Goal: Task Accomplishment & Management: Manage account settings

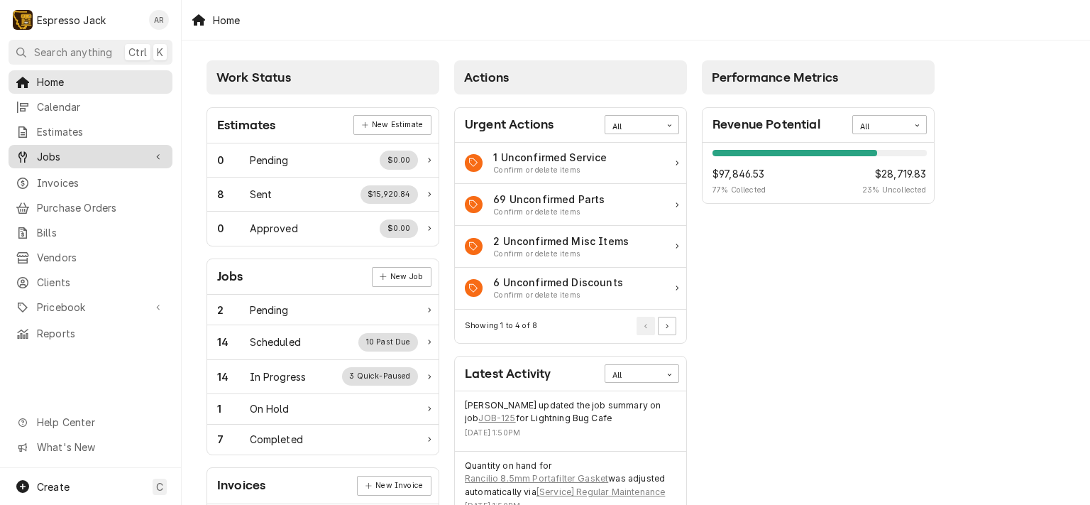
click at [65, 149] on span "Jobs" at bounding box center [90, 156] width 107 height 15
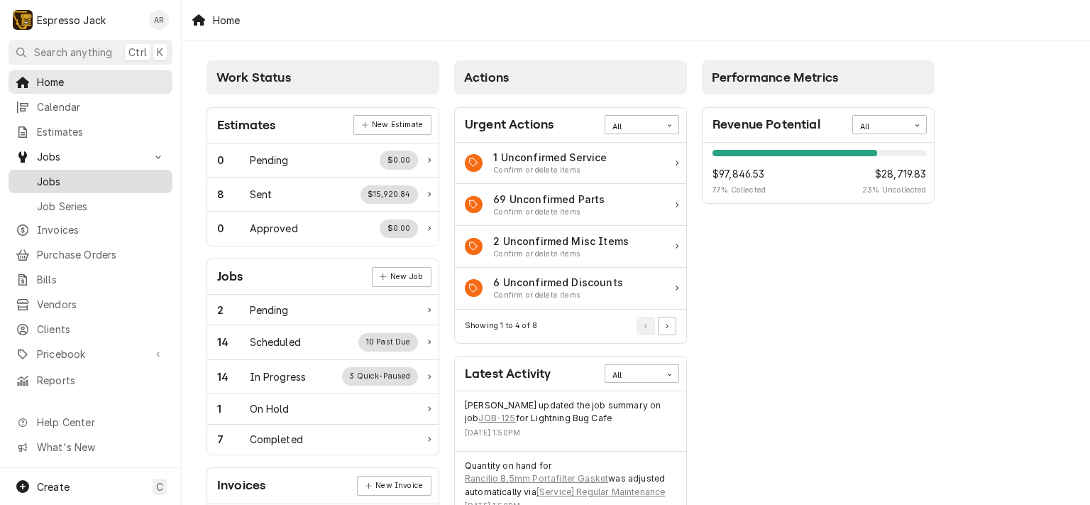
click at [52, 177] on span "Jobs" at bounding box center [101, 181] width 128 height 15
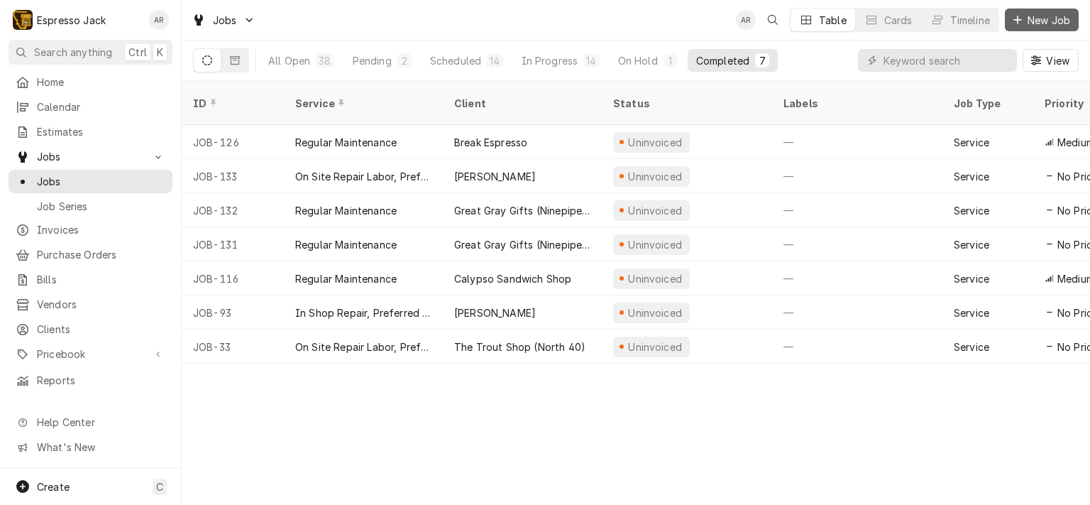
click at [1040, 15] on span "New Job" at bounding box center [1049, 20] width 48 height 15
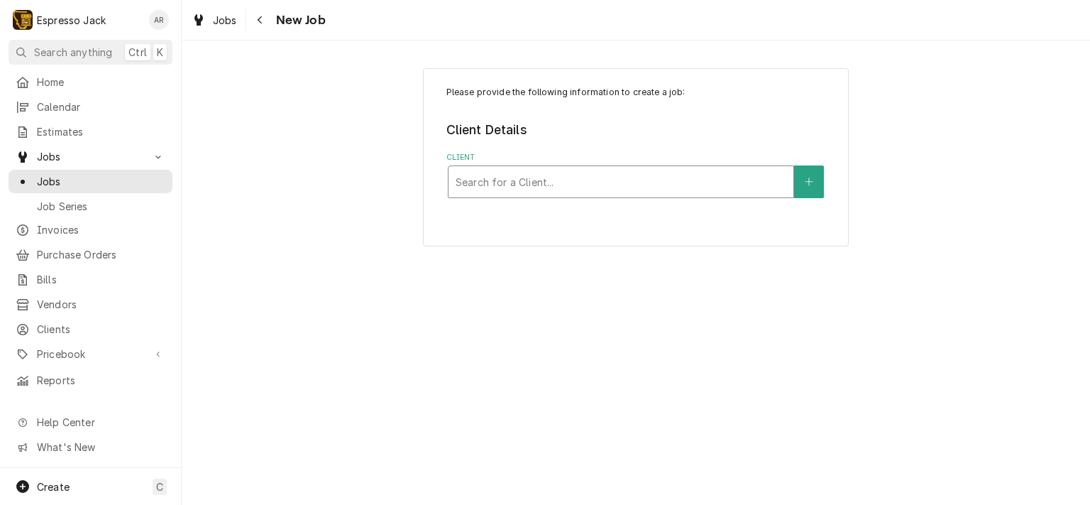
click at [497, 175] on div "Client" at bounding box center [621, 182] width 331 height 26
type input "bage"
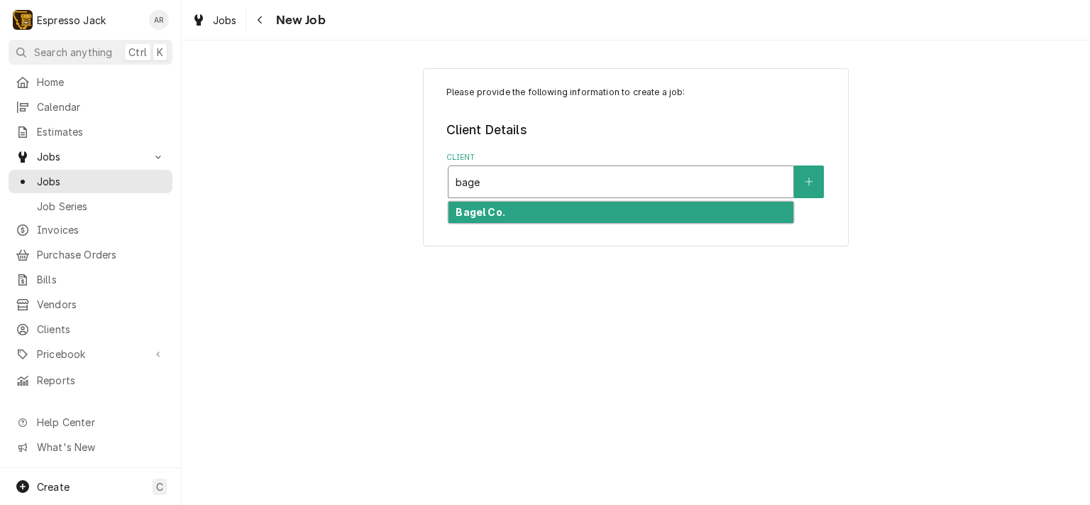
click at [497, 212] on strong "Bagel Co." at bounding box center [480, 212] width 49 height 12
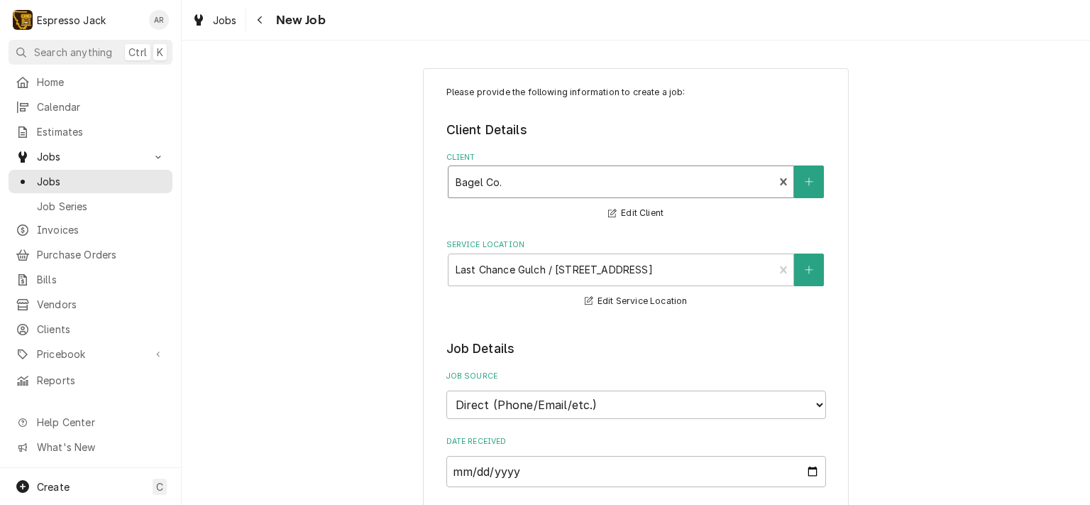
type textarea "x"
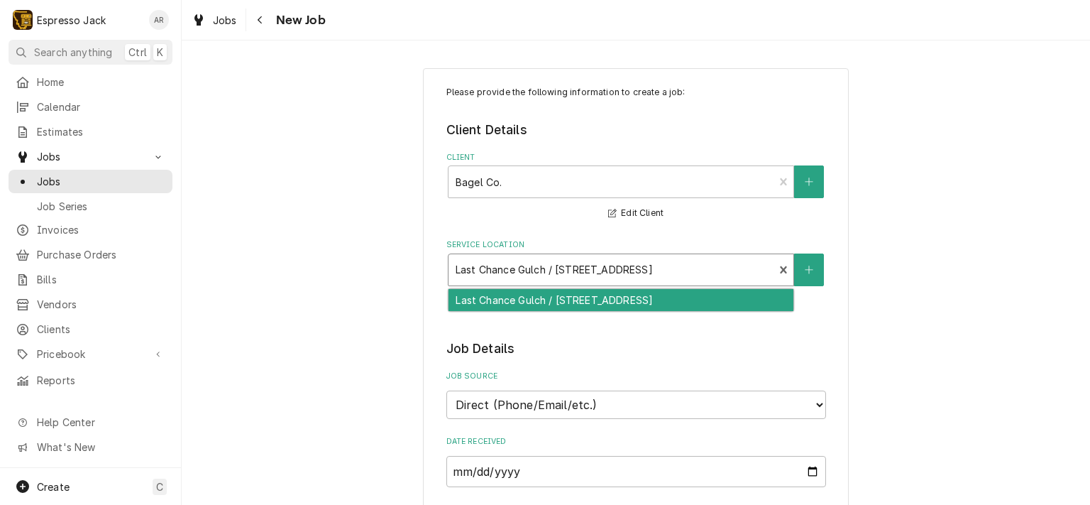
click at [732, 266] on div "Service Location" at bounding box center [612, 270] width 312 height 26
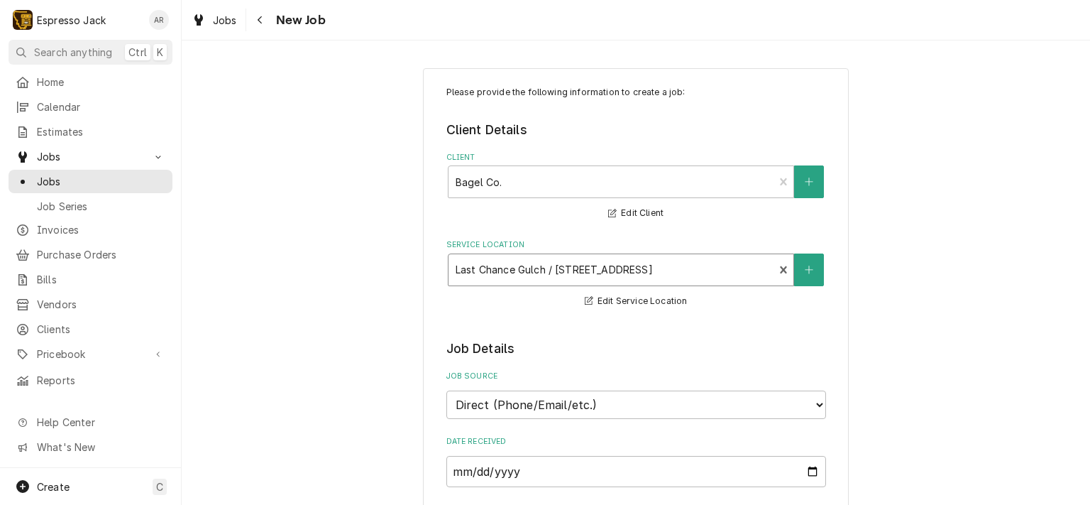
click at [732, 266] on div "Service Location" at bounding box center [612, 270] width 312 height 26
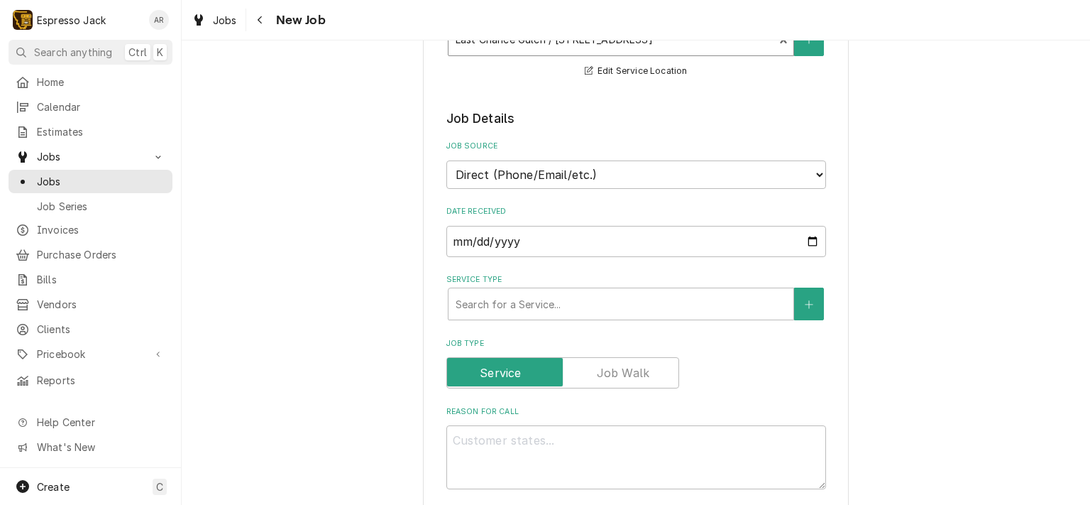
scroll to position [256, 0]
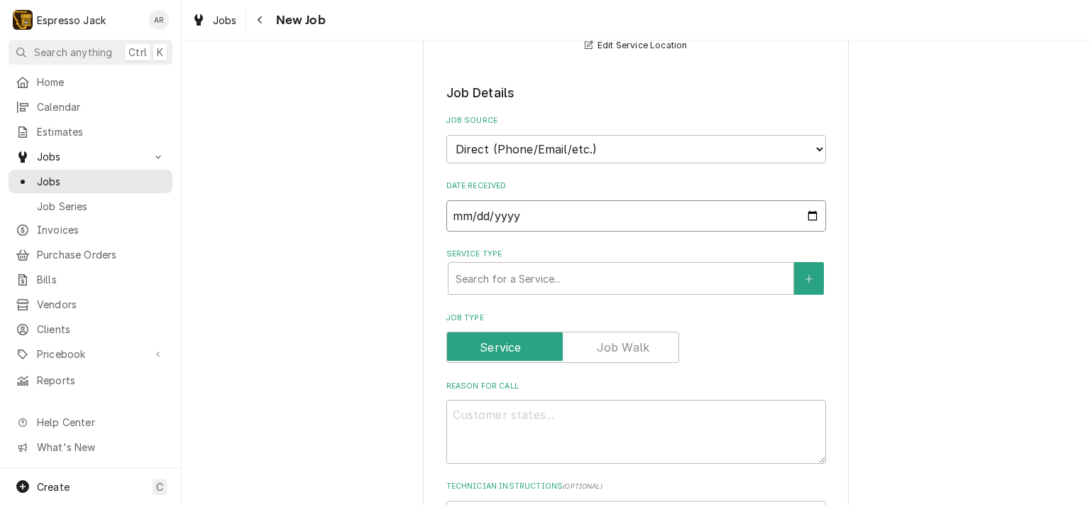
click at [806, 215] on input "2025-09-02" at bounding box center [636, 215] width 380 height 31
type input "2025-09-05"
click at [532, 269] on div "Service Type" at bounding box center [621, 278] width 331 height 26
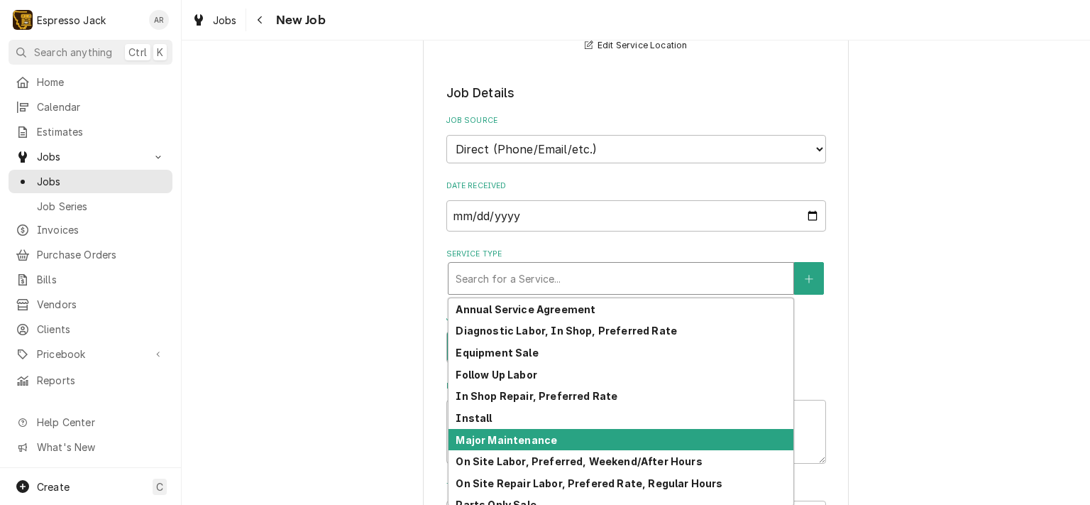
click at [511, 434] on strong "Major Maintenance" at bounding box center [507, 440] width 102 height 12
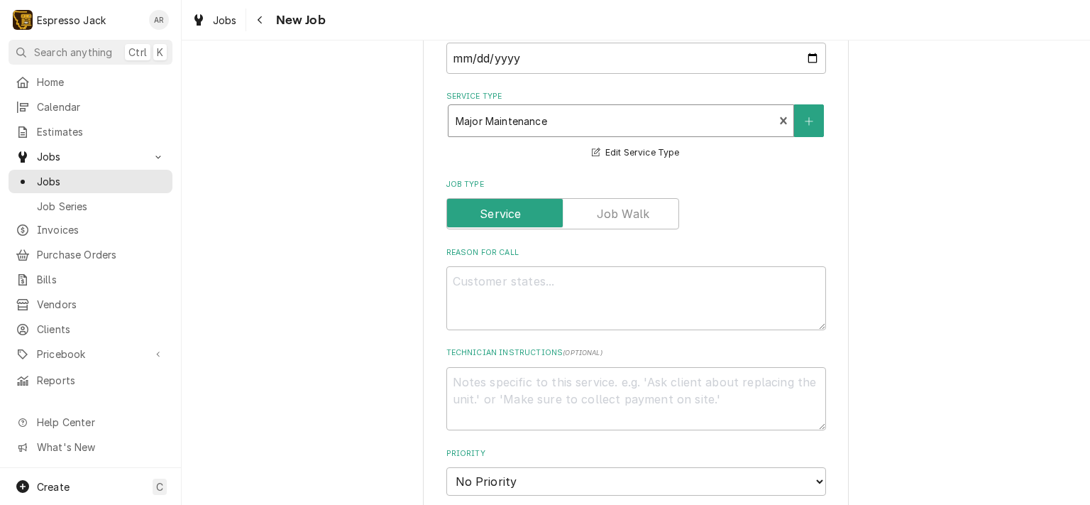
scroll to position [511, 0]
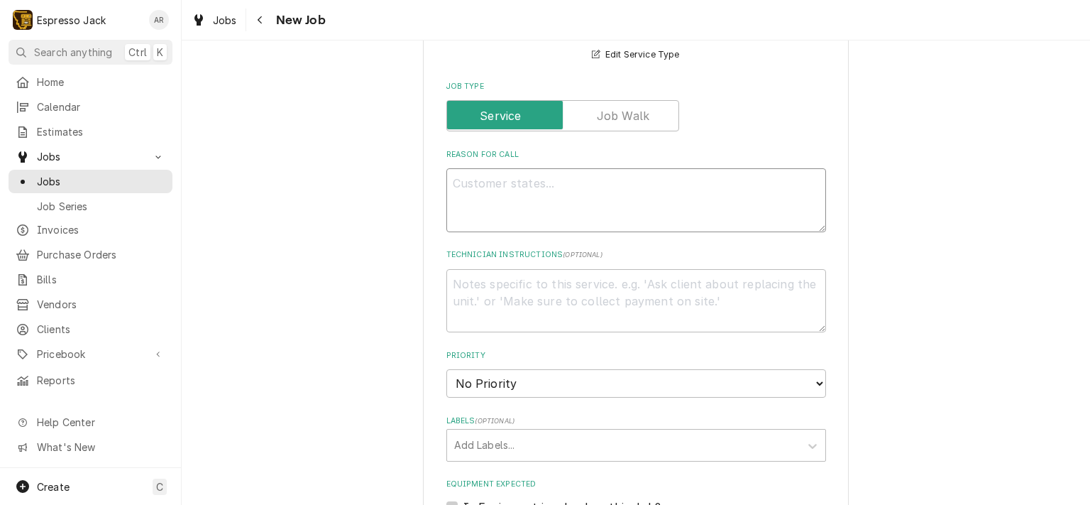
click at [472, 188] on textarea "Reason For Call" at bounding box center [636, 200] width 380 height 64
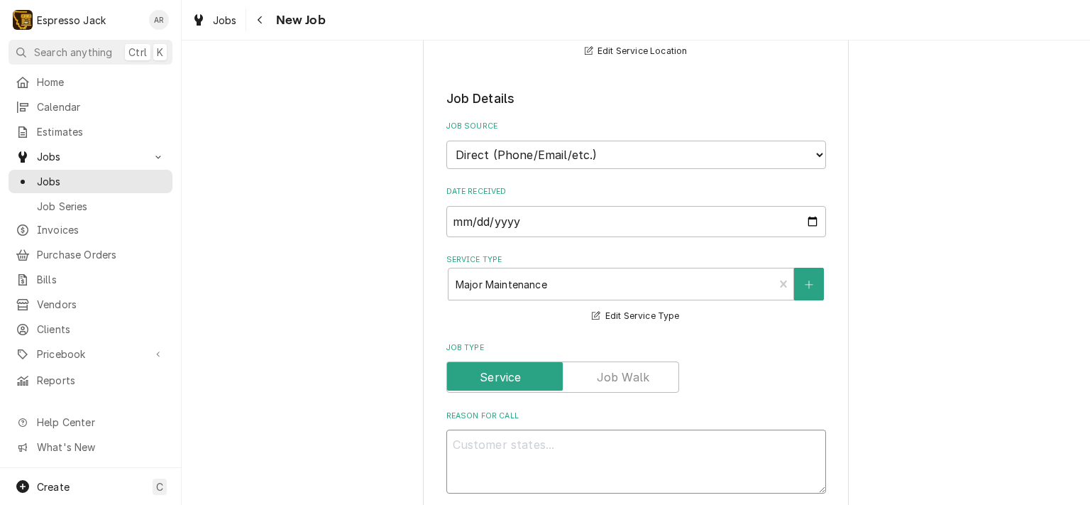
scroll to position [256, 0]
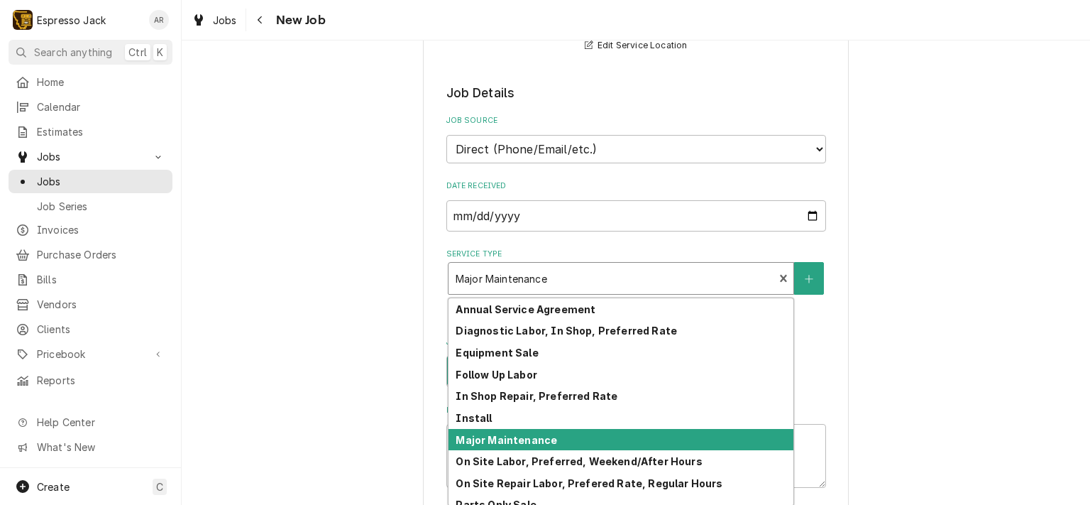
click at [671, 270] on div "Service Type" at bounding box center [612, 278] width 312 height 26
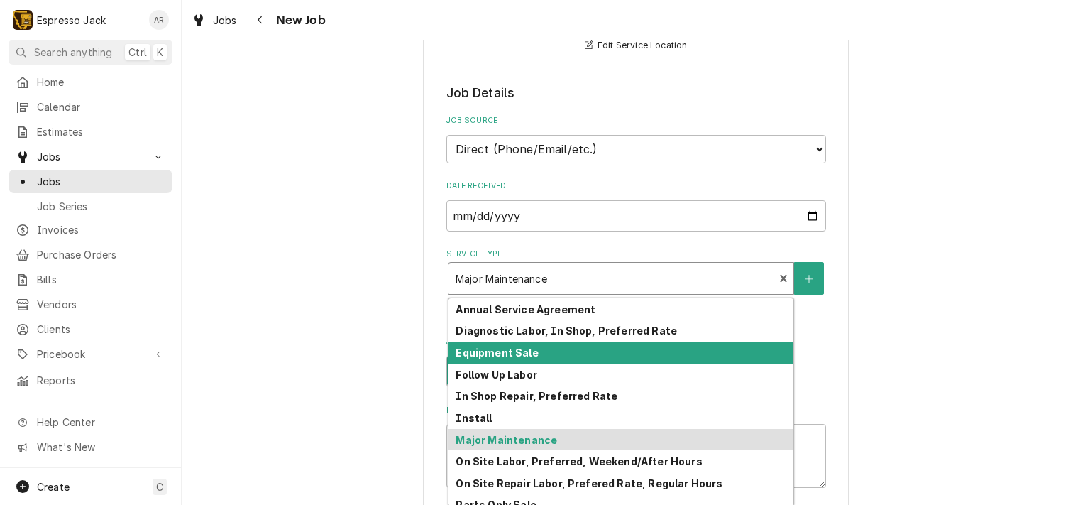
scroll to position [75, 0]
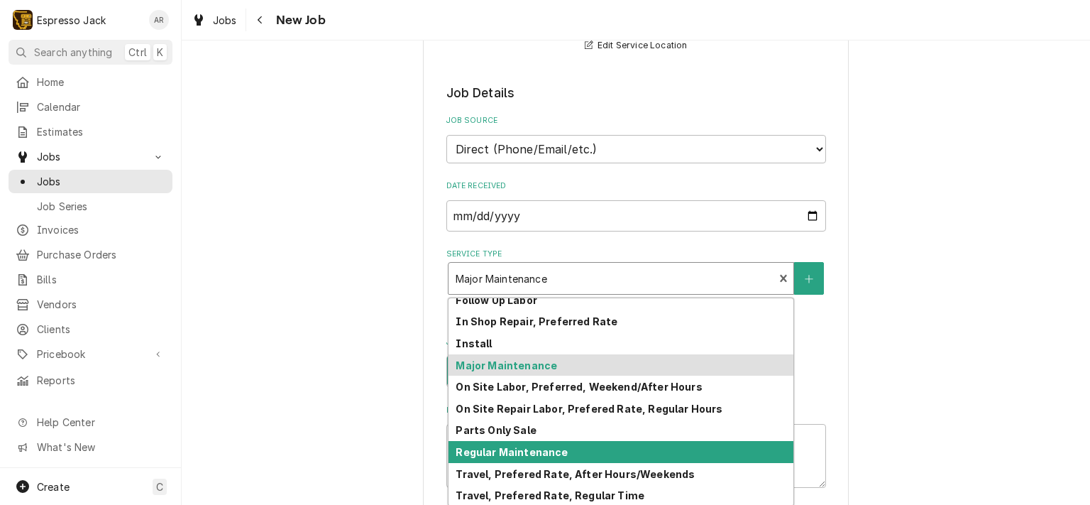
click at [528, 454] on strong "Regular Maintenance" at bounding box center [512, 452] width 112 height 12
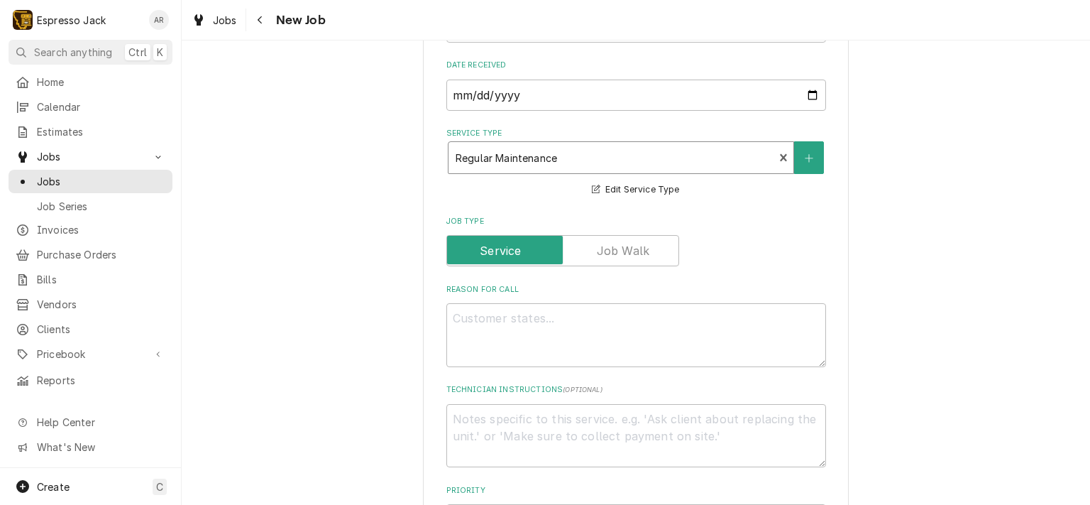
scroll to position [426, 0]
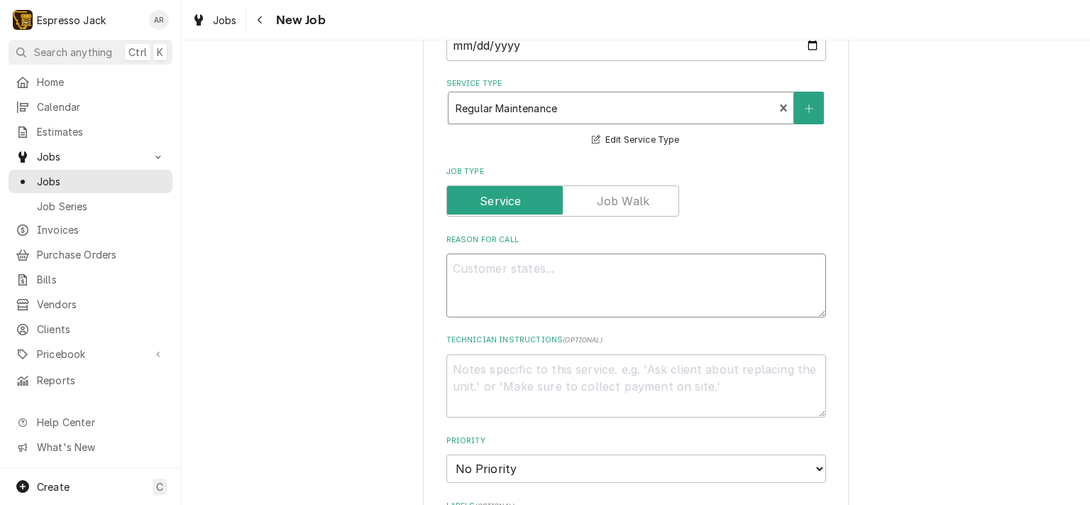
click at [515, 285] on textarea "Reason For Call" at bounding box center [636, 285] width 380 height 64
type textarea "x"
type textarea "B"
type textarea "x"
type textarea "Bu"
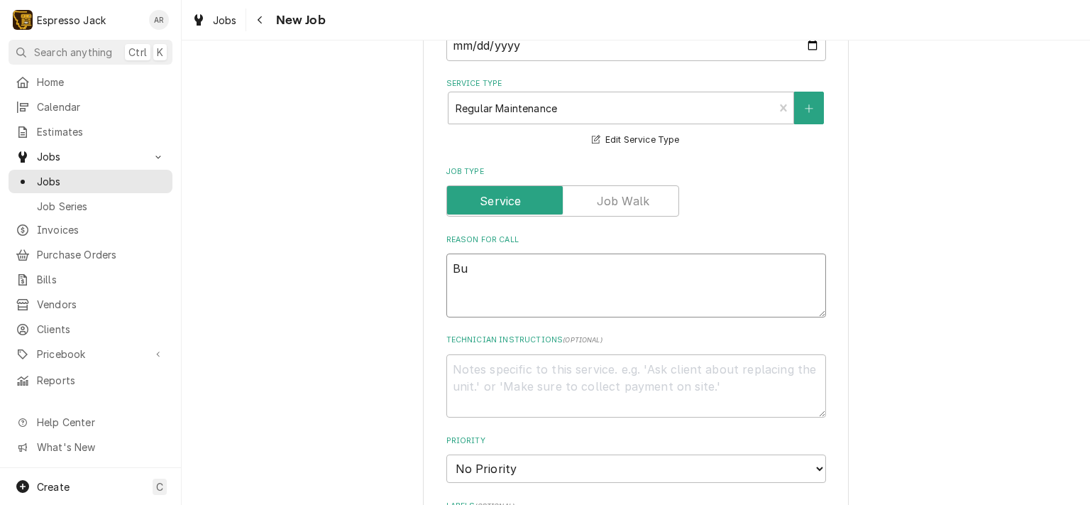
type textarea "x"
type textarea "But"
type textarea "x"
type textarea "Butto"
type textarea "x"
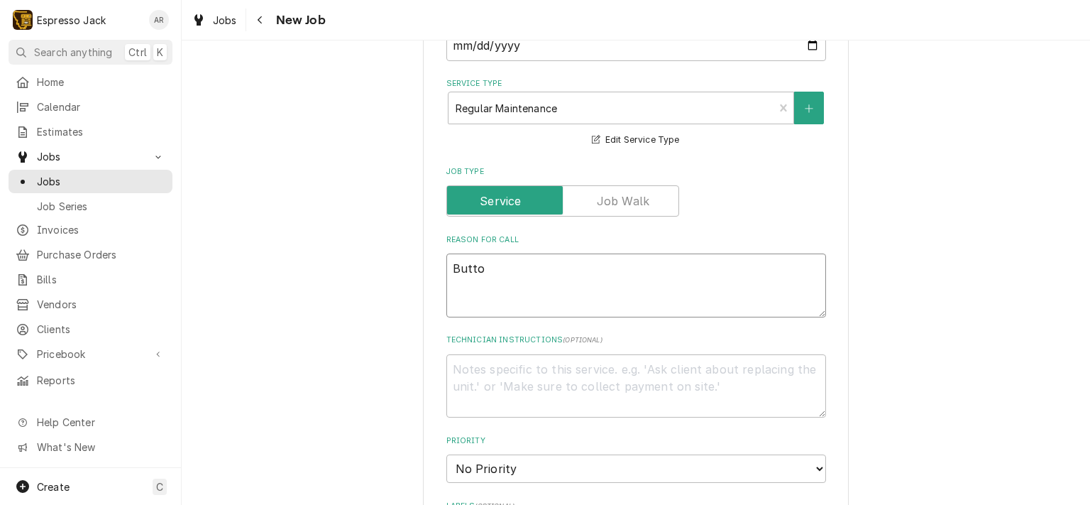
type textarea "Button"
type textarea "x"
type textarea "Button"
type textarea "x"
type textarea "Button s"
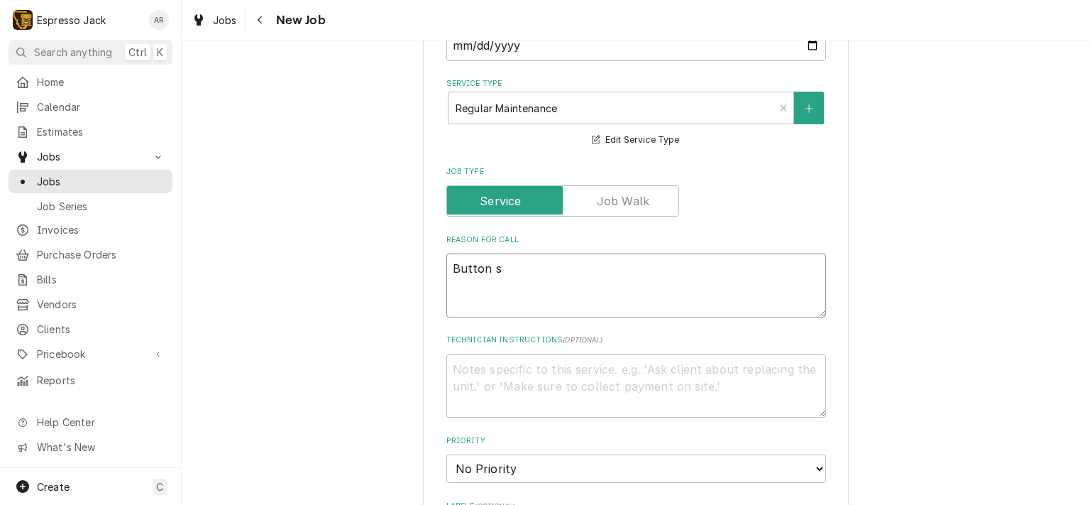
type textarea "x"
type textarea "Button st"
type textarea "x"
type textarea "Button str"
type textarea "x"
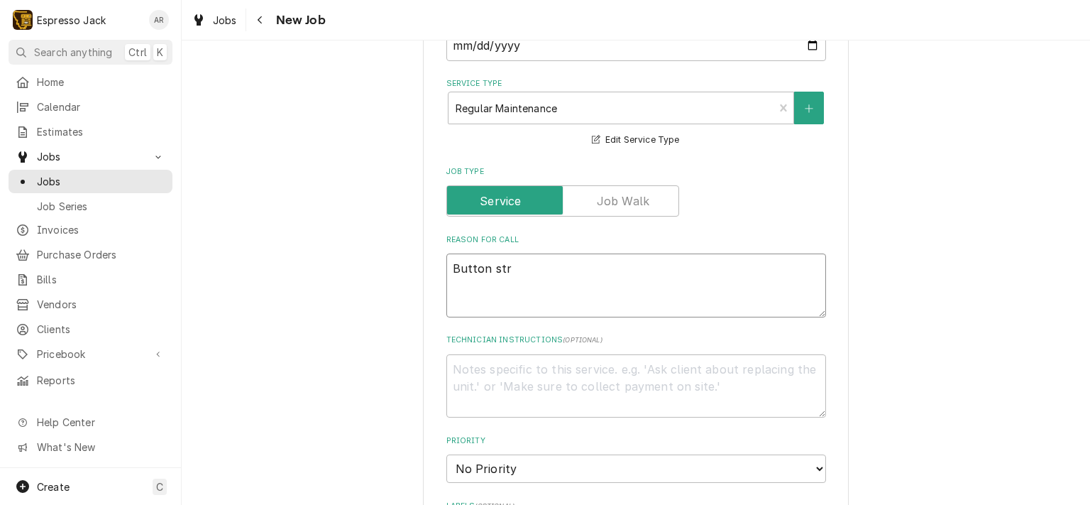
type textarea "Button stri"
type textarea "x"
type textarea "Button strip"
type textarea "x"
type textarea "Button strip"
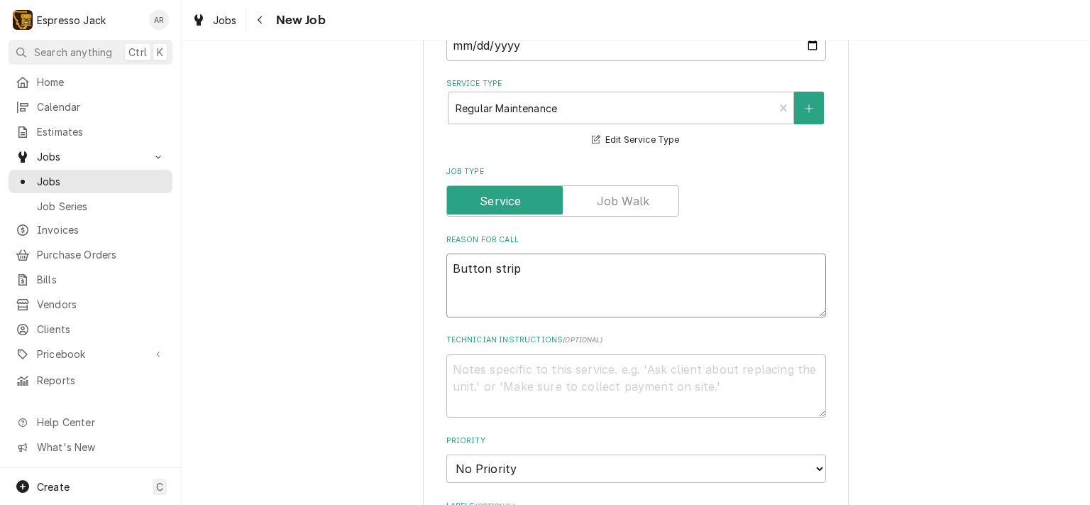
type textarea "x"
type textarea "Button strip n"
type textarea "x"
type textarea "Button strip ne"
type textarea "x"
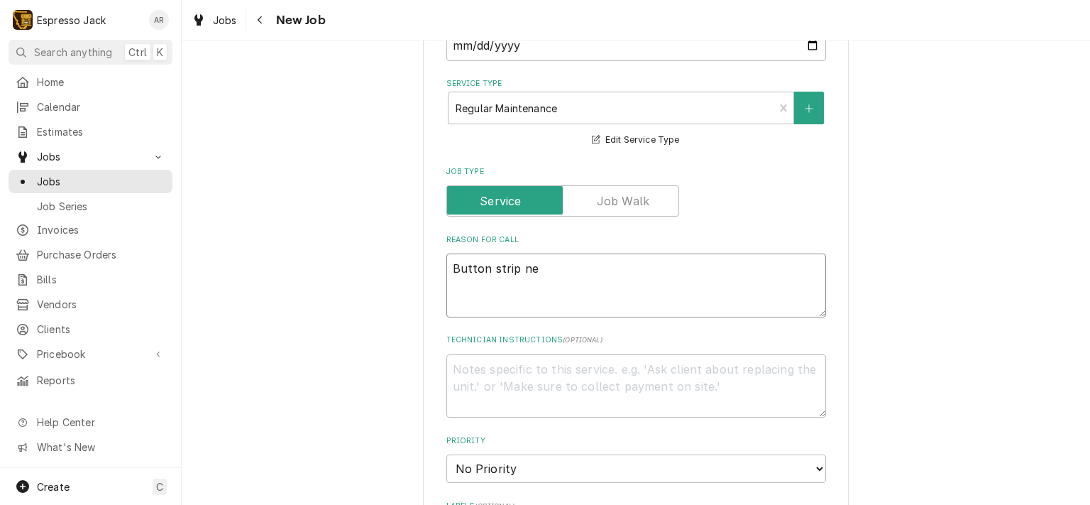
type textarea "Button strip nee"
type textarea "x"
type textarea "Button strip need"
type textarea "x"
type textarea "Button strip needs"
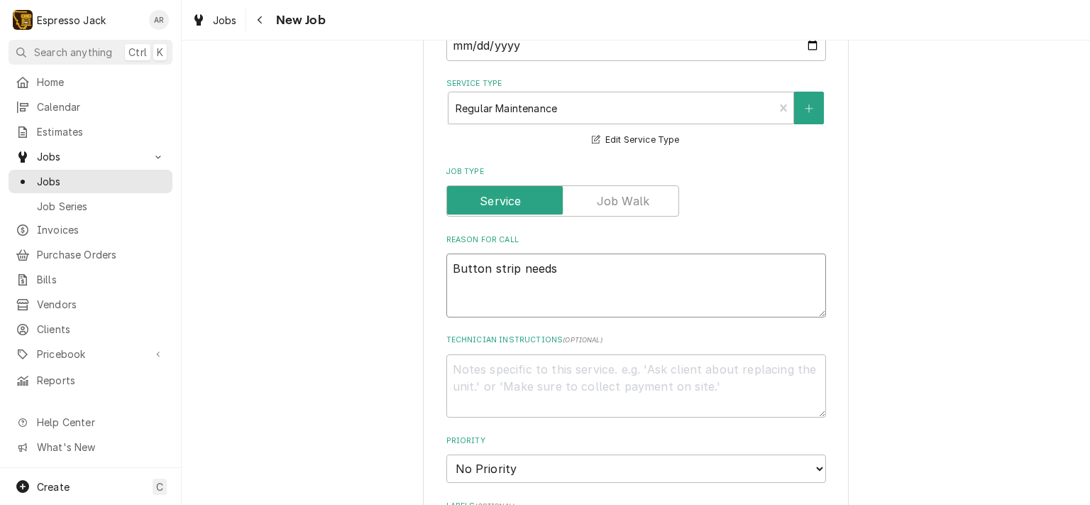
type textarea "x"
type textarea "Button strip needs"
type textarea "x"
type textarea "Button strip needs r"
type textarea "x"
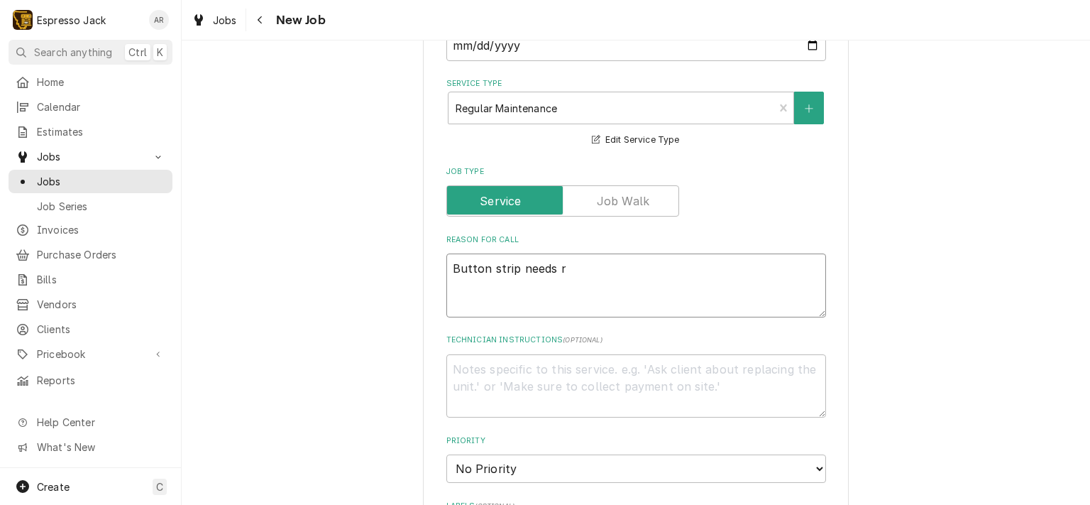
type textarea "Button strip needs re"
type textarea "x"
type textarea "Button strip needs rep"
type textarea "x"
type textarea "Button strip needs repl"
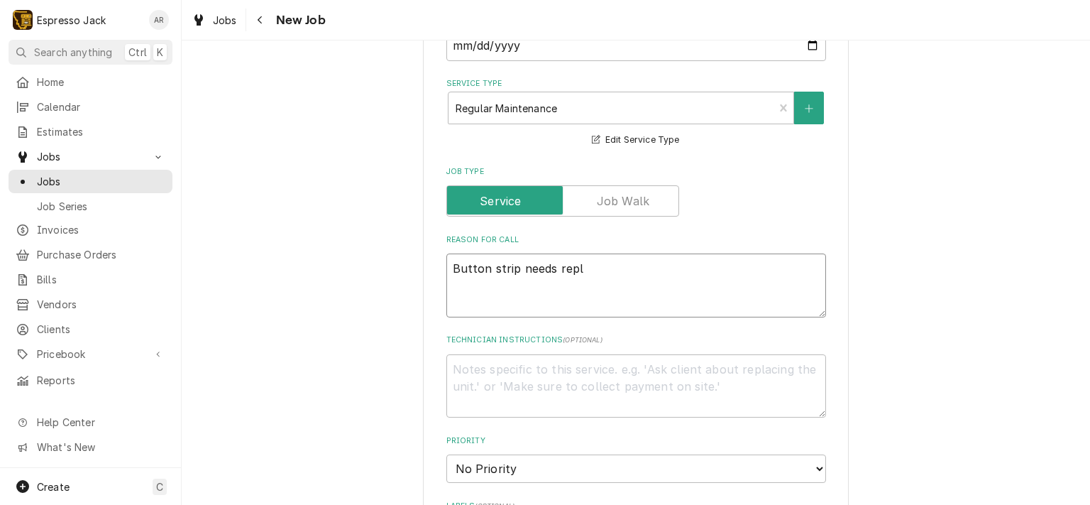
type textarea "x"
type textarea "Button strip needs repla"
type textarea "x"
type textarea "Button strip needs replac"
type textarea "x"
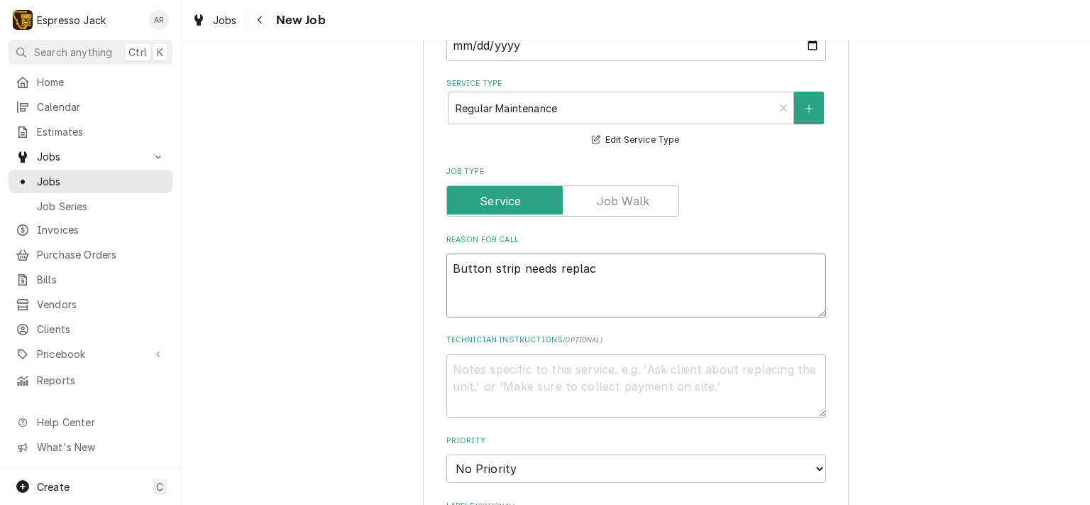
type textarea "Button strip needs replace"
type textarea "x"
type textarea "Button strip needs replaced"
type textarea "x"
type textarea "Button strip needs replaced"
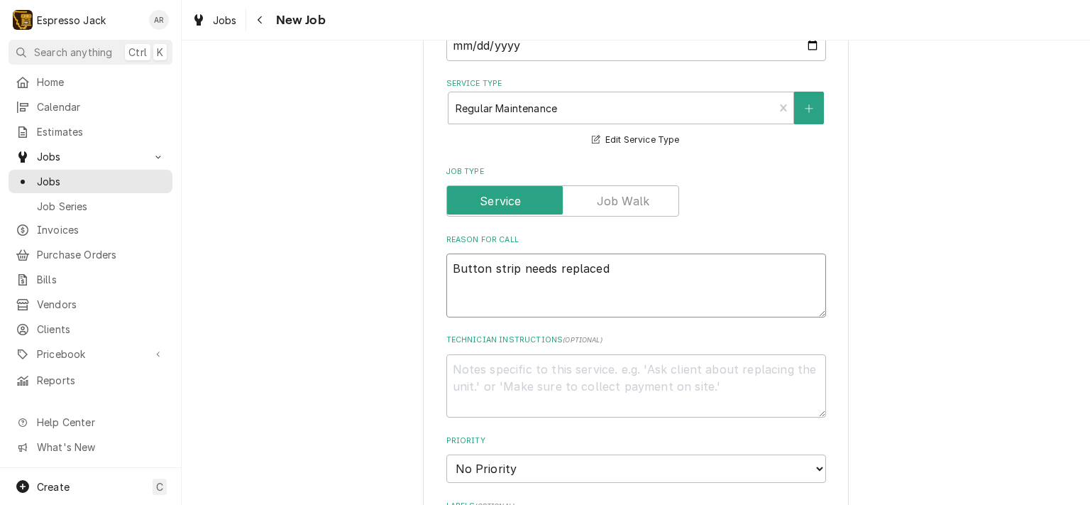
type textarea "x"
type textarea "Button strip needs replaced a"
type textarea "x"
type textarea "Button strip needs replaced an"
type textarea "x"
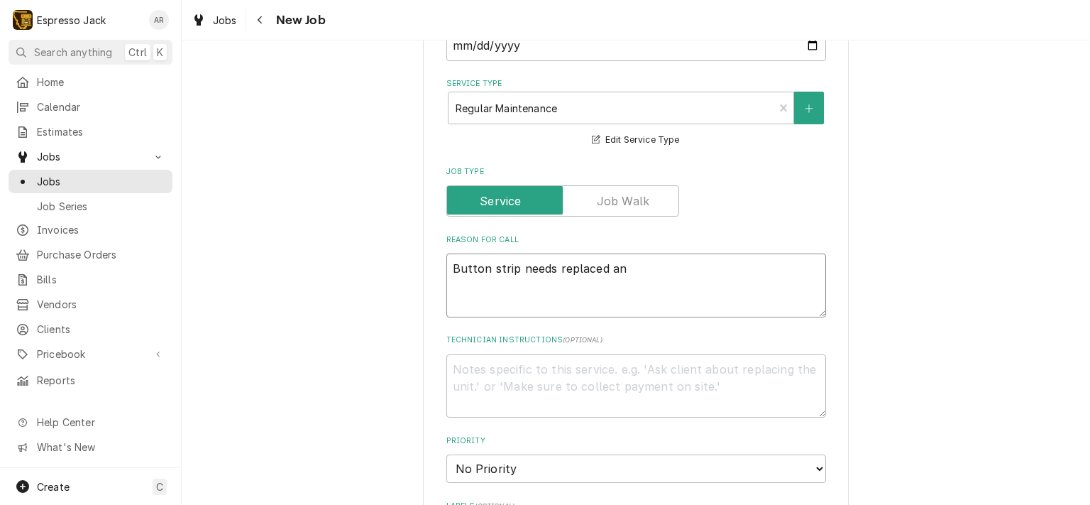
type textarea "Button strip needs replaced and"
type textarea "x"
type textarea "Button strip needs replaced and"
type textarea "x"
type textarea "Button strip needs replaced and h"
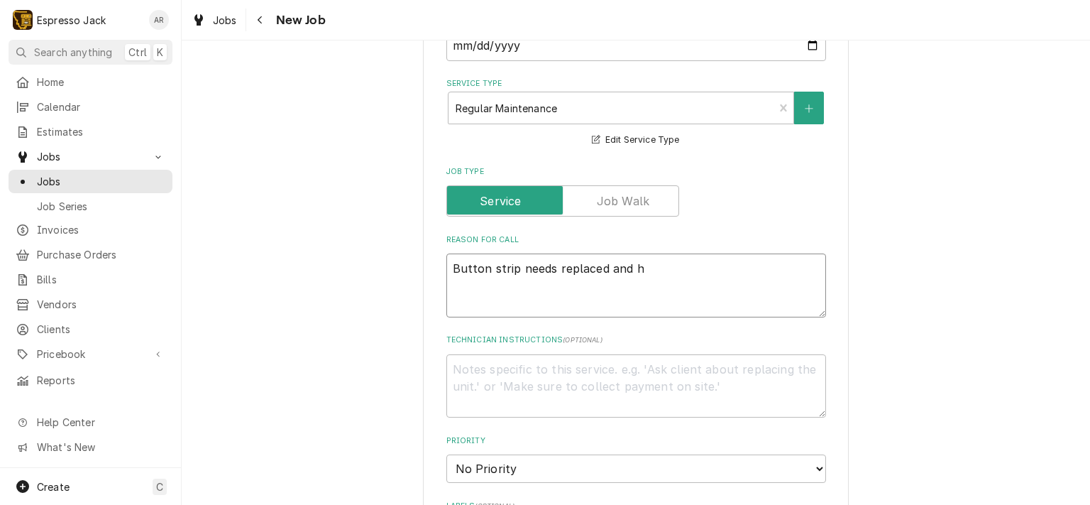
type textarea "x"
type textarea "Button strip needs replaced and ho"
type textarea "x"
type textarea "Button strip needs replaced and hot"
type textarea "x"
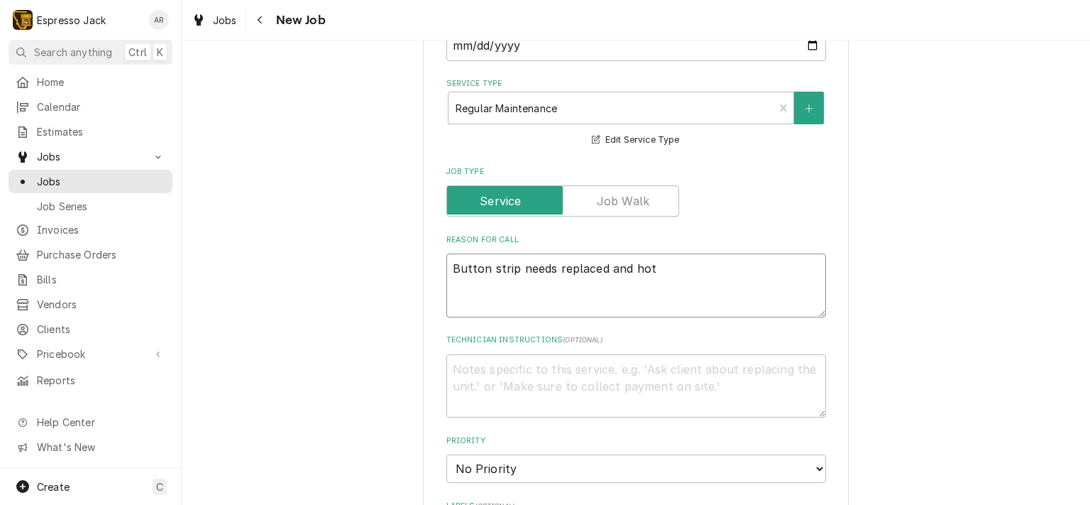
type textarea "Button strip needs replaced and hot"
type textarea "x"
type textarea "Button strip needs replaced and hot w"
type textarea "x"
type textarea "Button strip needs replaced and hot wa"
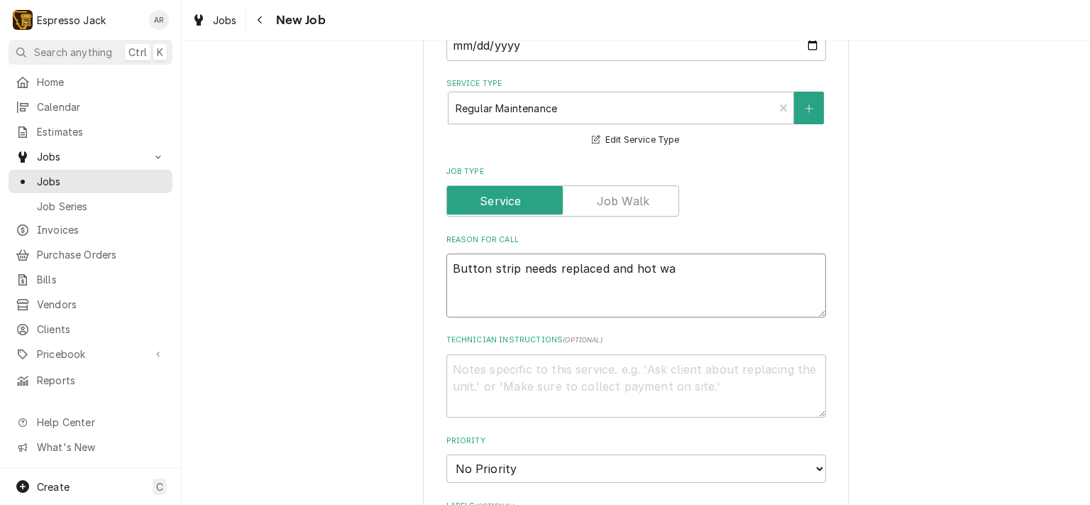
type textarea "x"
type textarea "Button strip needs replaced and hot wat"
type textarea "x"
type textarea "Button strip needs replaced and hot wate"
type textarea "x"
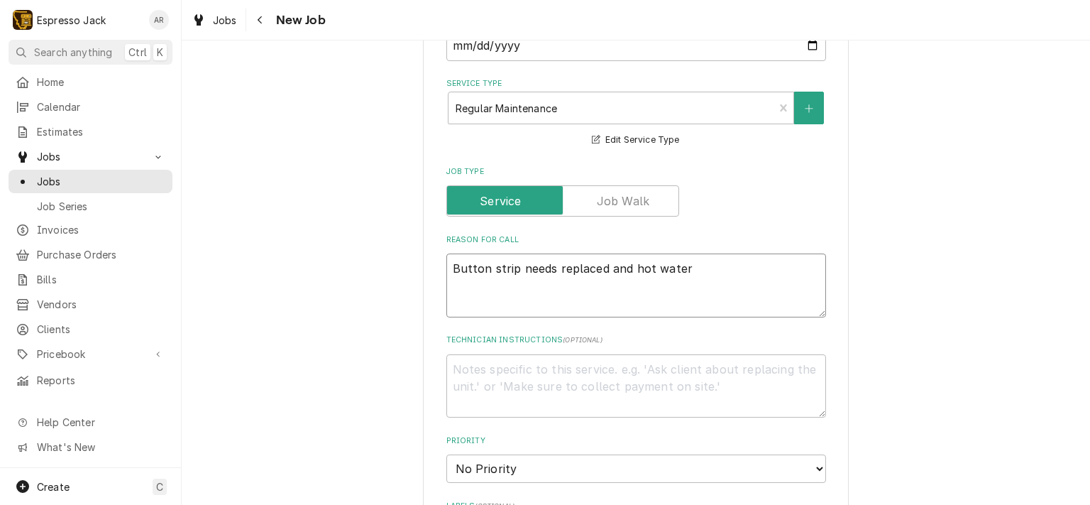
type textarea "Button strip needs replaced and hot water"
type textarea "x"
type textarea "Button strip needs replaced and hot water b"
type textarea "x"
type textarea "Button strip needs replaced and hot water bu"
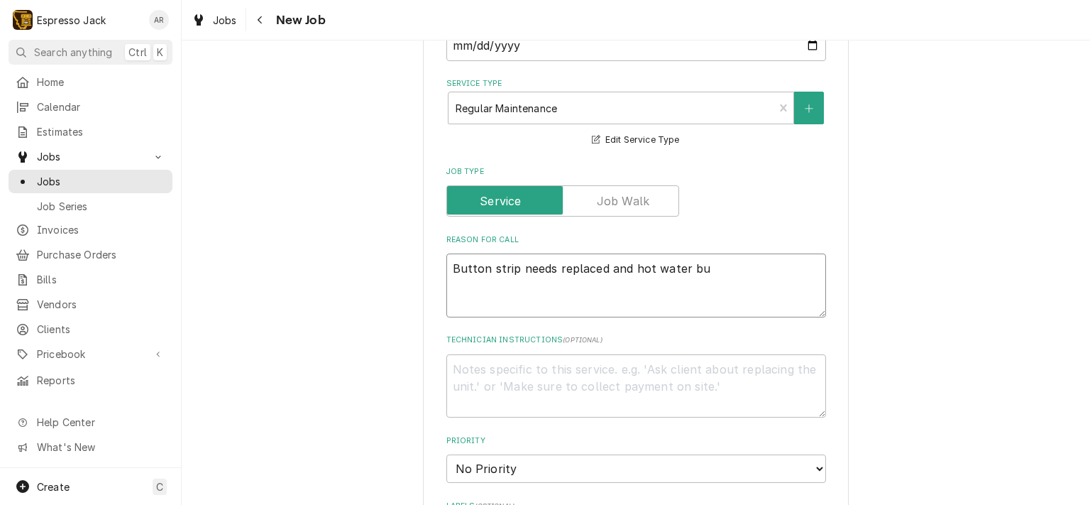
type textarea "x"
type textarea "Button strip needs replaced and hot water but"
type textarea "x"
type textarea "Button strip needs replaced and hot water butt"
type textarea "x"
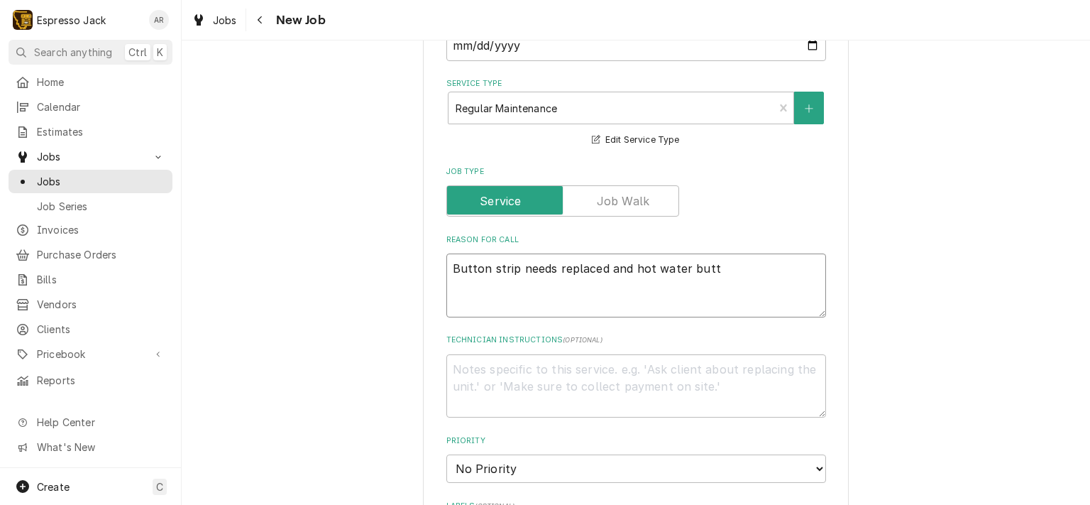
type textarea "Button strip needs replaced and hot water buttu"
type textarea "x"
type textarea "Button strip needs replaced and hot water buttun"
type textarea "x"
type textarea "Button strip needs replaced and hot water buttun"
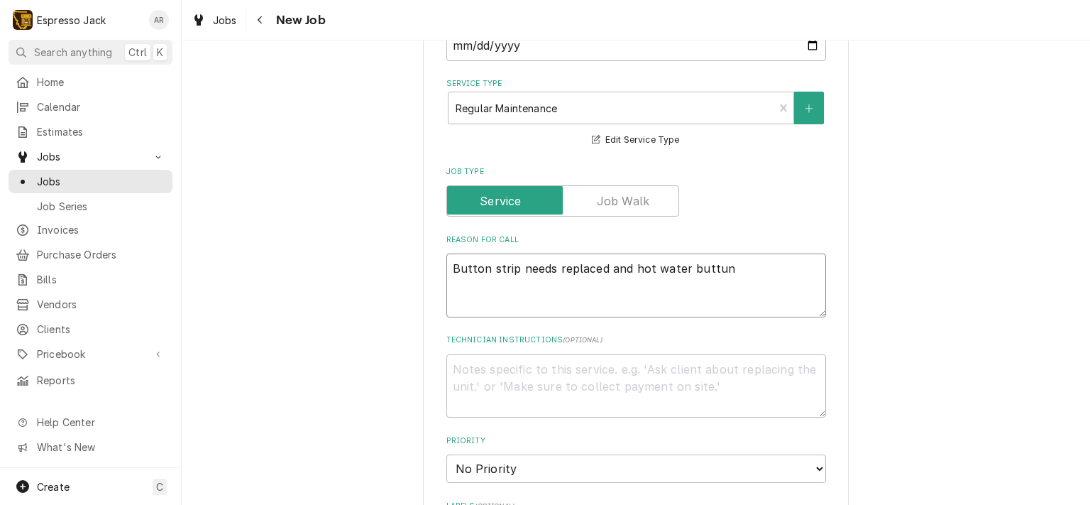
type textarea "x"
type textarea "Button strip needs replaced and hot water buttun"
type textarea "x"
type textarea "Button strip needs replaced and hot water buttu"
type textarea "x"
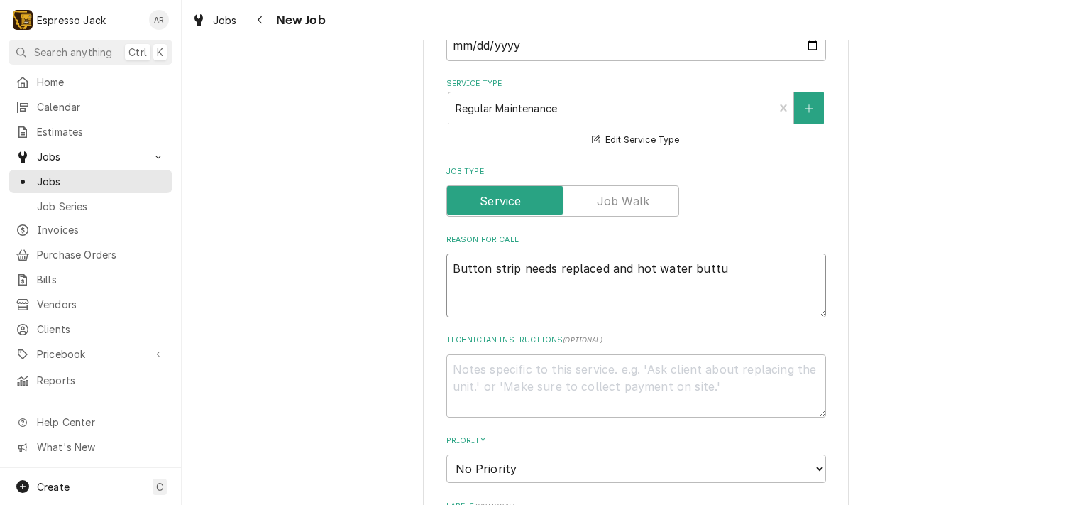
type textarea "Button strip needs replaced and hot water butt"
type textarea "x"
type textarea "Button strip needs replaced and hot water butto"
type textarea "x"
type textarea "Button strip needs replaced and hot water button"
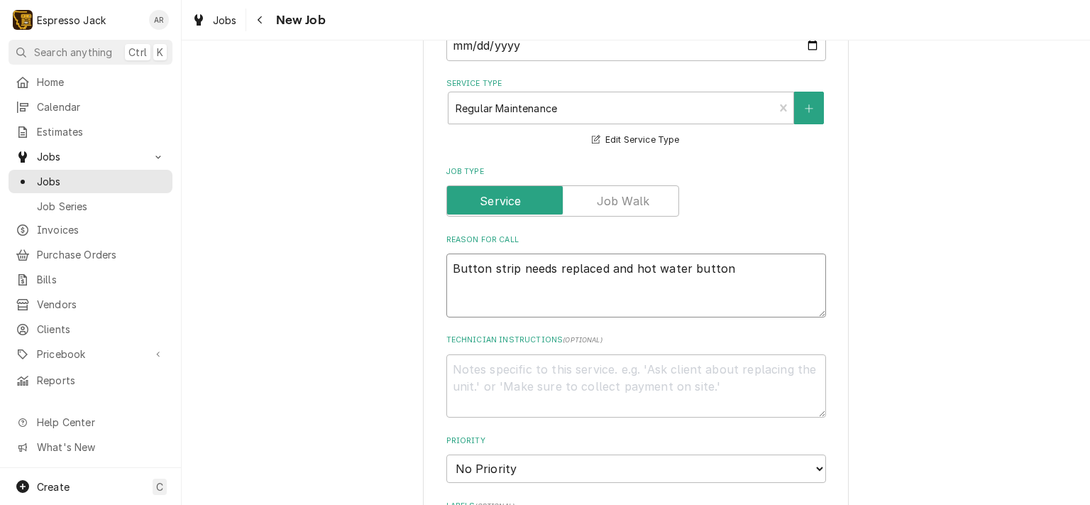
type textarea "x"
type textarea "Button strip needs replaced and hot water button"
drag, startPoint x: 624, startPoint y: 265, endPoint x: 603, endPoint y: 267, distance: 21.4
click at [603, 267] on textarea "Button strip needs replaced and hot water button" at bounding box center [636, 285] width 380 height 64
type textarea "x"
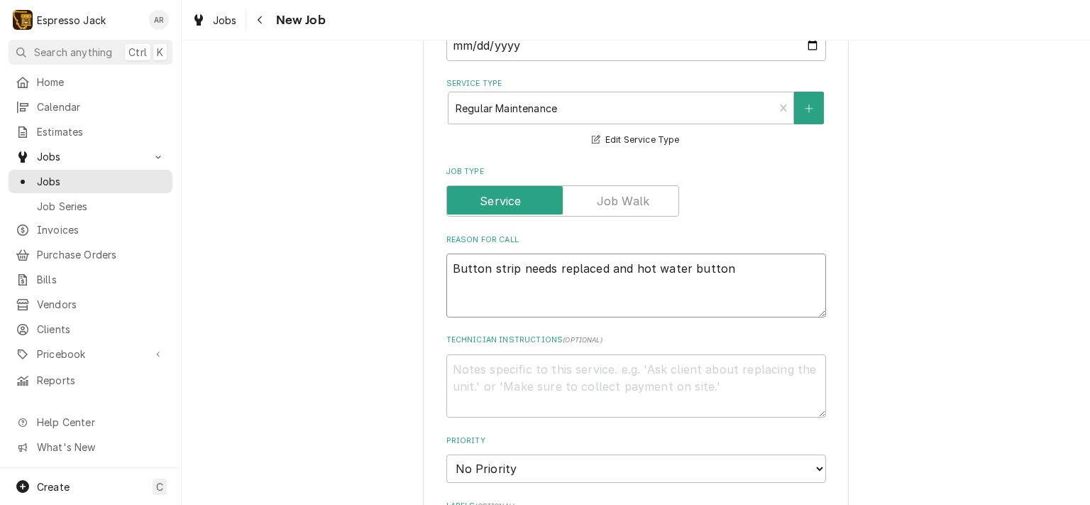
type textarea "Button strip needs replaced hot water button"
type textarea "x"
type textarea "Button strip needs replacedhot water button"
type textarea "x"
type textarea "Button strip needs replacehot water button"
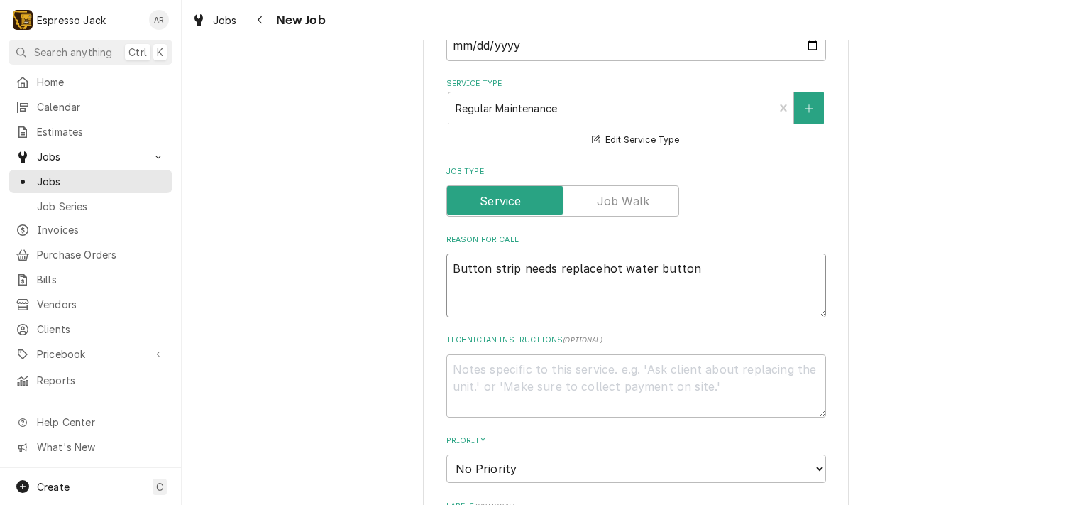
type textarea "x"
type textarea "Button strip needs replachot water button"
type textarea "x"
type textarea "Button strip needs replahot water button"
type textarea "x"
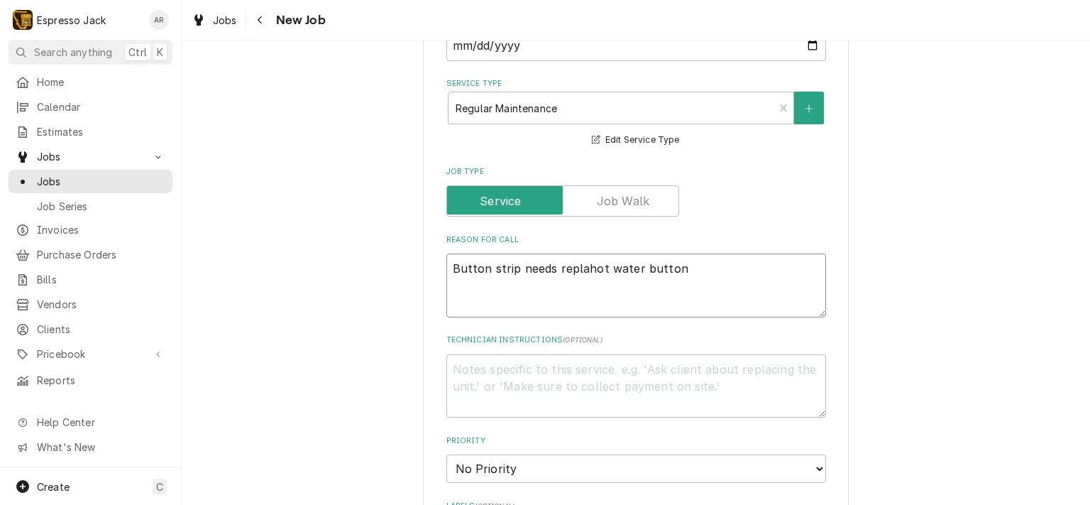
type textarea "Button strip needs replhot water button"
type textarea "x"
type textarea "Button strip needs rephot water button"
type textarea "x"
type textarea "Button strip needs rehot water button"
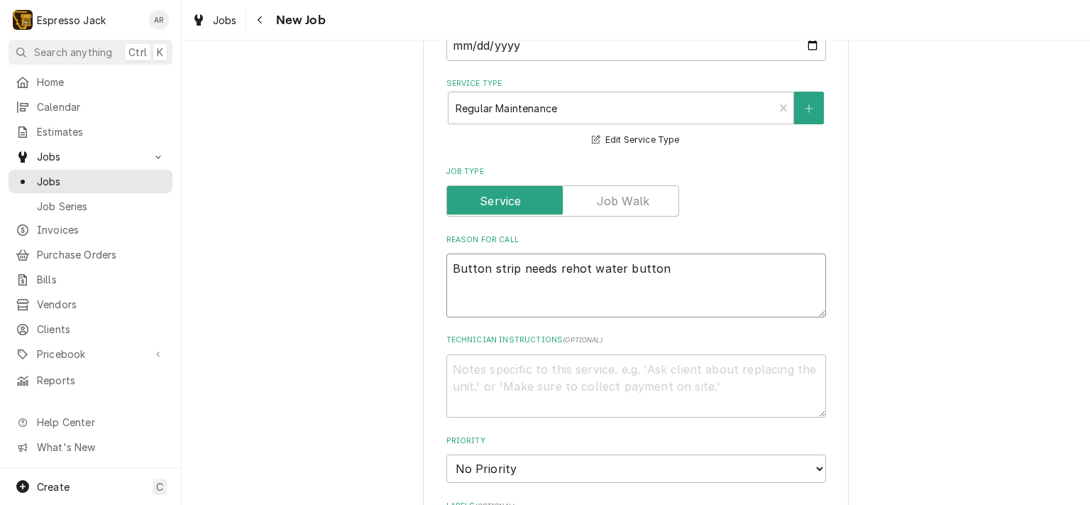
type textarea "x"
type textarea "Button strip needs rhot water button"
type textarea "x"
type textarea "Button strip needs hot water button"
type textarea "x"
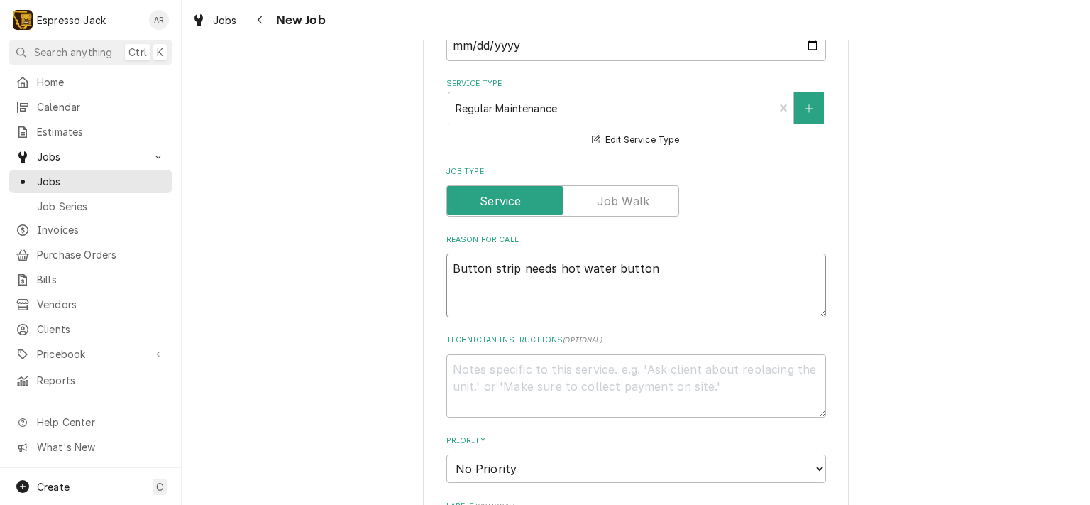
type textarea "Button strip needshot water button"
type textarea "x"
type textarea "Button strip needhot water button"
type textarea "x"
type textarea "Button strip neehot water button"
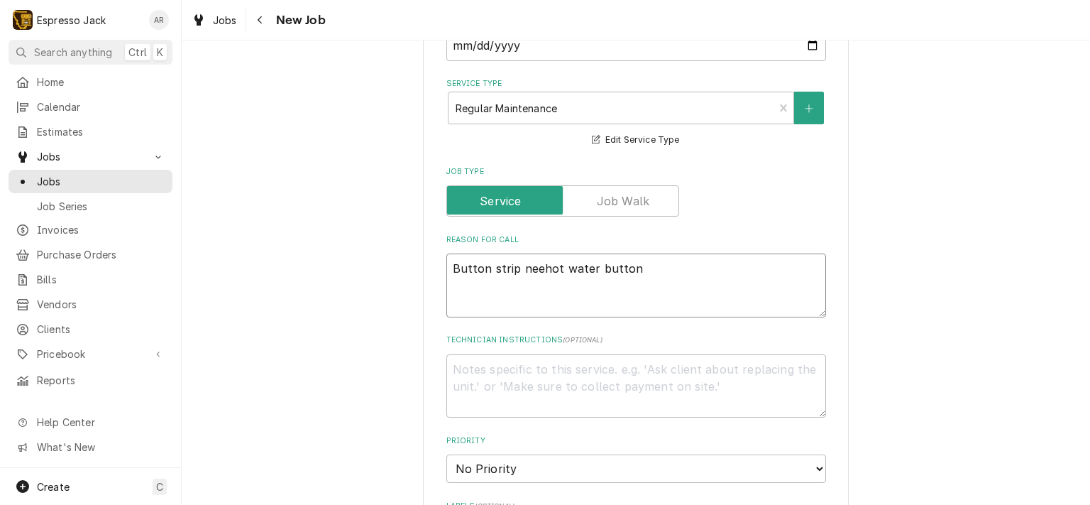
type textarea "x"
type textarea "Button strip nehot water button"
type textarea "x"
type textarea "Button strip nhot water button"
type textarea "x"
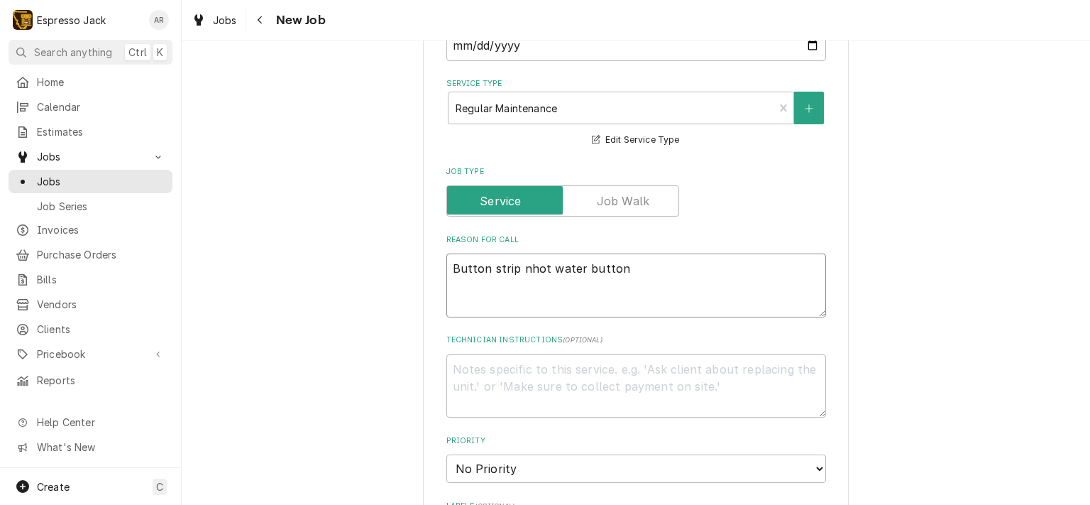
type textarea "Button strip hot water button"
type textarea "x"
type textarea "Button striphot water button"
type textarea "x"
type textarea "Button strip hot water button"
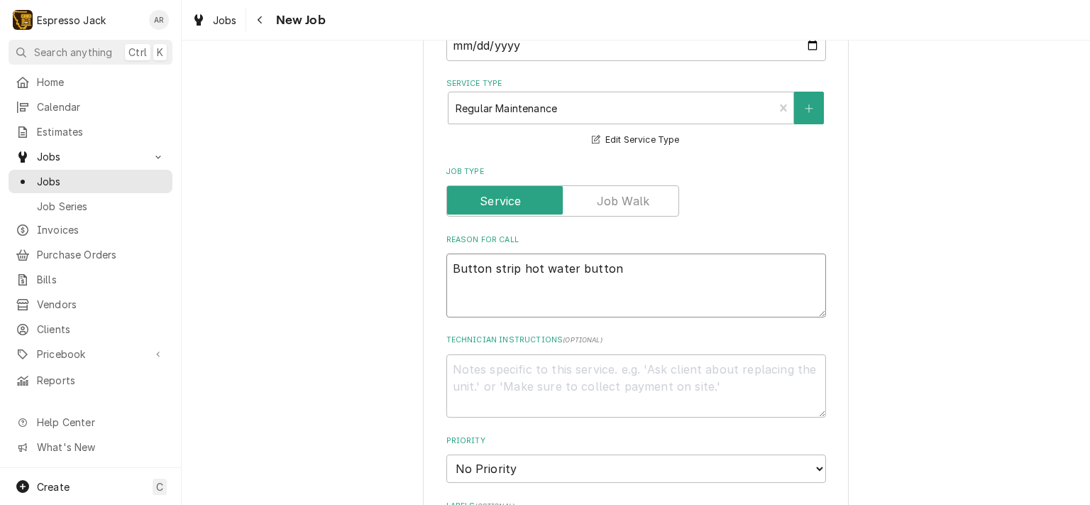
type textarea "x"
type textarea "Button strip ahot water button"
type textarea "x"
type textarea "Button strip anhot water button"
type textarea "x"
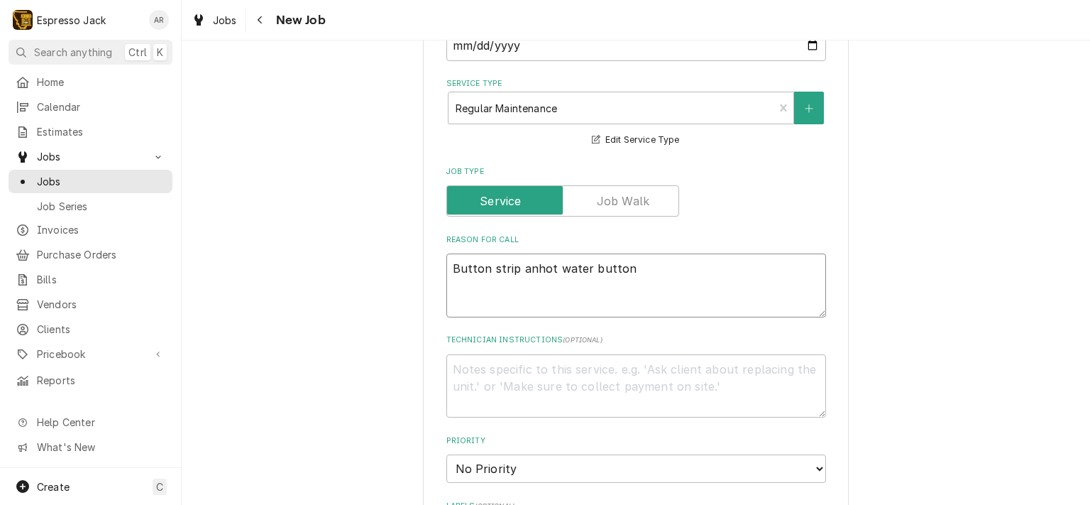
type textarea "Button strip andhot water button"
type textarea "x"
type textarea "Button strip and hot water button"
click at [653, 261] on textarea "Button strip and hot water button" at bounding box center [636, 285] width 380 height 64
type textarea "x"
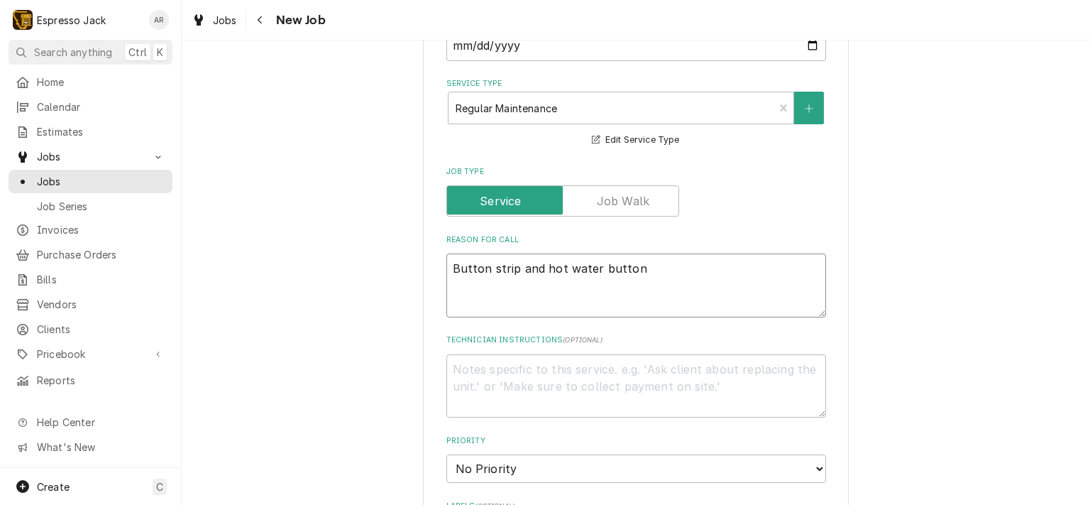
type textarea "Button strip and hot water button n"
type textarea "x"
type textarea "Button strip and hot water button ne"
type textarea "x"
type textarea "Button strip and hot water button n"
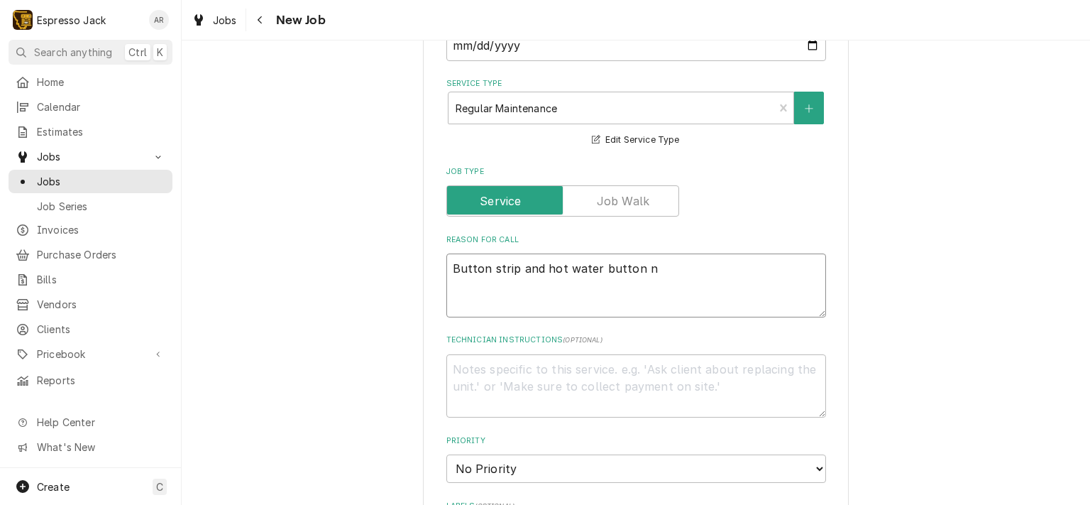
type textarea "x"
type textarea "Button strip and hot water button"
click at [517, 266] on textarea "Button strip and hot water button" at bounding box center [636, 285] width 380 height 64
drag, startPoint x: 514, startPoint y: 263, endPoint x: 534, endPoint y: 271, distance: 22.0
click at [514, 264] on textarea "Button strip and hot water button" at bounding box center [636, 285] width 380 height 64
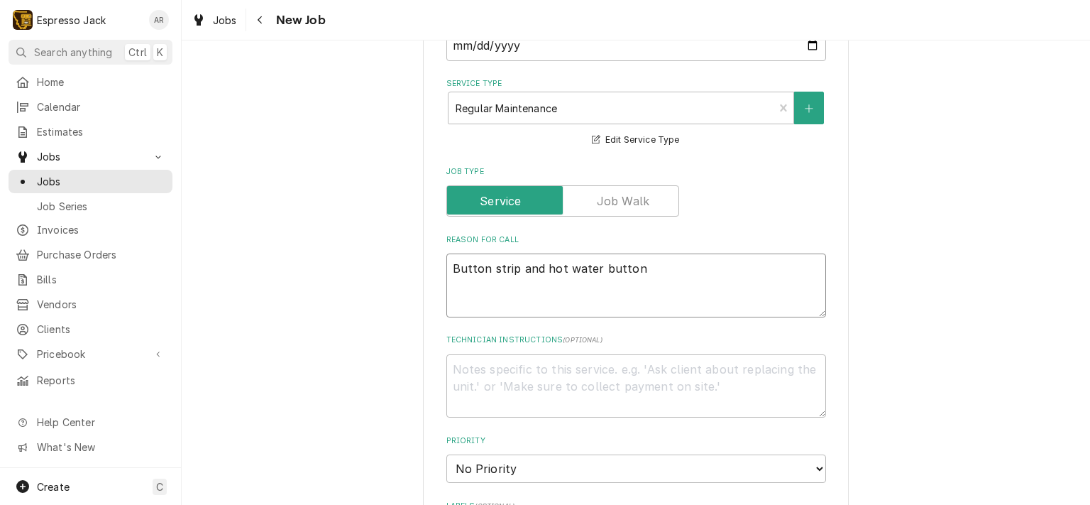
type textarea "x"
type textarea "Button strip nand hot water button"
type textarea "x"
type textarea "Button strip neand hot water button"
type textarea "x"
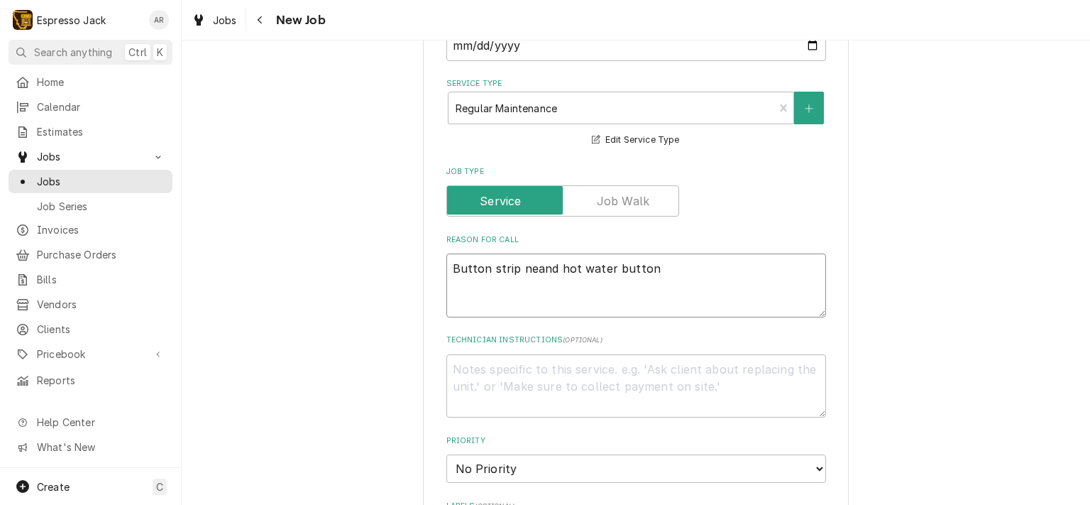
type textarea "Button strip neeand hot water button"
type textarea "x"
type textarea "Button strip needand hot water button"
type textarea "x"
type textarea "Button strip needsand hot water button"
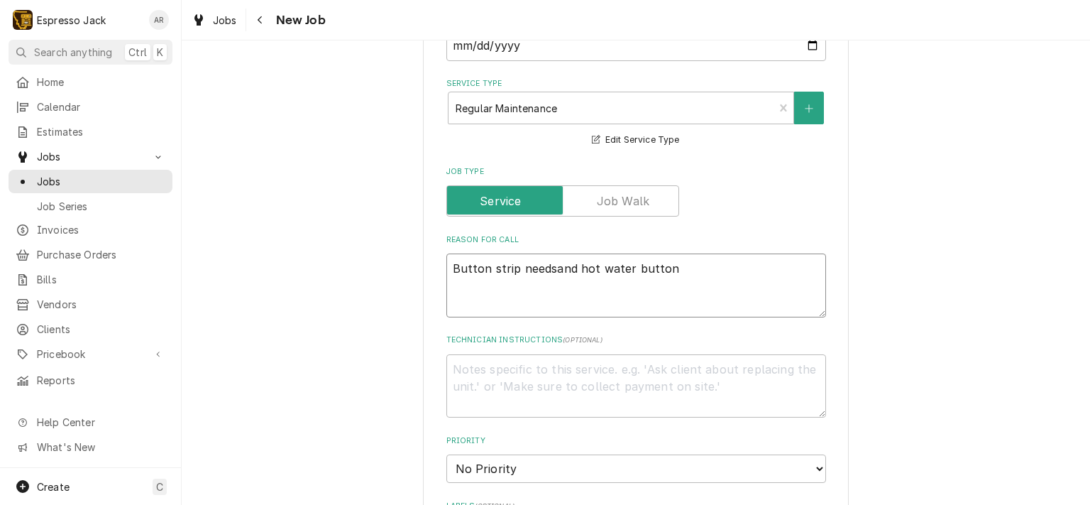
type textarea "x"
type textarea "Button strip needs and hot water button"
type textarea "x"
type textarea "Button strip needs rand hot water button"
type textarea "x"
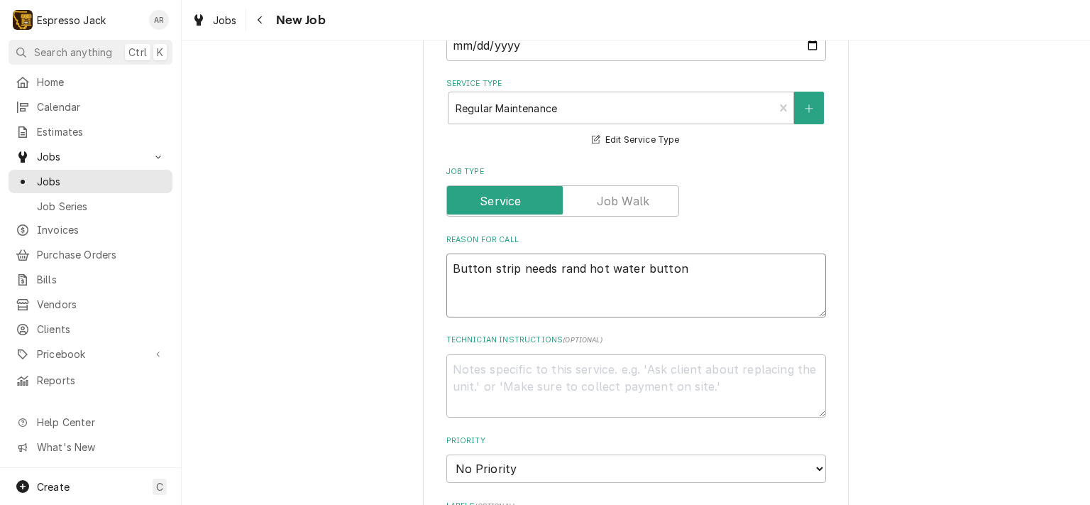
type textarea "Button strip needs reand hot water button"
type textarea "x"
type textarea "Button strip needs repand hot water button"
type textarea "x"
type textarea "Button strip needs repland hot water button"
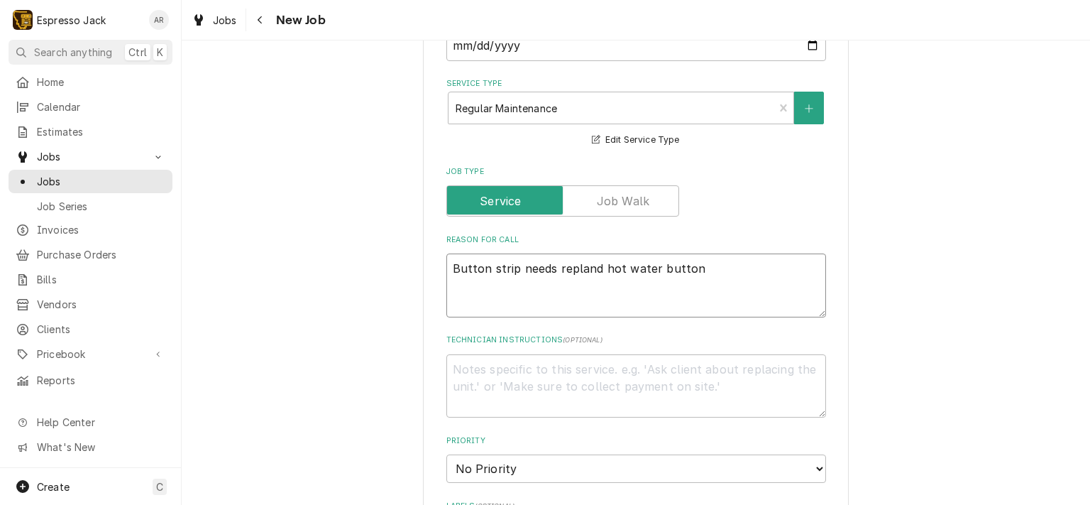
type textarea "x"
type textarea "Button strip needs replaand hot water button"
type textarea "x"
type textarea "Button strip needs replacand hot water button"
type textarea "x"
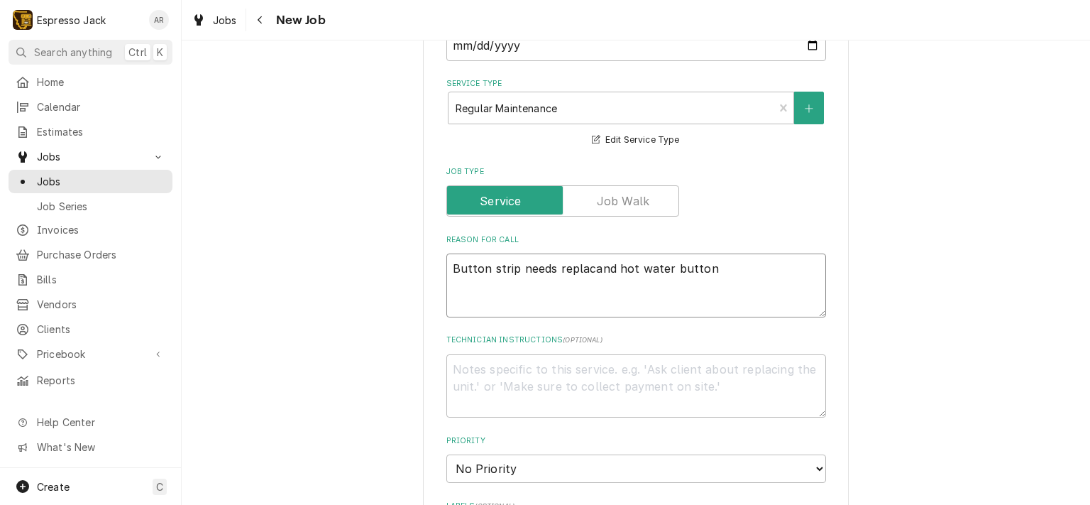
type textarea "Button strip needs replaceand hot water button"
type textarea "x"
type textarea "Button strip needs replacedand hot water button"
type textarea "x"
type textarea "Button strip needs replaced and hot water button"
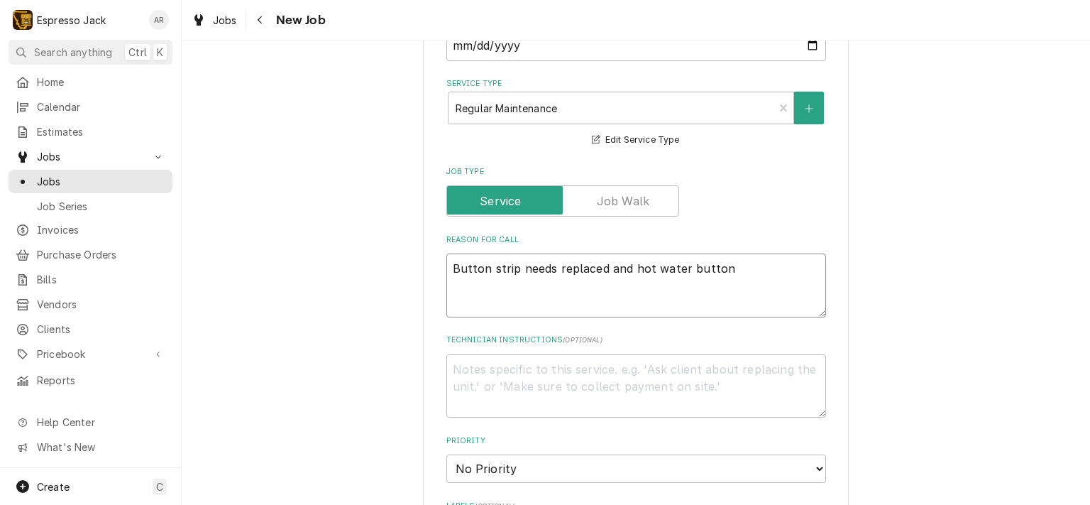
click at [735, 272] on textarea "Button strip needs replaced and hot water button" at bounding box center [636, 285] width 380 height 64
type textarea "x"
type textarea "Button strip needs replaced and hot water button i"
type textarea "x"
type textarea "Button strip needs replaced and hot water button is"
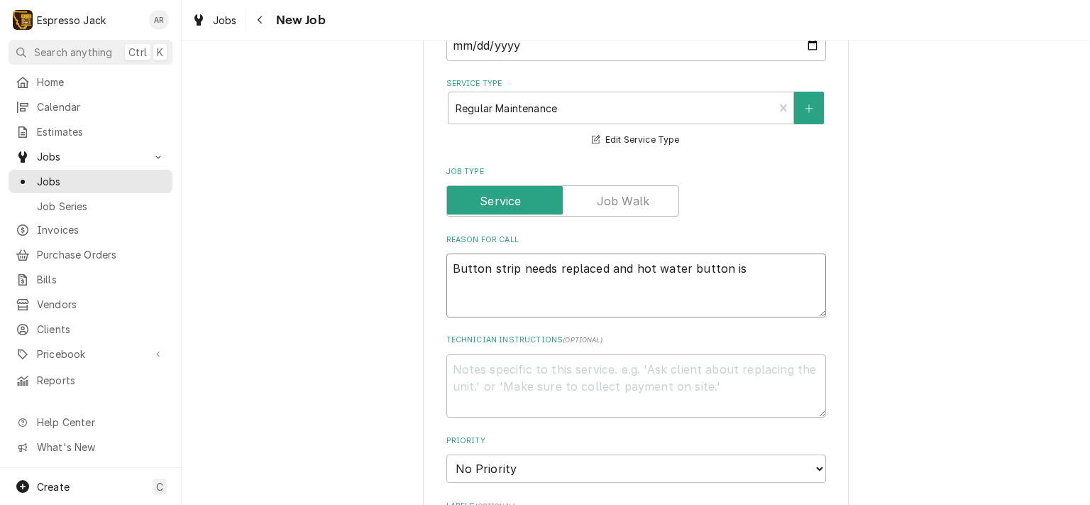
type textarea "x"
type textarea "Button strip needs replaced and hot water button is"
type textarea "x"
type textarea "Button strip needs replaced and hot water button is f"
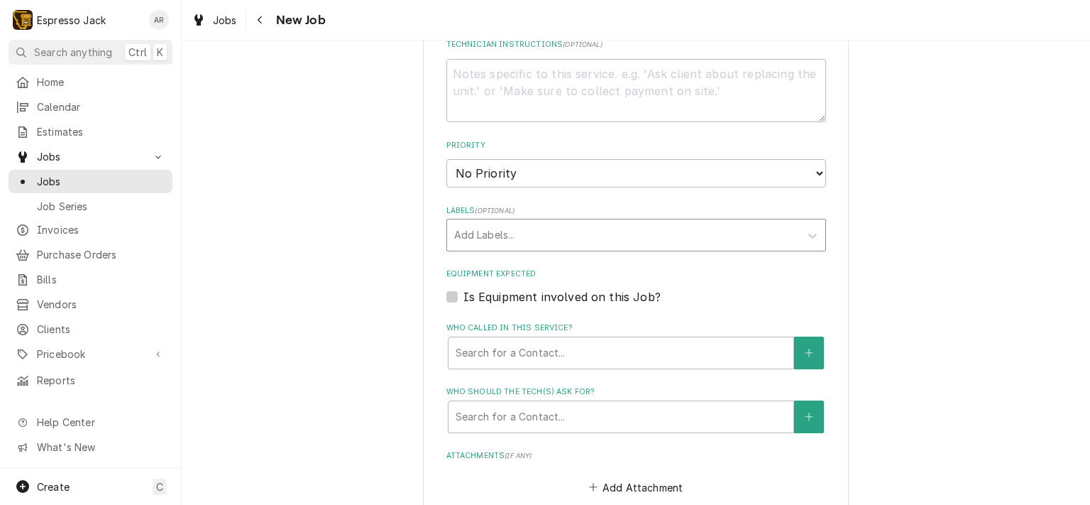
scroll to position [767, 0]
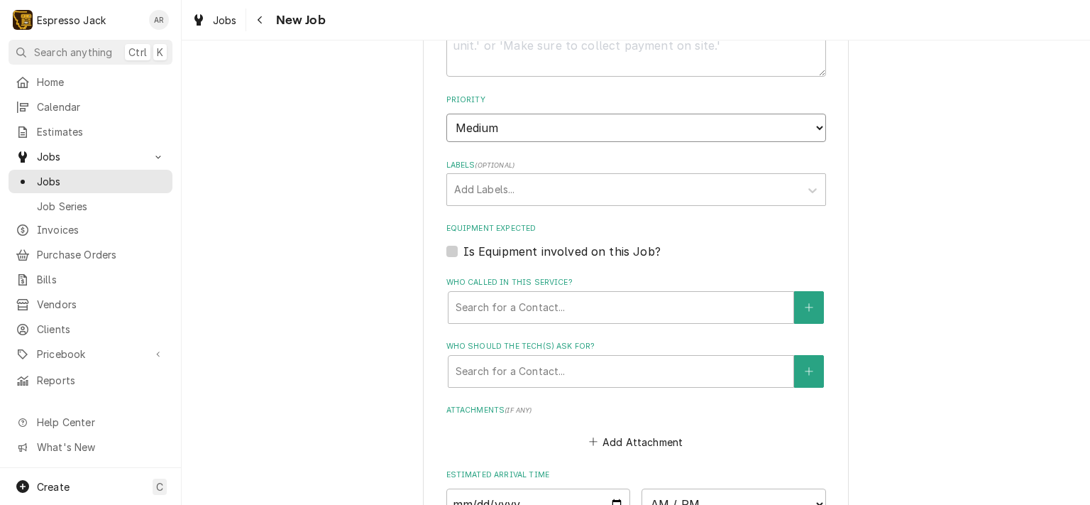
click at [446, 114] on select "No Priority Urgent High Medium Low" at bounding box center [636, 128] width 380 height 28
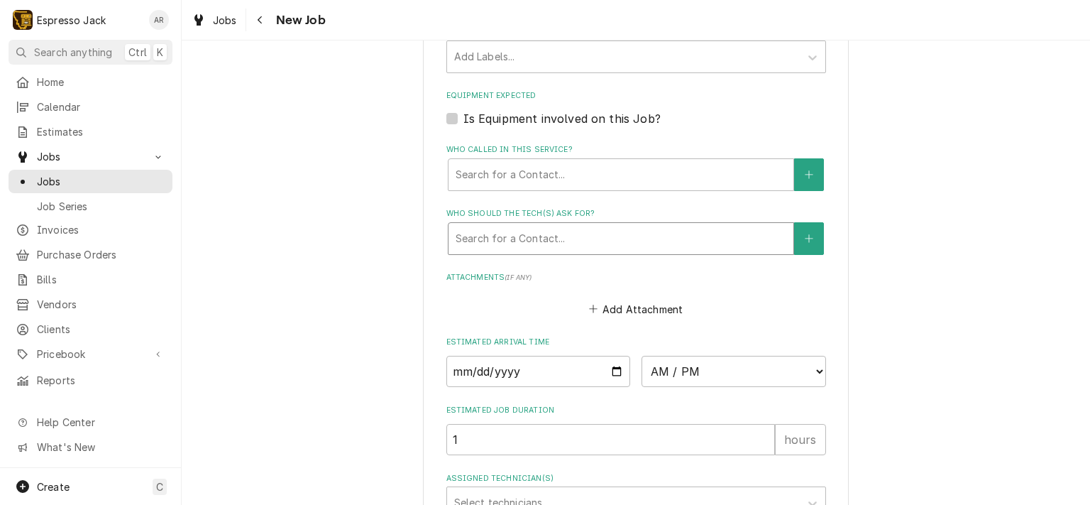
scroll to position [937, 0]
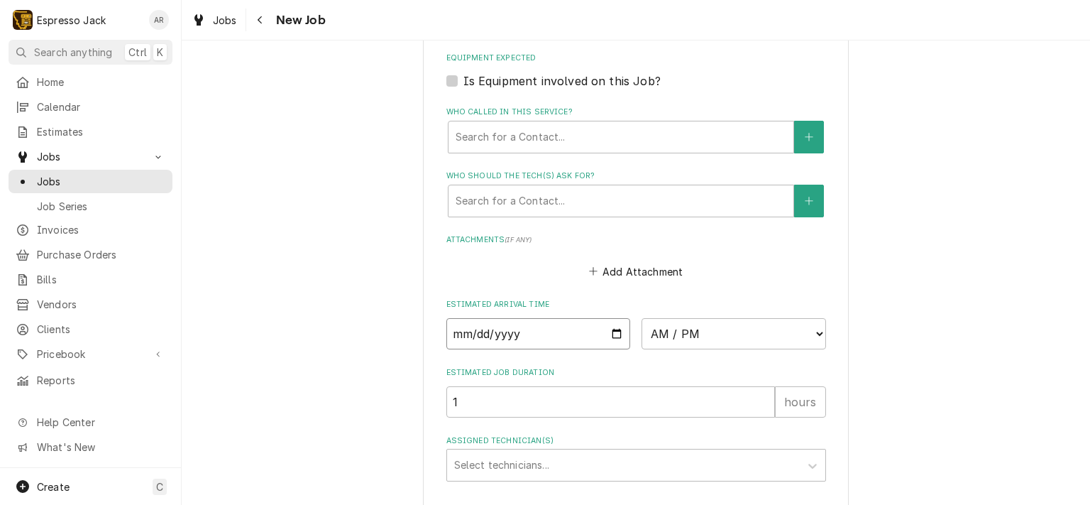
click at [612, 328] on input "Date" at bounding box center [538, 333] width 185 height 31
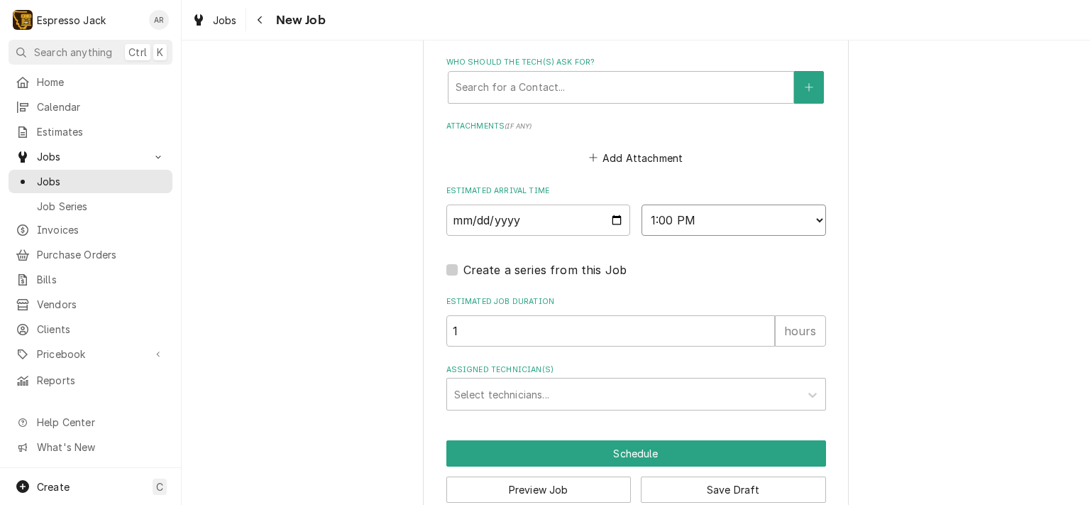
scroll to position [1073, 0]
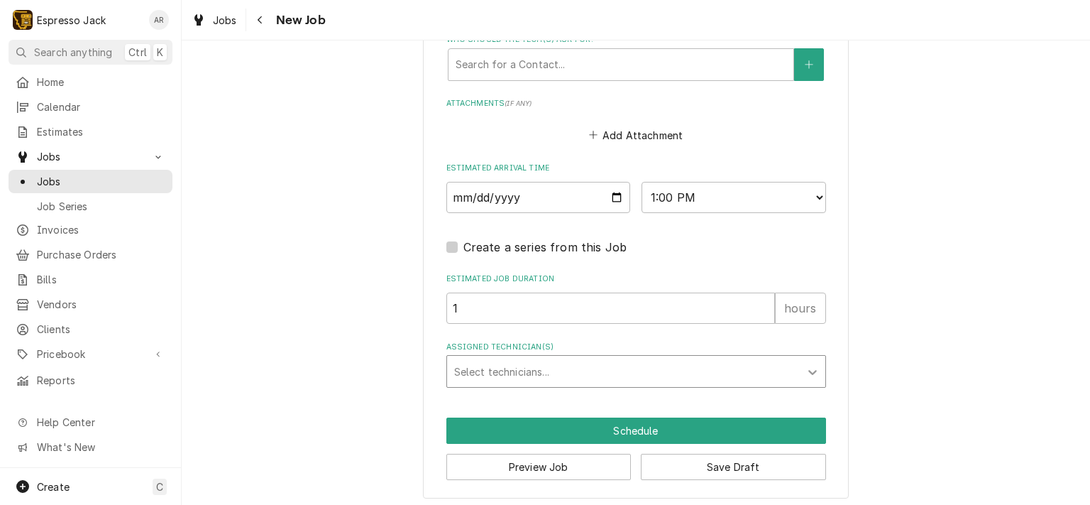
click at [806, 365] on icon "Assigned Technician(s)" at bounding box center [813, 372] width 14 height 14
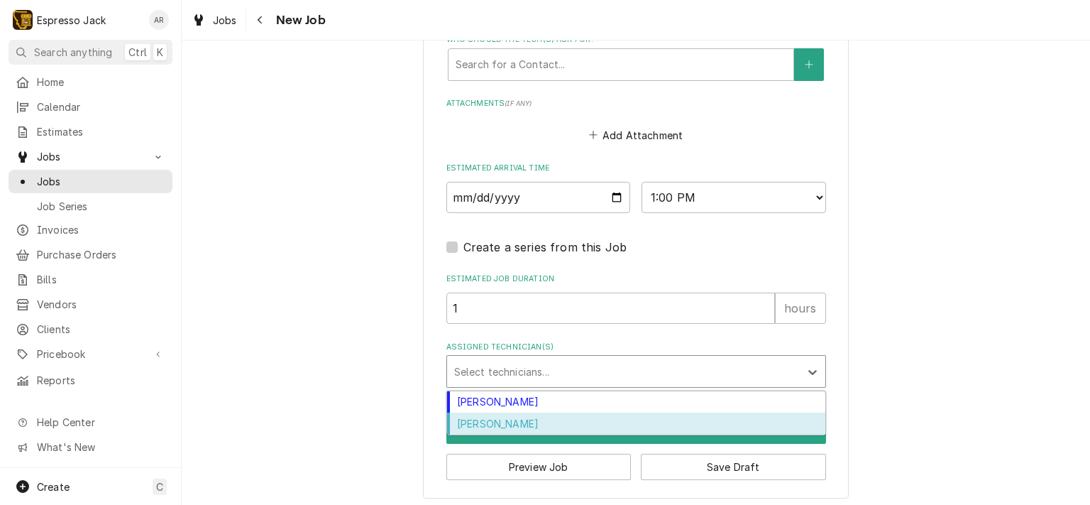
click at [520, 414] on div "Samantha Janssen" at bounding box center [636, 423] width 378 height 22
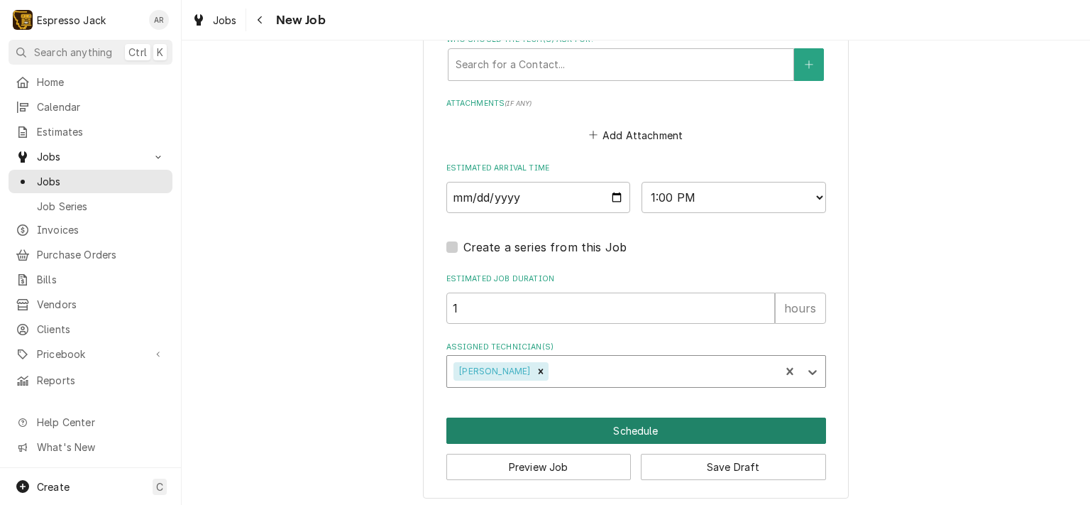
click at [503, 423] on button "Schedule" at bounding box center [636, 430] width 380 height 26
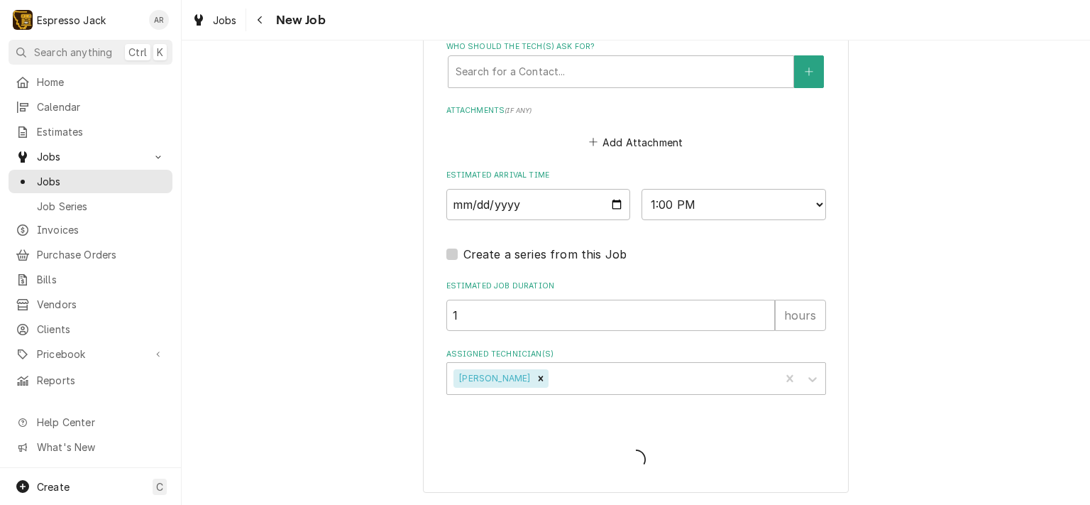
scroll to position [1061, 0]
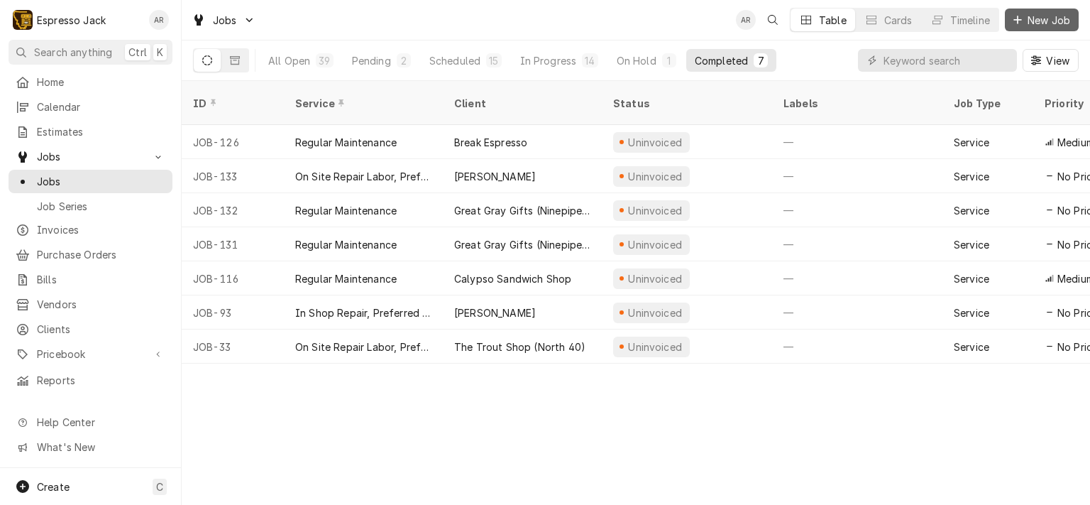
click at [1048, 20] on span "New Job" at bounding box center [1049, 20] width 48 height 15
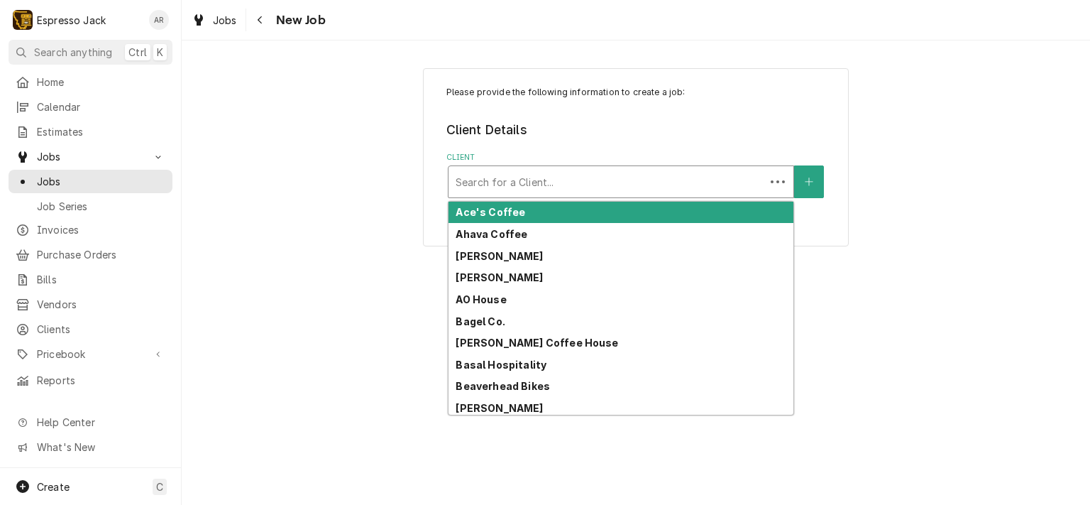
click at [562, 180] on div "Client" at bounding box center [607, 182] width 302 height 26
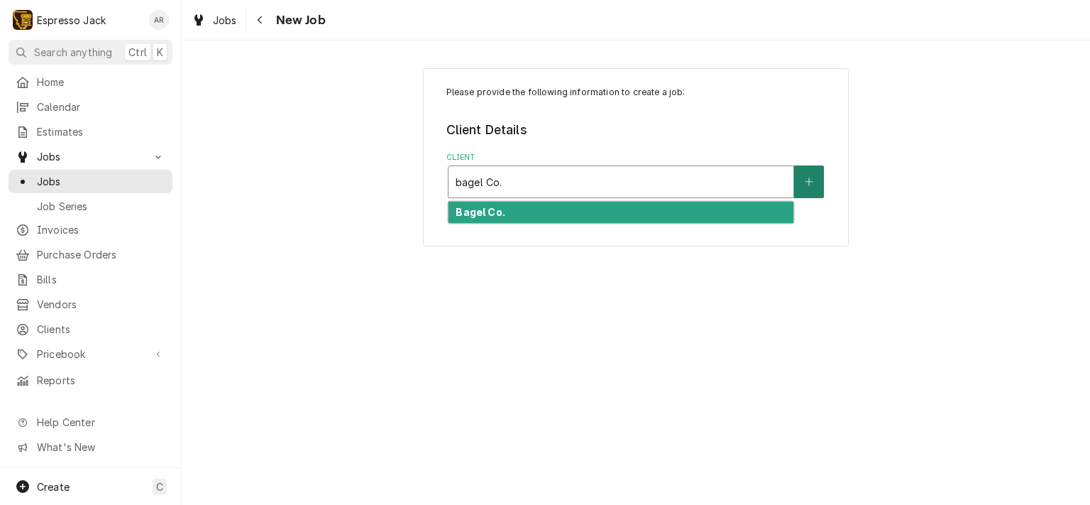
type input "bagel Co."
click at [809, 185] on button "Client" at bounding box center [809, 181] width 30 height 33
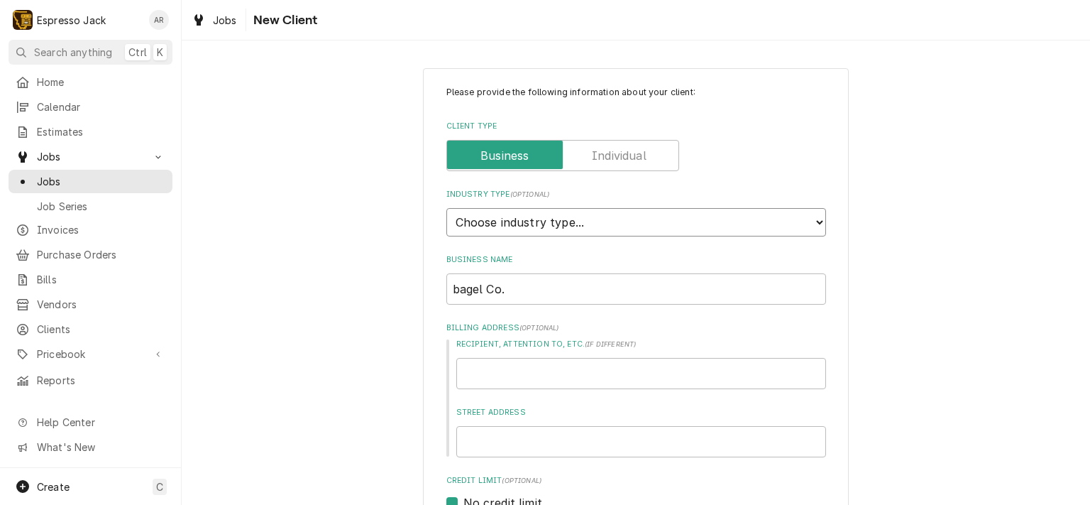
select select "2"
click at [446, 208] on select "Choose industry type... Residential Commercial Industrial Government" at bounding box center [636, 222] width 380 height 28
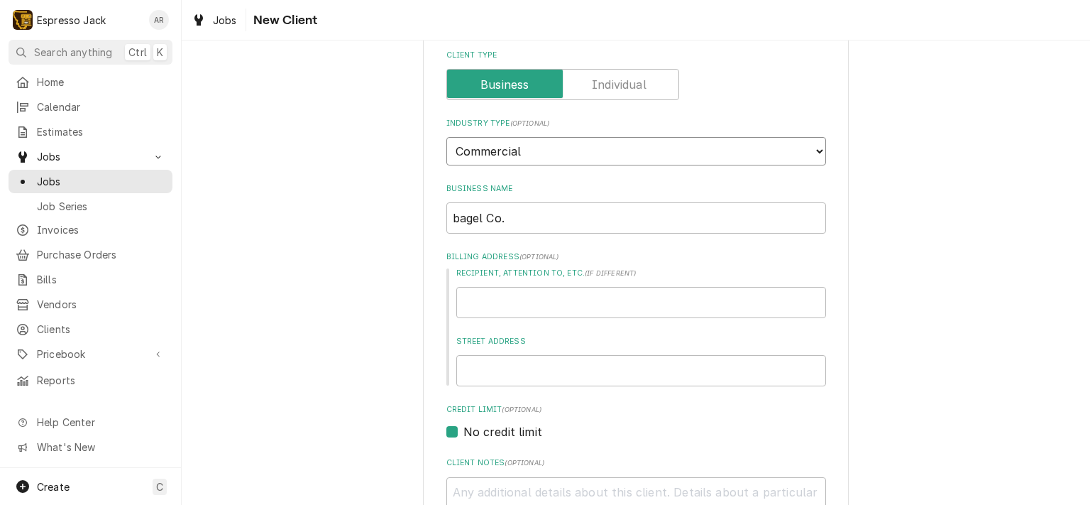
scroll to position [85, 0]
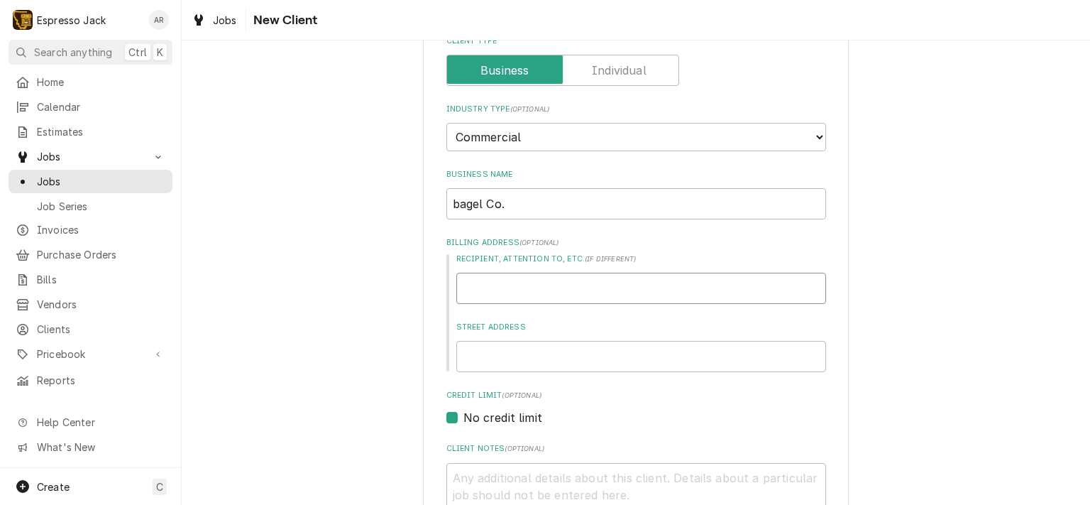
click at [550, 282] on input "Recipient, Attention To, etc. ( if different )" at bounding box center [641, 288] width 370 height 31
type textarea "x"
type input "1"
type textarea "x"
type input "14"
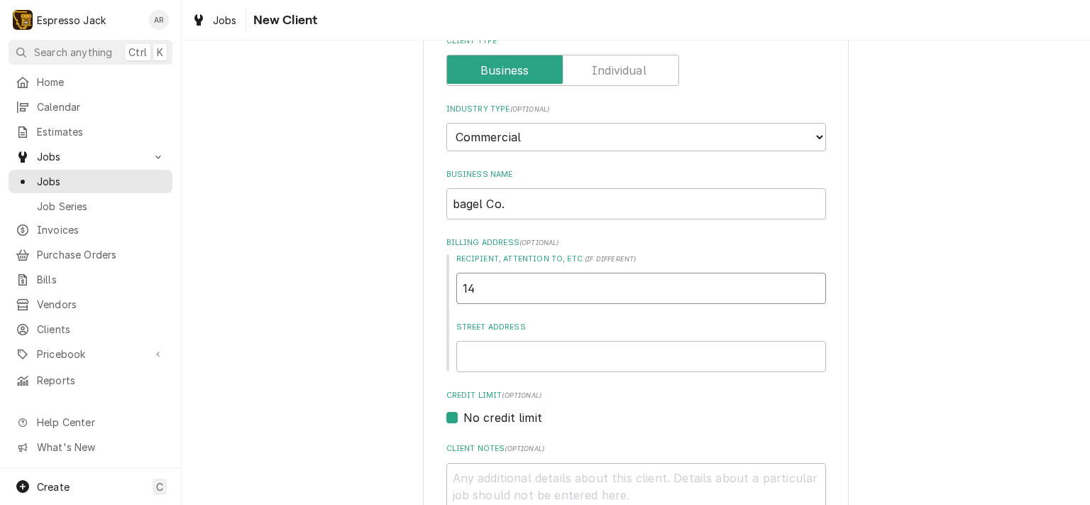
type textarea "x"
type input "141"
type textarea "x"
type input "1411"
type textarea "x"
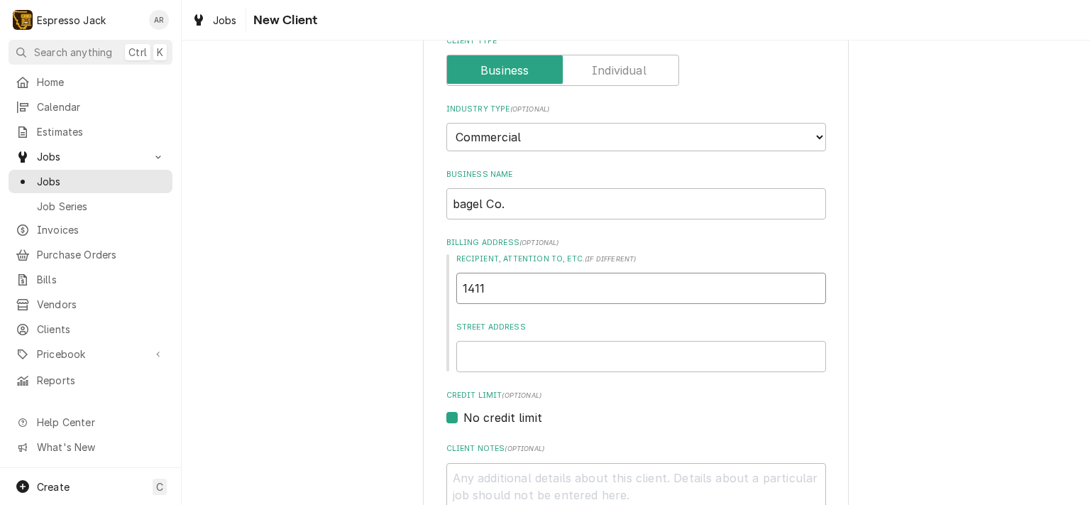
type input "1411"
type textarea "x"
type input "1411 1"
type textarea "x"
type input "1411 11"
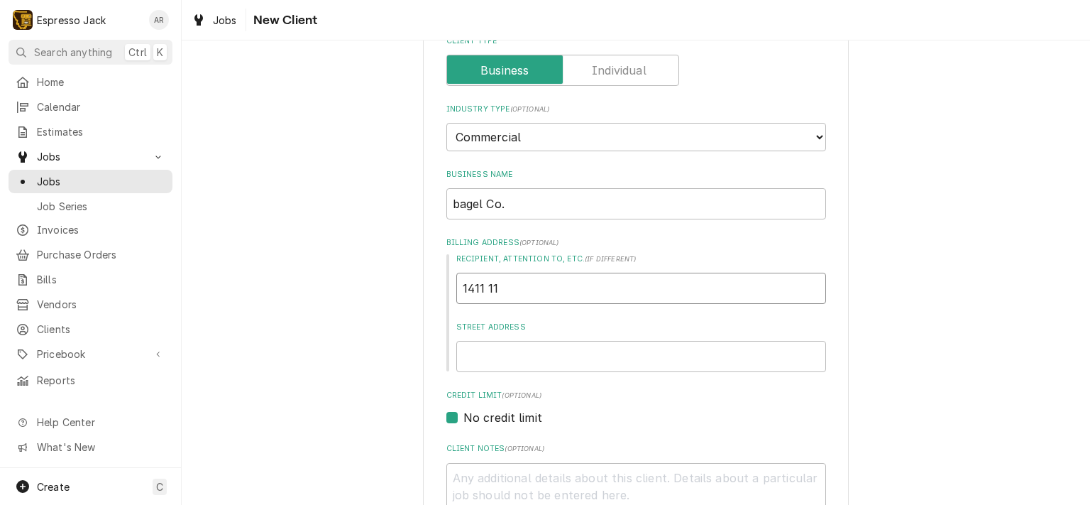
type textarea "x"
type input "1411 11t"
type textarea "x"
type input "1411 11th"
type textarea "x"
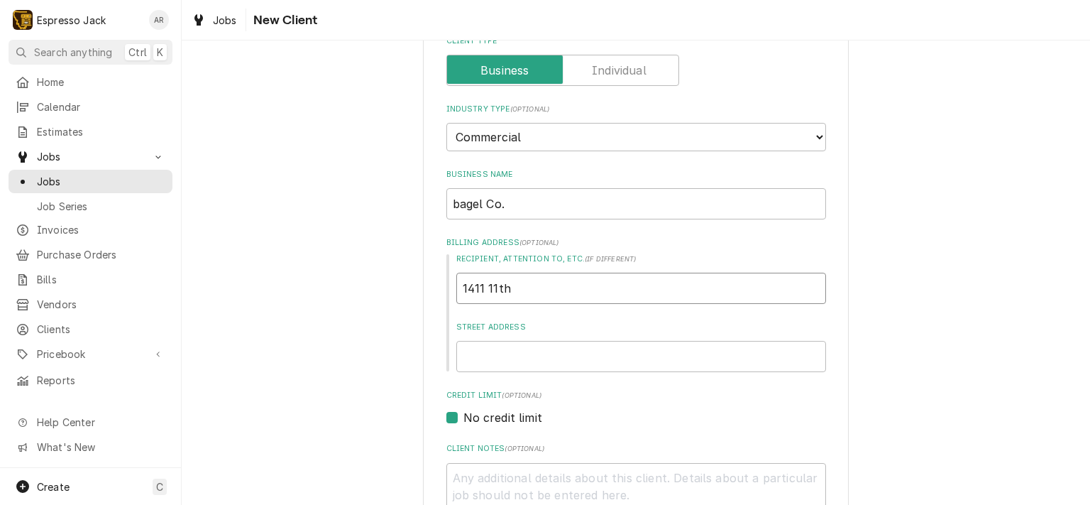
type input "1411 11th"
type textarea "x"
type input "1411 11th a"
type textarea "x"
type input "1411 11th av"
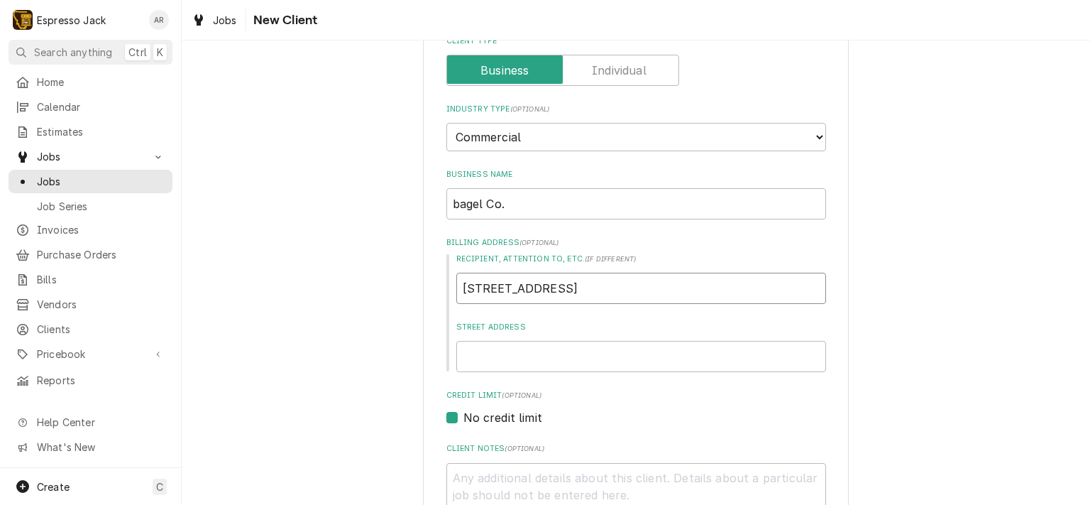
type textarea "x"
type input "1411 11th ave"
type textarea "x"
type input "1411 11th ave"
type textarea "x"
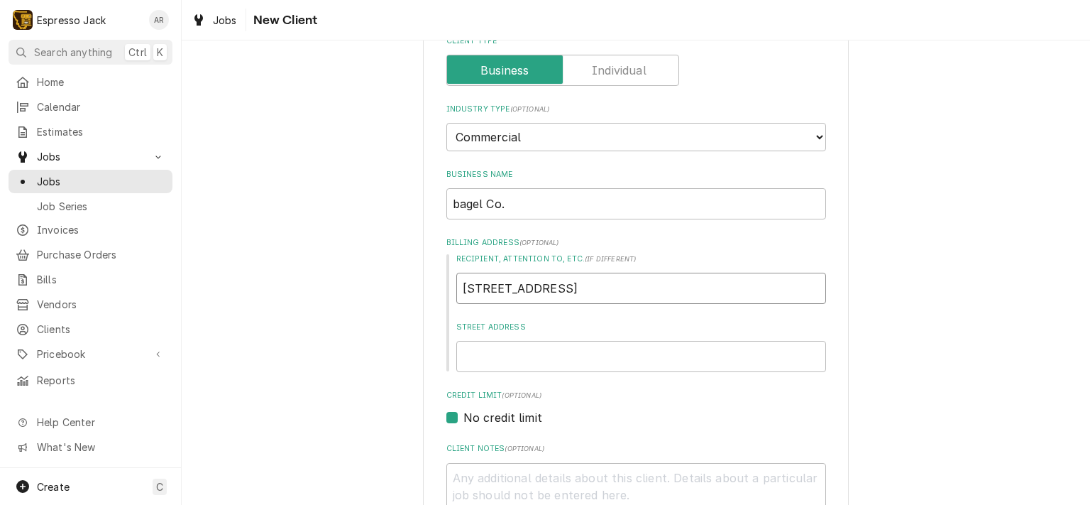
type input "1411 11th ave h"
type textarea "x"
type input "1411 11th ave he"
type textarea "x"
type input "1411 11th ave hel"
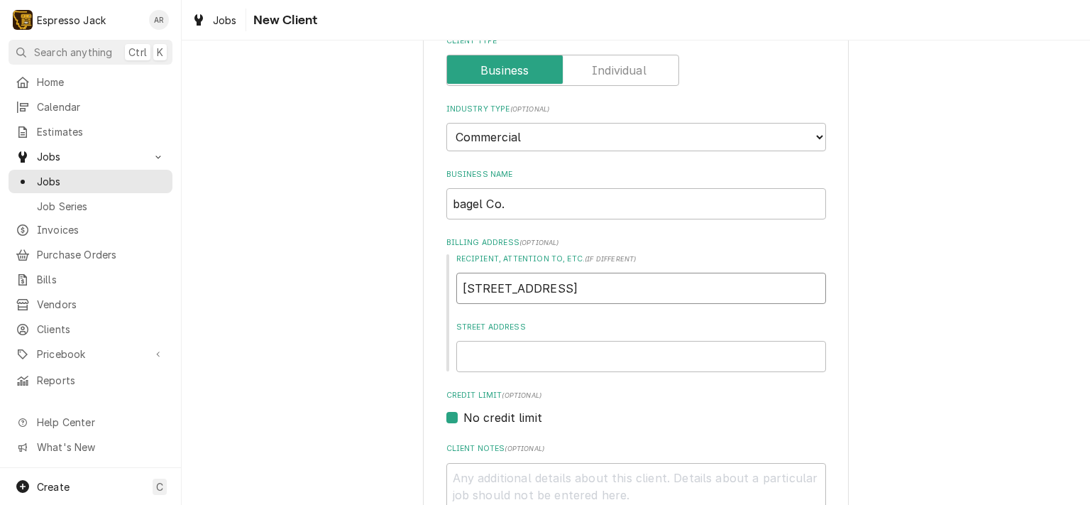
type textarea "x"
type input "1411 11th ave hele"
type textarea "x"
type input "1411 11th ave helen"
type textarea "x"
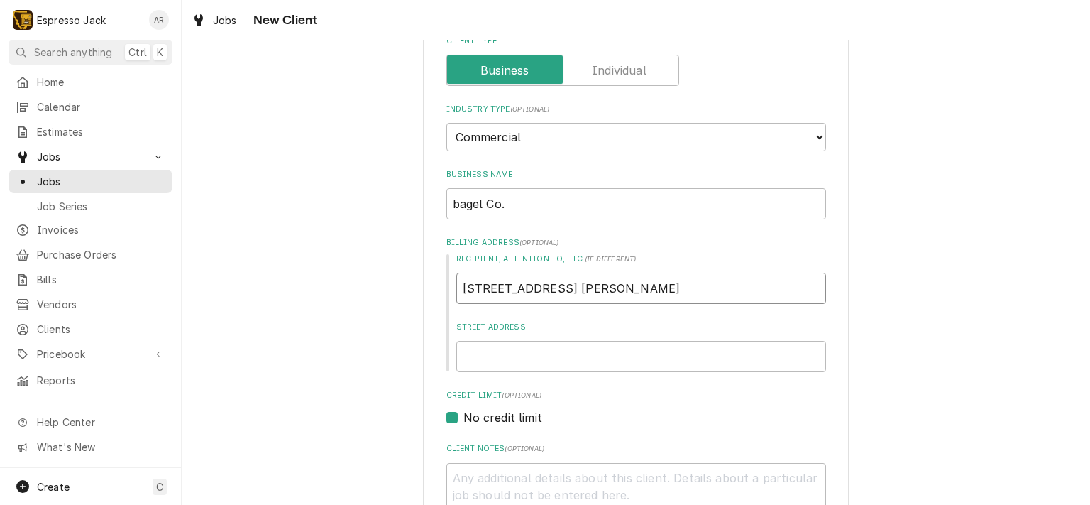
type input "1411 11th ave helena"
type textarea "x"
type input "1411 11th ave helena"
type textarea "x"
type input "1411 11th ave Helena"
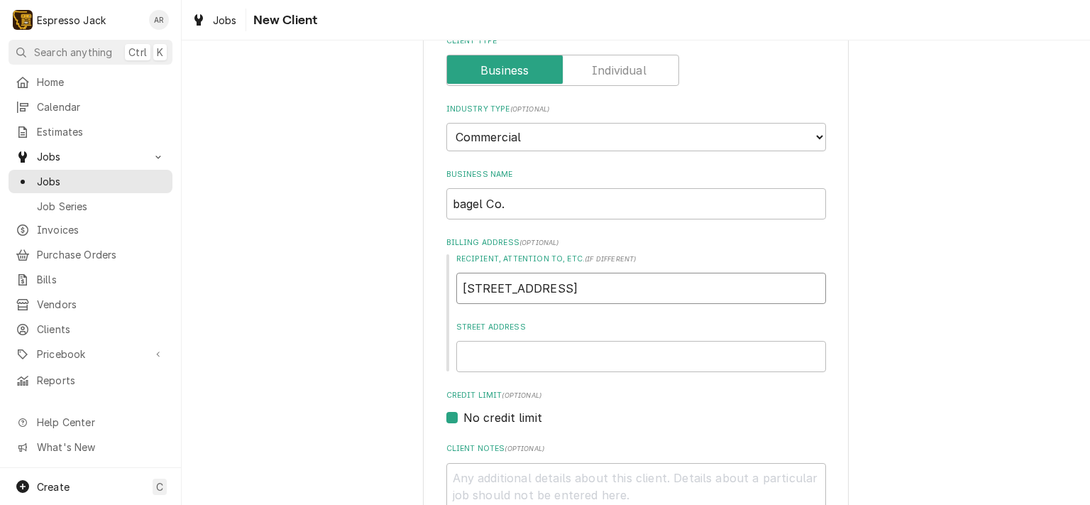
type textarea "x"
type input "1411 11th ave Helena,"
type textarea "x"
type input "1411 11th ave Helena,M"
type textarea "x"
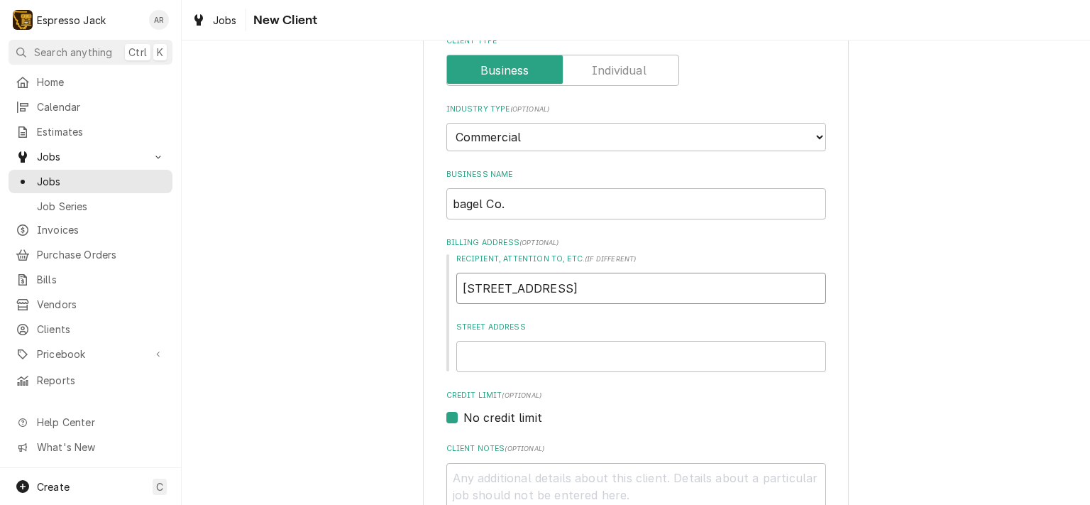
type input "1411 11th ave Helena,Mt"
type textarea "x"
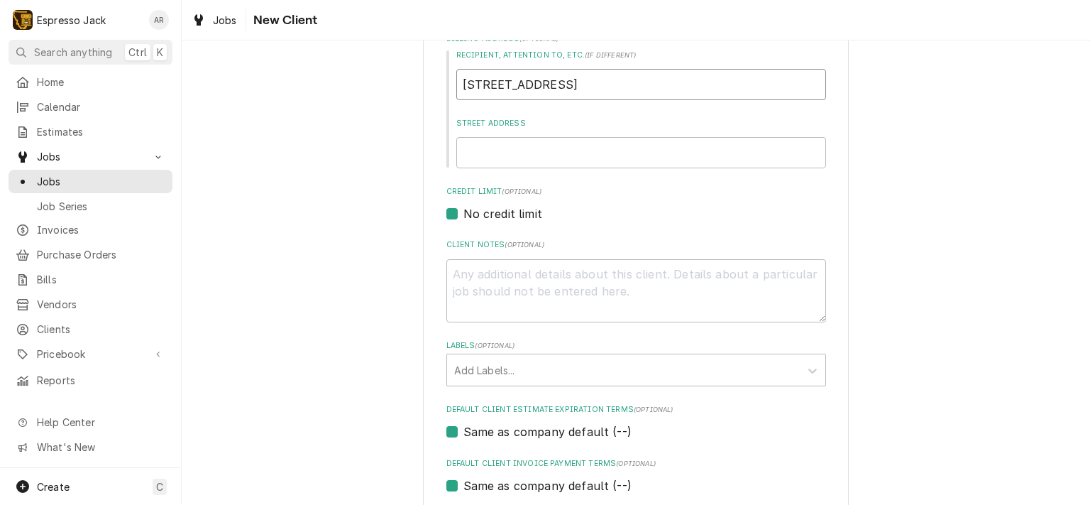
scroll to position [427, 0]
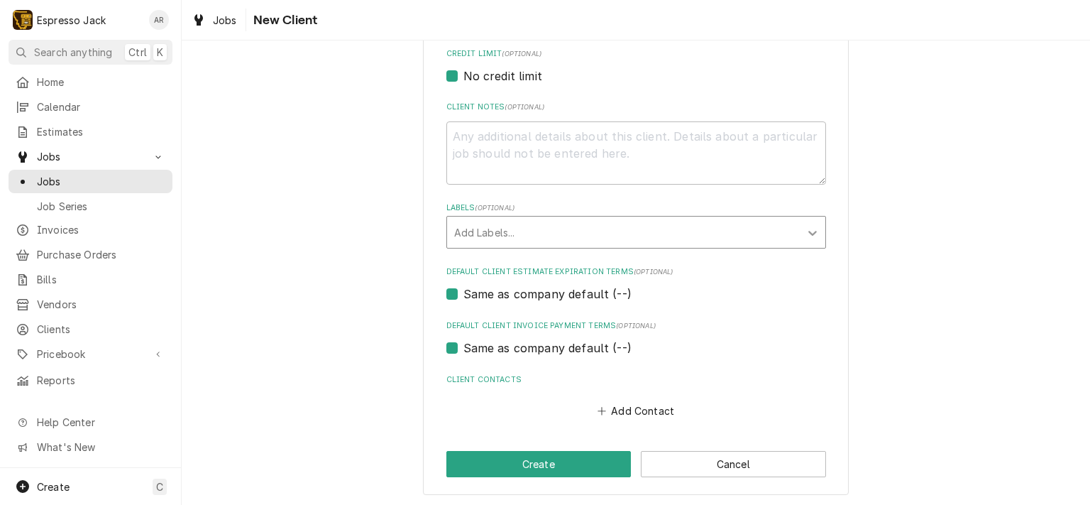
type input "1411 11th ave Helena,Mt"
click at [811, 229] on icon "Labels" at bounding box center [813, 233] width 14 height 14
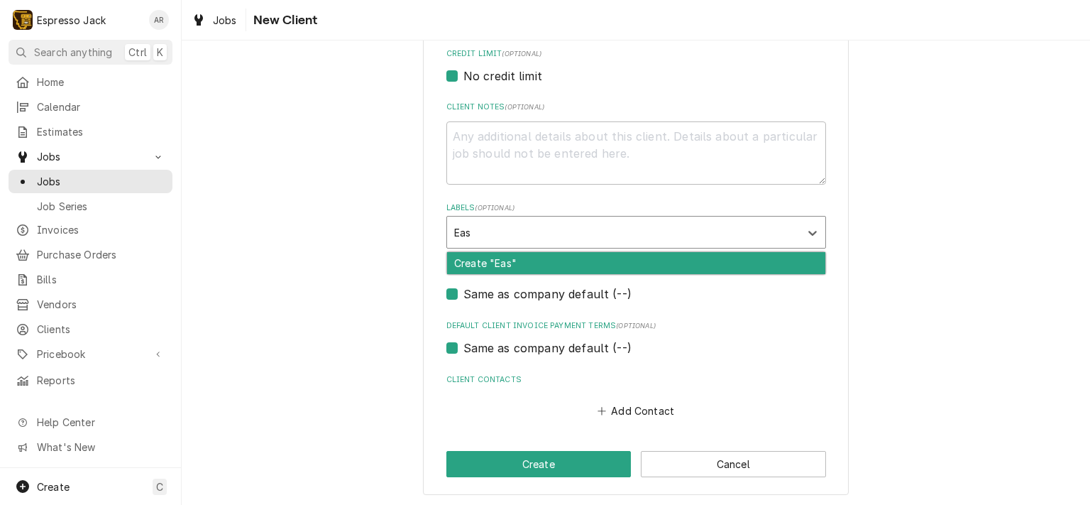
type input "East"
click at [531, 260] on div "Create "East"" at bounding box center [636, 263] width 378 height 22
type textarea "x"
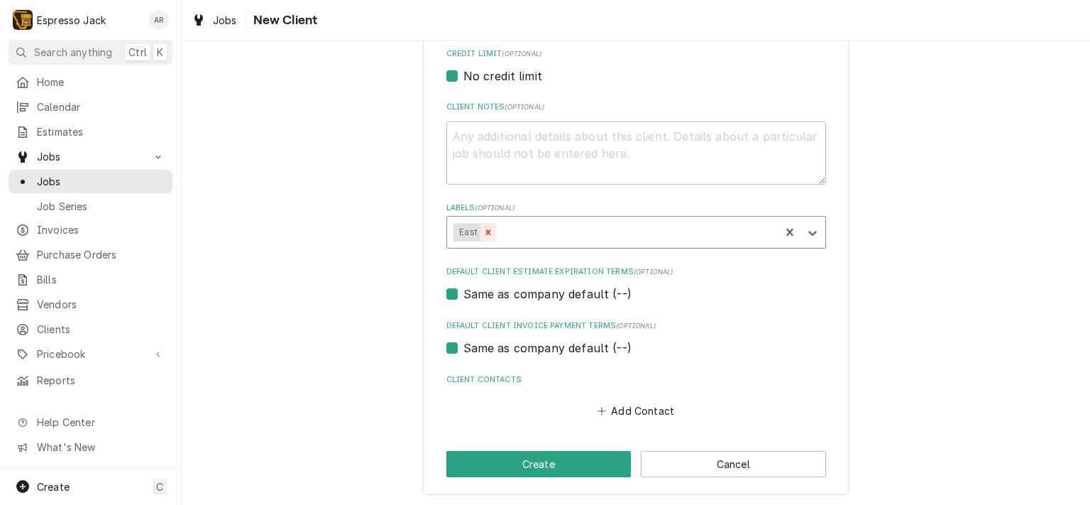
click at [486, 232] on icon "Remove East" at bounding box center [488, 232] width 10 height 10
type textarea "x"
click at [504, 229] on div "Labels" at bounding box center [623, 232] width 339 height 26
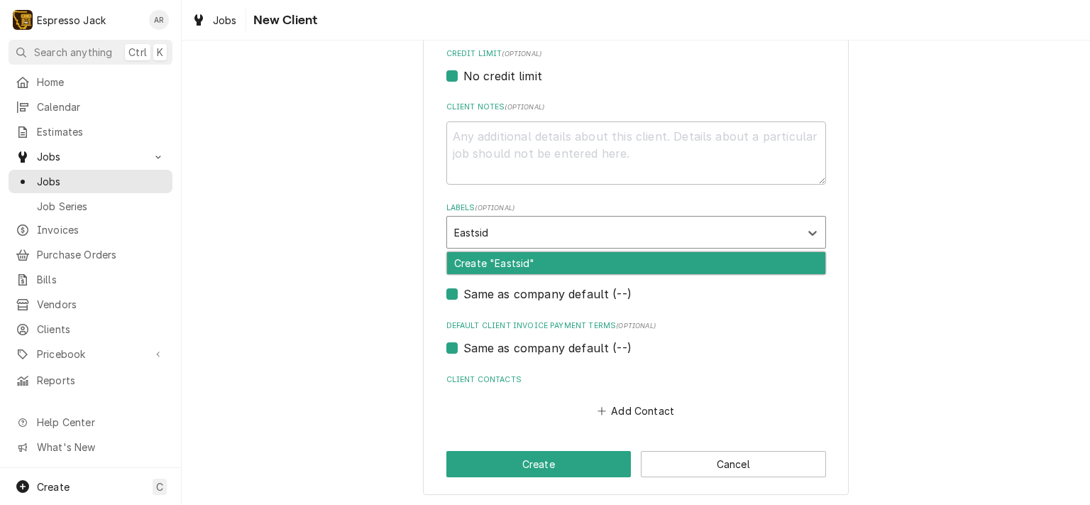
type input "Eastside"
type textarea "x"
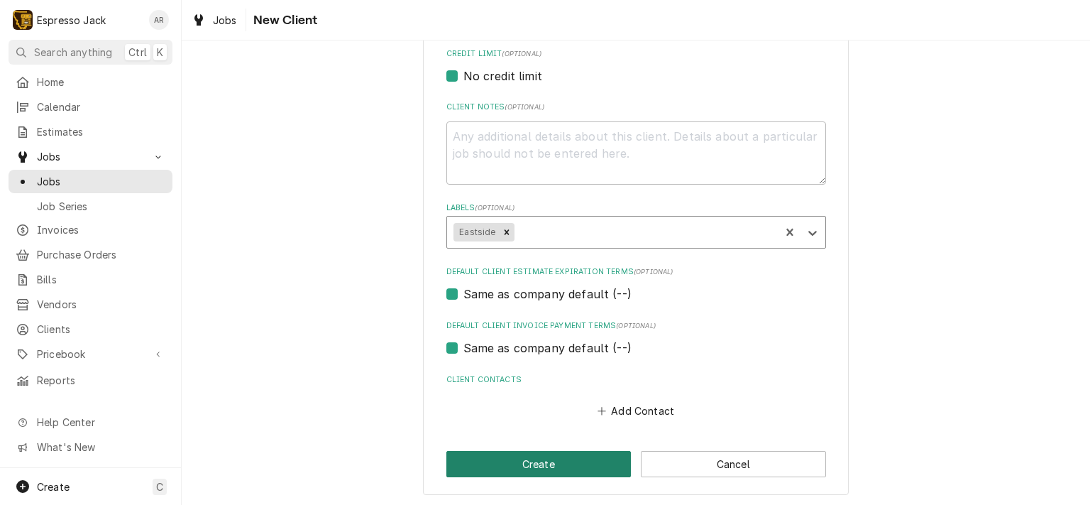
click at [542, 455] on button "Create" at bounding box center [538, 464] width 185 height 26
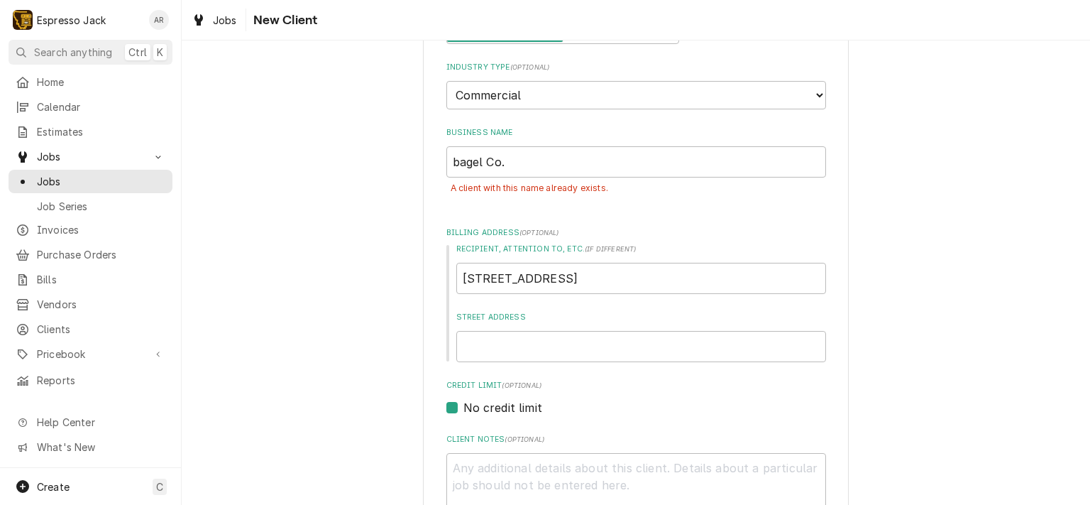
scroll to position [0, 0]
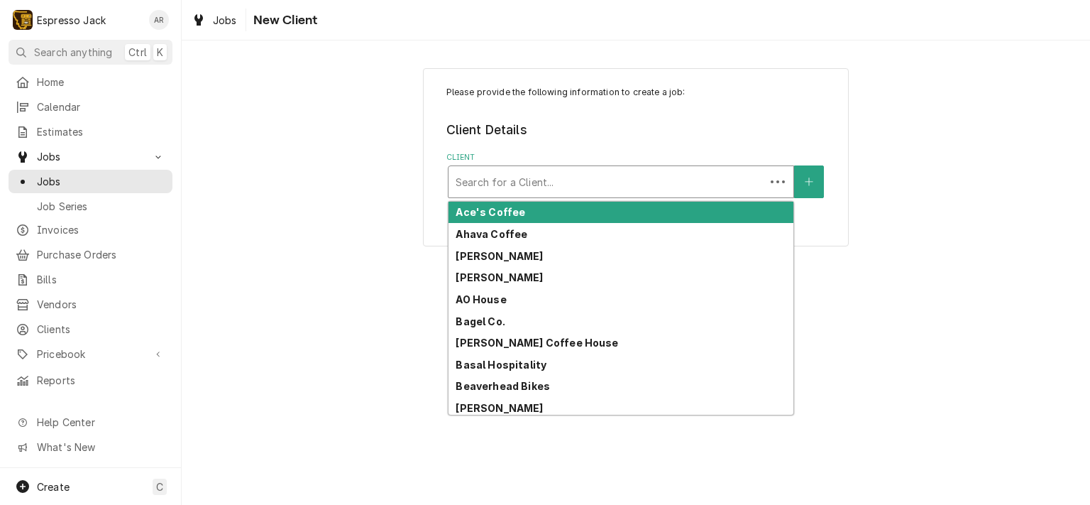
click at [561, 183] on div "Client" at bounding box center [607, 182] width 302 height 26
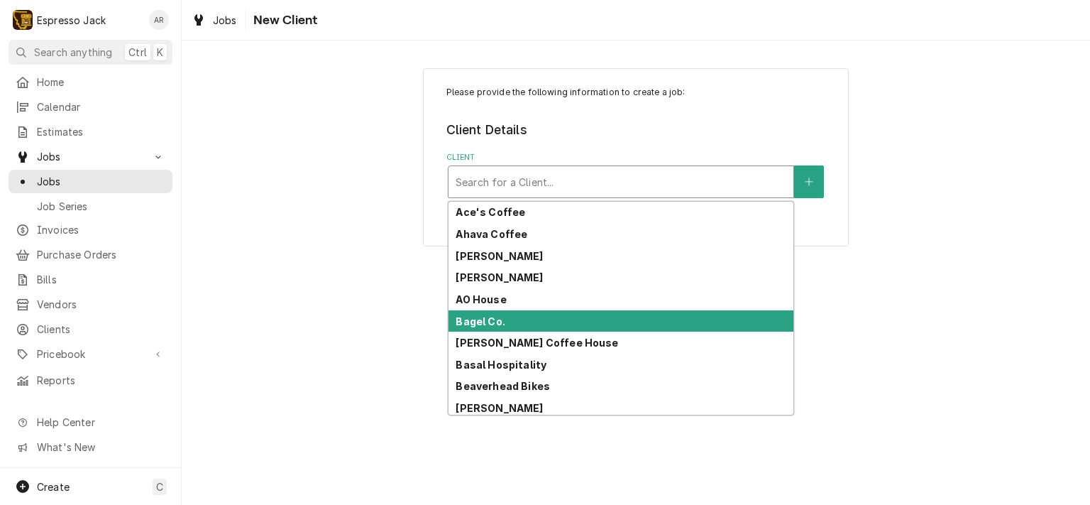
click at [516, 317] on div "Bagel Co." at bounding box center [621, 321] width 345 height 22
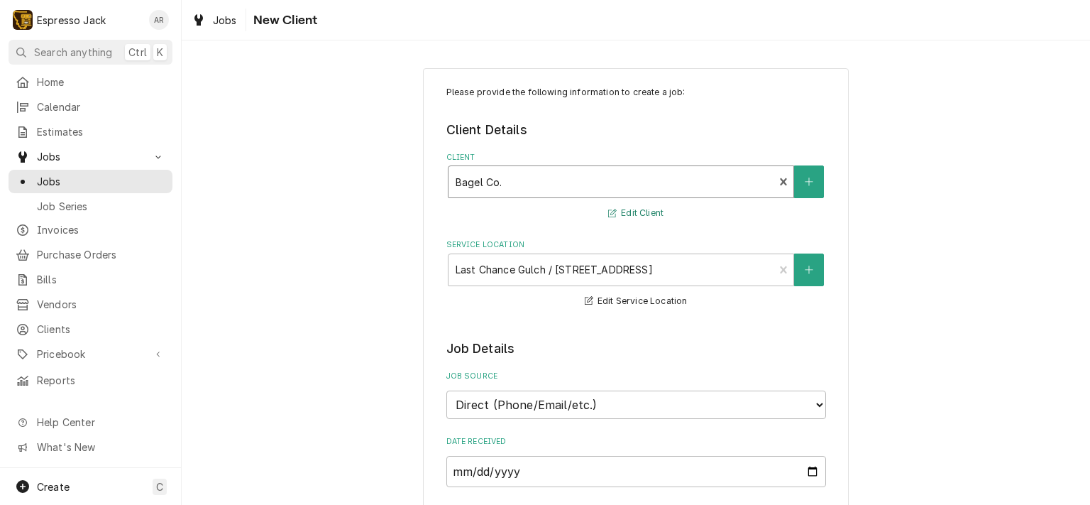
click at [629, 207] on button "Edit Client" at bounding box center [636, 213] width 60 height 18
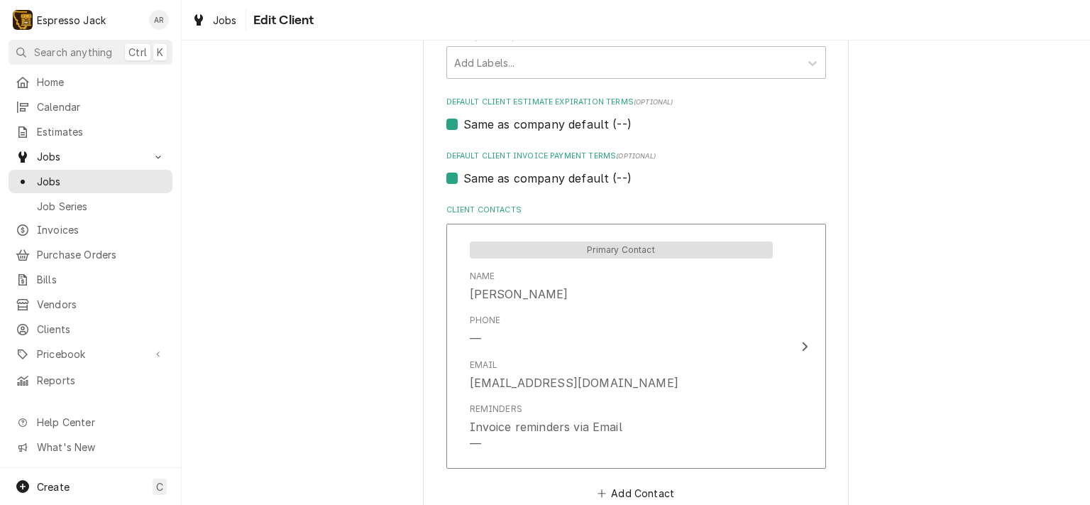
scroll to position [679, 0]
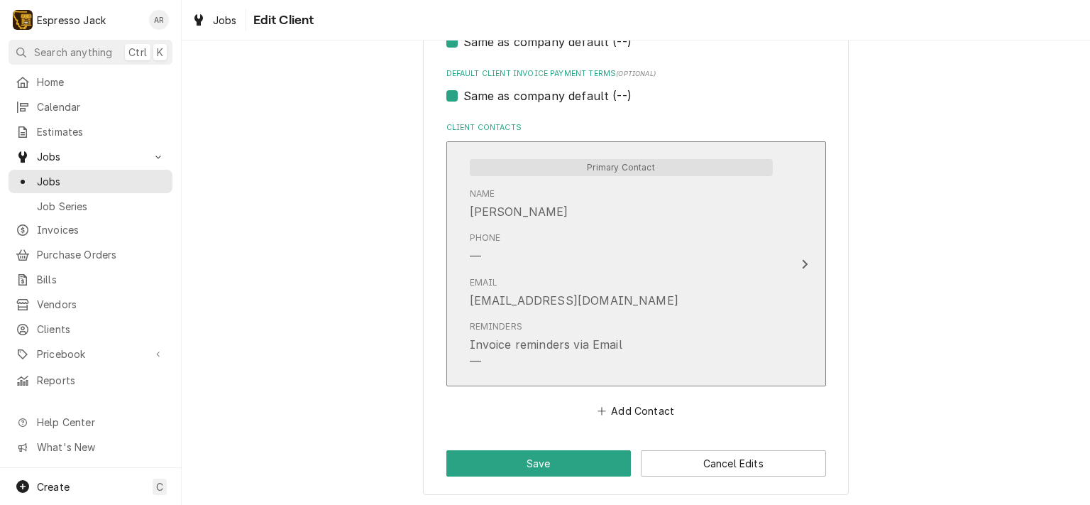
click at [801, 260] on icon "Update Contact" at bounding box center [804, 263] width 7 height 11
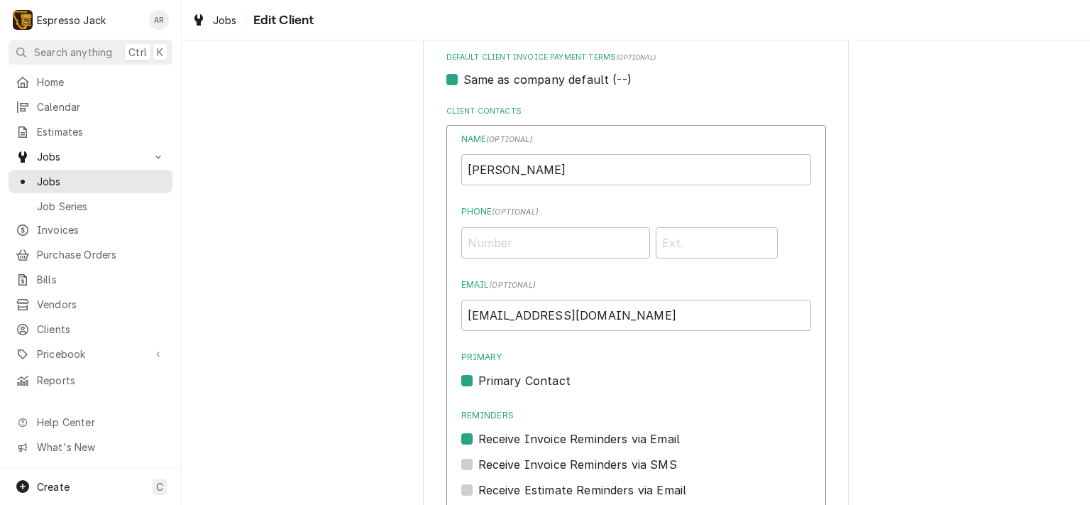
scroll to position [937, 0]
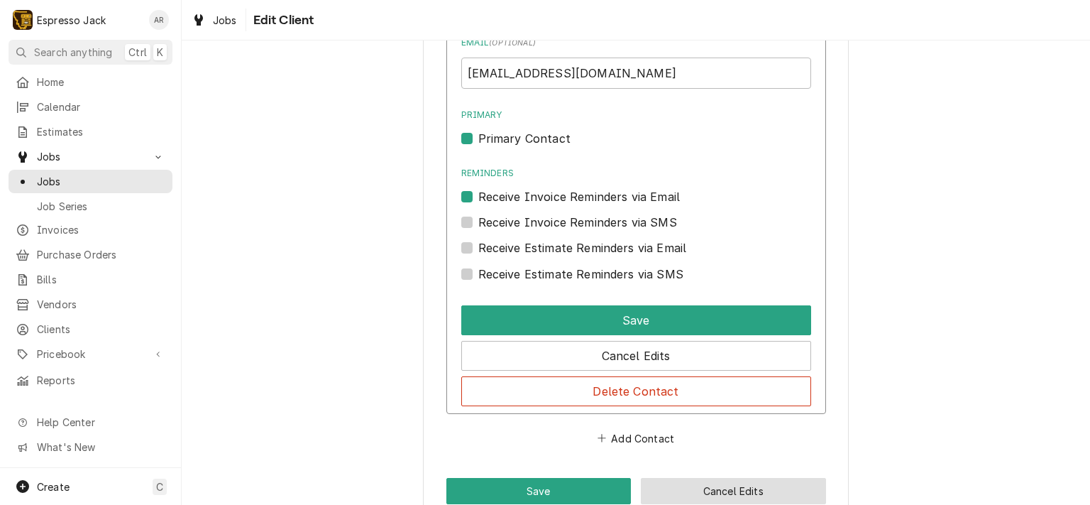
click at [713, 484] on button "Cancel Edits" at bounding box center [733, 491] width 185 height 26
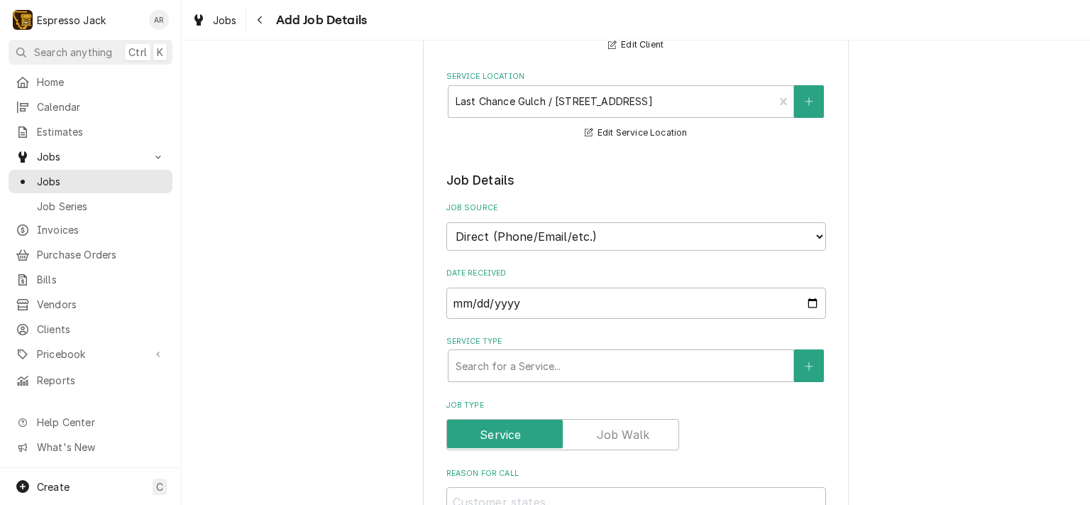
scroll to position [170, 0]
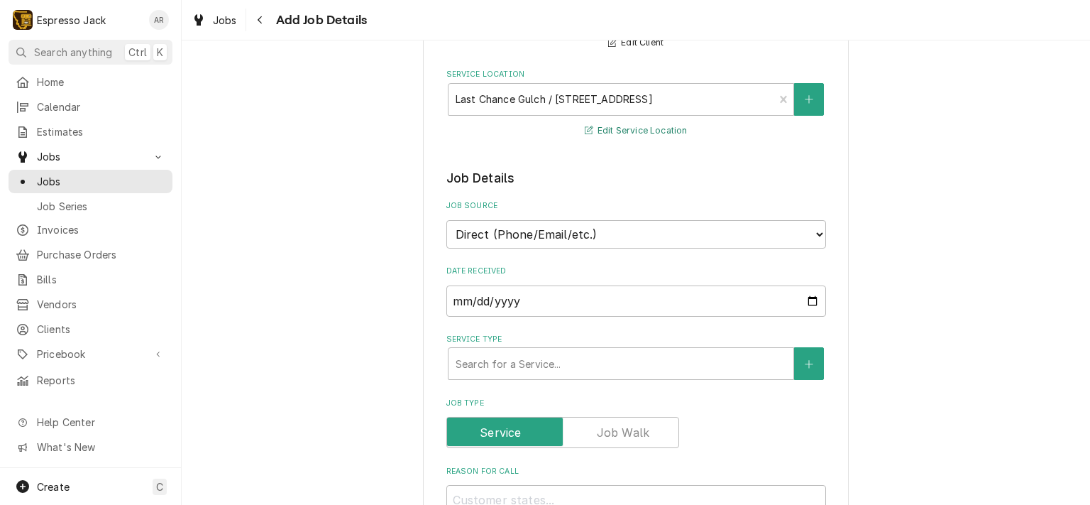
click at [619, 128] on button "Edit Service Location" at bounding box center [636, 131] width 107 height 18
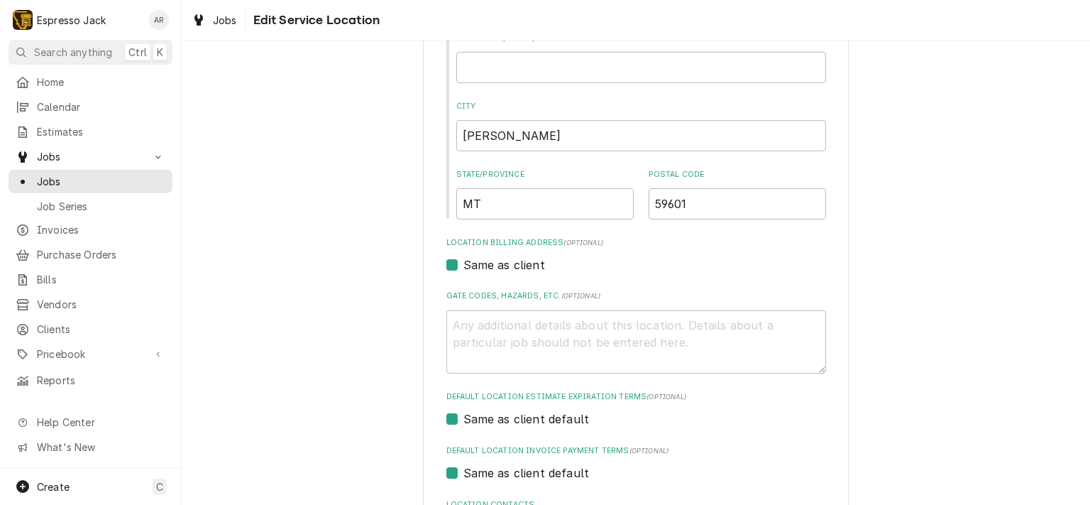
scroll to position [367, 0]
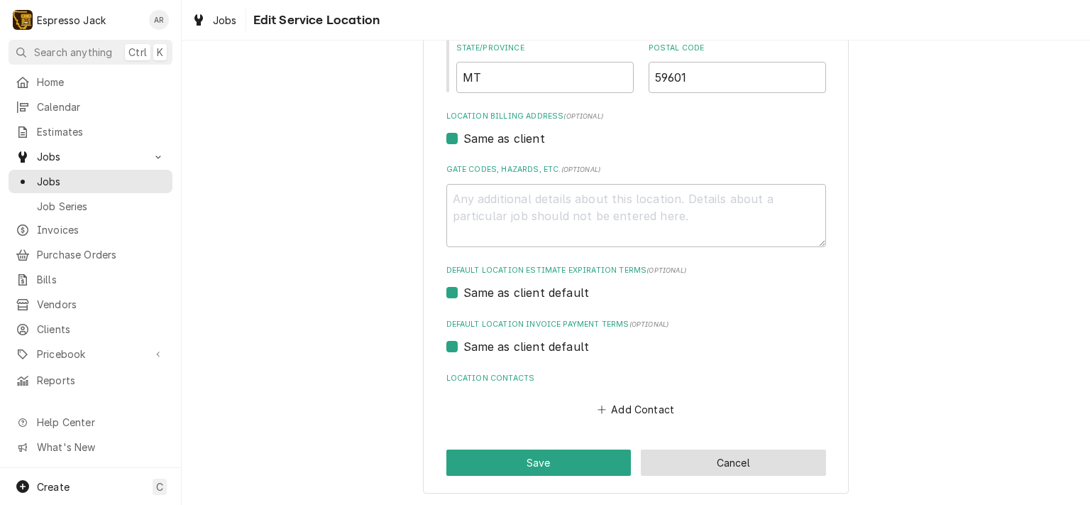
click at [727, 463] on button "Cancel" at bounding box center [733, 462] width 185 height 26
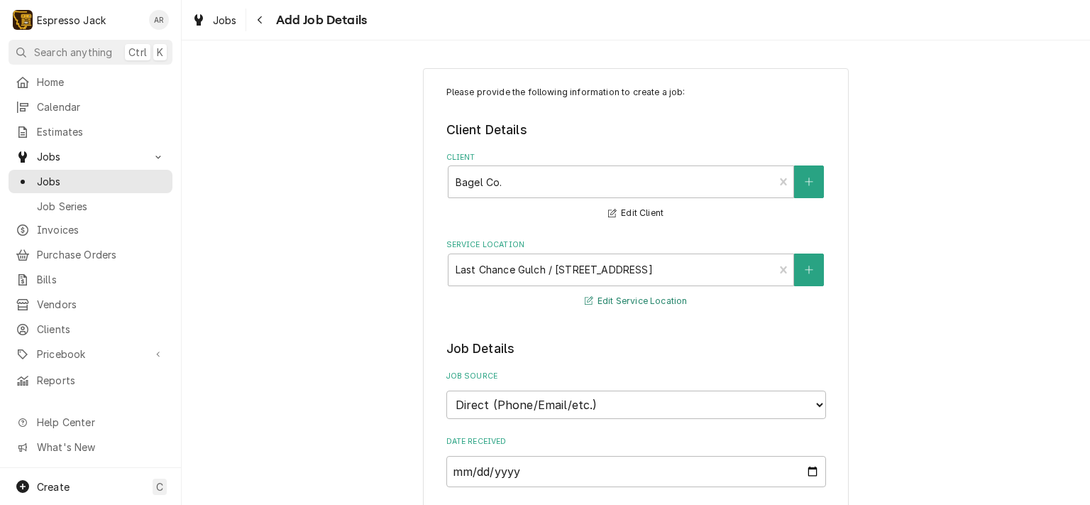
click at [640, 298] on button "Edit Service Location" at bounding box center [636, 301] width 107 height 18
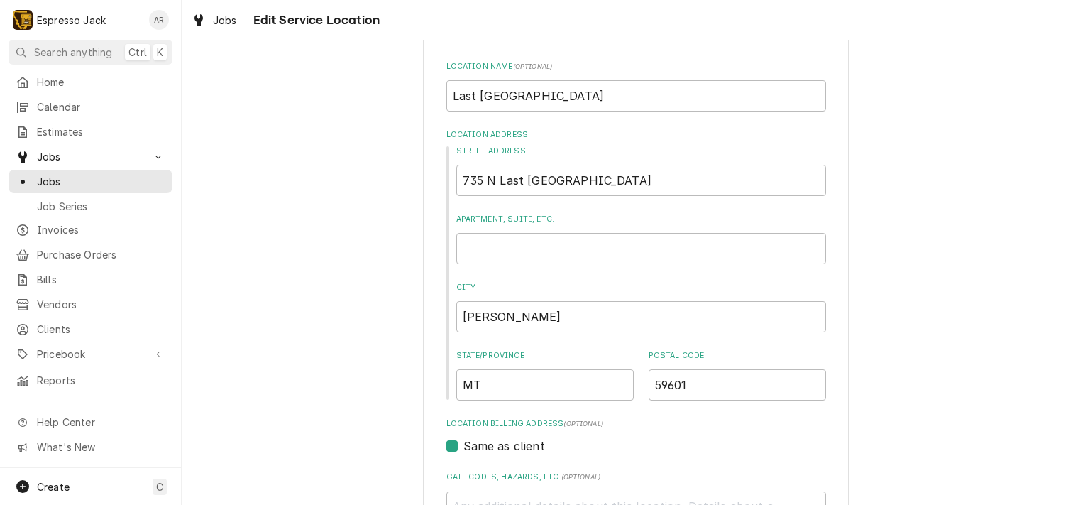
scroll to position [85, 0]
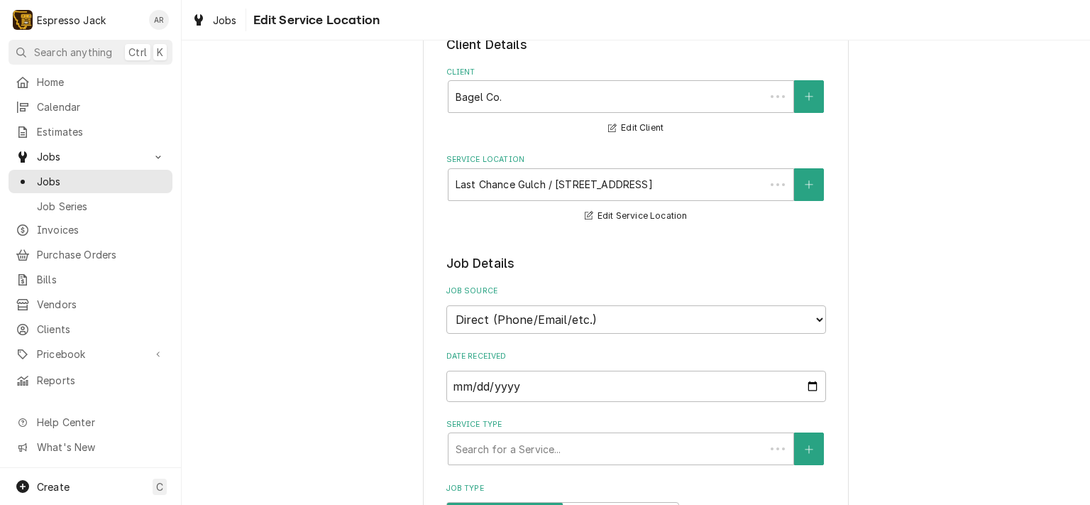
scroll to position [170, 0]
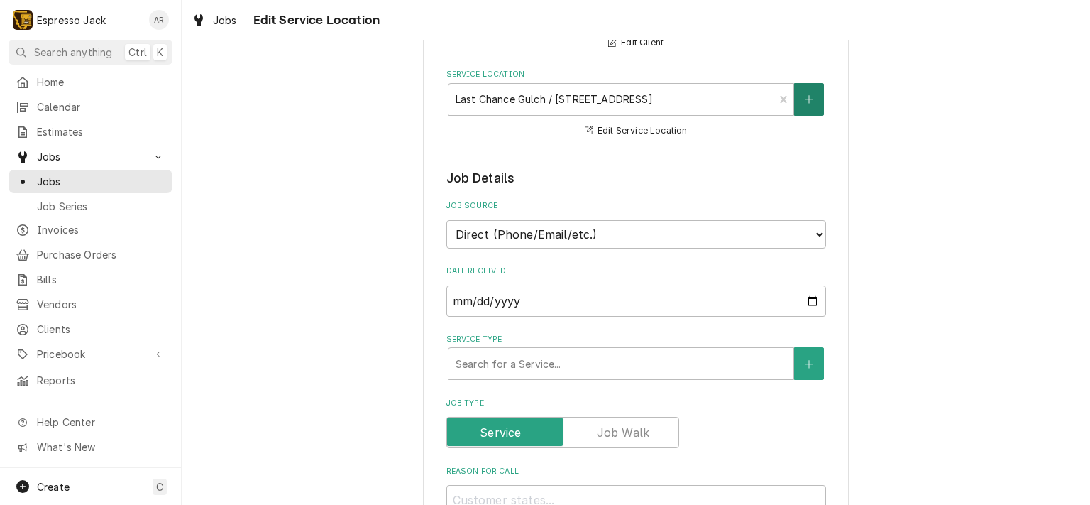
click at [812, 93] on button "Service Location" at bounding box center [809, 99] width 30 height 33
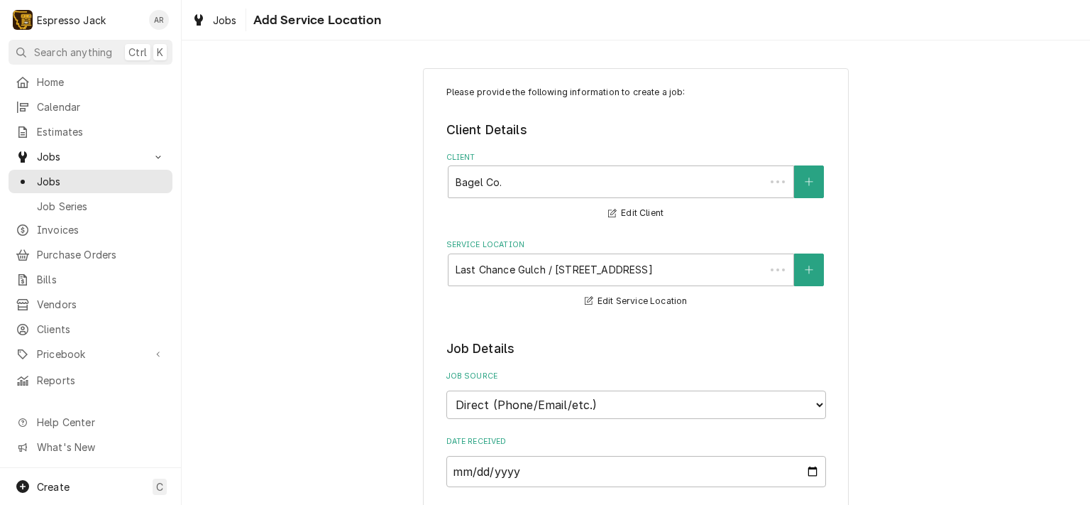
scroll to position [170, 0]
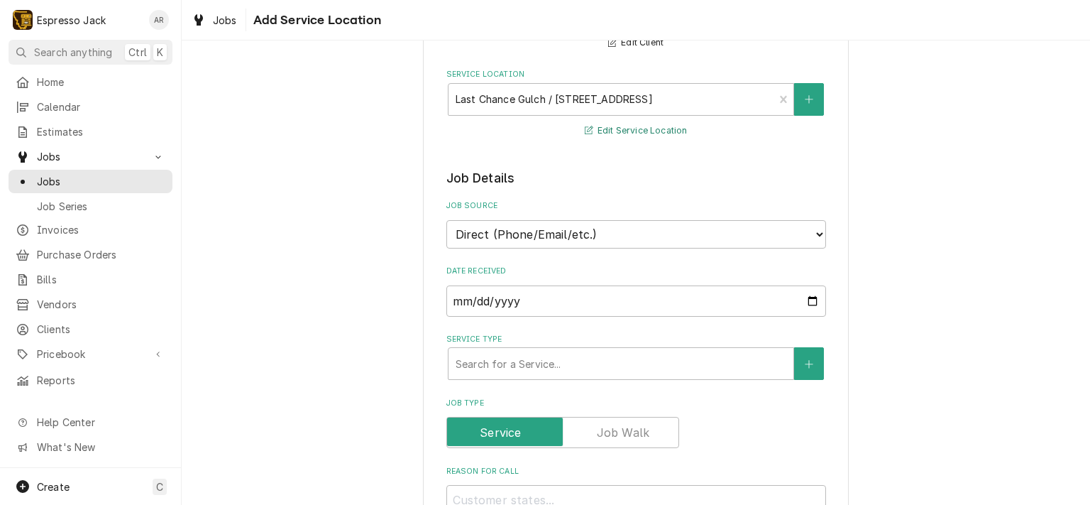
click at [628, 130] on button "Edit Service Location" at bounding box center [636, 131] width 107 height 18
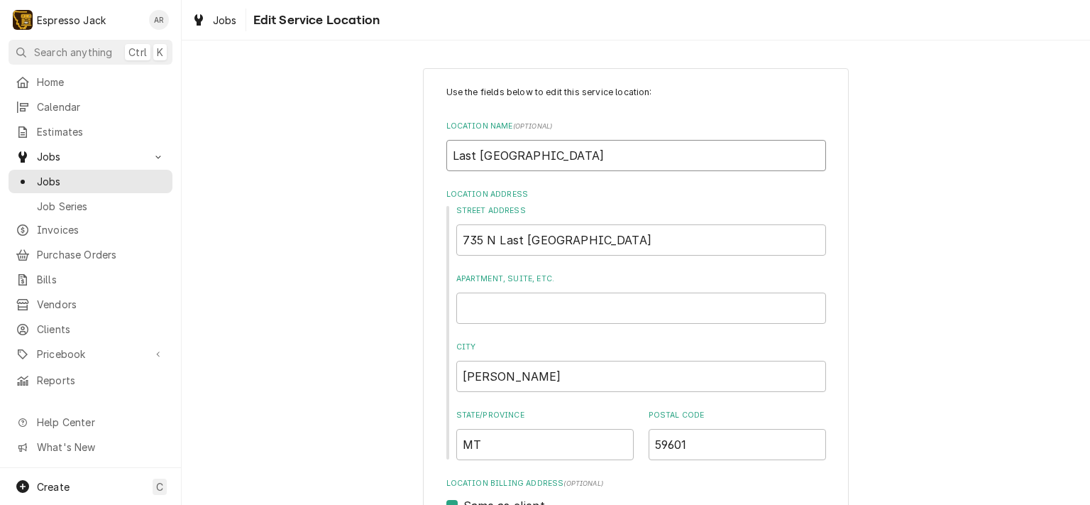
drag, startPoint x: 562, startPoint y: 153, endPoint x: 419, endPoint y: 148, distance: 142.7
click at [423, 148] on div "Use the fields below to edit this service location: Location Name ( optional ) …" at bounding box center [636, 464] width 426 height 793
type textarea "x"
type input "d"
type textarea "x"
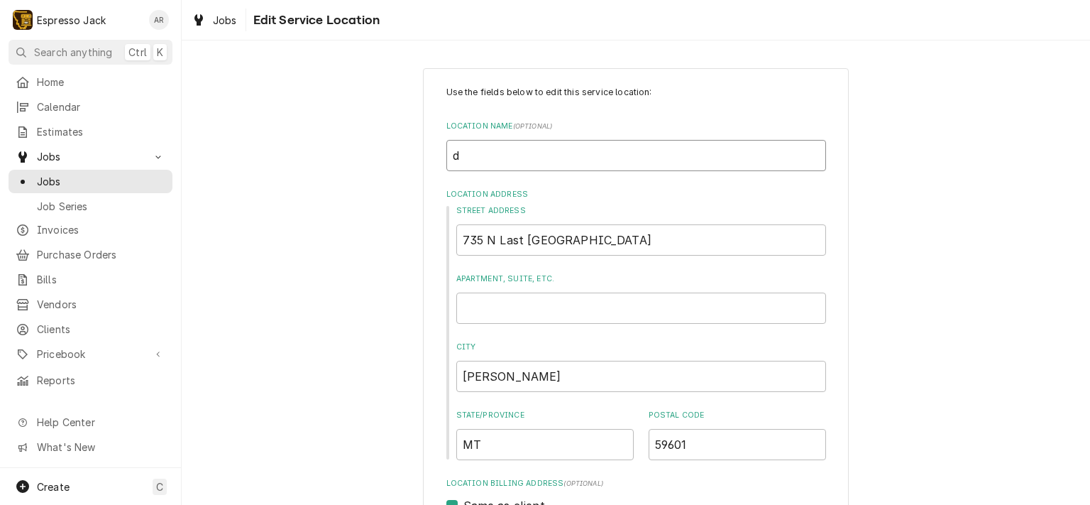
type input "do"
type textarea "x"
type input "dow"
type textarea "x"
type input "down"
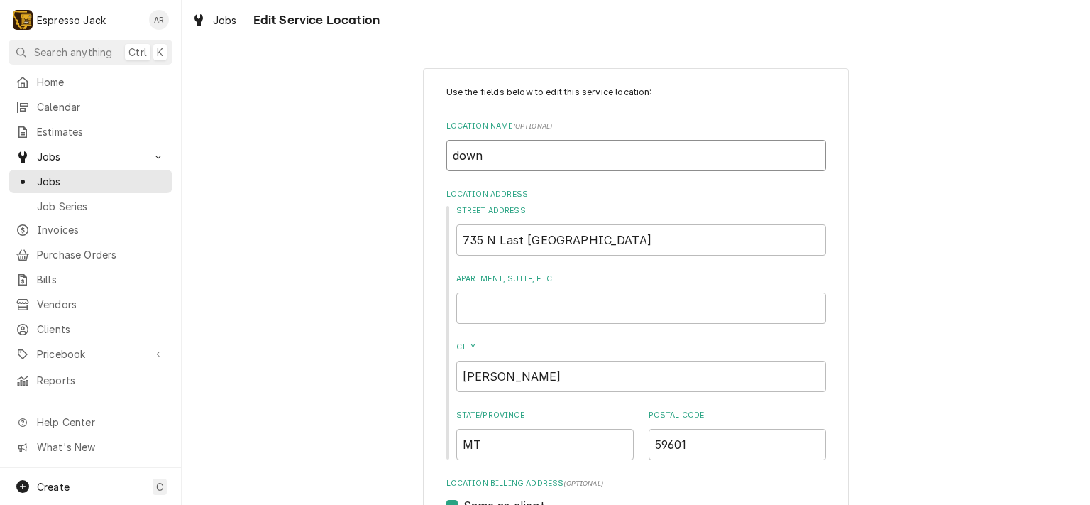
type textarea "x"
type input "downt"
type textarea "x"
type input "downto"
type textarea "x"
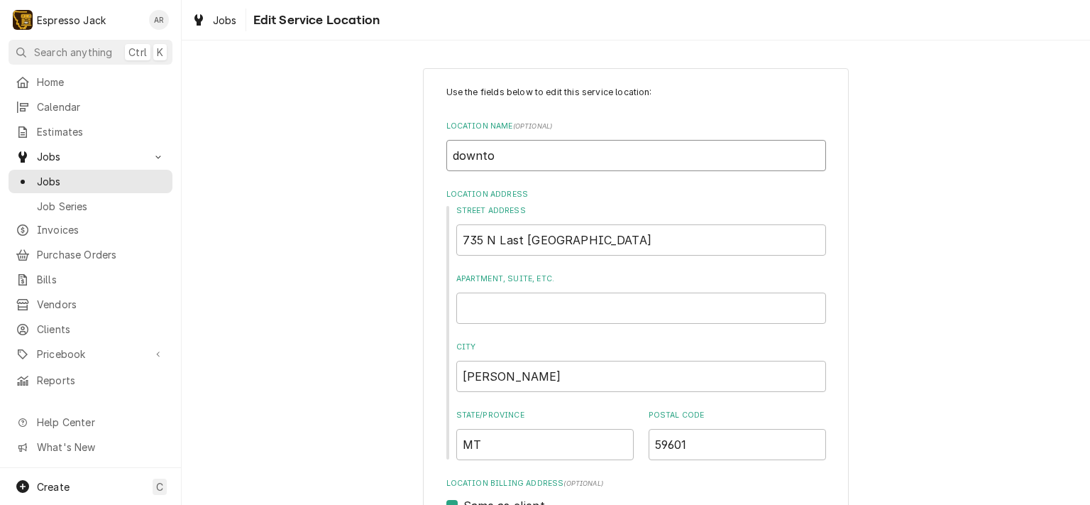
type input "downtow"
type textarea "x"
type input "downtown"
type textarea "x"
type input "downtown"
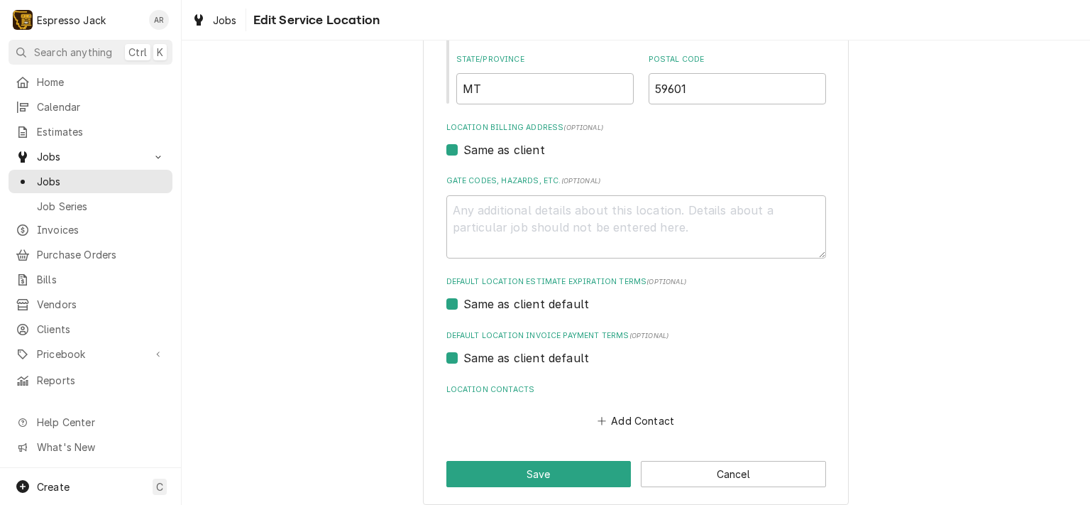
scroll to position [367, 0]
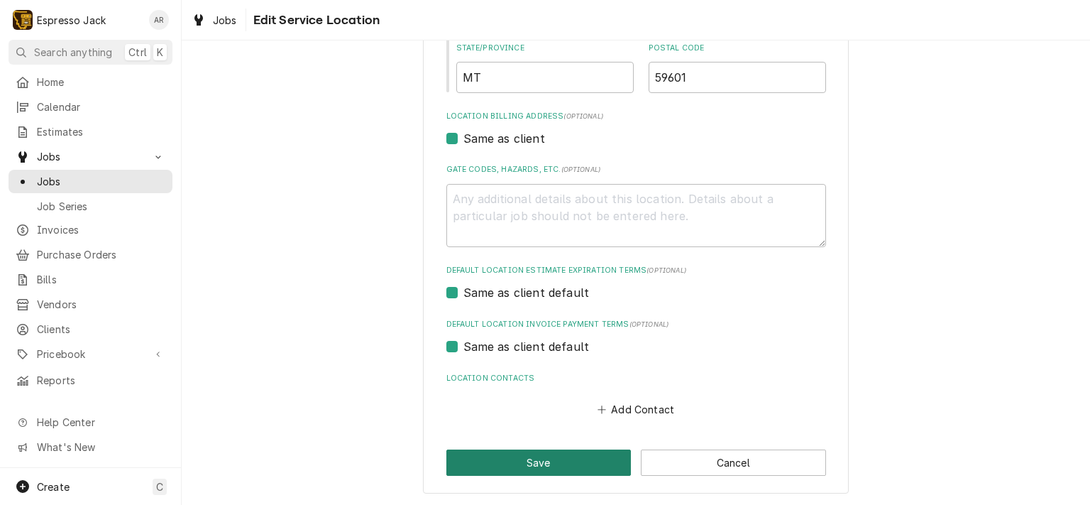
click at [483, 463] on button "Save" at bounding box center [538, 462] width 185 height 26
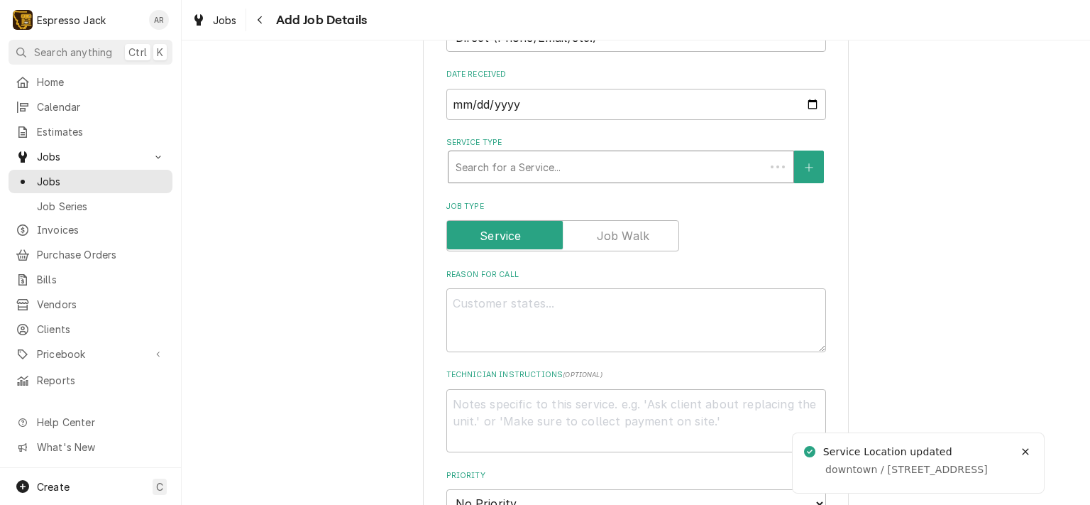
scroll to position [170, 0]
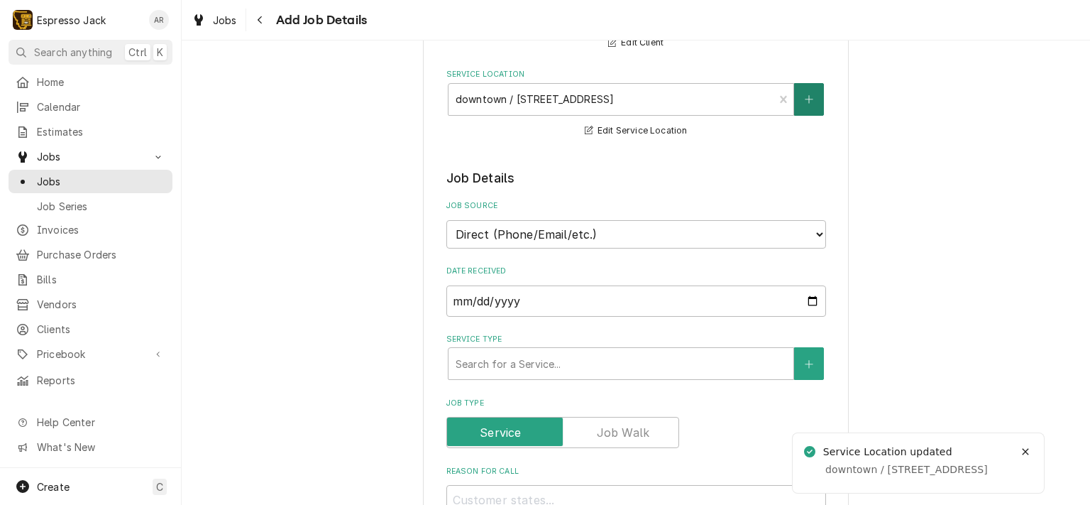
click at [805, 97] on icon "Create New Location" at bounding box center [809, 99] width 9 height 10
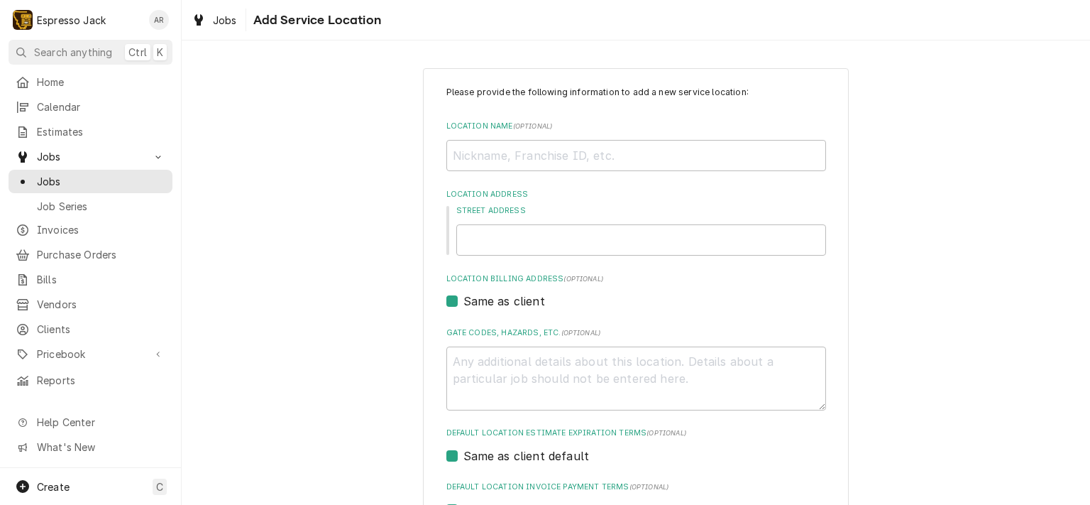
click at [498, 256] on div "Please provide the following information to add a new service location: Locatio…" at bounding box center [636, 334] width 380 height 496
click at [497, 251] on input "Street Address" at bounding box center [641, 239] width 370 height 31
type textarea "x"
type input "1"
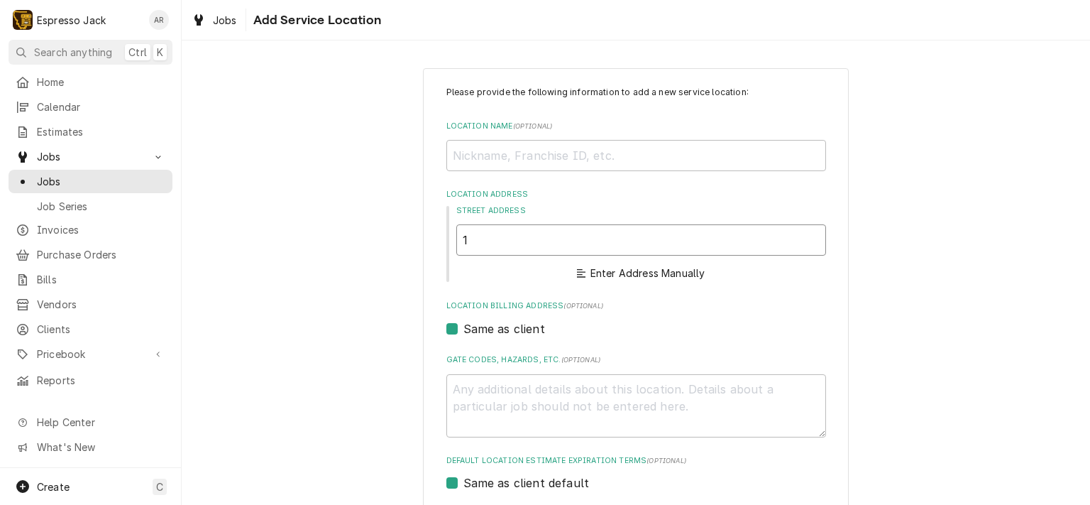
type textarea "x"
type input "14"
type textarea "x"
type input "141"
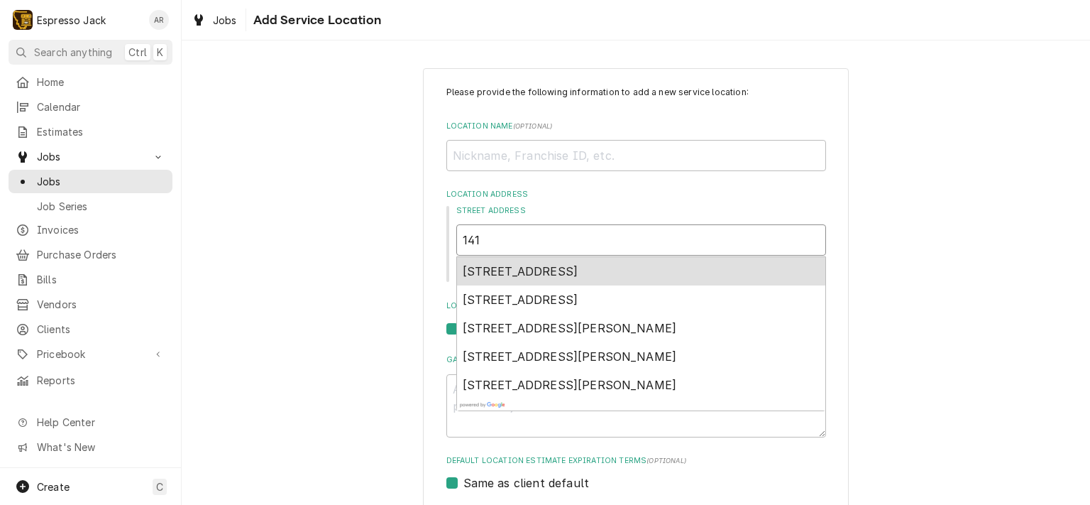
type textarea "x"
type input "1411"
type textarea "x"
type input "1411"
type textarea "x"
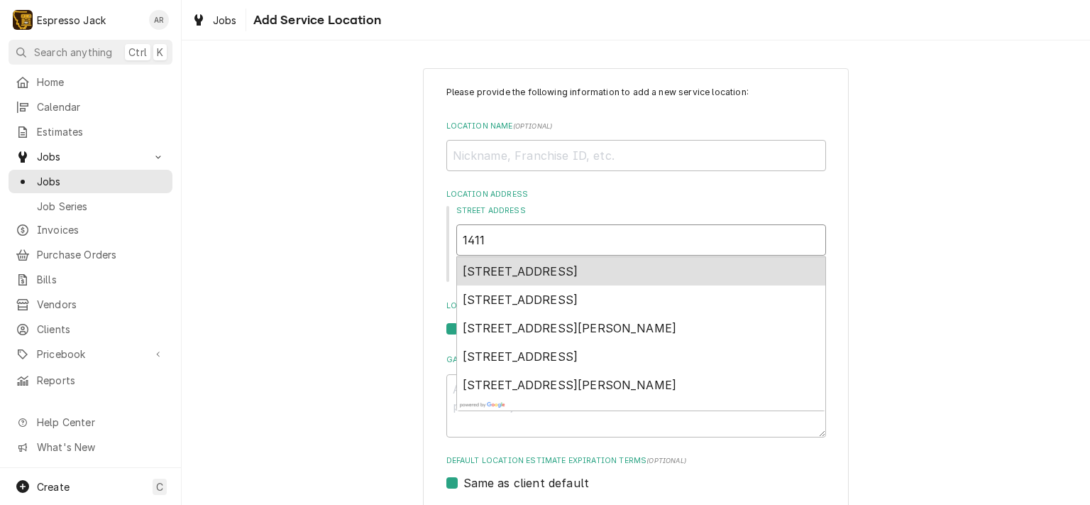
type input "1411 1"
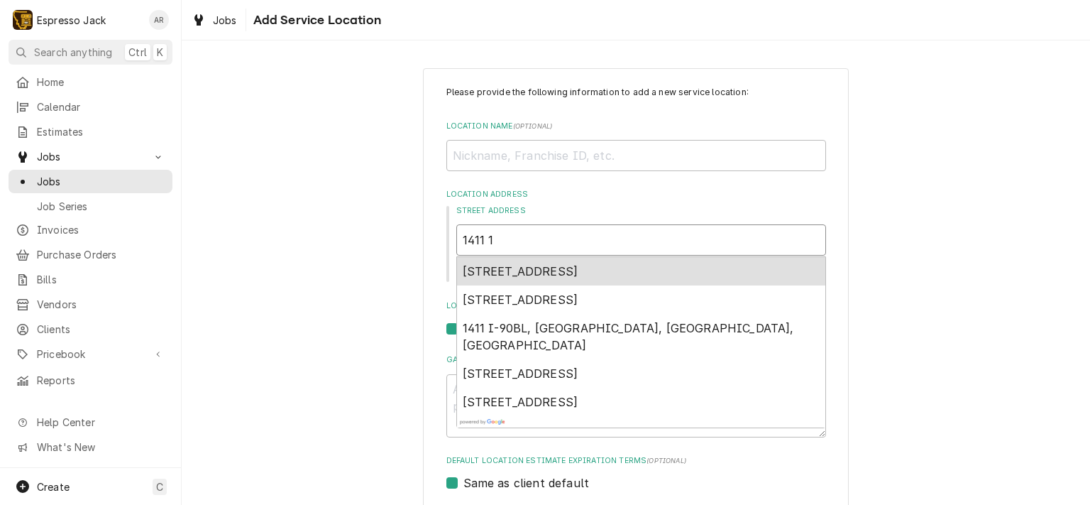
type textarea "x"
type input "1411 11"
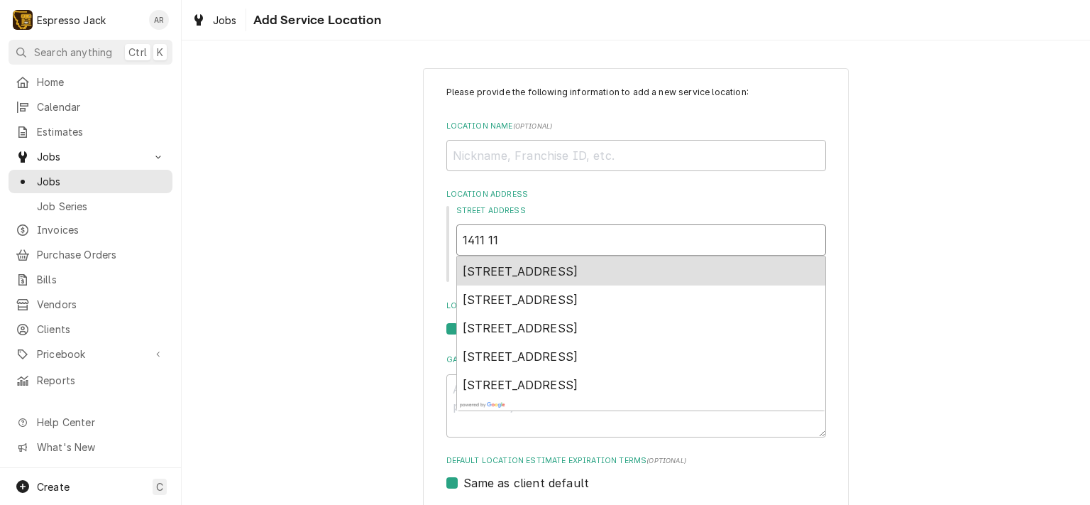
type textarea "x"
type input "1411 11t"
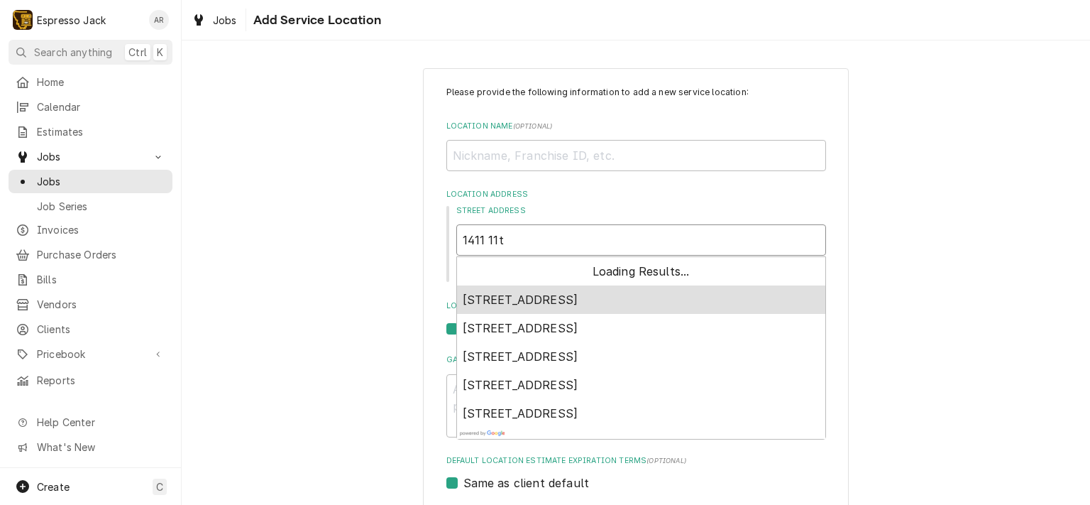
type textarea "x"
type input "1411 11th"
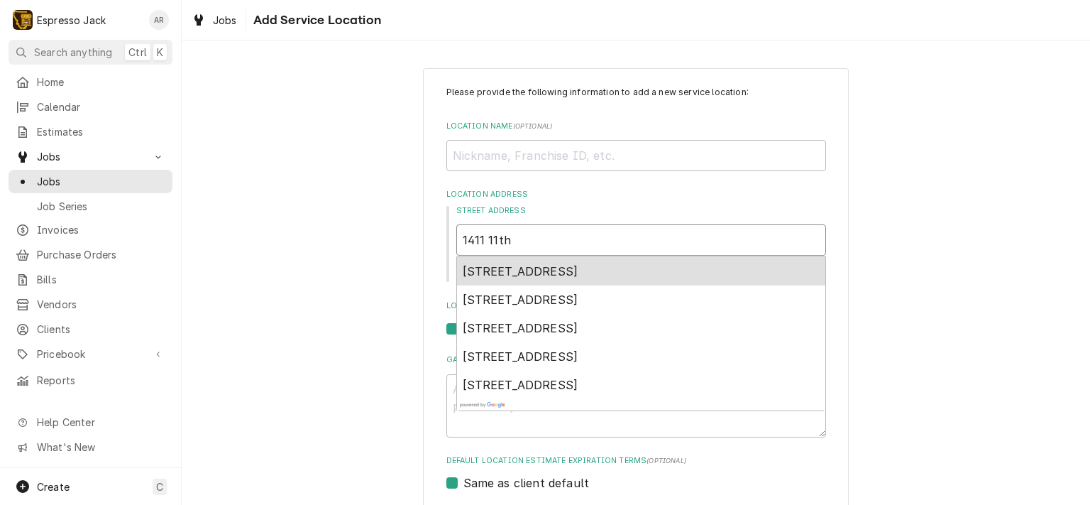
type textarea "x"
type input "1411 11th"
type textarea "x"
type input "1411 11th a"
type textarea "x"
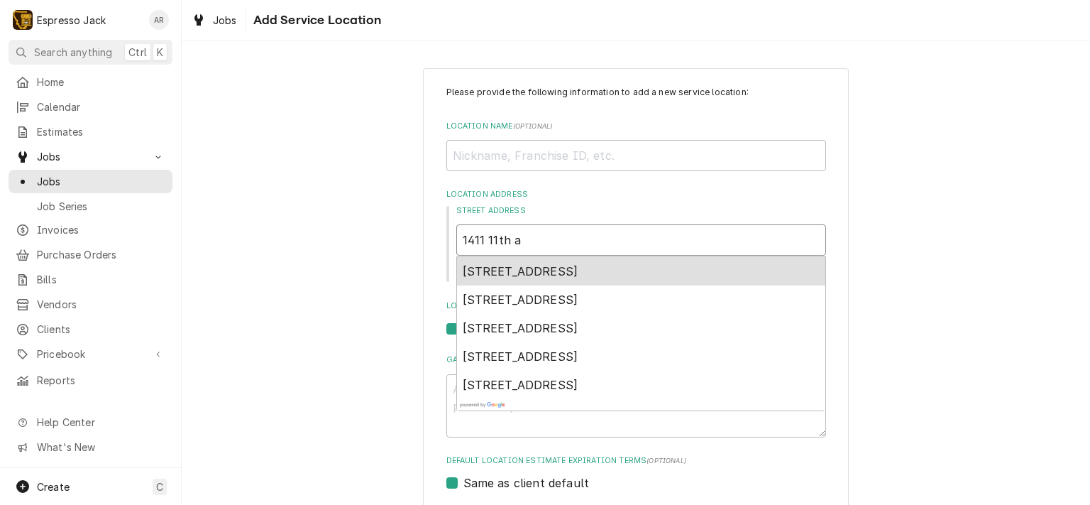
type input "1411 11th av"
type textarea "x"
type input "1411 11th ave"
type textarea "x"
type input "1411 11th ave,"
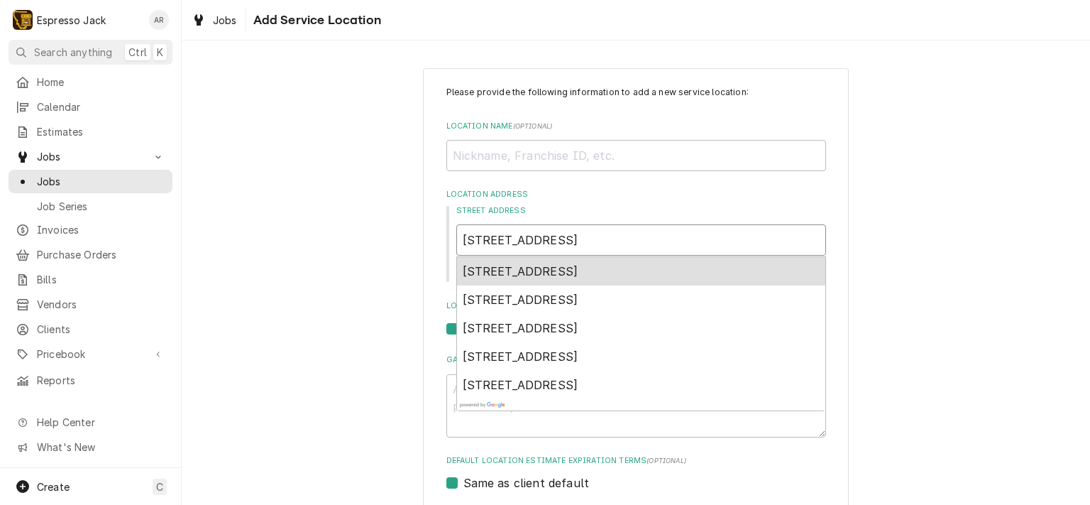
type textarea "x"
type input "1411 11th ave,H"
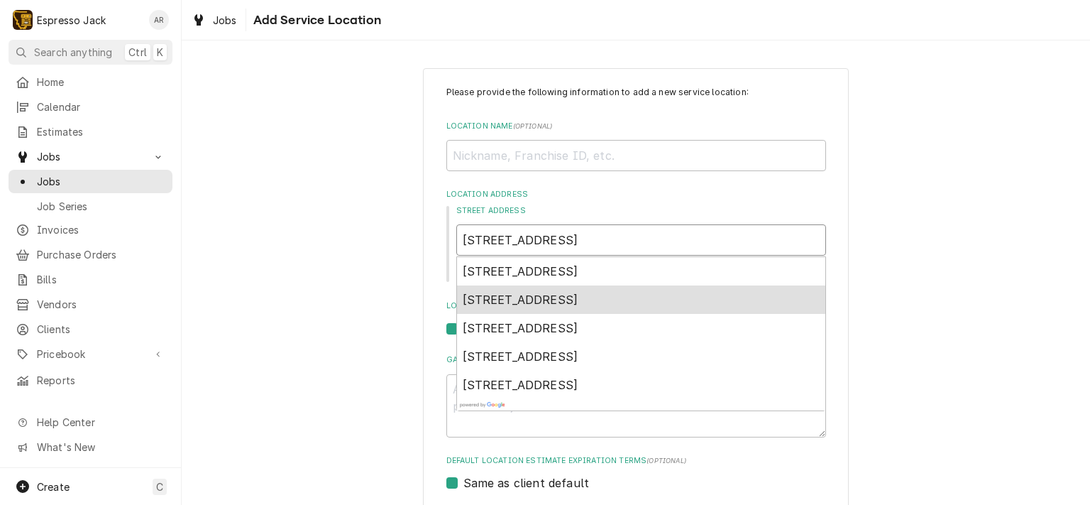
click at [569, 300] on span "1411 11th Ave, Helena, MT, USA" at bounding box center [521, 299] width 116 height 14
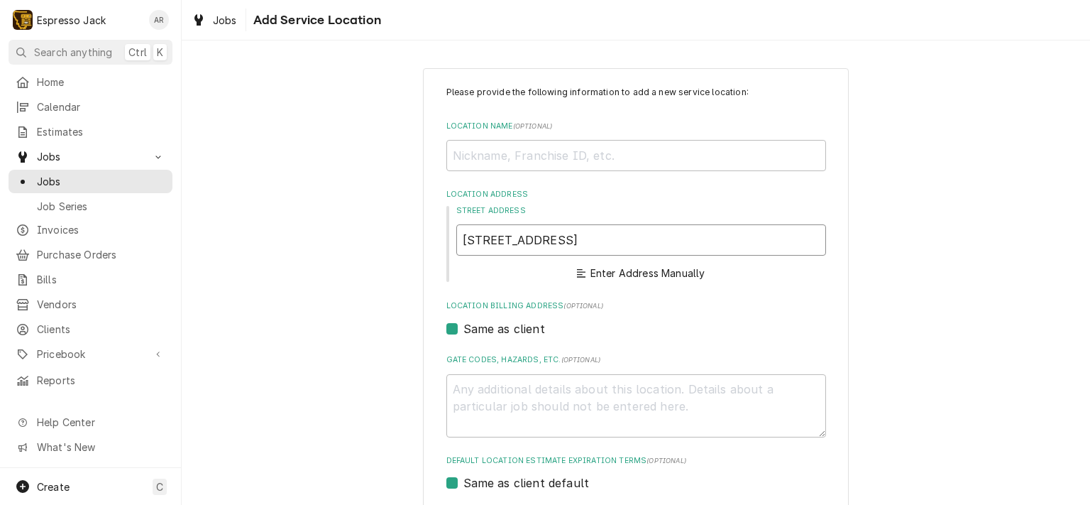
type textarea "x"
type input "1411 11th Ave"
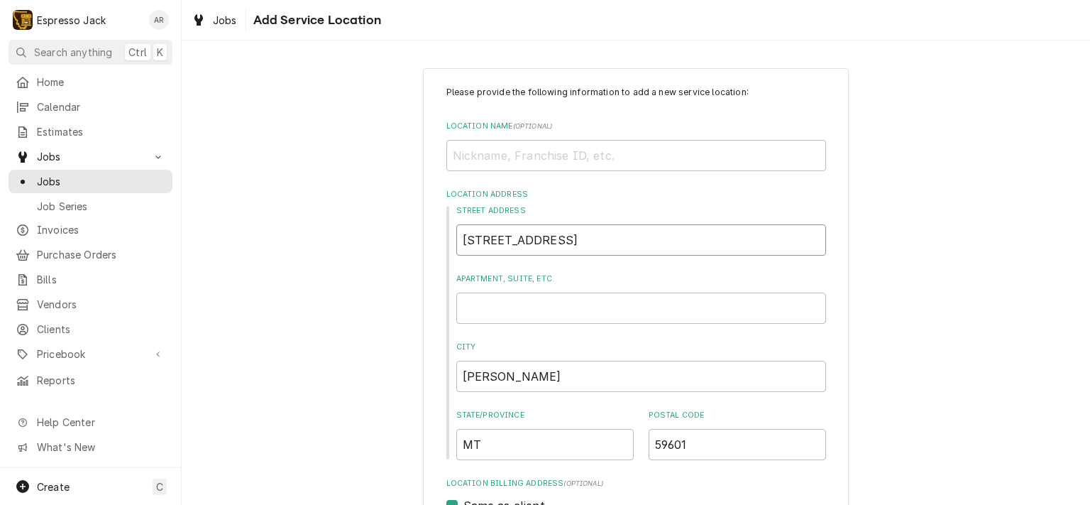
type textarea "x"
type input "1411 11th Ave"
click at [505, 151] on input "Location Name ( optional )" at bounding box center [636, 155] width 380 height 31
type textarea "x"
type input "E"
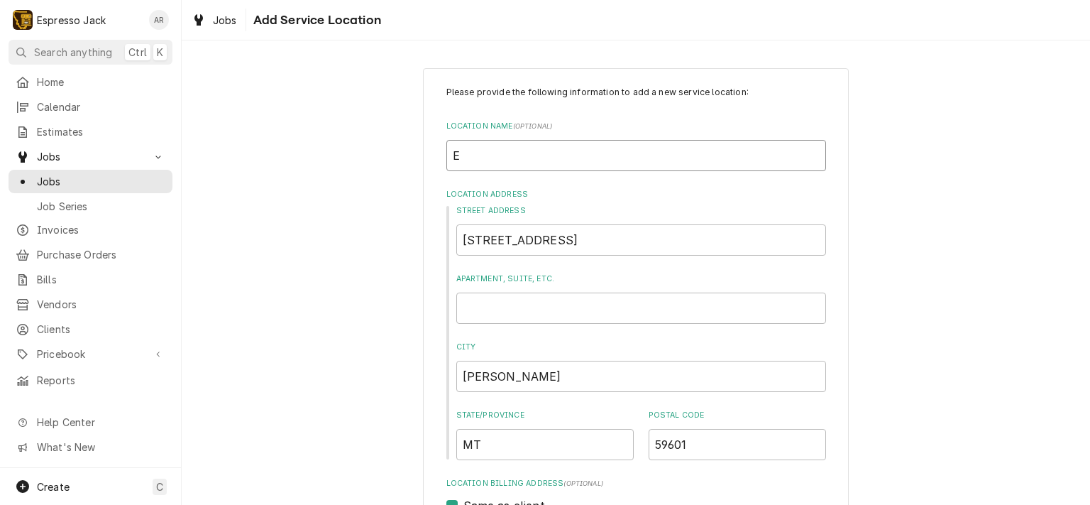
type textarea "x"
type input "Ea"
type textarea "x"
type input "Eas"
type textarea "x"
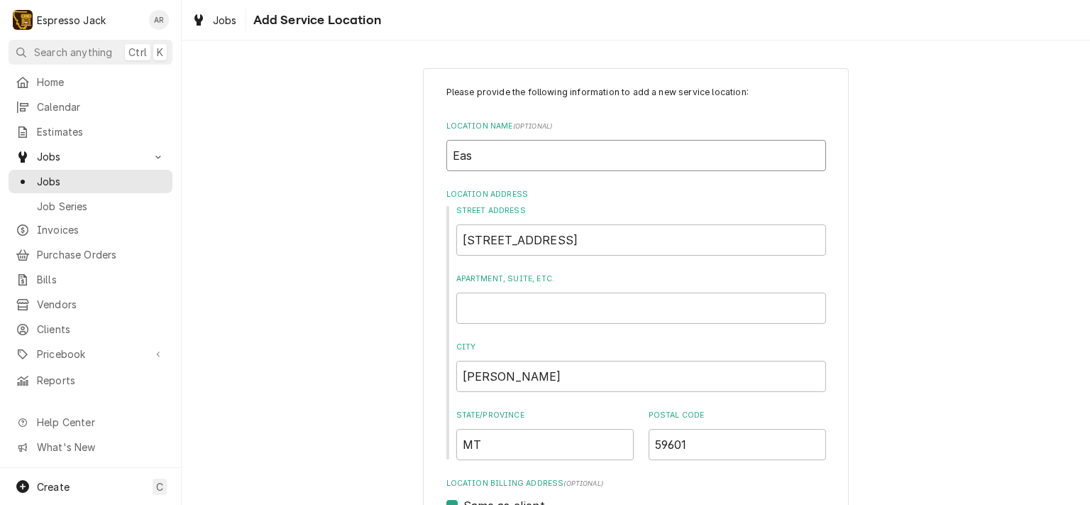
type input "East"
type textarea "x"
type input "Easts"
type textarea "x"
type input "Eastsi"
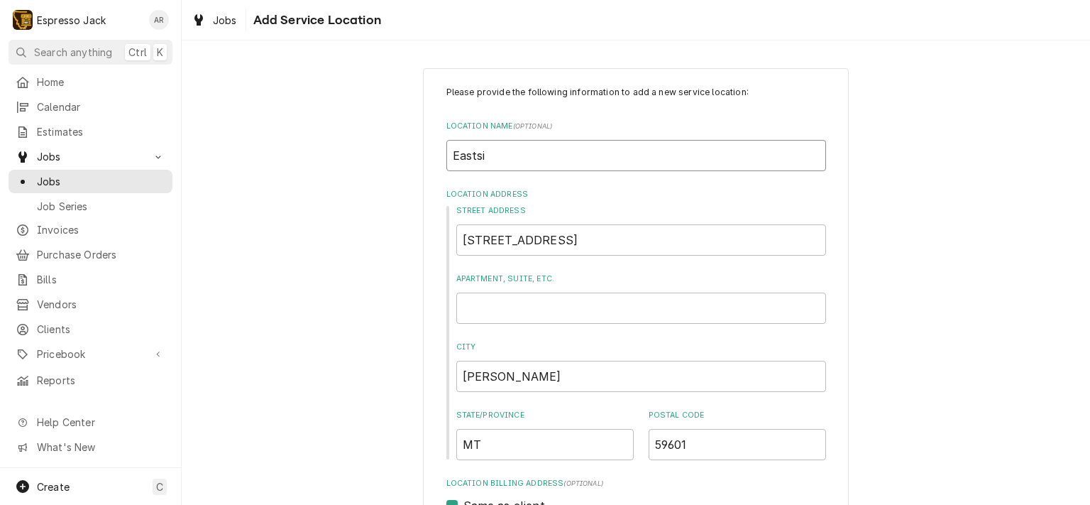
type textarea "x"
type input "Eastsid"
type textarea "x"
type input "Eastside"
type textarea "x"
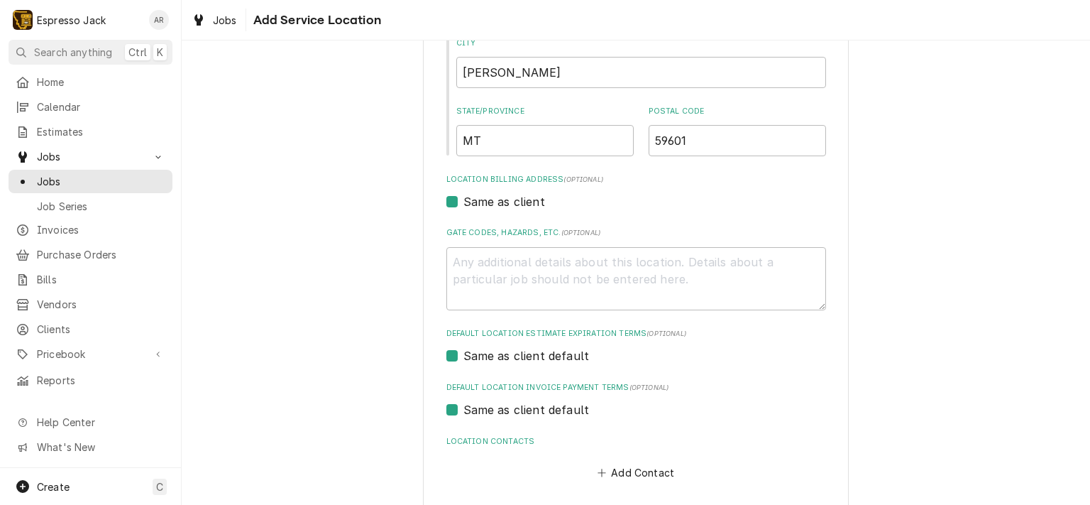
scroll to position [341, 0]
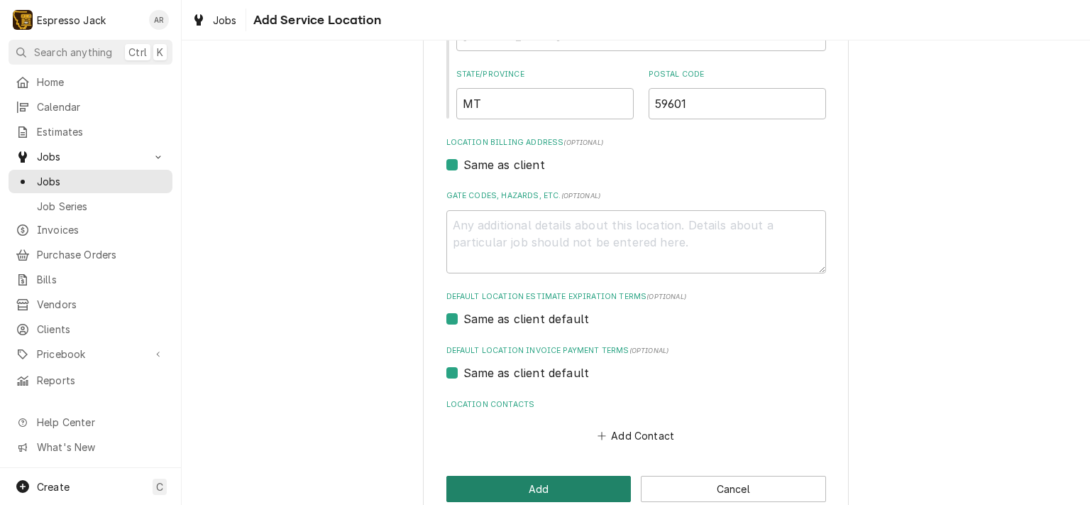
type input "Eastside"
click at [547, 492] on button "Add" at bounding box center [538, 489] width 185 height 26
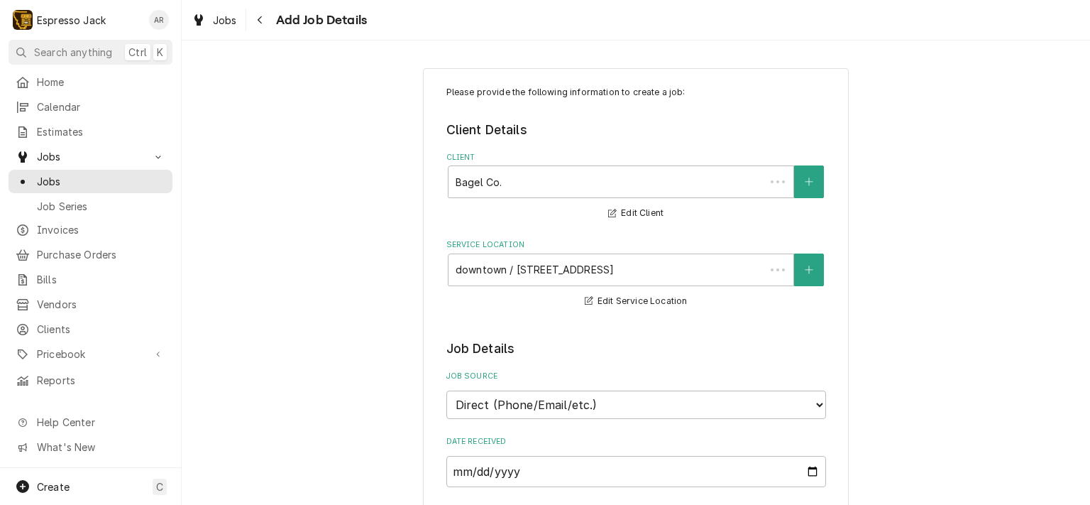
scroll to position [170, 0]
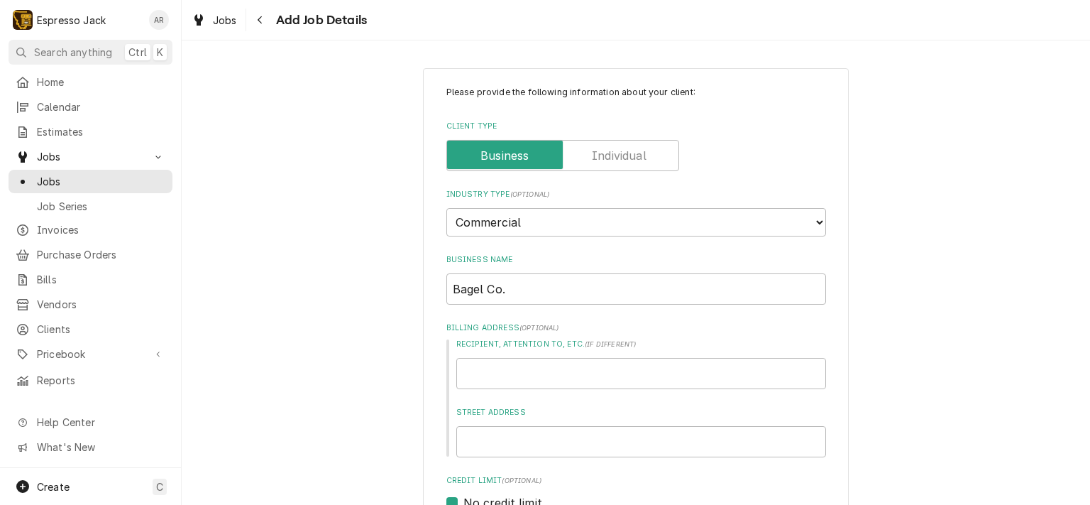
type textarea "x"
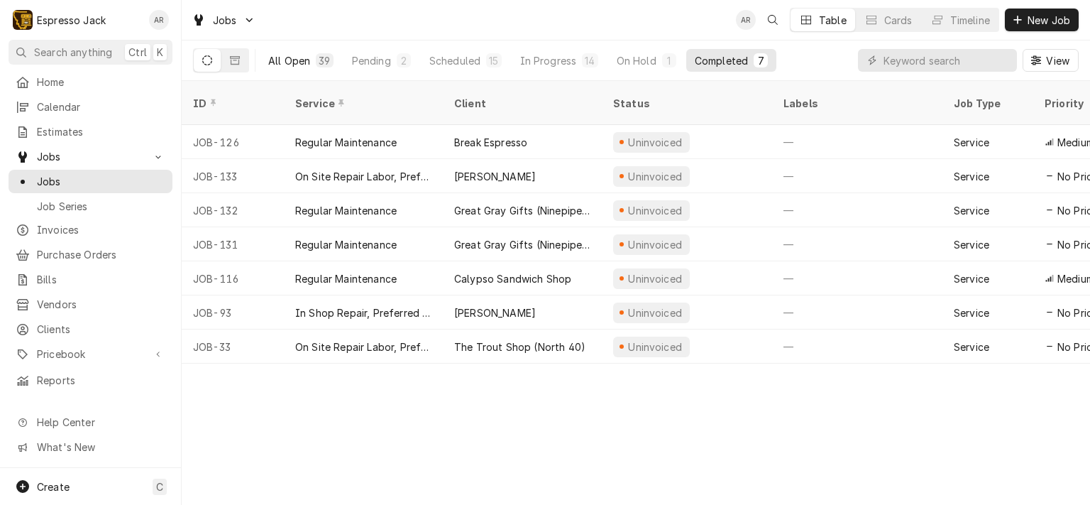
click at [278, 56] on div "All Open" at bounding box center [289, 60] width 42 height 15
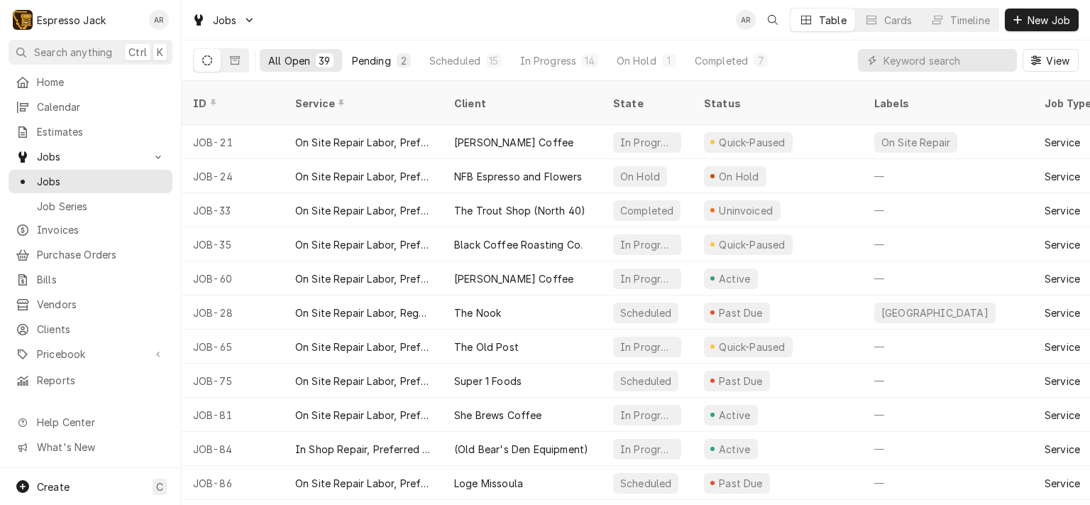
click at [369, 59] on div "Pending" at bounding box center [371, 60] width 39 height 15
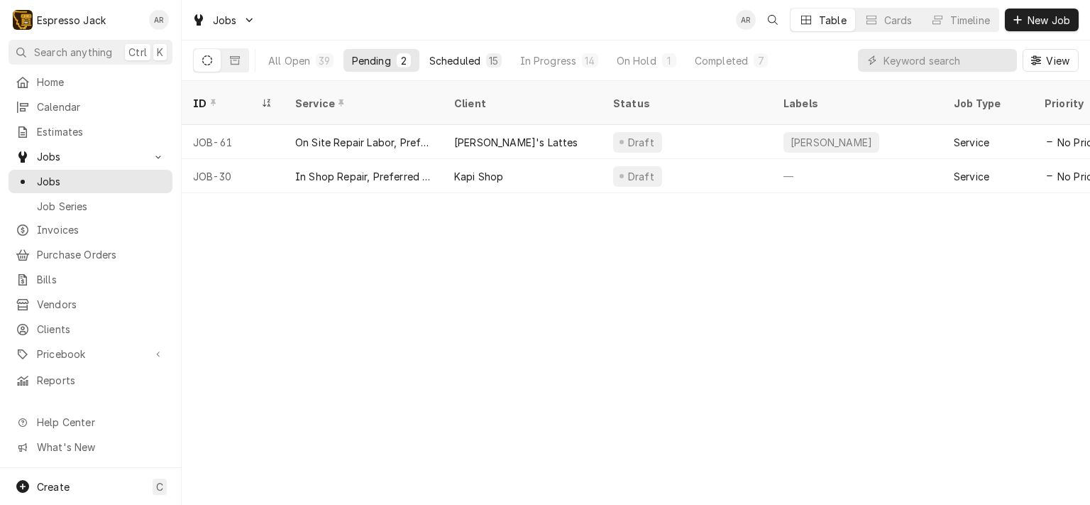
click at [452, 57] on div "Scheduled" at bounding box center [454, 60] width 51 height 15
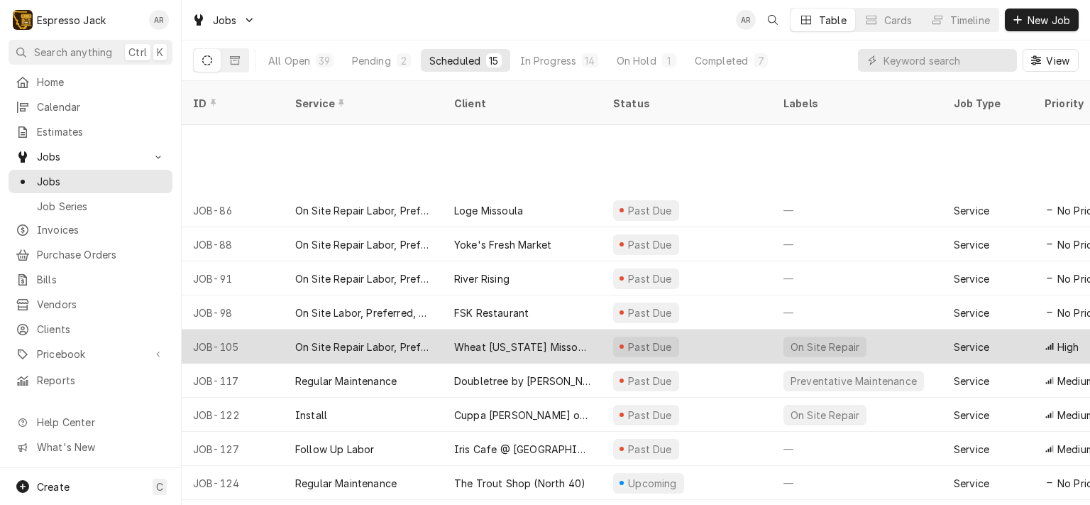
scroll to position [125, 0]
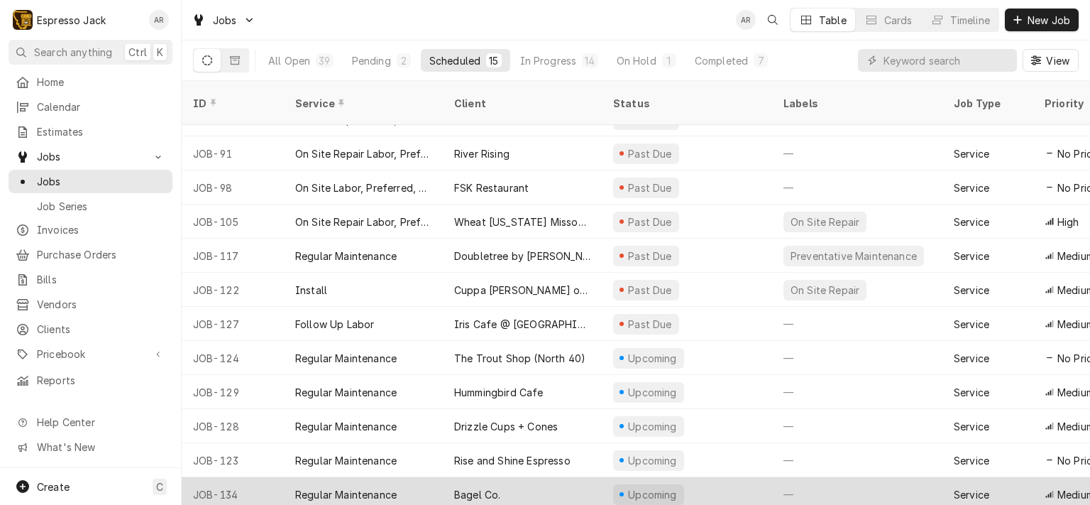
click at [499, 487] on div "Bagel Co." at bounding box center [477, 494] width 46 height 15
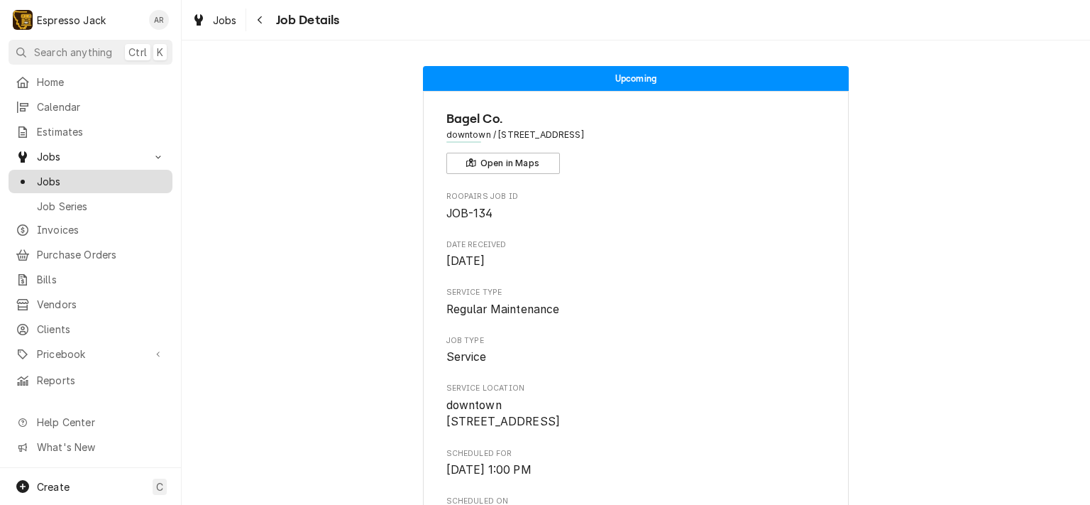
click at [53, 178] on span "Jobs" at bounding box center [101, 181] width 128 height 15
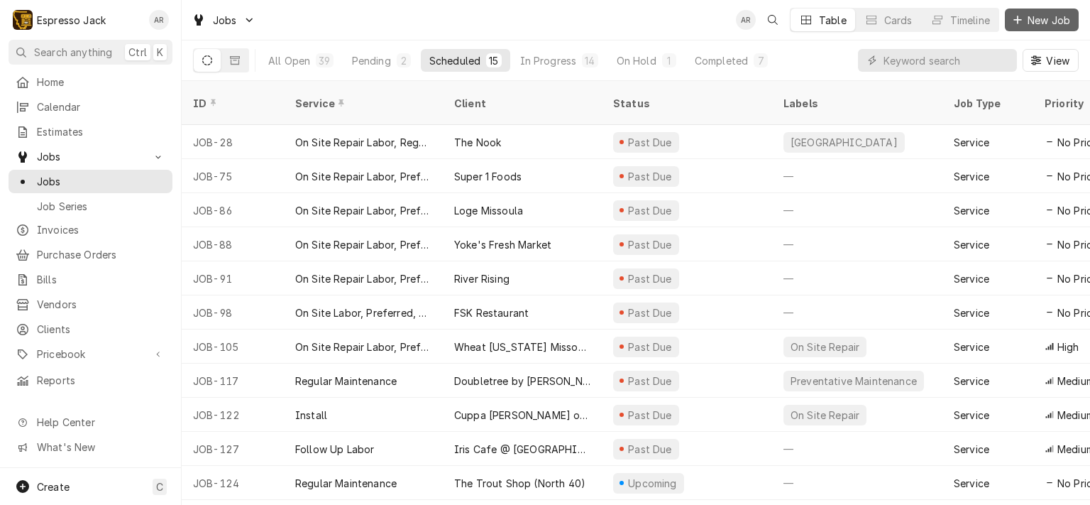
click at [1049, 28] on button "New Job" at bounding box center [1042, 20] width 74 height 23
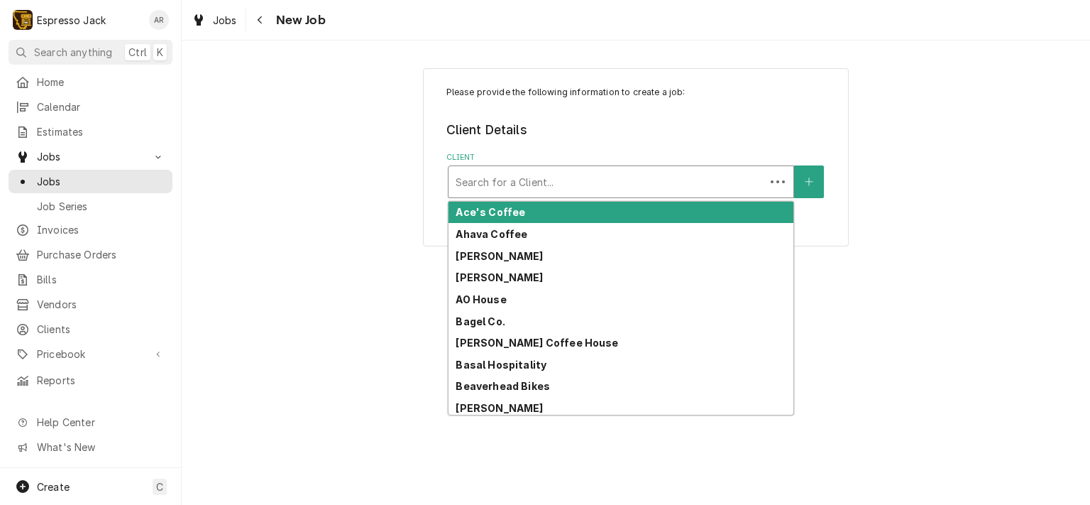
click at [562, 173] on div "Client" at bounding box center [607, 182] width 302 height 26
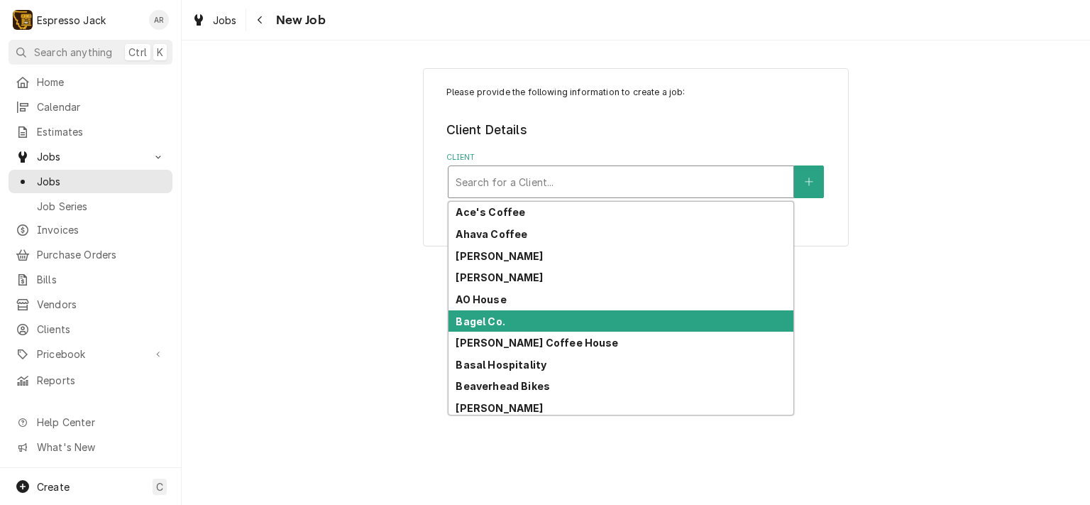
click at [485, 324] on strong "Bagel Co." at bounding box center [480, 321] width 49 height 12
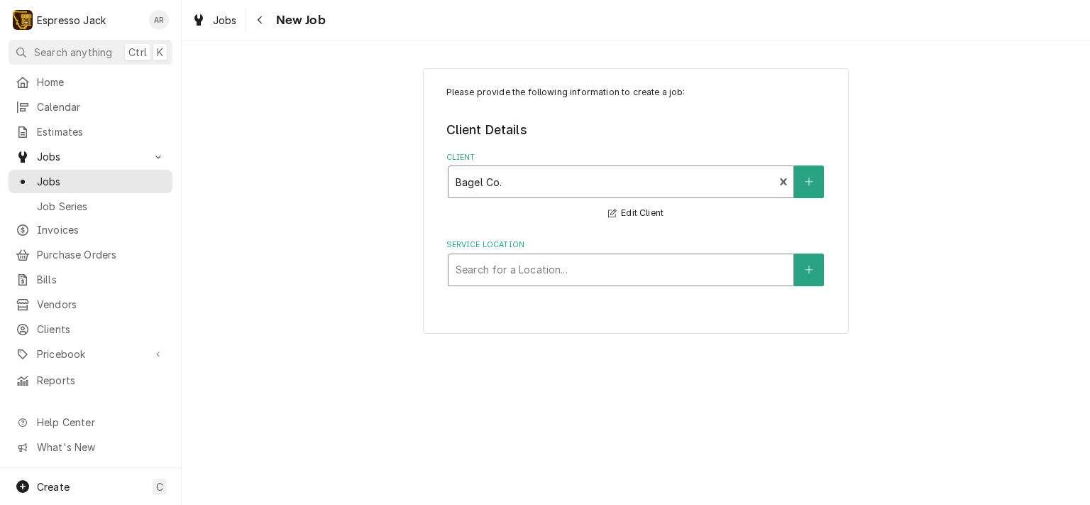
click at [517, 262] on div "Service Location" at bounding box center [621, 270] width 331 height 26
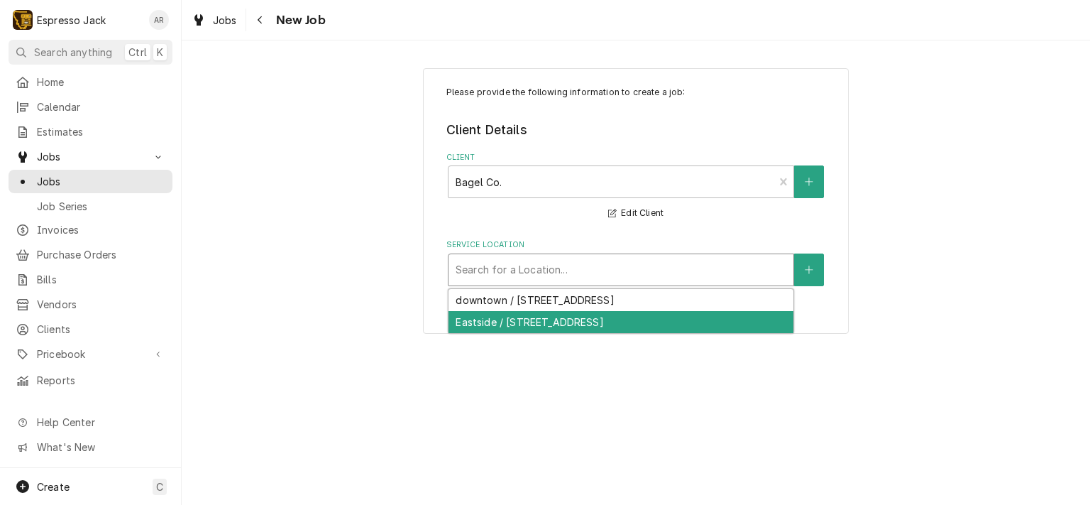
click at [564, 321] on div "Eastside / [STREET_ADDRESS]" at bounding box center [621, 322] width 345 height 22
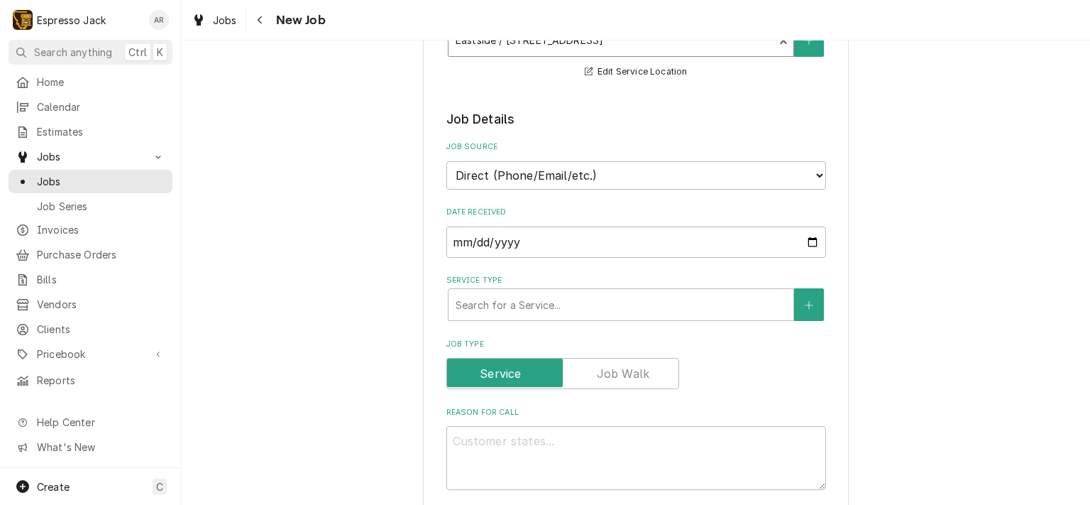
scroll to position [256, 0]
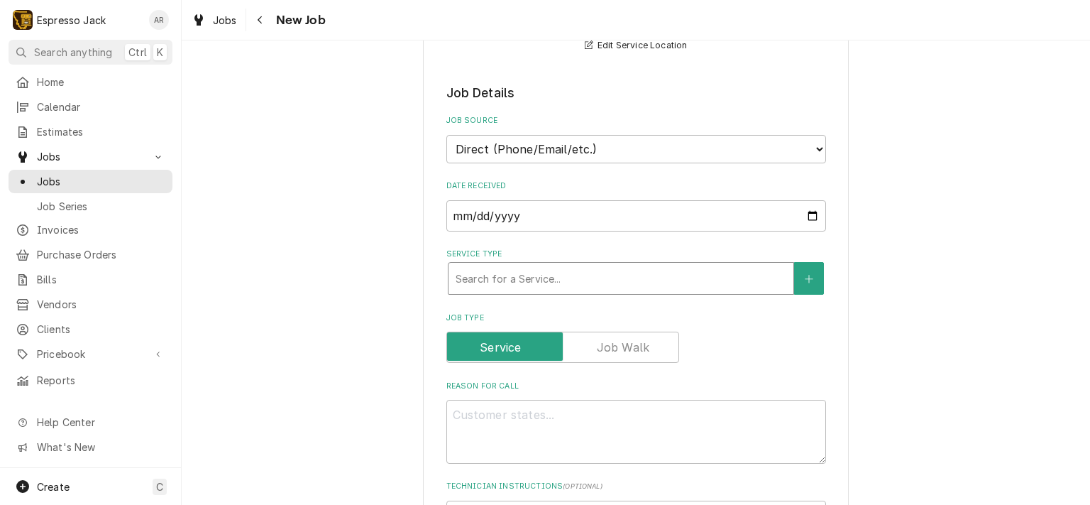
click at [510, 273] on div "Service Type" at bounding box center [621, 278] width 331 height 26
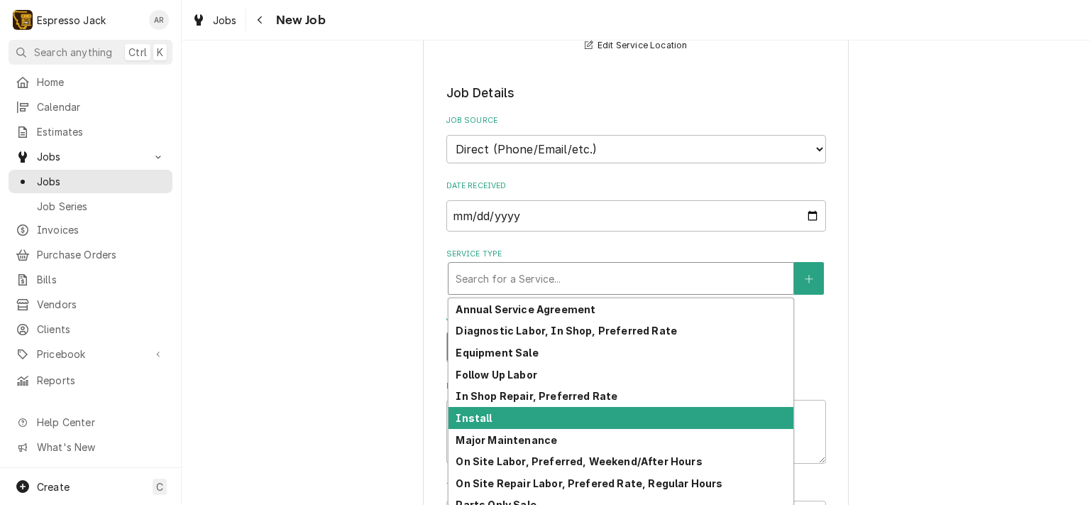
scroll to position [75, 0]
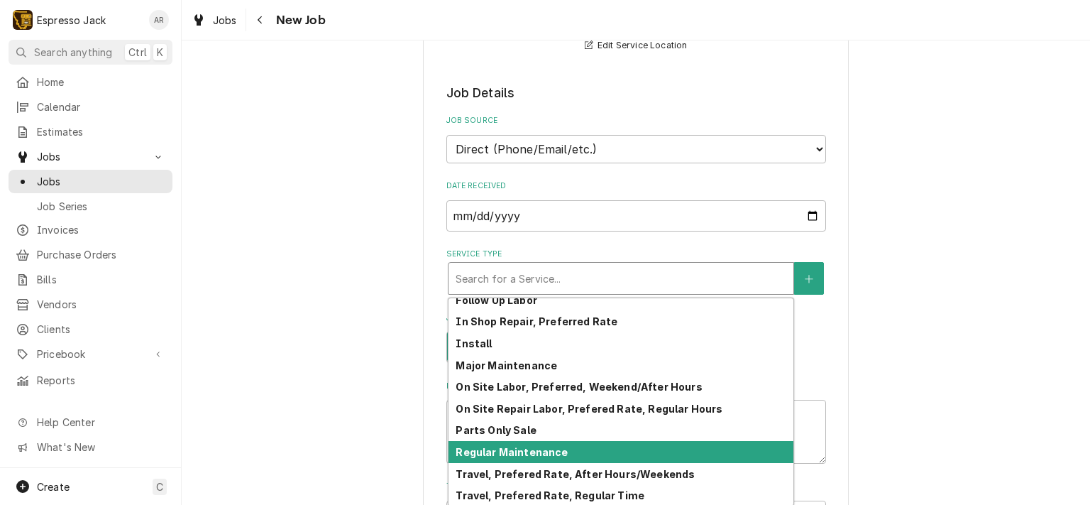
click at [524, 449] on strong "Regular Maintenance" at bounding box center [512, 452] width 112 height 12
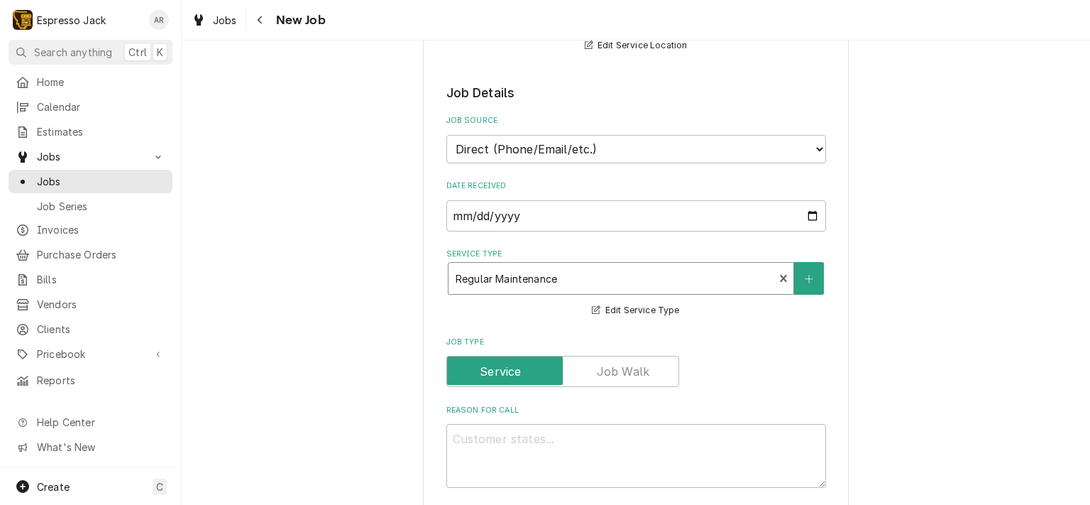
type textarea "x"
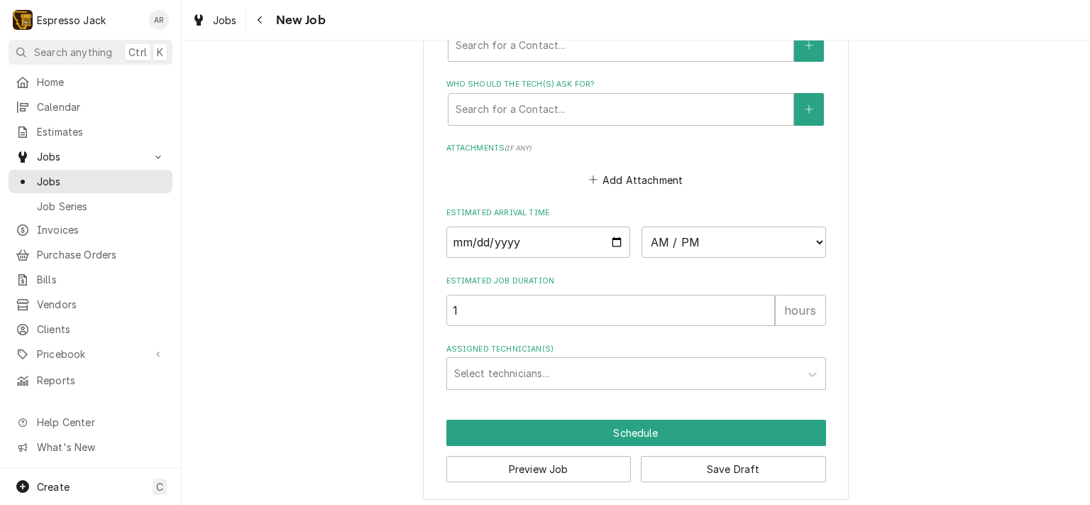
scroll to position [1031, 0]
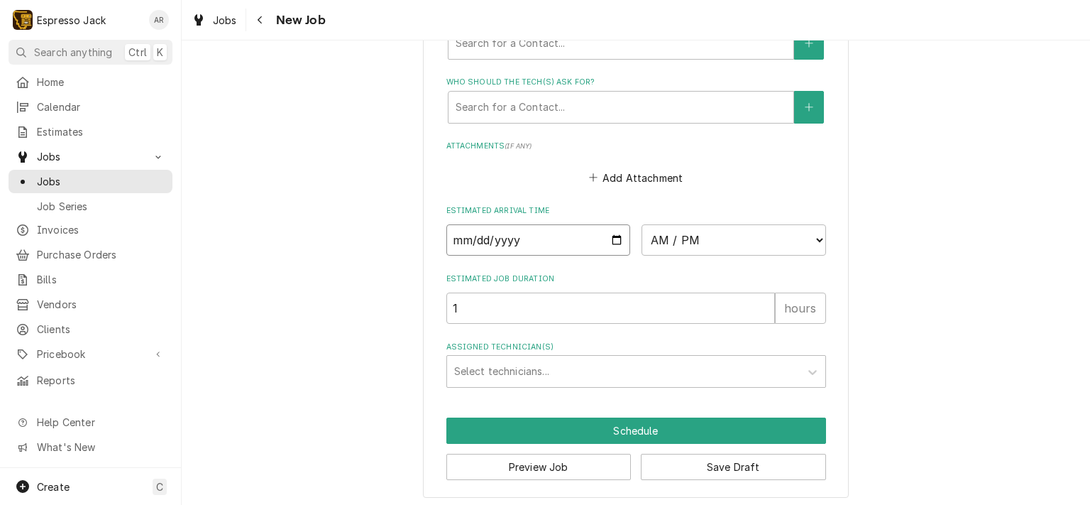
click at [613, 232] on input "Date" at bounding box center [538, 239] width 185 height 31
type input "2025-09-05"
type textarea "x"
select select "13:00:00"
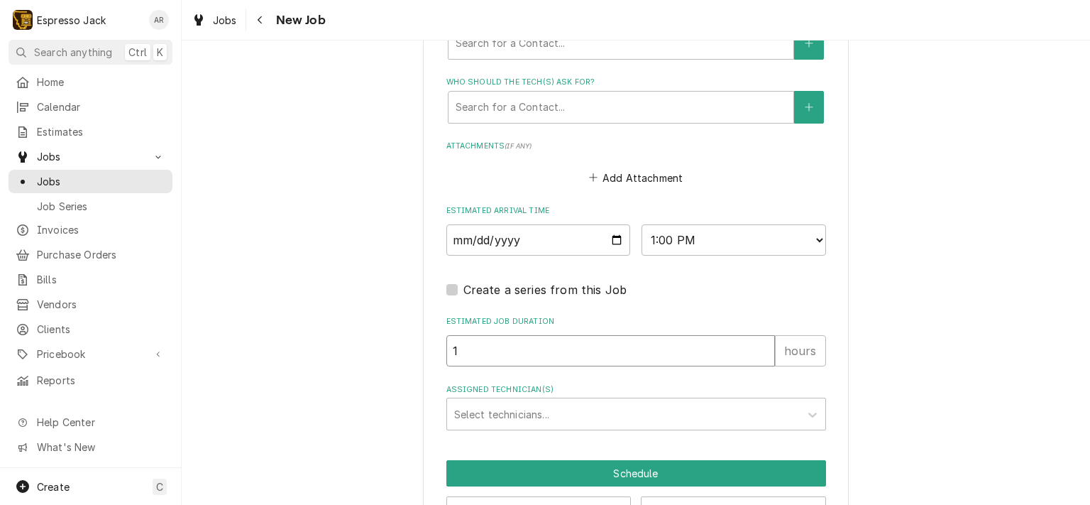
type textarea "x"
type input "2"
click at [756, 339] on input "2" at bounding box center [610, 350] width 329 height 31
click at [588, 407] on div "Assigned Technician(s)" at bounding box center [623, 414] width 339 height 26
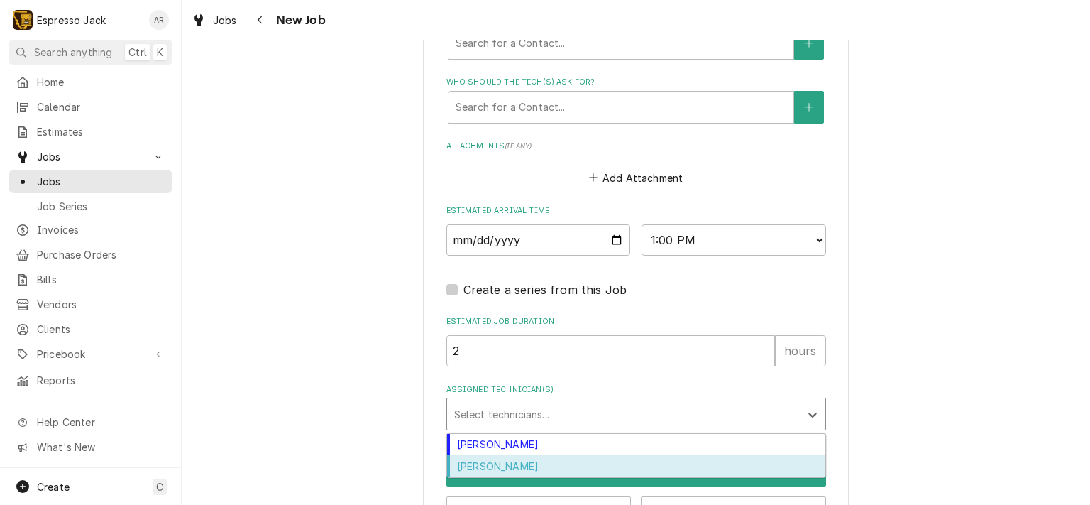
click at [549, 456] on div "Samantha Janssen" at bounding box center [636, 466] width 378 height 22
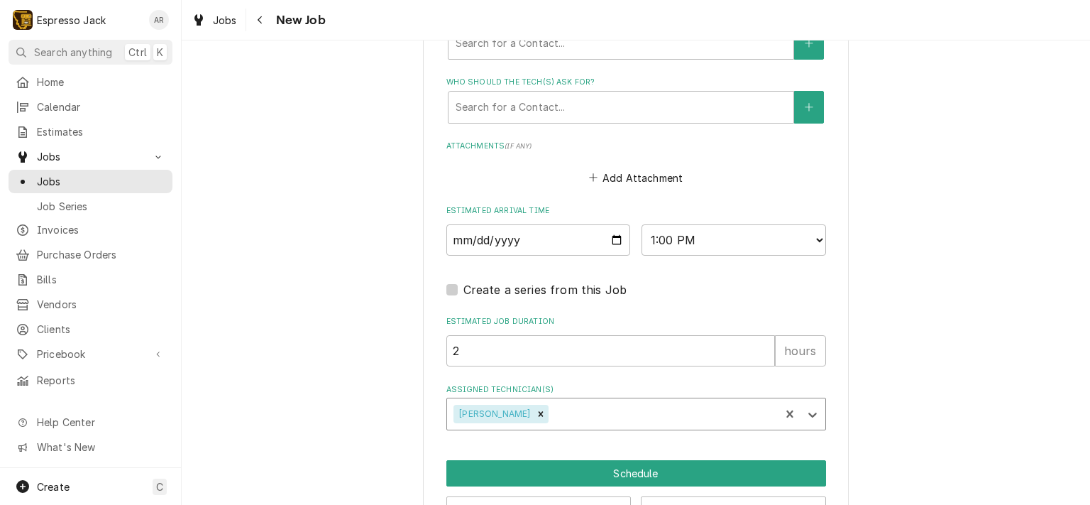
type textarea "x"
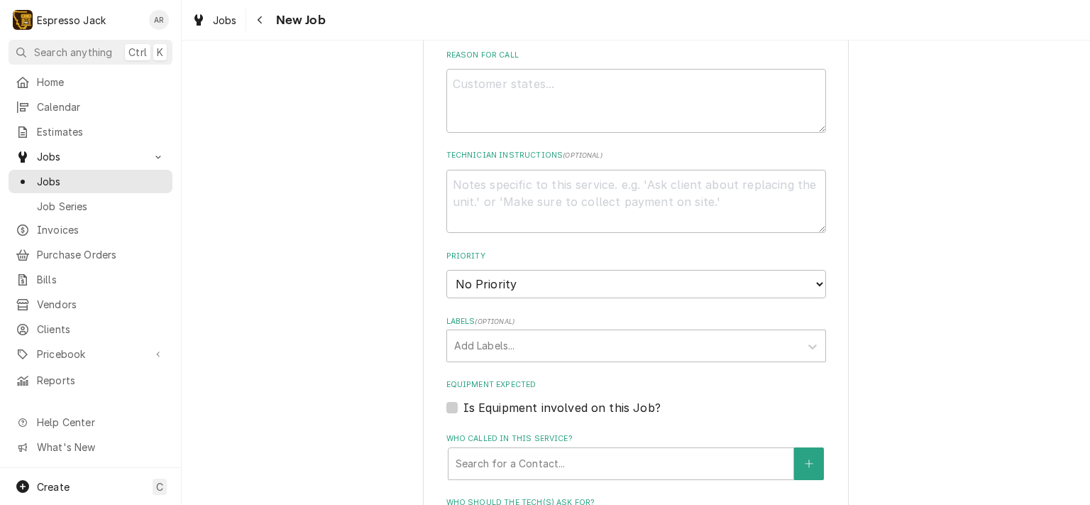
scroll to position [605, 0]
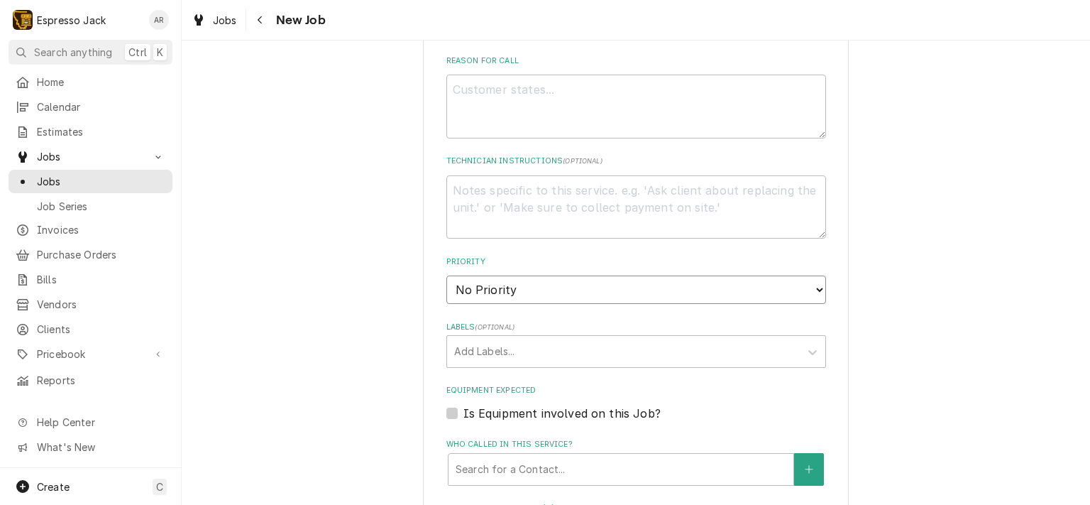
select select "3"
click at [446, 275] on select "No Priority Urgent High Medium Low" at bounding box center [636, 289] width 380 height 28
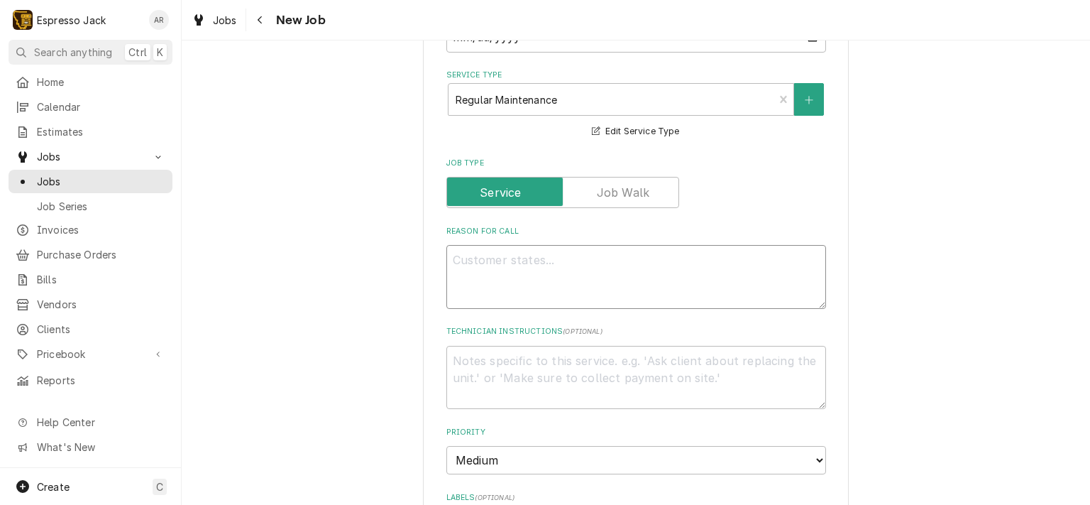
click at [503, 258] on textarea "Reason For Call" at bounding box center [636, 277] width 380 height 64
type textarea "x"
type textarea "L"
type textarea "x"
type textarea "Le"
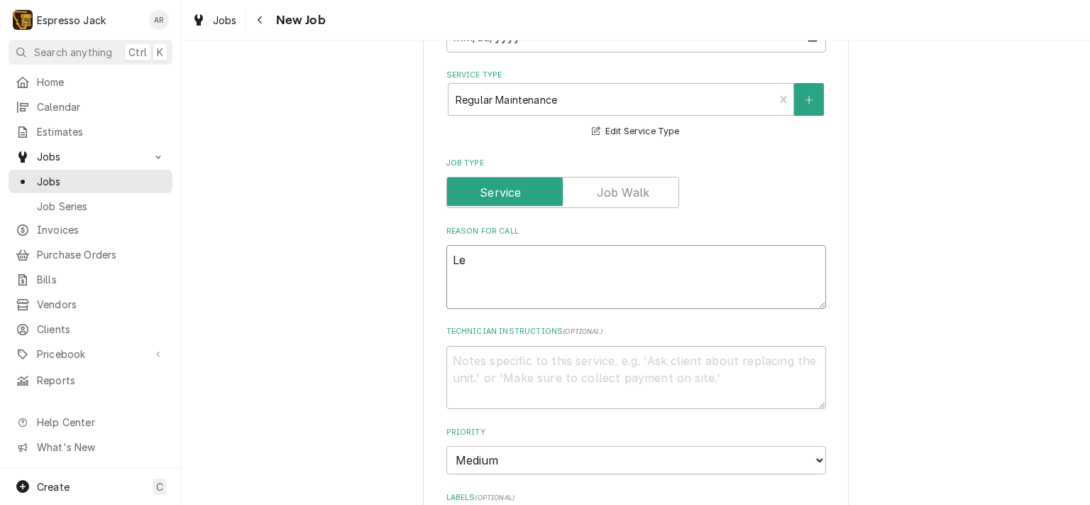
type textarea "x"
type textarea "Lef"
type textarea "x"
type textarea "Left"
type textarea "x"
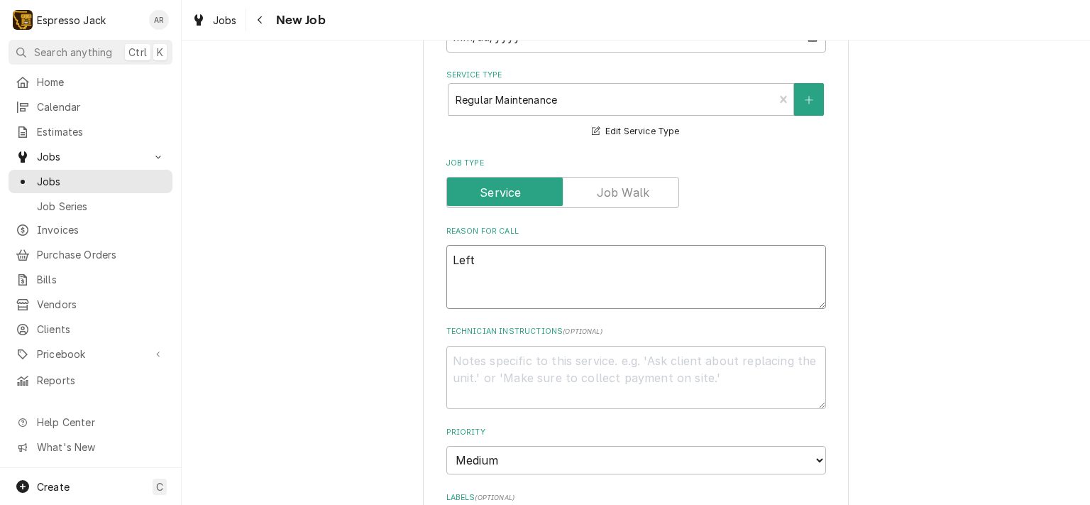
type textarea "Left"
type textarea "x"
type textarea "Left s"
type textarea "x"
type textarea "Left si"
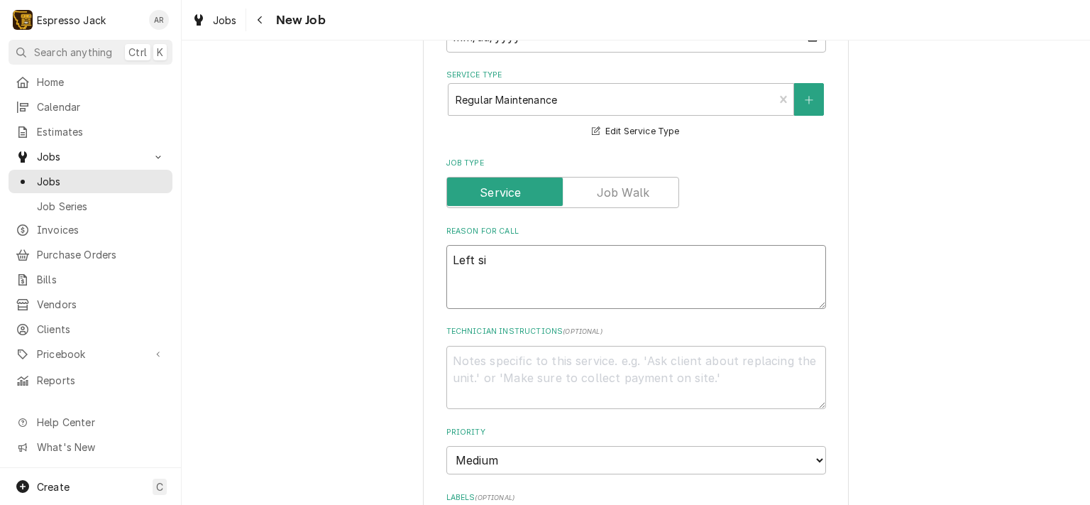
type textarea "x"
type textarea "Left sid"
type textarea "x"
type textarea "Left side"
type textarea "x"
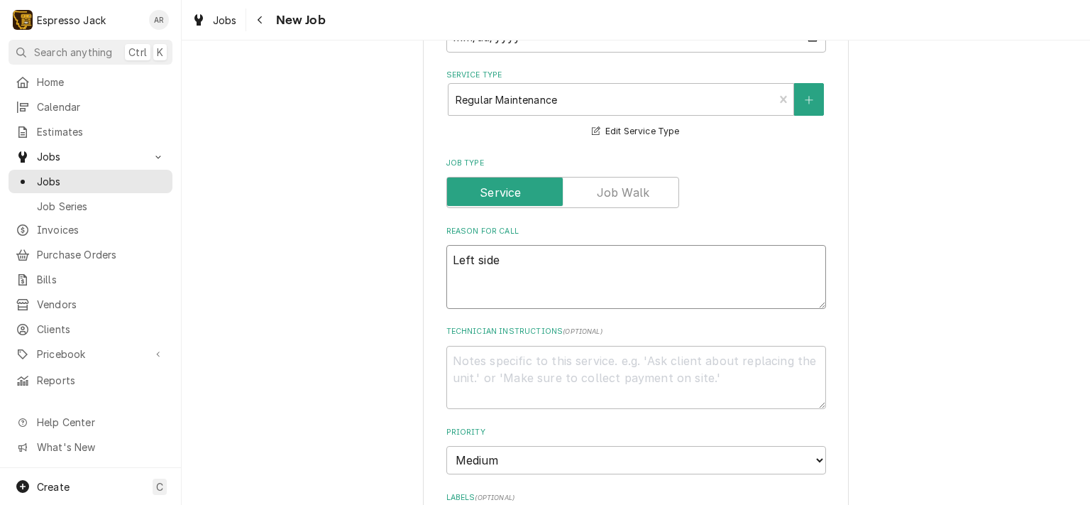
type textarea "Left side"
type textarea "x"
type textarea "Left side s"
type textarea "x"
type textarea "Left side st"
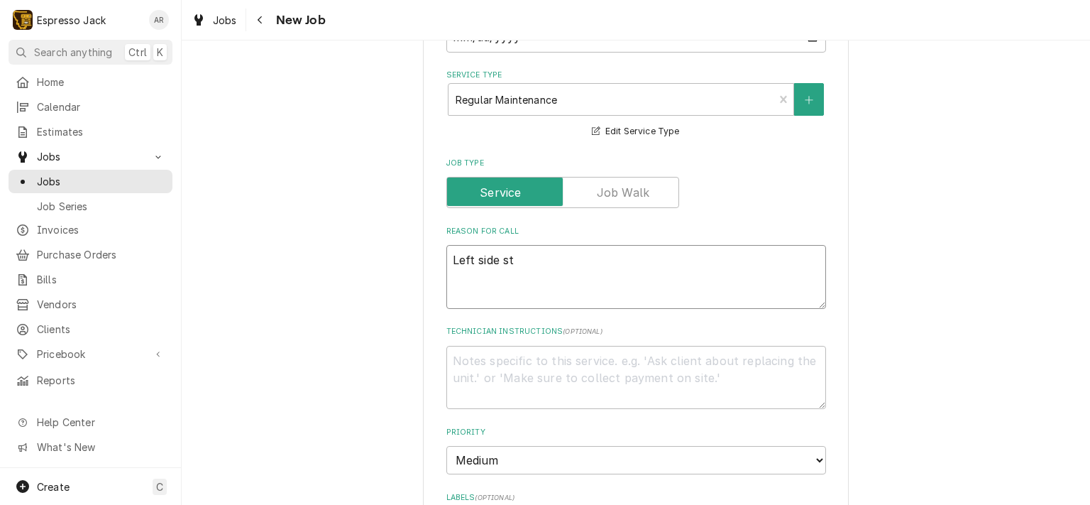
type textarea "x"
type textarea "Left side ste"
type textarea "x"
type textarea "Left side stea"
type textarea "x"
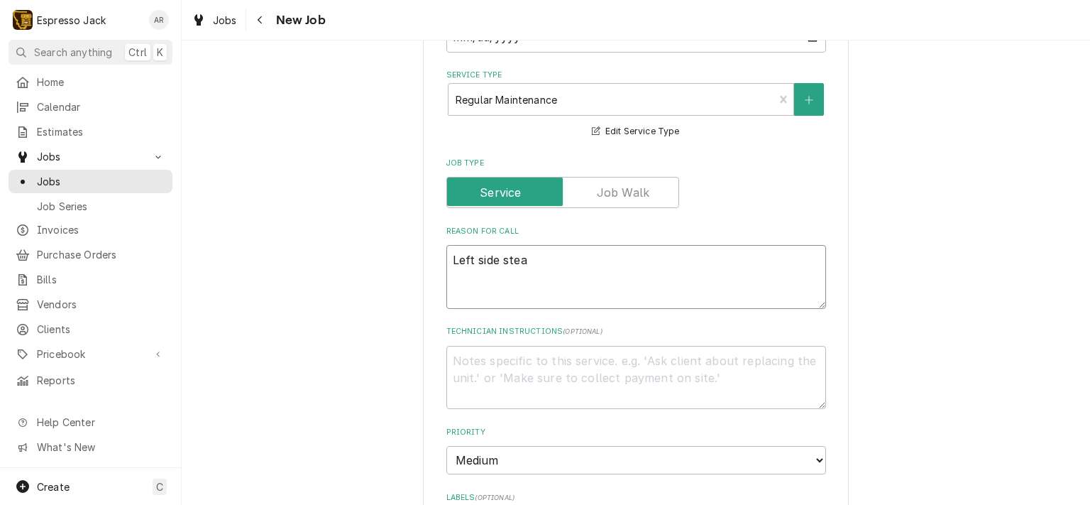
type textarea "Left side steam"
type textarea "x"
type textarea "Left side steamw"
type textarea "x"
type textarea "Left side steamwa"
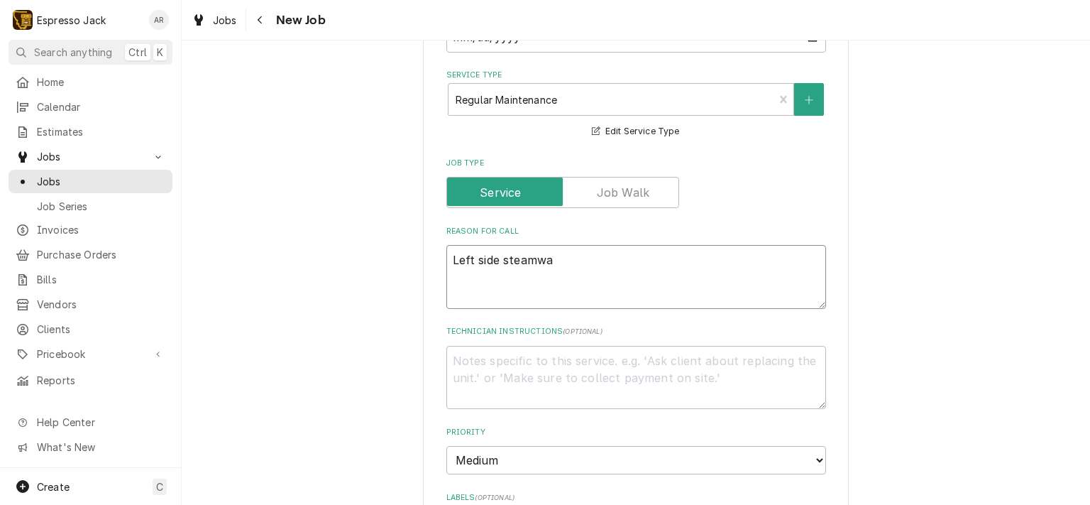
type textarea "x"
type textarea "Left side steamwan"
type textarea "x"
type textarea "Left side steamwand"
type textarea "x"
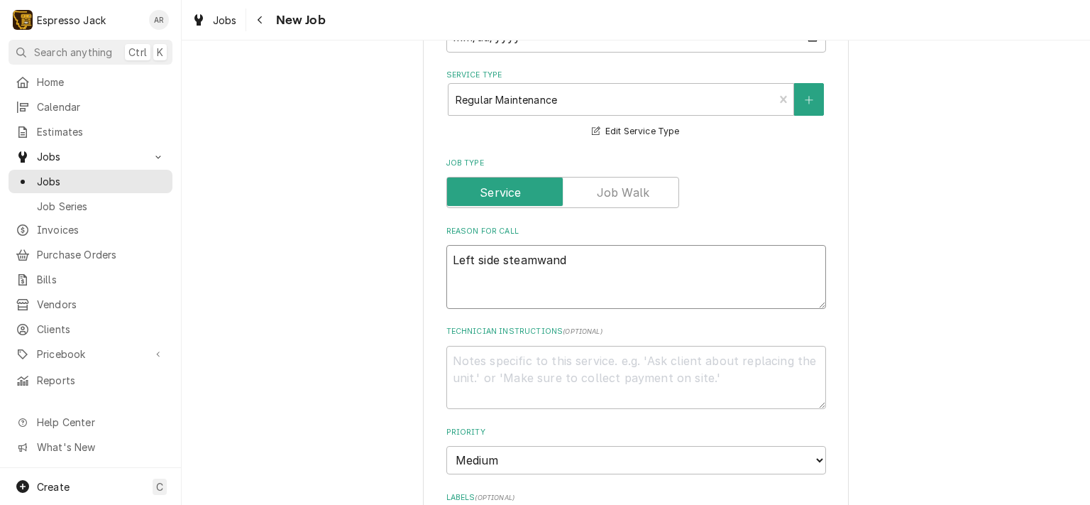
type textarea "Left side steamwand"
click at [532, 261] on textarea "Left side steamwand" at bounding box center [636, 277] width 380 height 64
type textarea "x"
type textarea "Left side steam wand"
click at [576, 258] on textarea "Left side steam wand" at bounding box center [636, 277] width 380 height 64
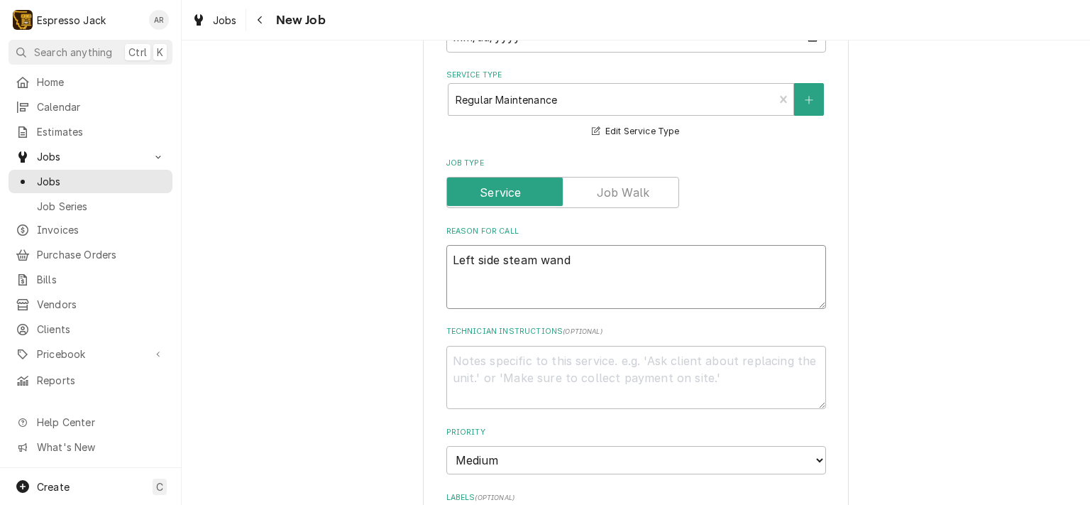
type textarea "x"
type textarea "Left side steam wand h"
type textarea "x"
type textarea "Left side steam wand ha"
type textarea "x"
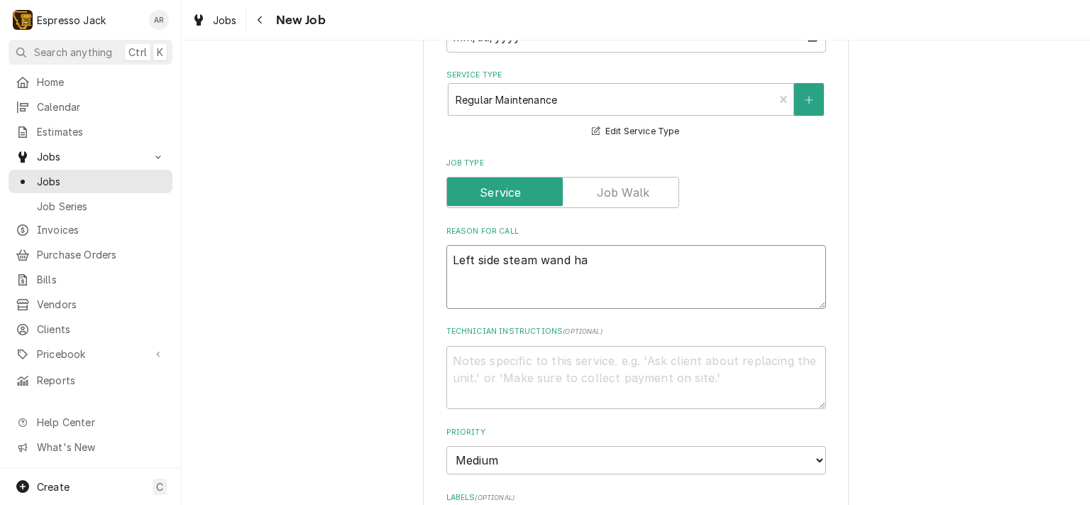
type textarea "Left side steam wand has"
type textarea "x"
type textarea "Left side steam wand has"
type textarea "x"
type textarea "Left side steam wand has ""
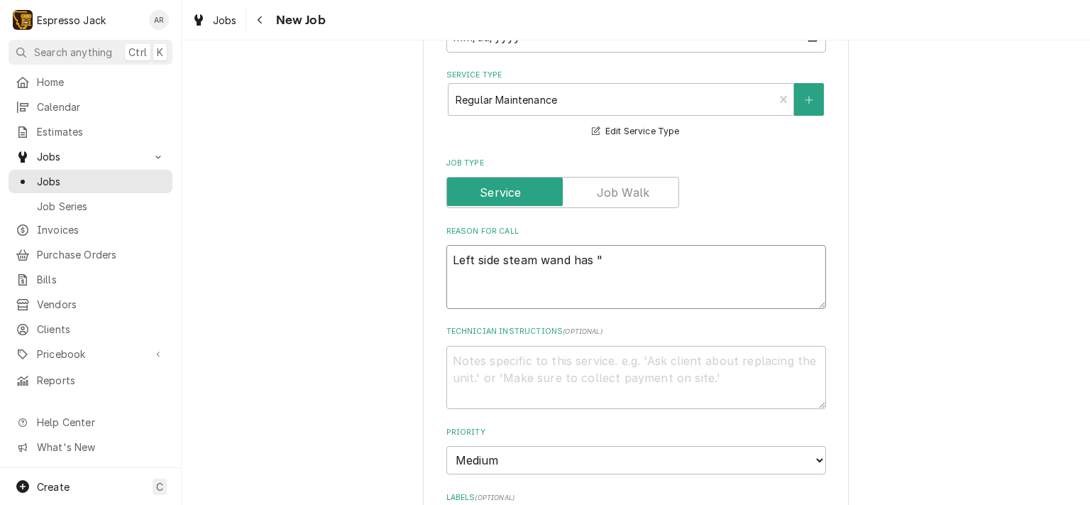
type textarea "x"
type textarea "Left side steam wand has "v"
type textarea "x"
type textarea "Left side steam wand has "vi"
type textarea "x"
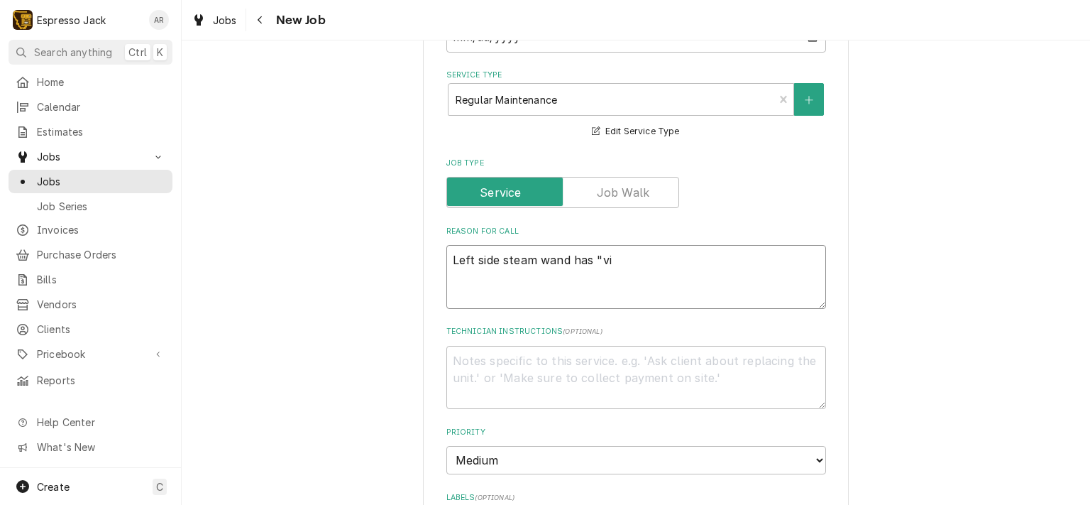
type textarea "Left side steam wand has "vir"
type textarea "x"
type textarea "Left side steam wand has "virt"
type textarea "x"
type textarea "Left side steam wand has "virtu"
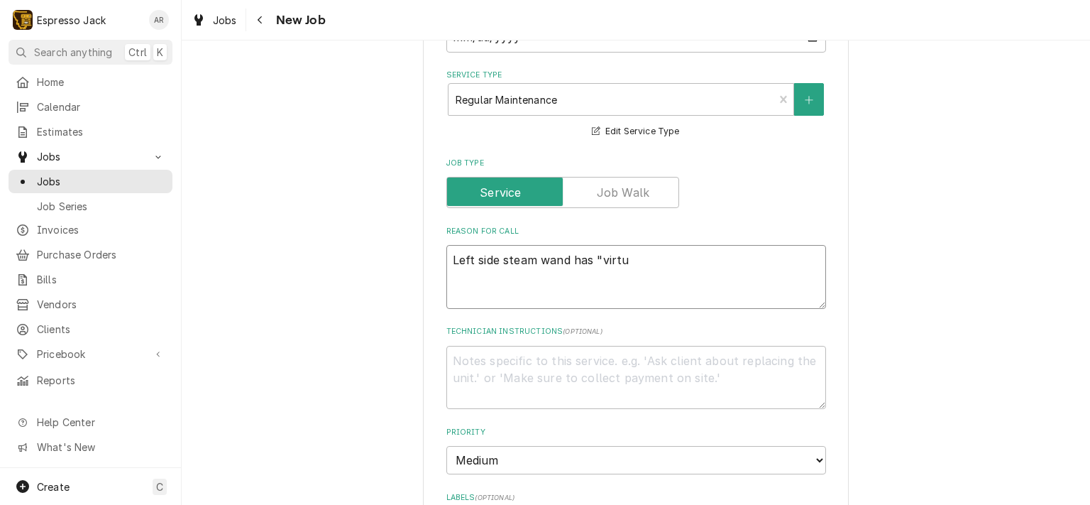
type textarea "x"
type textarea "Left side steam wand has "virtua"
type textarea "x"
type textarea "Left side steam wand has "virtual"
type textarea "x"
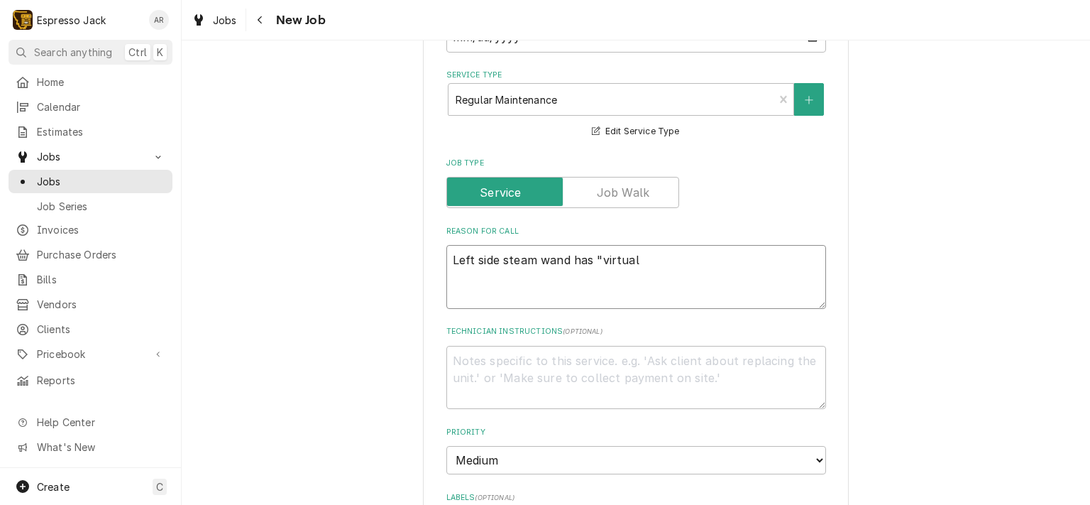
type textarea "Left side steam wand has "virtuall"
type textarea "x"
type textarea "Left side steam wand has "virtually"
type textarea "x"
type textarea "Left side steam wand has "virtually"
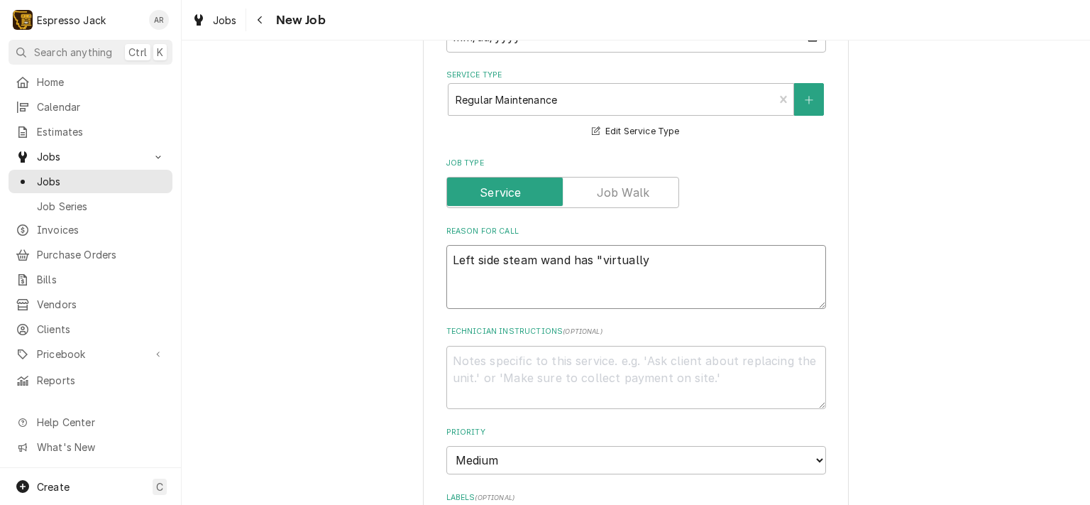
type textarea "x"
type textarea "Left side steam wand has "virtually"
type textarea "x"
type textarea "Left side steam wand has "virtually""
type textarea "x"
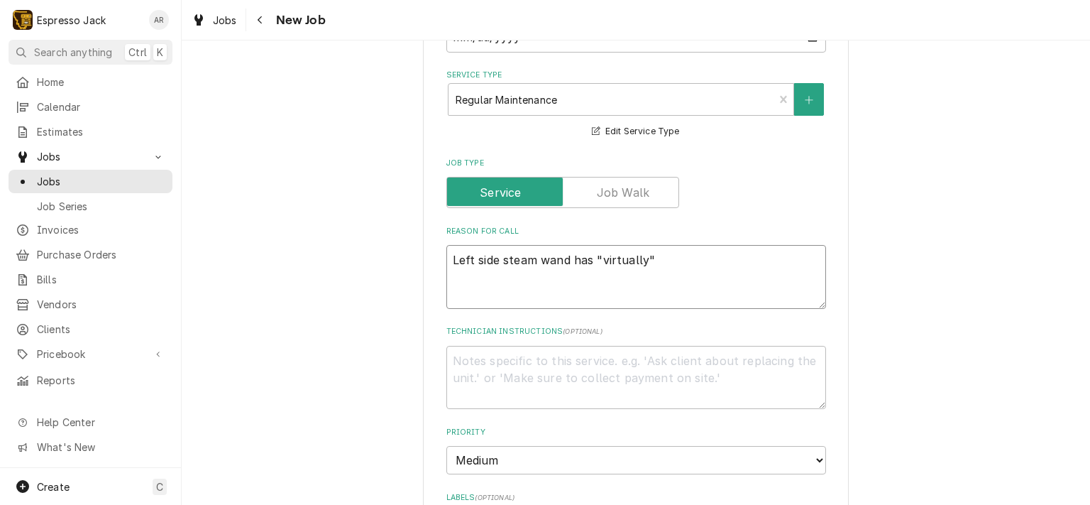
type textarea "Left side steam wand has "virtually""
type textarea "x"
type textarea "Left side steam wand has "virtually" n"
type textarea "x"
type textarea "Left side steam wand has "virtually" nn"
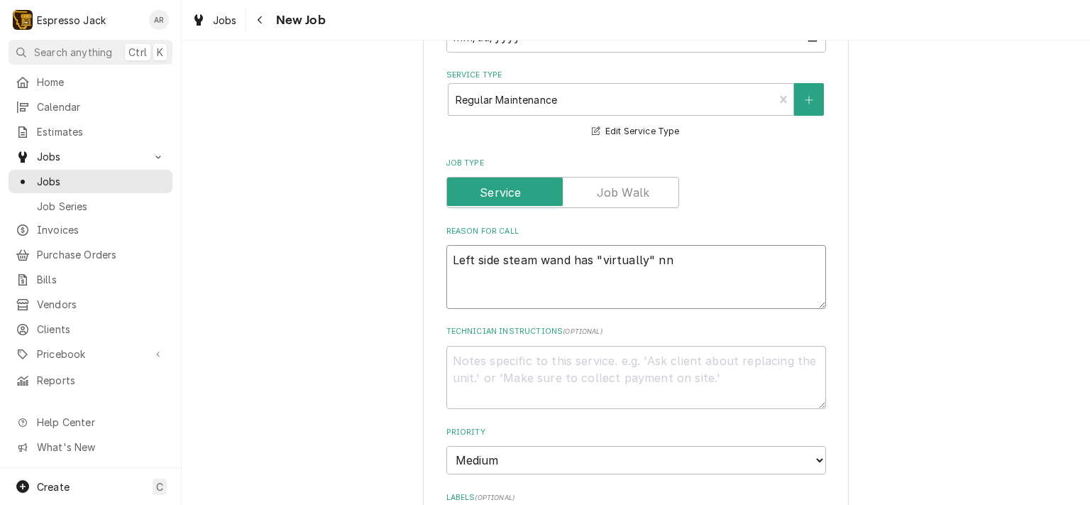
type textarea "x"
type textarea "Left side steam wand has "virtually" nno"
type textarea "x"
type textarea "Left side steam wand has "virtually" nno"
type textarea "x"
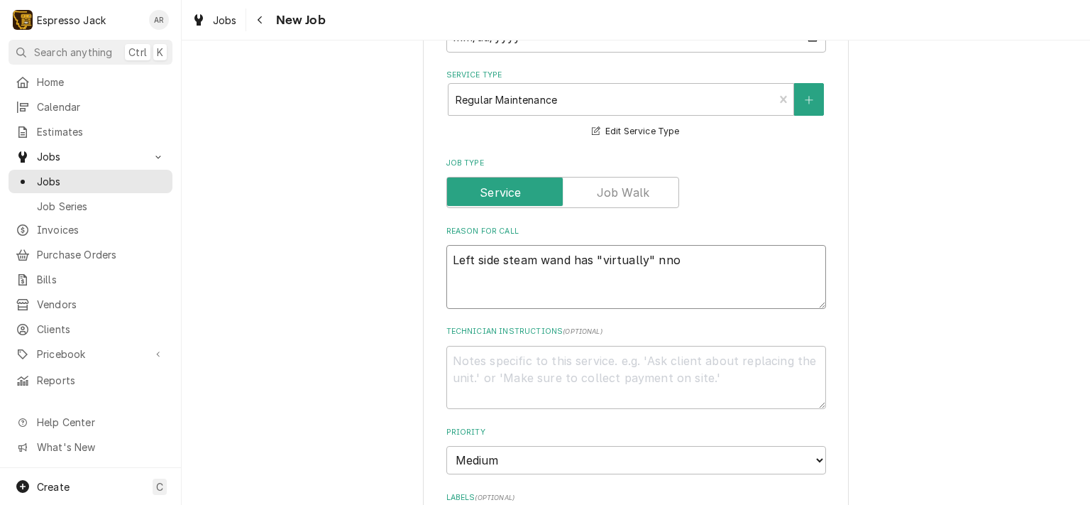
type textarea "Left side steam wand has "virtually" nno"
type textarea "x"
type textarea "Left side steam wand has "virtually" nn"
type textarea "x"
type textarea "Left side steam wand has "virtually" n"
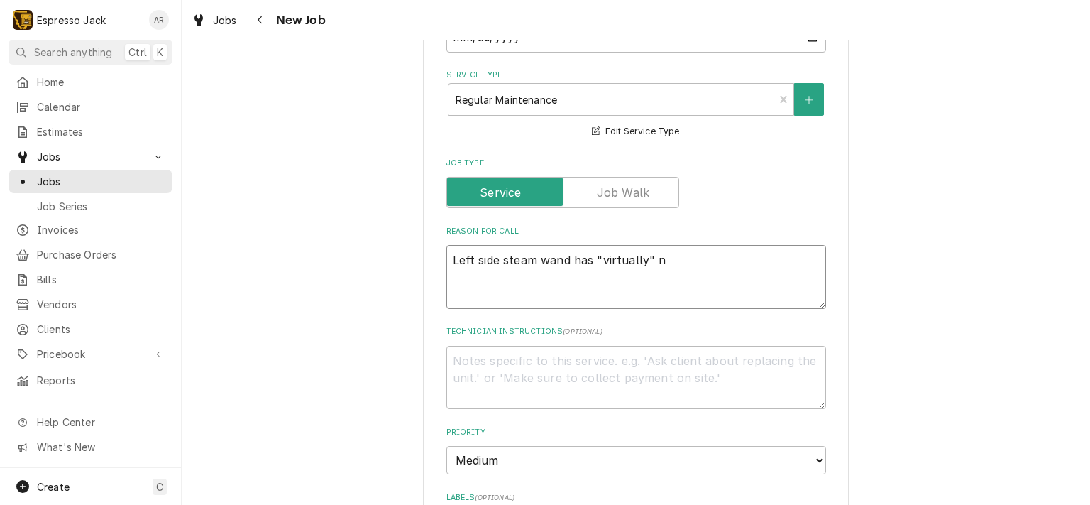
type textarea "x"
type textarea "Left side steam wand has "virtually" no"
type textarea "x"
type textarea "Left side steam wand has "virtually" noo"
type textarea "x"
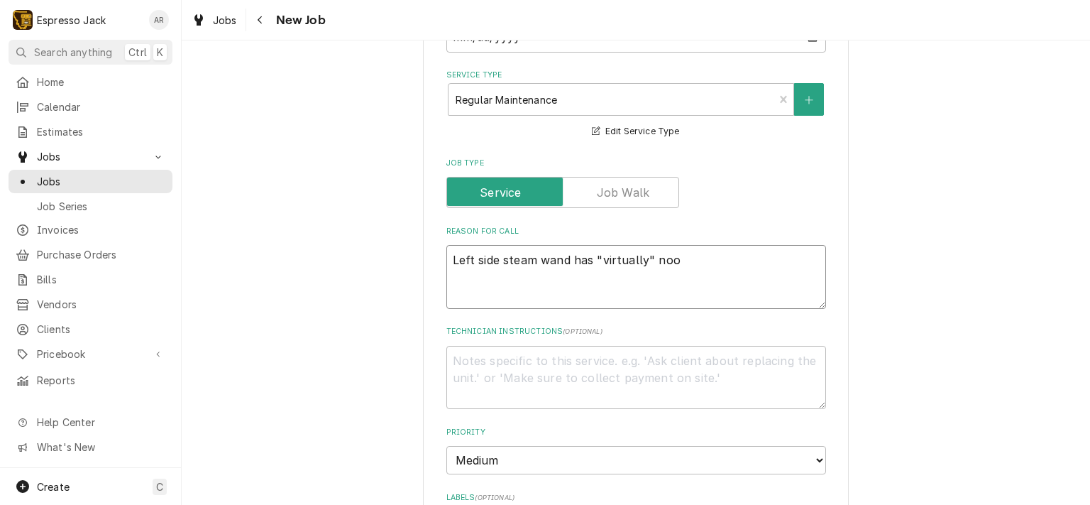
type textarea "Left side steam wand has "virtually" noo"
type textarea "x"
type textarea "Left side steam wand has "virtually" noo"
type textarea "x"
type textarea "Left side steam wand has "virtually" no"
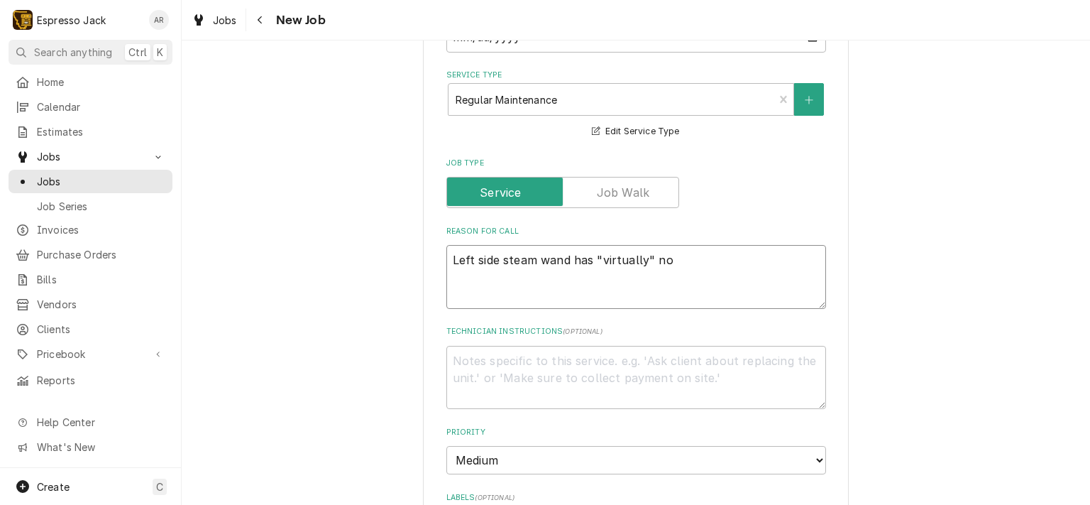
type textarea "x"
type textarea "Left side steam wand has "virtually" no"
type textarea "x"
type textarea "Left side steam wand has "virtually" no p"
type textarea "x"
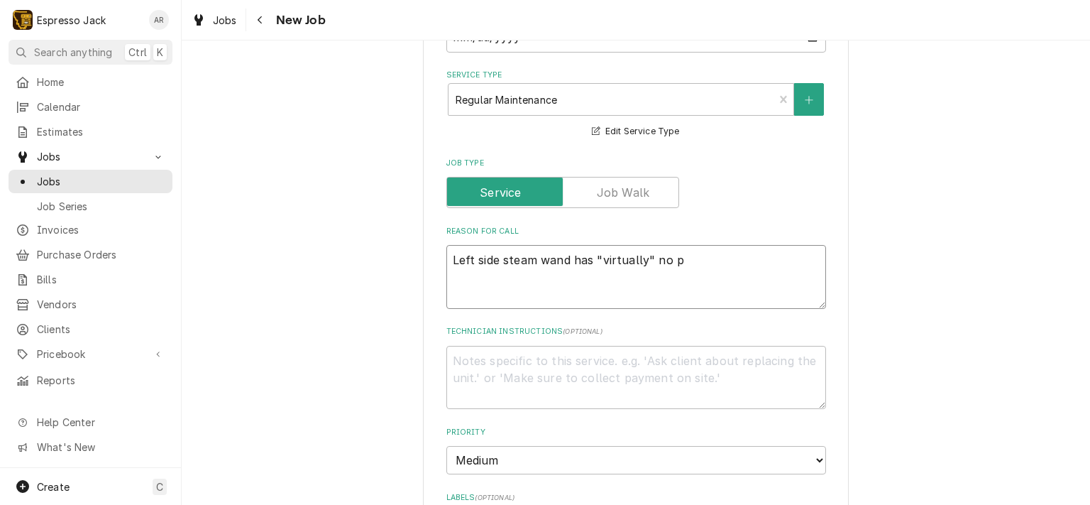
type textarea "Left side steam wand has "virtually" no pr"
type textarea "x"
type textarea "Left side steam wand has "virtually" no pre"
type textarea "x"
type textarea "Left side steam wand has "virtually" no pres"
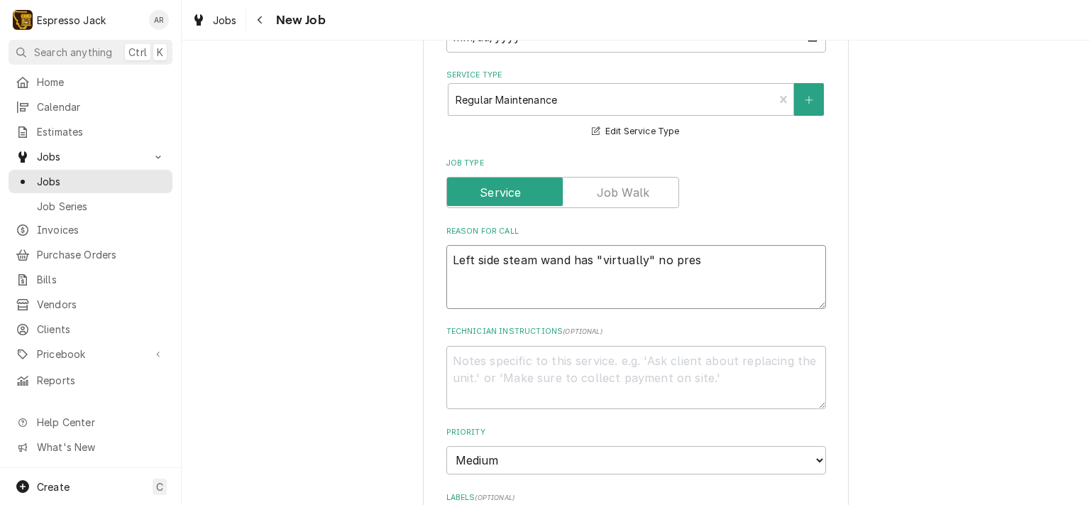
type textarea "x"
type textarea "Left side steam wand has "virtually" no press"
type textarea "x"
type textarea "Left side steam wand has "virtually" no pressu"
type textarea "x"
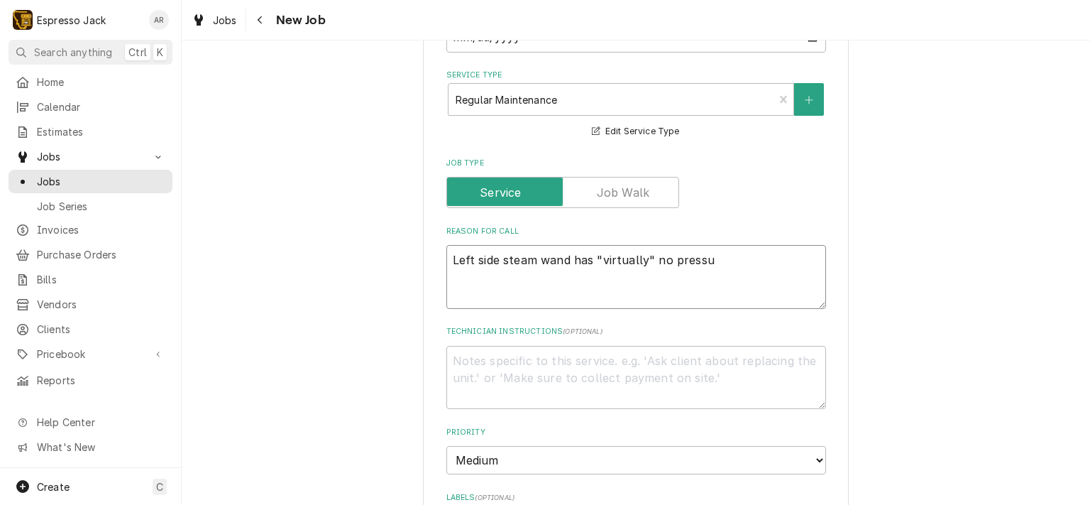
type textarea "Left side steam wand has "virtually" no pressur"
type textarea "x"
type textarea "Left side steam wand has "virtually" no pressure"
type textarea "x"
type textarea "Left side steam wand has "virtually" no pressure."
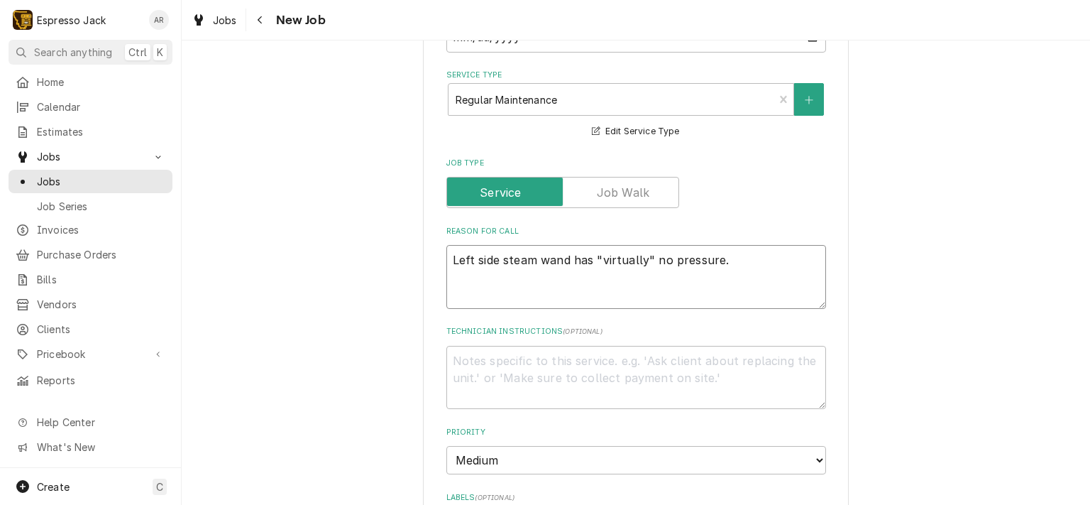
click at [641, 252] on textarea "Left side steam wand has "virtually" no pressure." at bounding box center [636, 277] width 380 height 64
type textarea "x"
type textarea "Left side steam wand has "virtually no pressure."
click at [591, 255] on textarea "Left side steam wand has "virtually no pressure." at bounding box center [636, 277] width 380 height 64
type textarea "x"
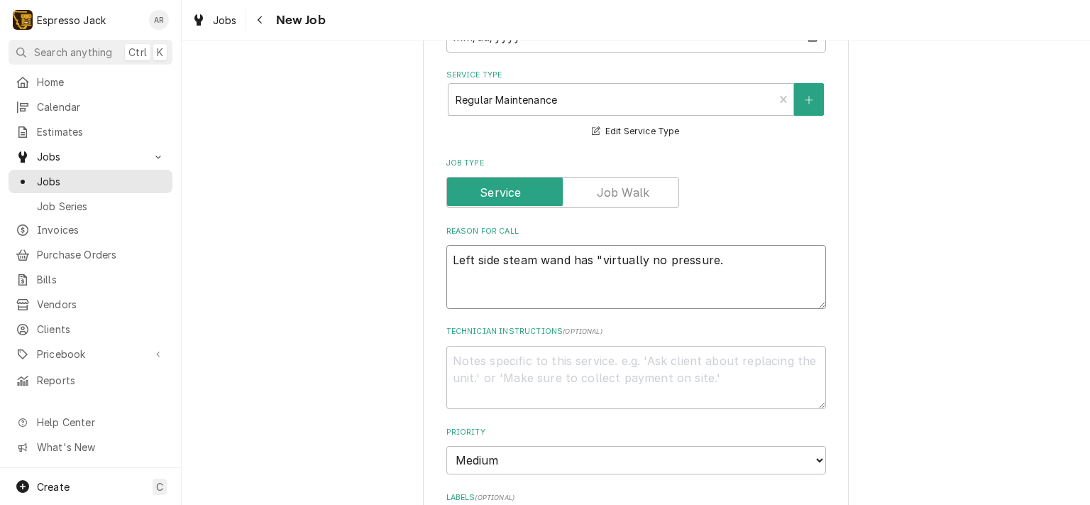
type textarea "Left side steam wand has virtually no pressure."
click at [449, 258] on textarea "Left side steam wand has virtually no pressure." at bounding box center [636, 277] width 380 height 64
type textarea "x"
type textarea ""Left side steam wand has virtually no pressure."
click at [708, 258] on textarea ""Left side steam wand has virtually no pressure." at bounding box center [636, 277] width 380 height 64
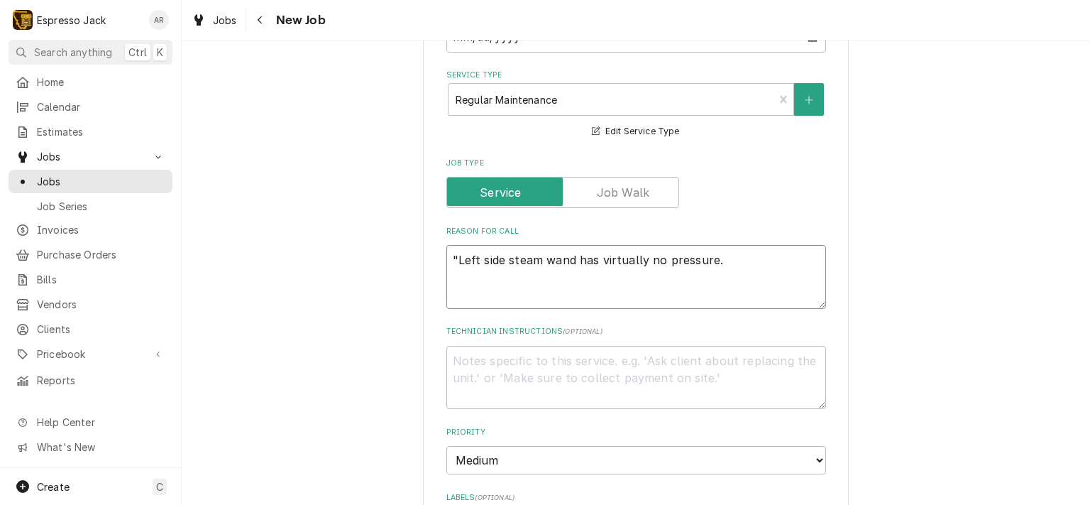
type textarea "x"
type textarea ""Left side steam wand has virtually no pressure"."
click at [735, 266] on textarea ""Left side steam wand has virtually no pressure"." at bounding box center [636, 277] width 380 height 64
type textarea "x"
type textarea ""Left side steam wand has virtually no pressure"."
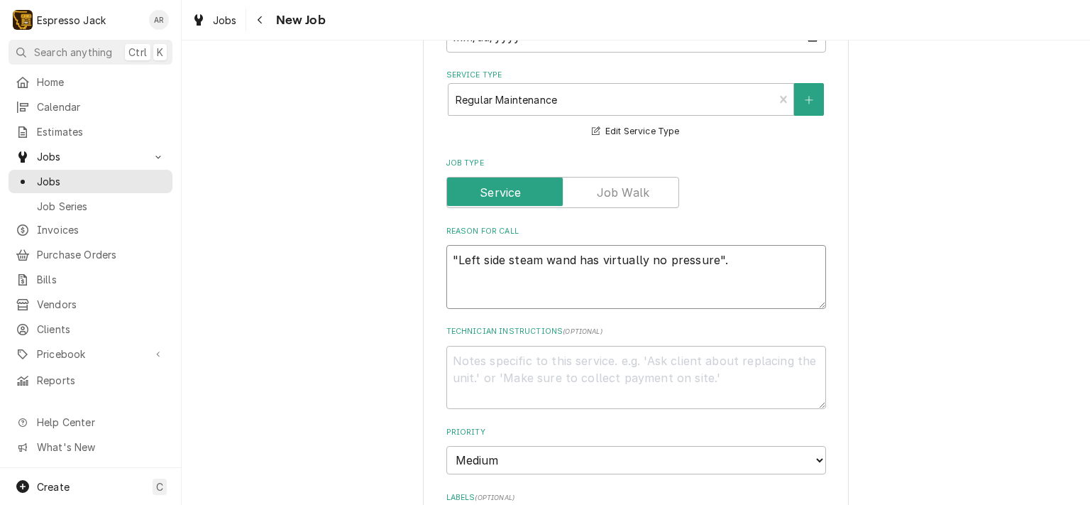
type textarea "x"
type textarea ""Left side steam wand has virtually no pressure". I"
type textarea "x"
type textarea ""Left side steam wand has virtually no pressure". In"
type textarea "x"
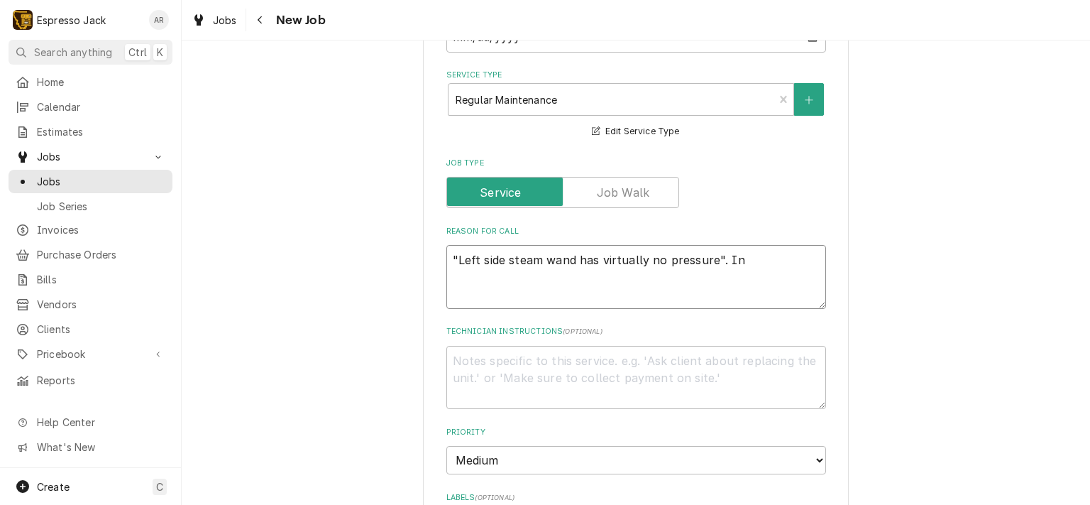
type textarea ""Left side steam wand has virtually no pressure". Inc"
type textarea "x"
type textarea ""Left side steam wand has virtually no pressure". Inco"
type textarea "x"
type textarea ""Left side steam wand has virtually no pressure". Incon"
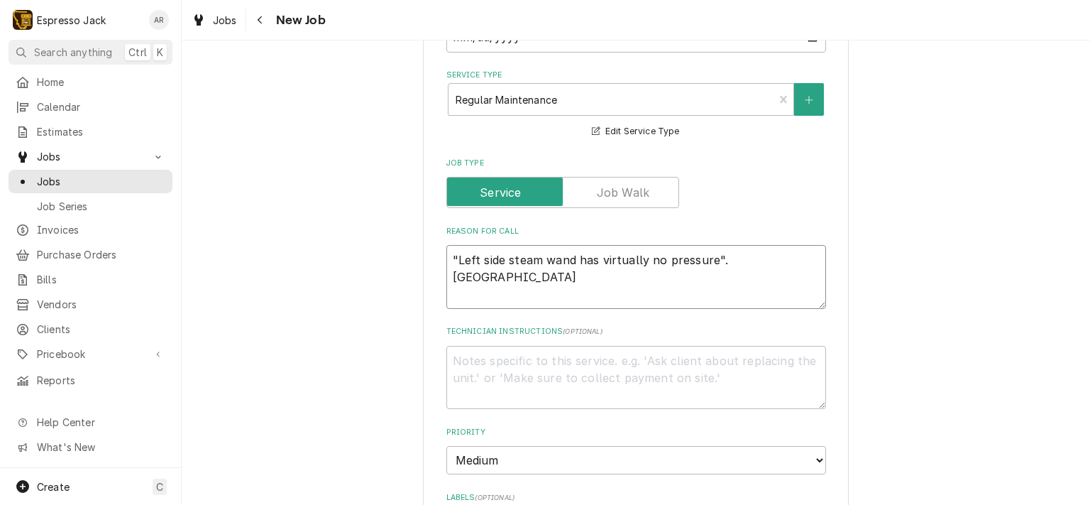
type textarea "x"
type textarea ""Left side steam wand has virtually no pressure". Incons"
type textarea "x"
type textarea ""Left side steam wand has virtually no pressure". Inconsi"
type textarea "x"
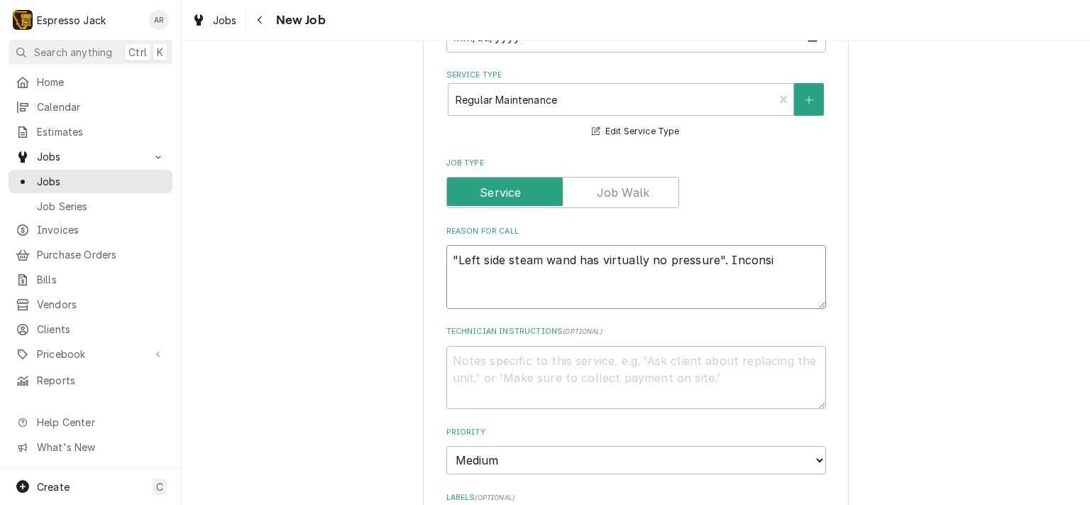
type textarea ""Left side steam wand has virtually no pressure". Inconsis"
type textarea "x"
type textarea ""Left side steam wand has virtually no pressure". Inconsist"
type textarea "x"
type textarea ""Left side steam wand has virtually no pressure". Inconsista"
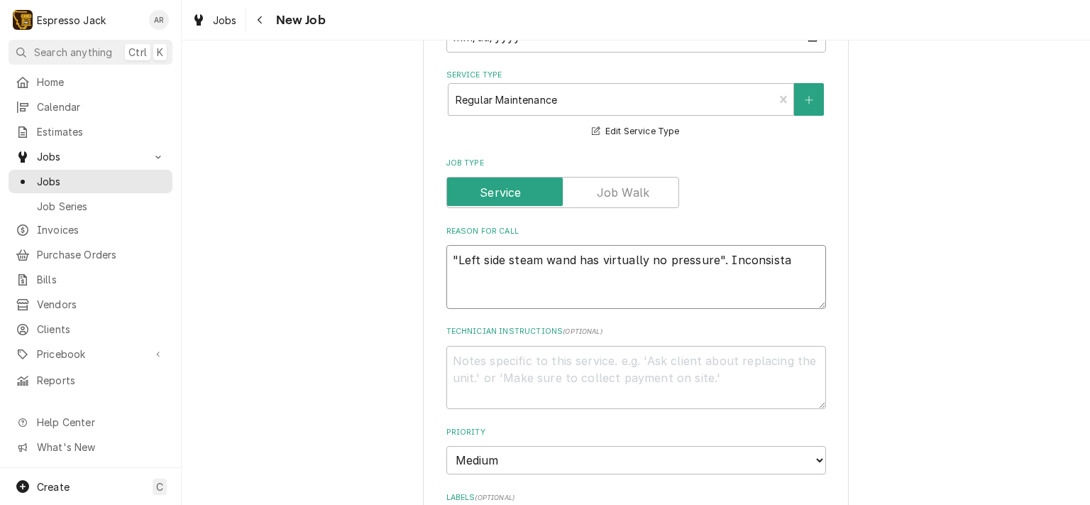
type textarea "x"
type textarea ""Left side steam wand has virtually no pressure". Inconsistan"
type textarea "x"
type textarea ""Left side steam wand has virtually no pressure". Inconsistanc"
type textarea "x"
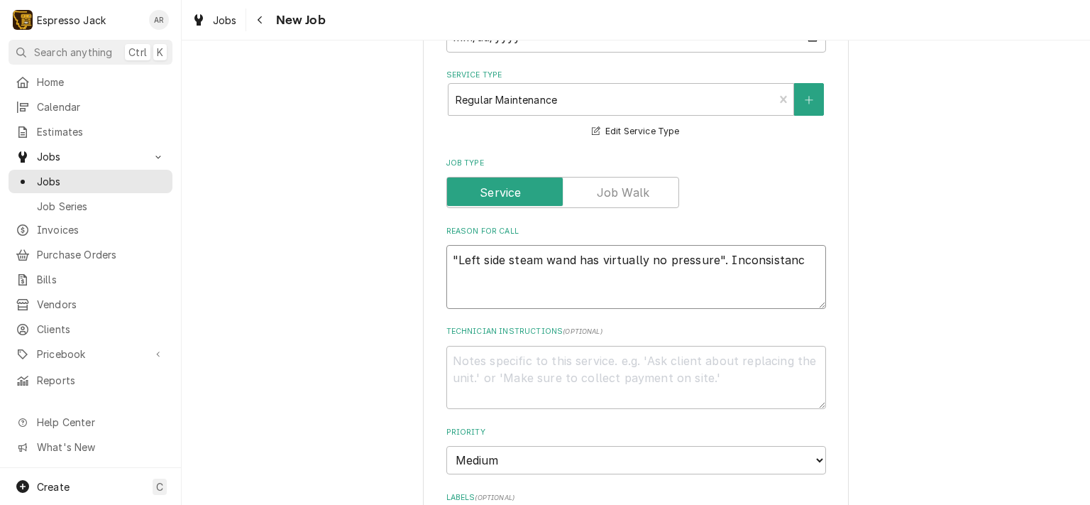
type textarea ""Left side steam wand has virtually no pressure". Inconsistance"
type textarea "x"
type textarea ""Left side steam wand has virtually no pressure". Inconsistances"
type textarea "x"
type textarea ""Left side steam wand has virtually no pressure". Inconsistances"
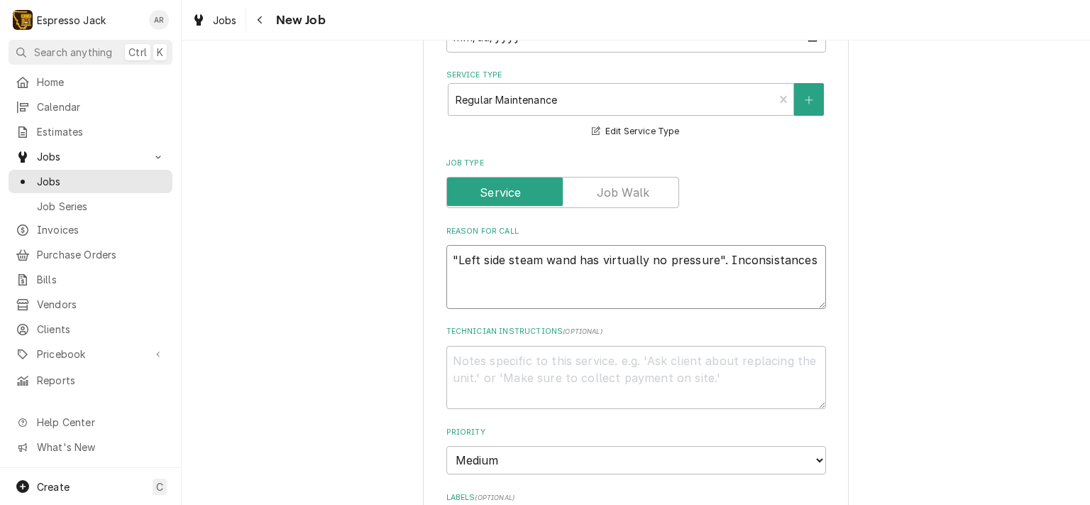
type textarea "x"
type textarea ""Left side steam wand has virtually no pressure". Inconsistency"
type textarea "x"
type textarea ""Left side steam wand has virtually no pressure". Inconsistency"
type textarea "x"
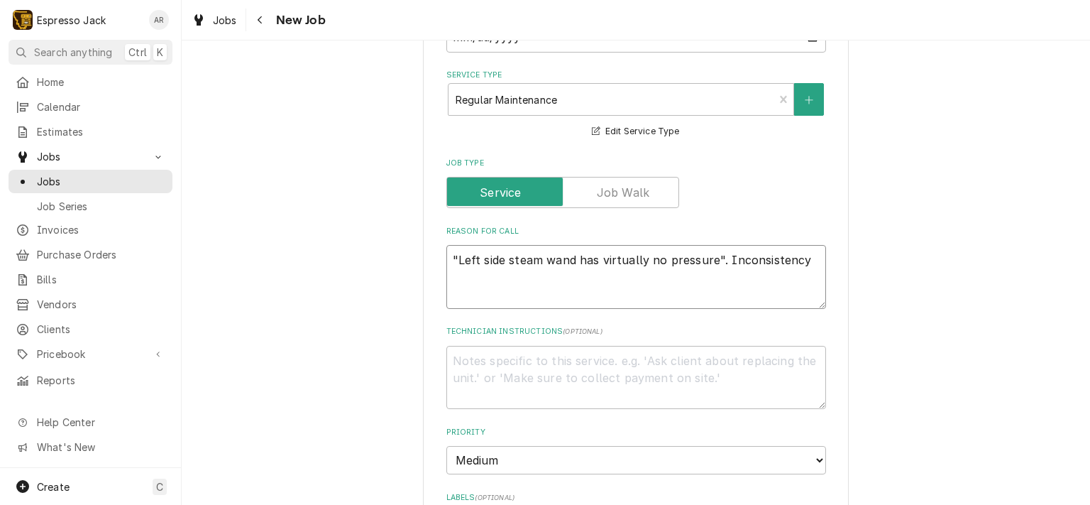
type textarea ""Left side steam wand has virtually no pressure". Inconsistency w"
type textarea "x"
type textarea ""Left side steam wand has virtually no pressure". Inconsistency wi"
type textarea "x"
type textarea ""Left side steam wand has virtually no pressure". Inconsistency wit"
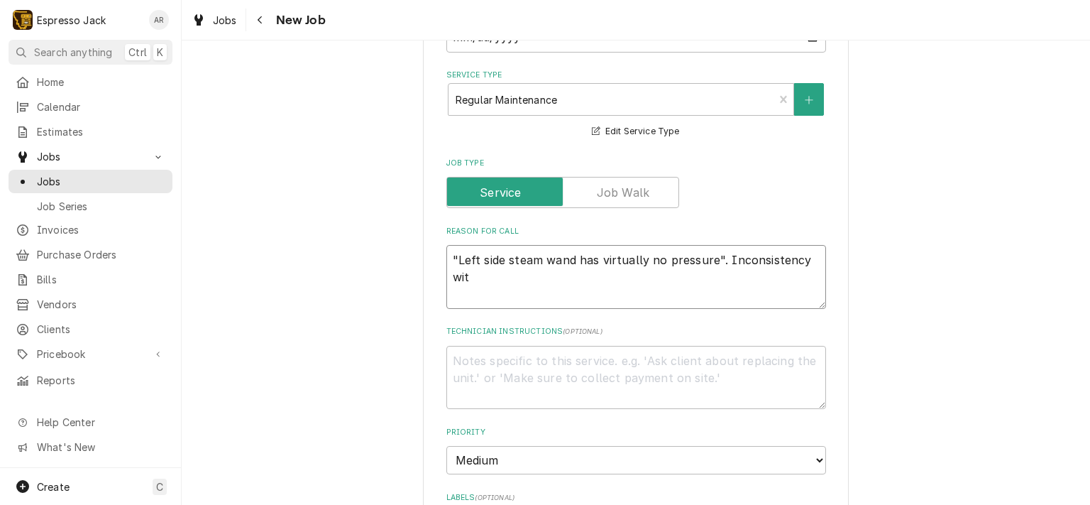
type textarea "x"
type textarea ""Left side steam wand has virtually no pressure". Inconsistency with"
type textarea "x"
type textarea ""Left side steam wand has virtually no pressure". Inconsistency with g"
type textarea "x"
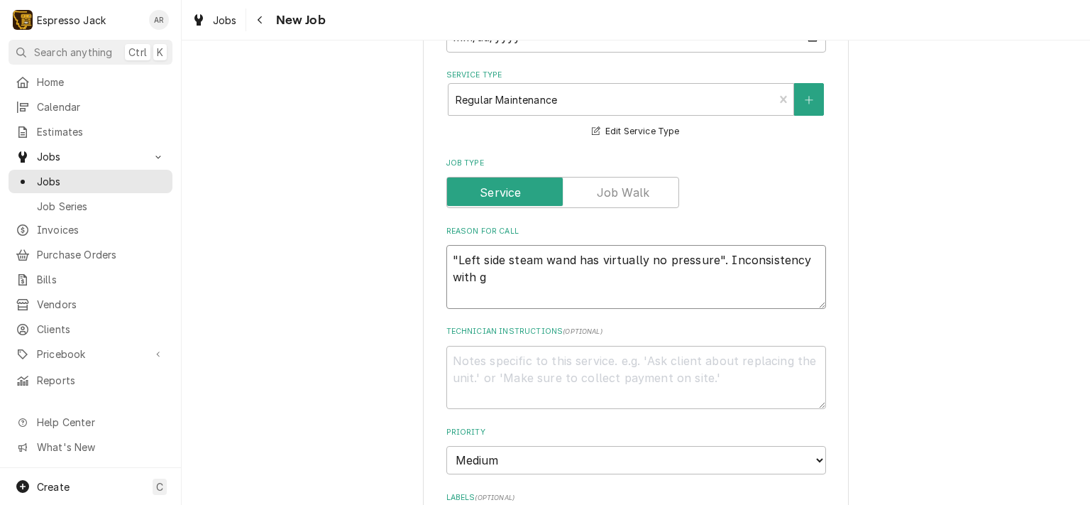
type textarea ""Left side steam wand has virtually no pressure". Inconsistency with gr"
type textarea "x"
type textarea ""Left side steam wand has virtually no pressure". Inconsistency with gro"
type textarea "x"
type textarea ""Left side steam wand has virtually no pressure". Inconsistency with grou"
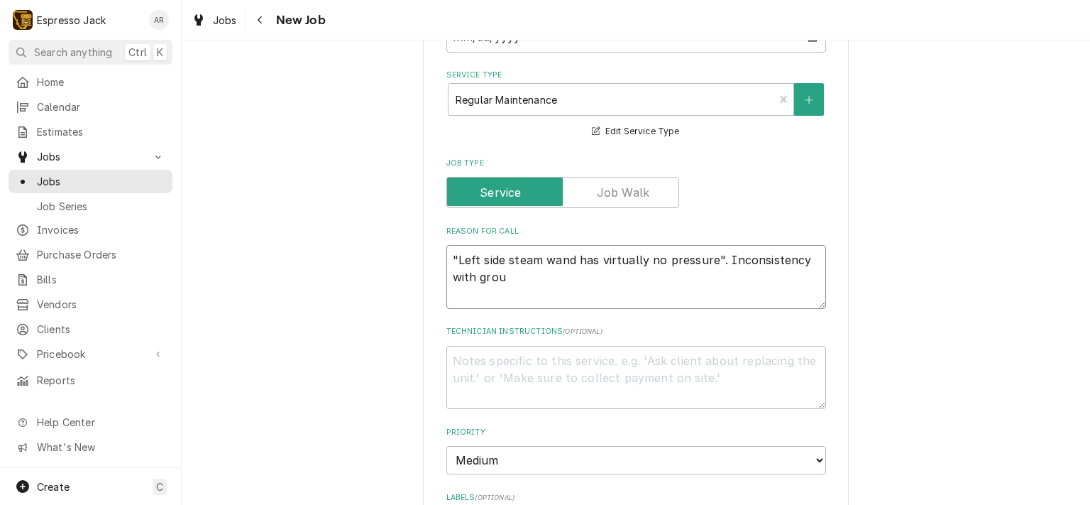
type textarea "x"
type textarea ""Left side steam wand has virtually no pressure". Inconsistency with group"
type textarea "x"
type textarea ""Left side steam wand has virtually no pressure". Inconsistency with group"
type textarea "x"
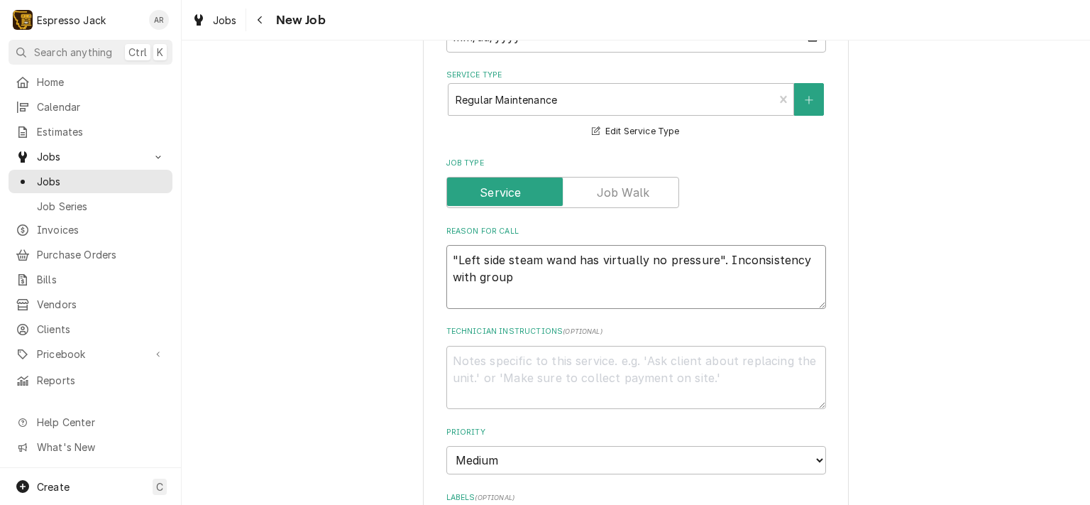
type textarea ""Left side steam wand has virtually no pressure". Inconsistency with group h"
type textarea "x"
type textarea ""Left side steam wand has virtually no pressure". Inconsistency with group he"
type textarea "x"
type textarea ""Left side steam wand has virtually no pressure". Inconsistency with group hea"
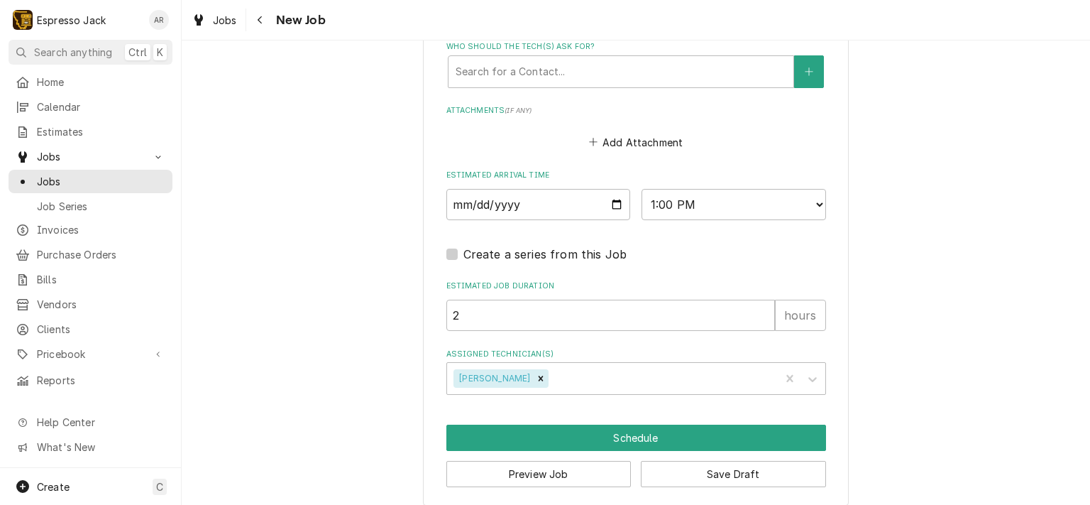
scroll to position [1073, 0]
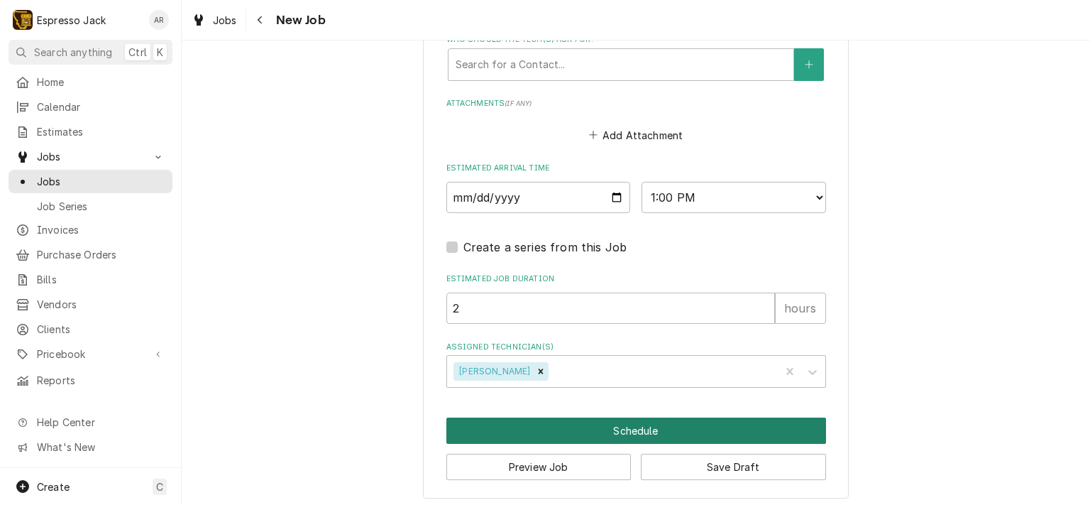
click at [686, 424] on button "Schedule" at bounding box center [636, 430] width 380 height 26
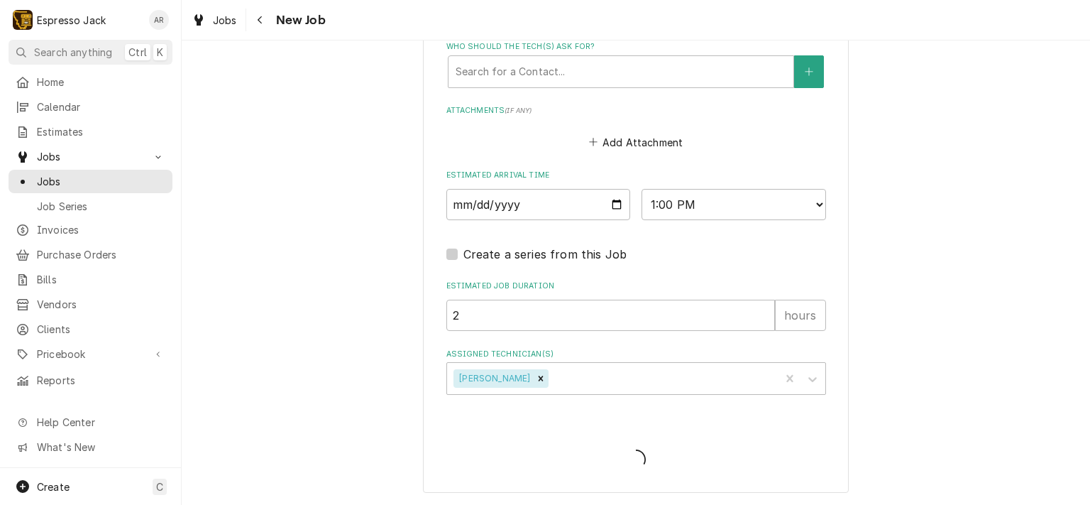
scroll to position [1061, 0]
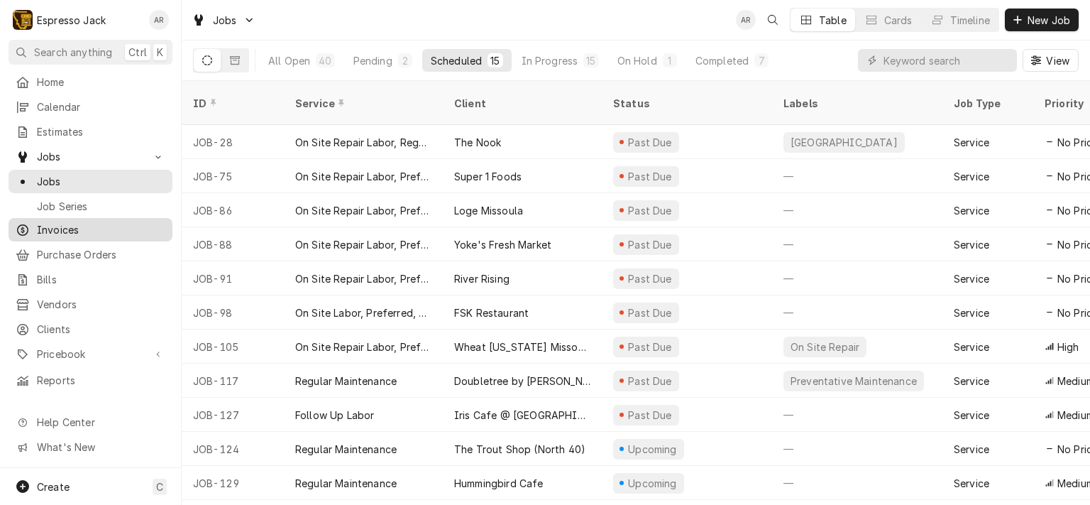
click at [82, 229] on span "Invoices" at bounding box center [101, 229] width 128 height 15
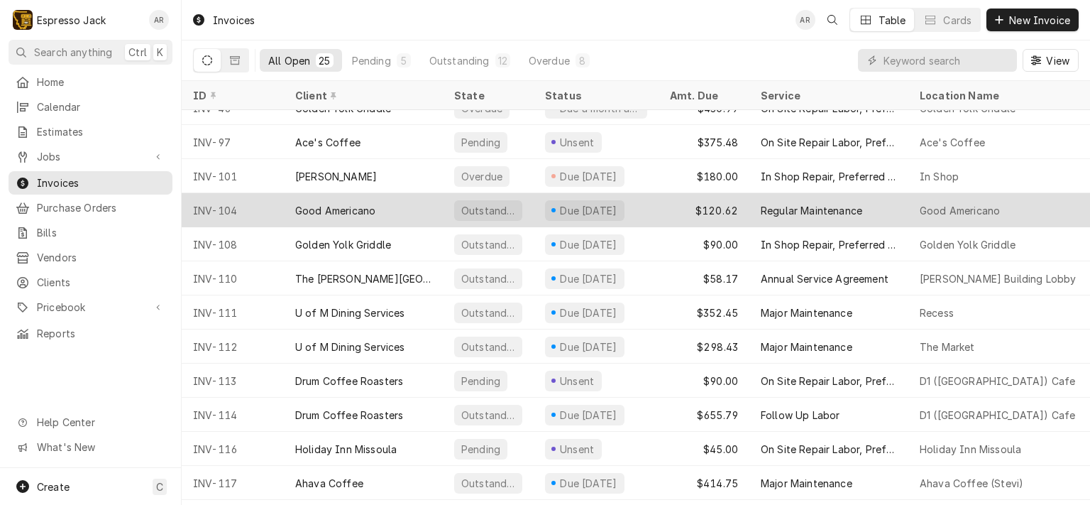
scroll to position [295, 0]
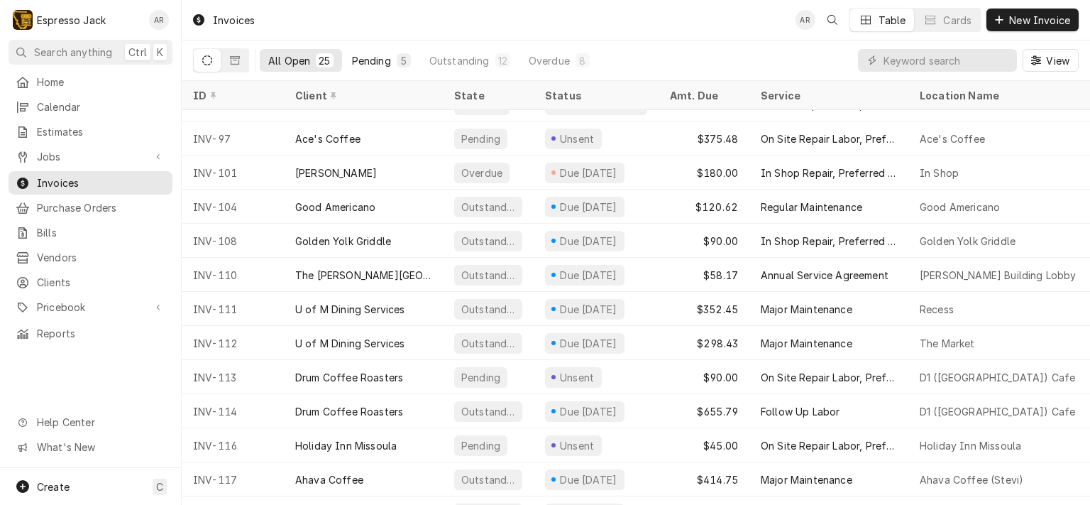
click at [376, 63] on div "Pending" at bounding box center [371, 60] width 39 height 15
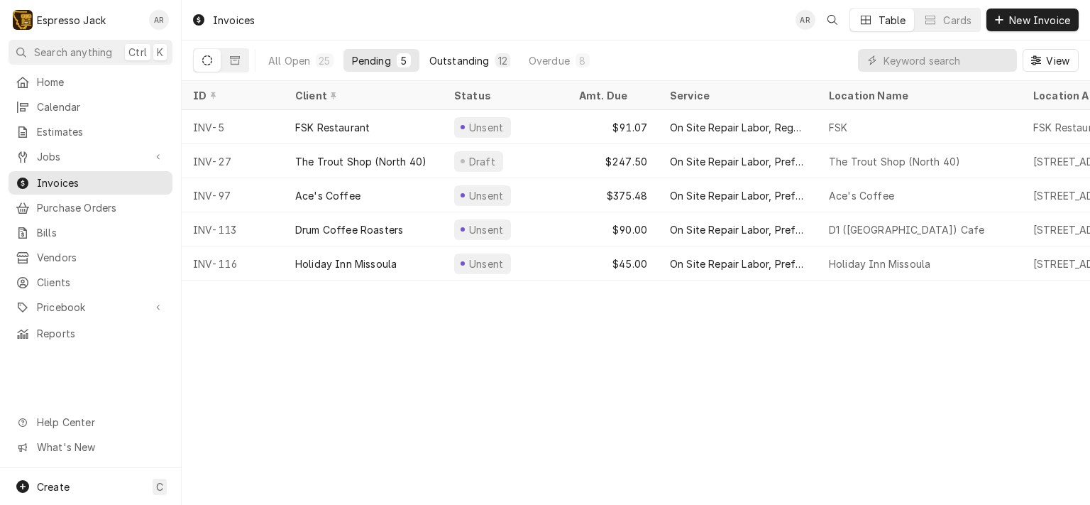
click at [473, 51] on button "Outstanding 12" at bounding box center [470, 60] width 98 height 23
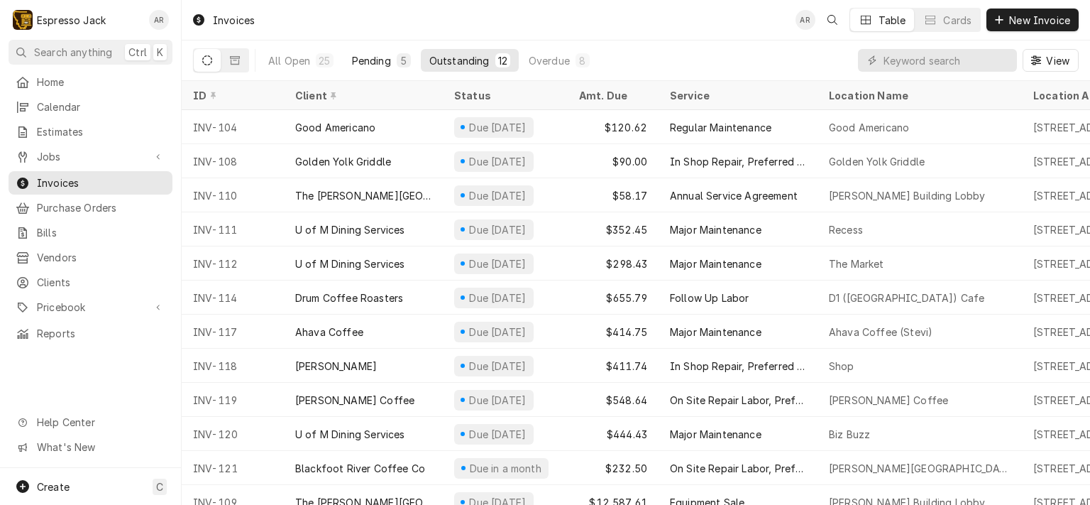
click at [391, 55] on button "Pending 5" at bounding box center [382, 60] width 76 height 23
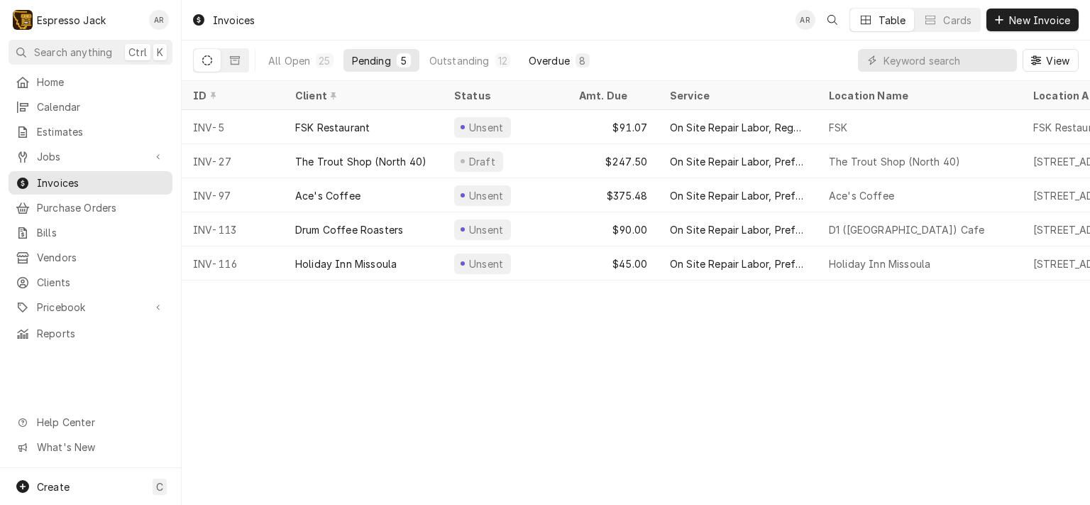
click at [568, 59] on button "Overdue 8" at bounding box center [559, 60] width 78 height 23
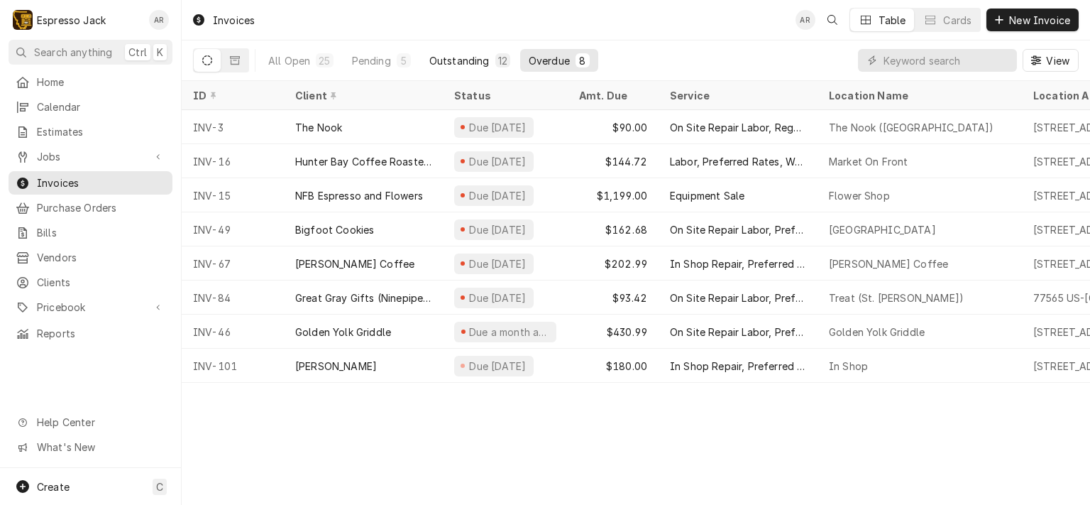
click at [472, 62] on div "Outstanding" at bounding box center [459, 60] width 60 height 15
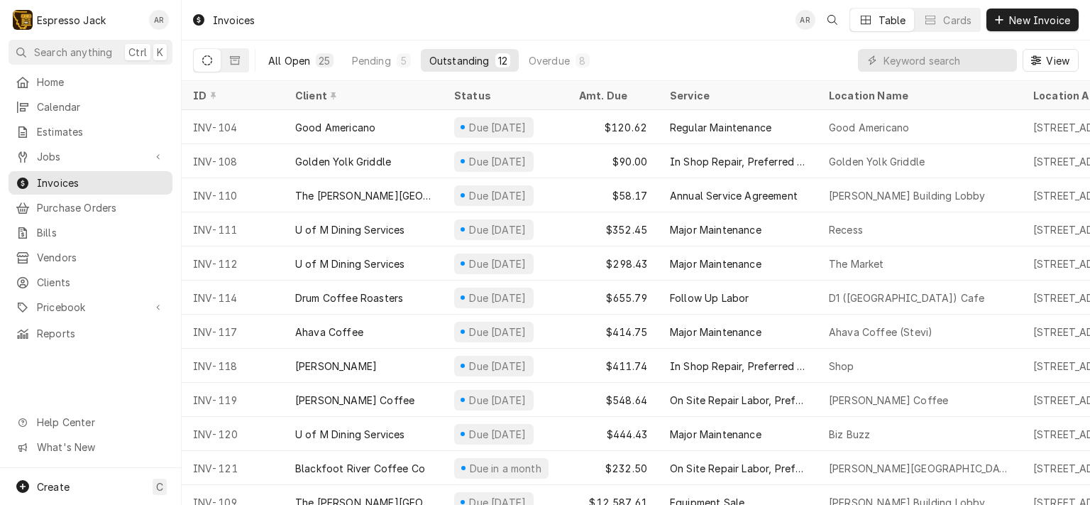
click at [307, 57] on div "All Open" at bounding box center [289, 60] width 42 height 15
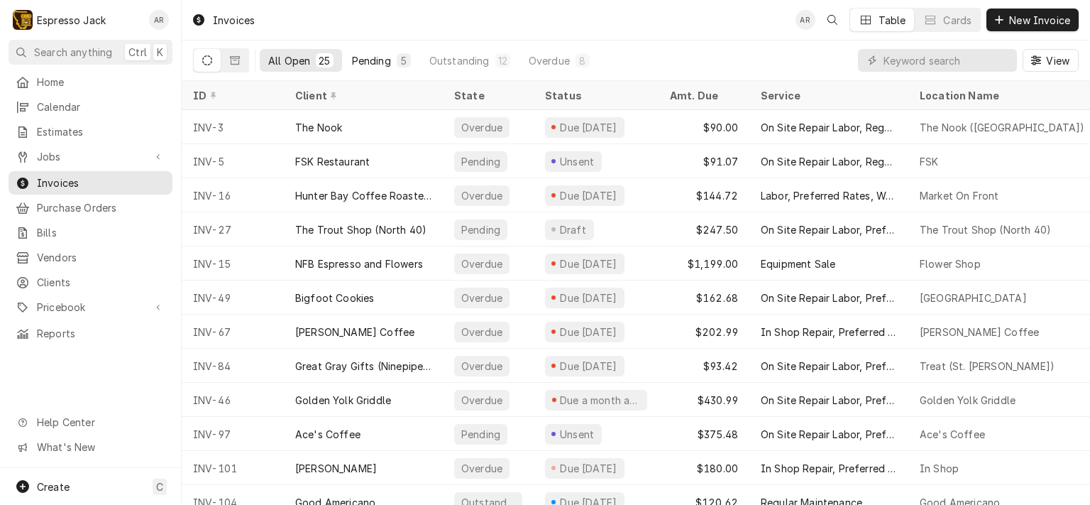
click at [362, 55] on div "Pending" at bounding box center [371, 60] width 39 height 15
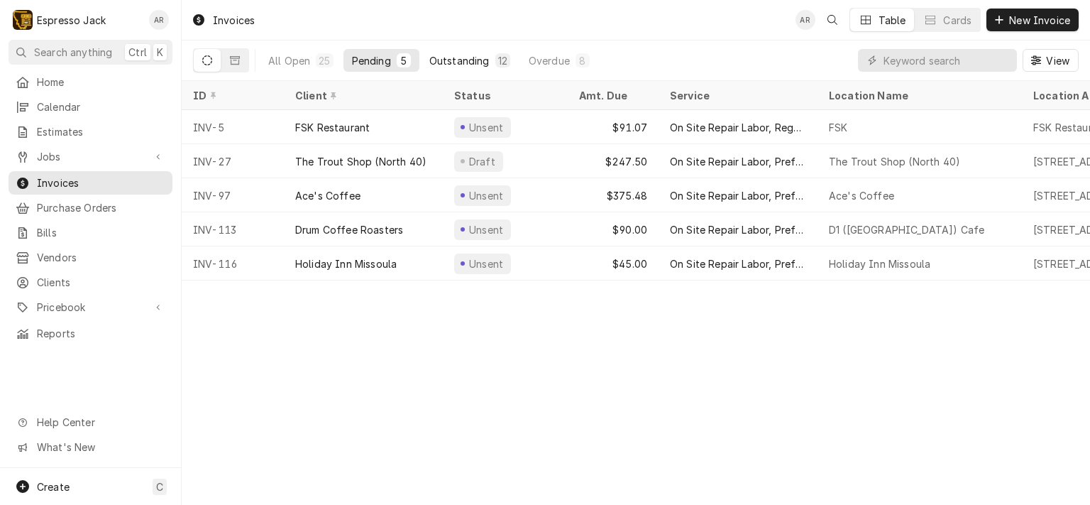
click at [461, 51] on button "Outstanding 12" at bounding box center [470, 60] width 98 height 23
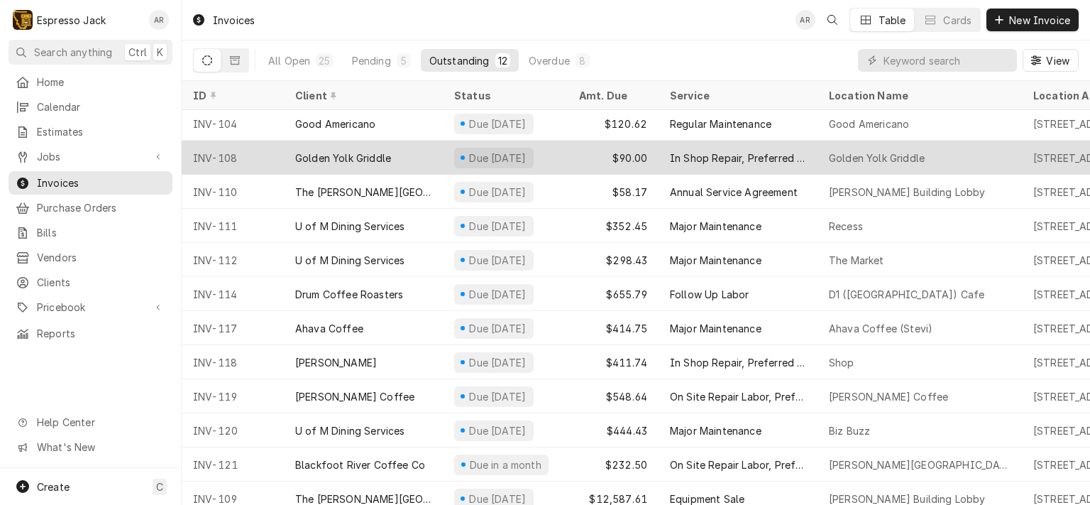
scroll to position [0, 0]
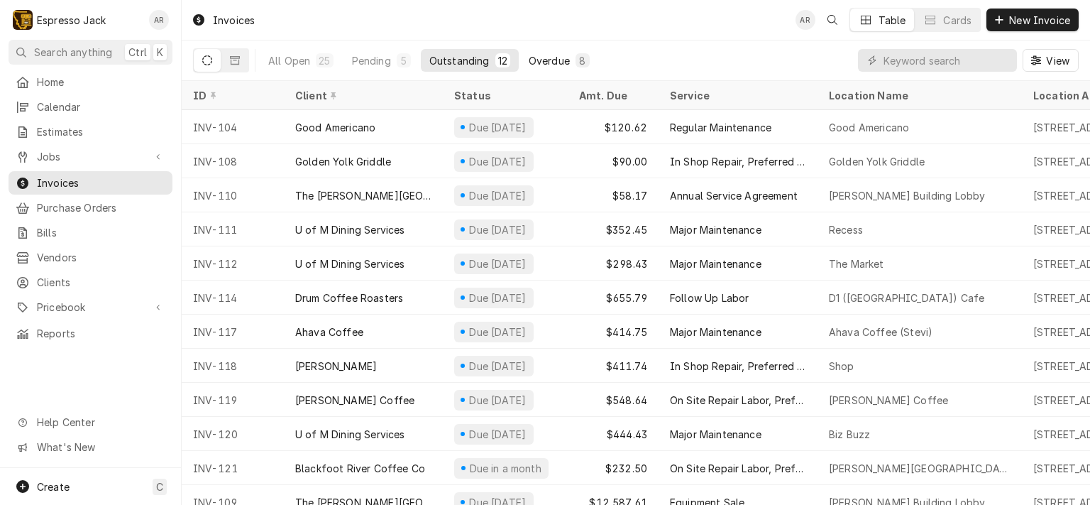
click at [556, 57] on div "Overdue" at bounding box center [549, 60] width 41 height 15
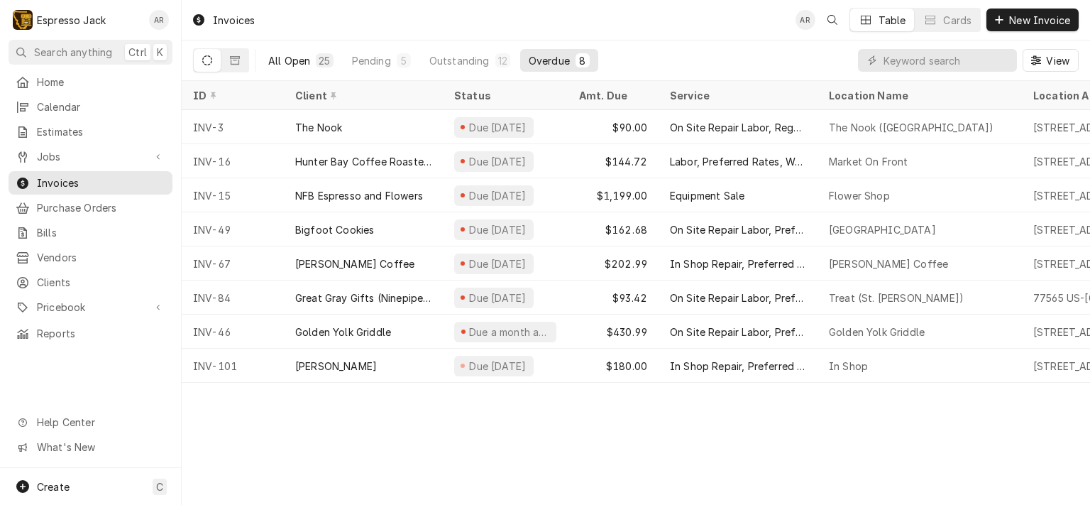
click at [313, 65] on button "All Open 25" at bounding box center [301, 60] width 82 height 23
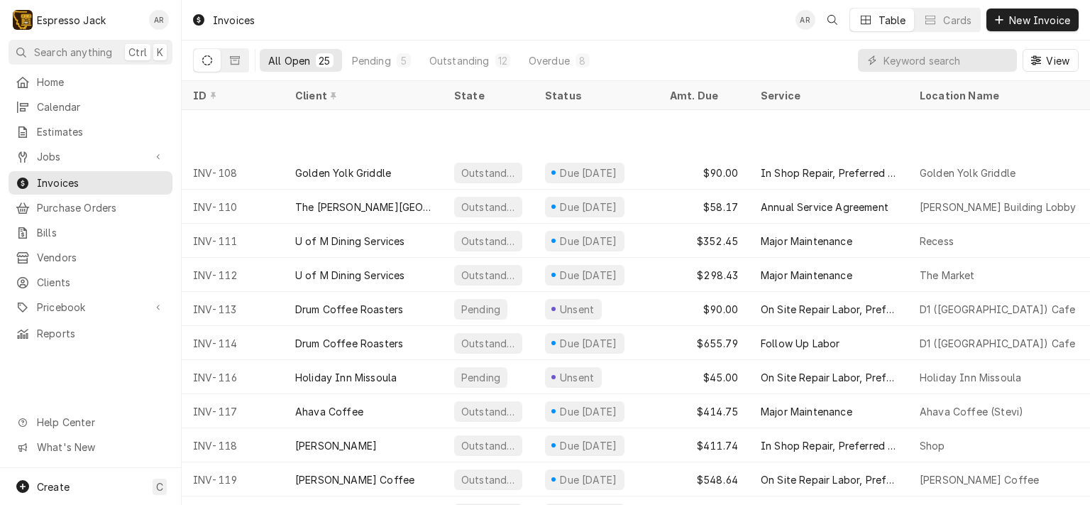
scroll to position [466, 0]
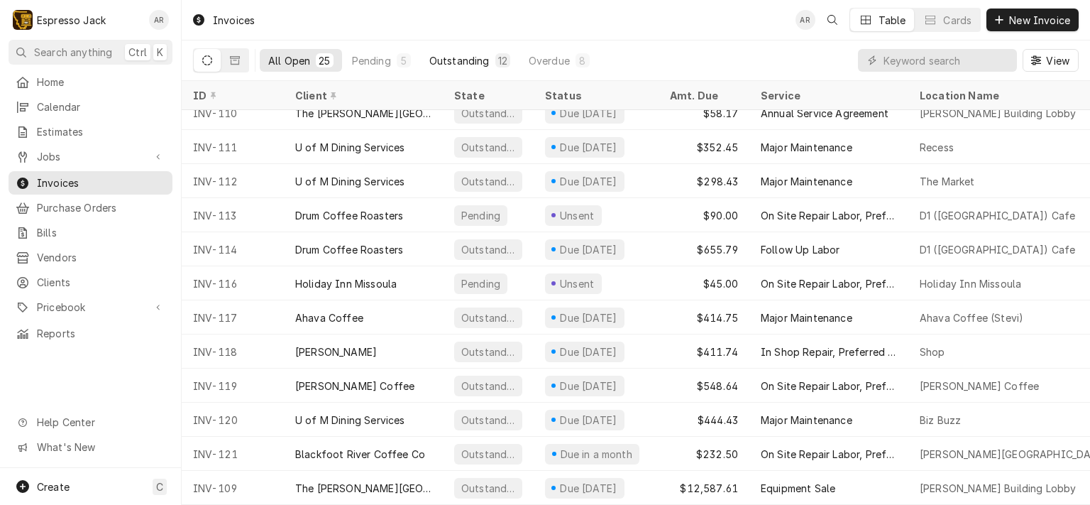
click at [449, 62] on div "Outstanding" at bounding box center [459, 60] width 60 height 15
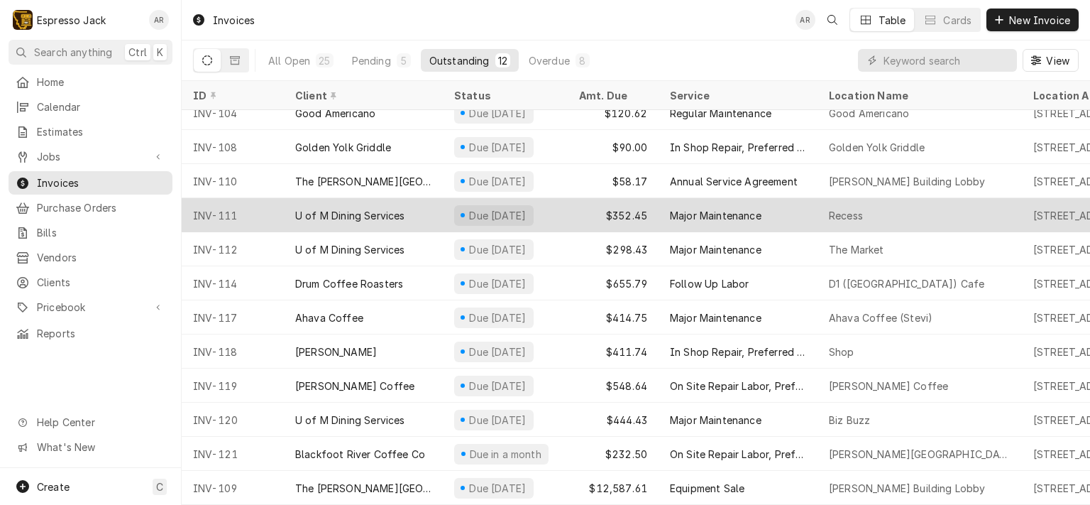
scroll to position [23, 0]
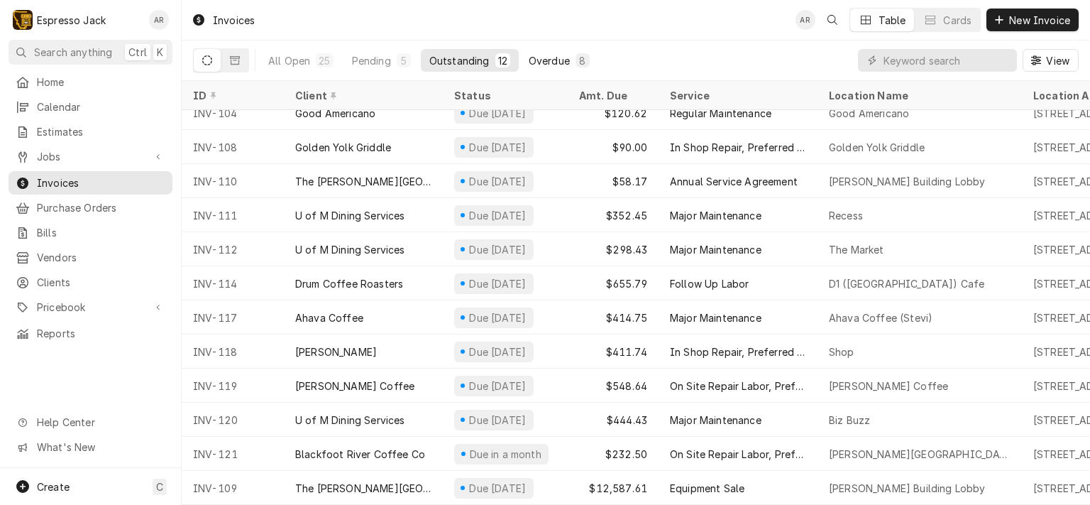
click at [561, 55] on div "Overdue" at bounding box center [549, 60] width 41 height 15
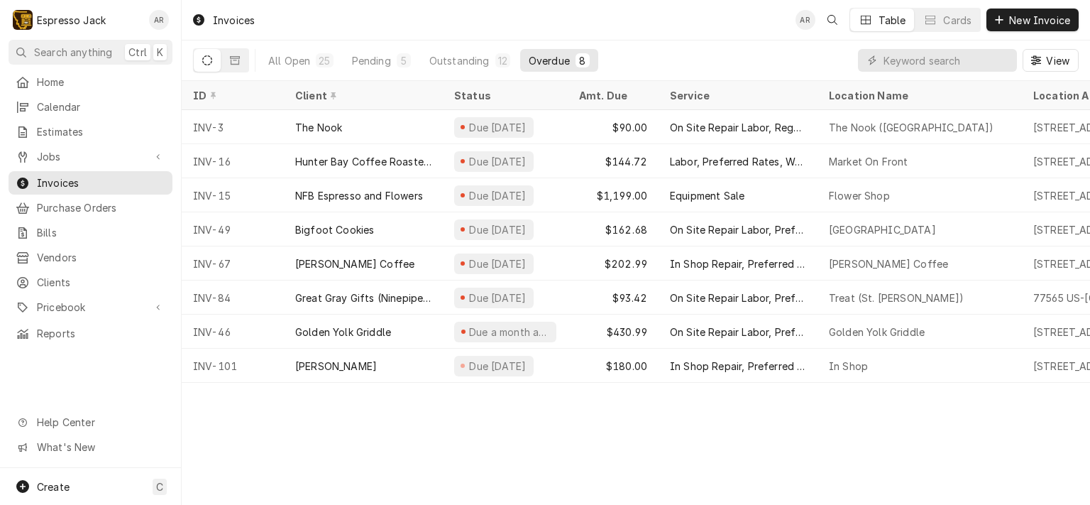
scroll to position [0, 0]
click at [400, 56] on div "5" at bounding box center [404, 60] width 9 height 15
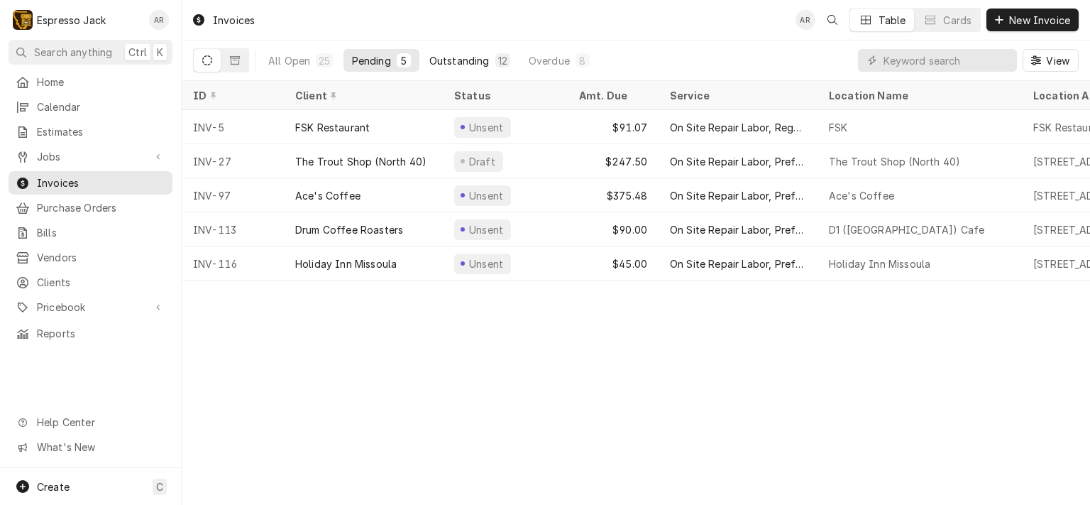
click at [445, 59] on div "Outstanding" at bounding box center [459, 60] width 60 height 15
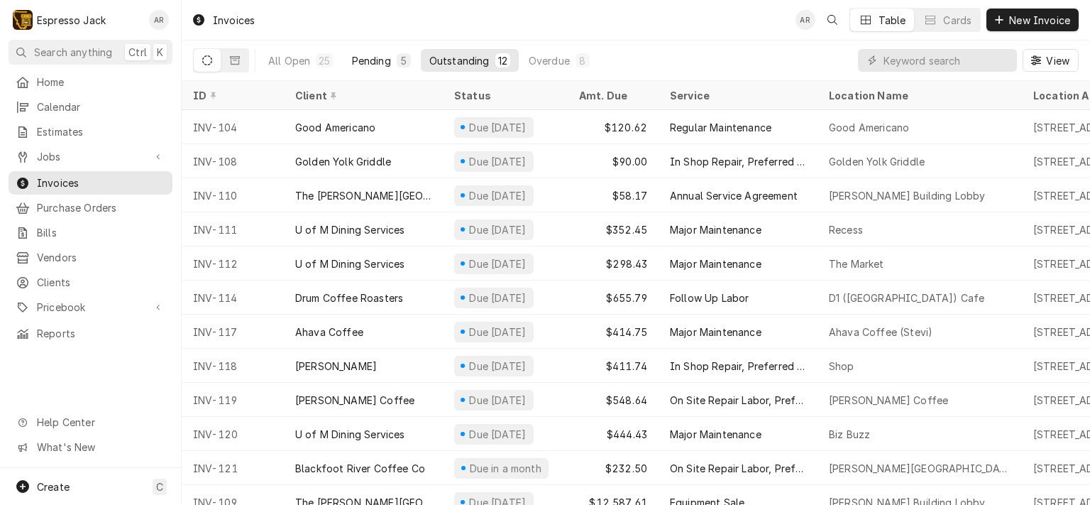
click at [375, 57] on div "Pending" at bounding box center [371, 60] width 39 height 15
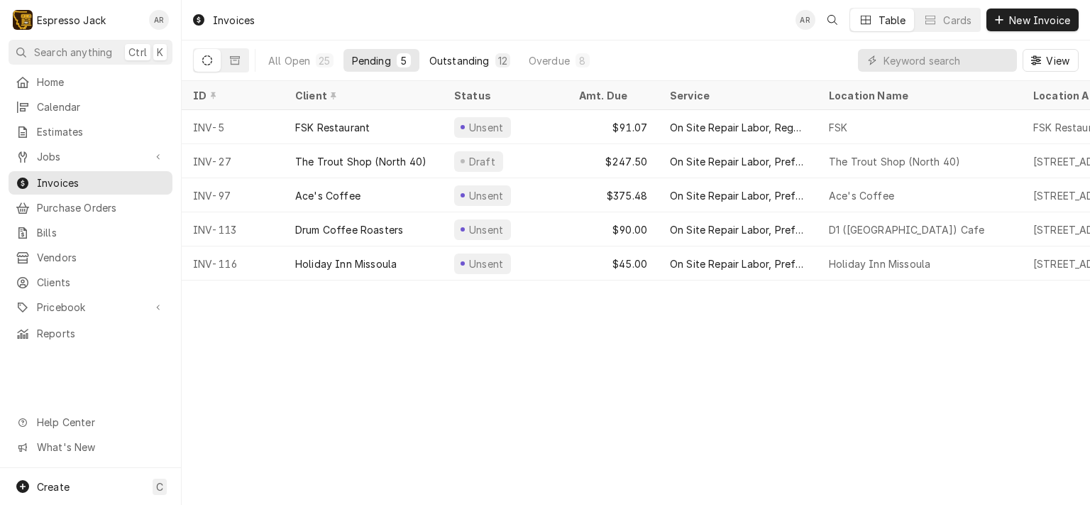
click at [448, 59] on div "Outstanding" at bounding box center [459, 60] width 60 height 15
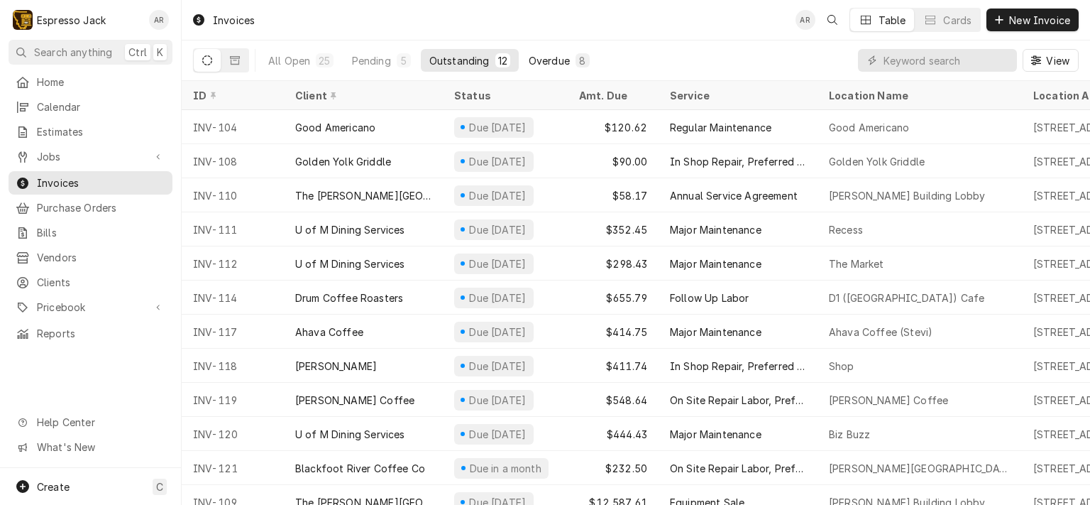
click at [556, 55] on div "Overdue" at bounding box center [549, 60] width 41 height 15
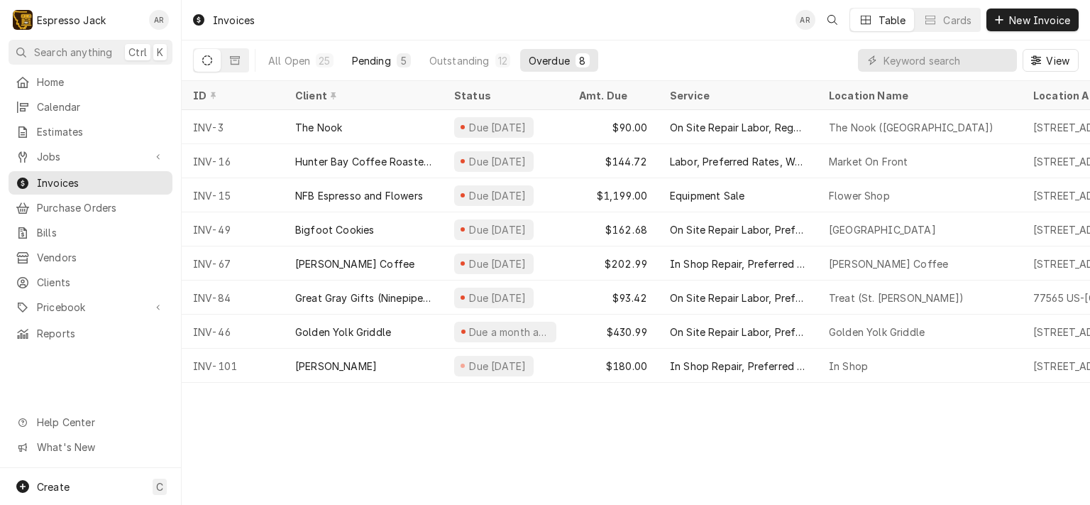
click at [366, 58] on div "Pending" at bounding box center [371, 60] width 39 height 15
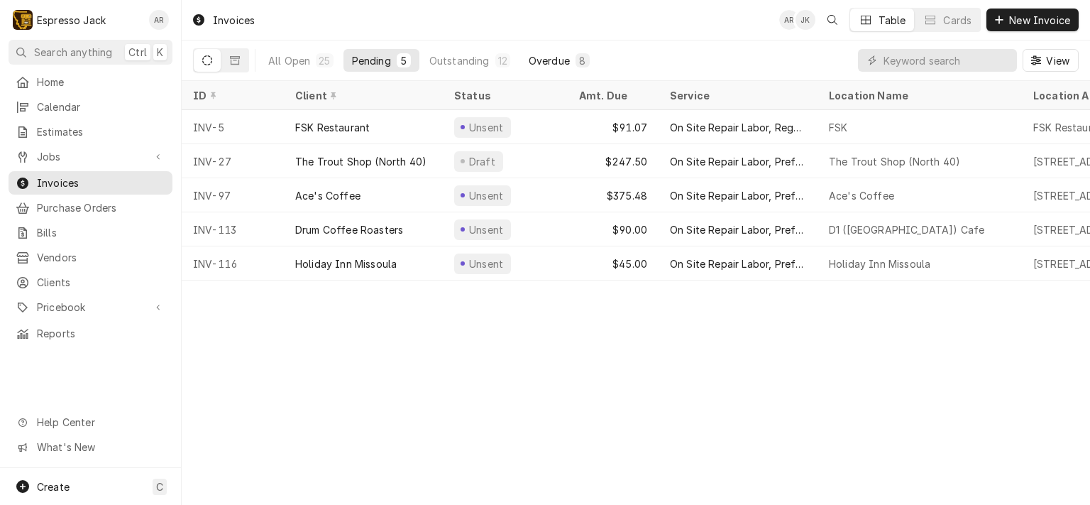
click at [560, 61] on div "Overdue" at bounding box center [549, 60] width 41 height 15
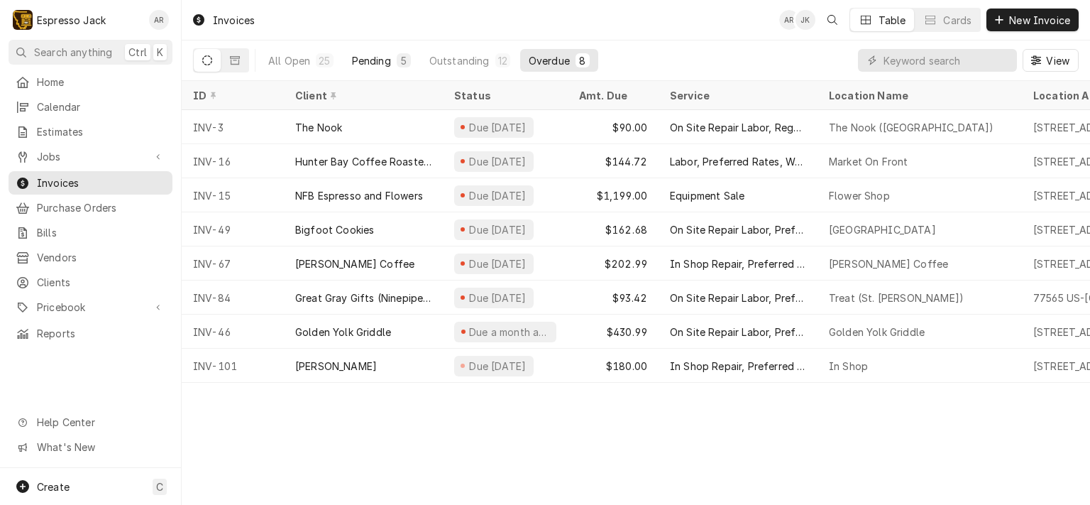
click at [388, 54] on div "Pending" at bounding box center [371, 60] width 39 height 15
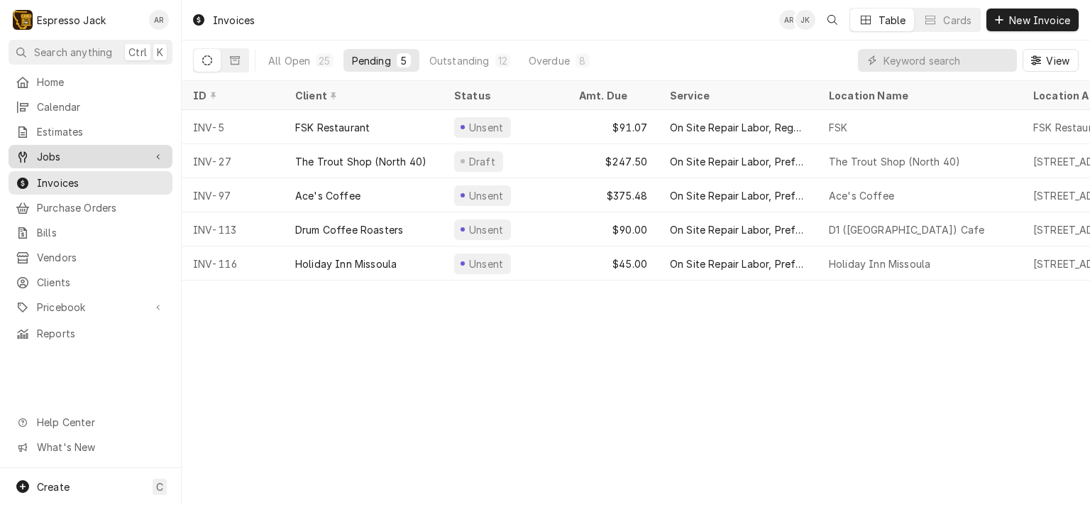
click at [57, 145] on div "Jobs" at bounding box center [91, 156] width 164 height 23
click at [57, 149] on span "Jobs" at bounding box center [90, 156] width 107 height 15
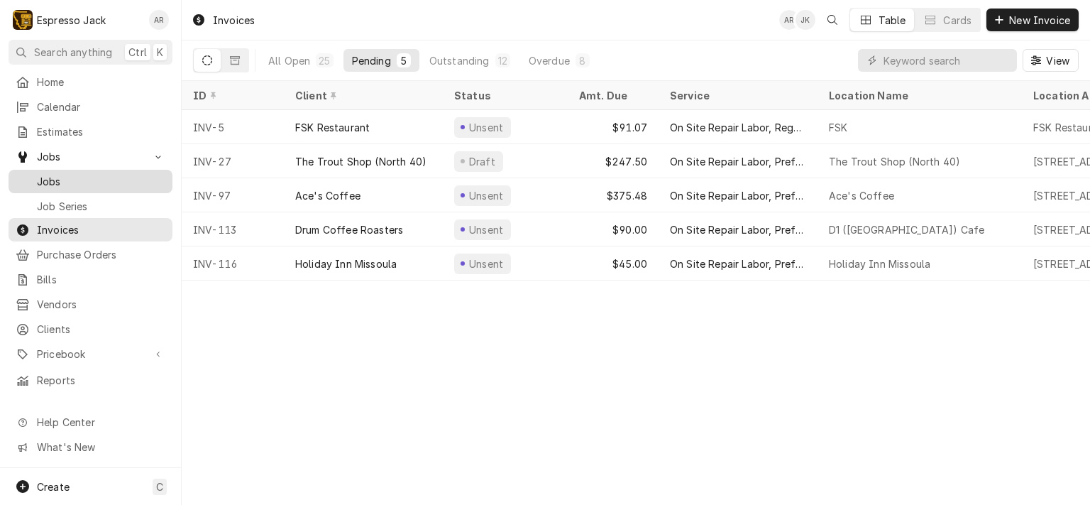
click at [74, 175] on span "Jobs" at bounding box center [101, 181] width 128 height 15
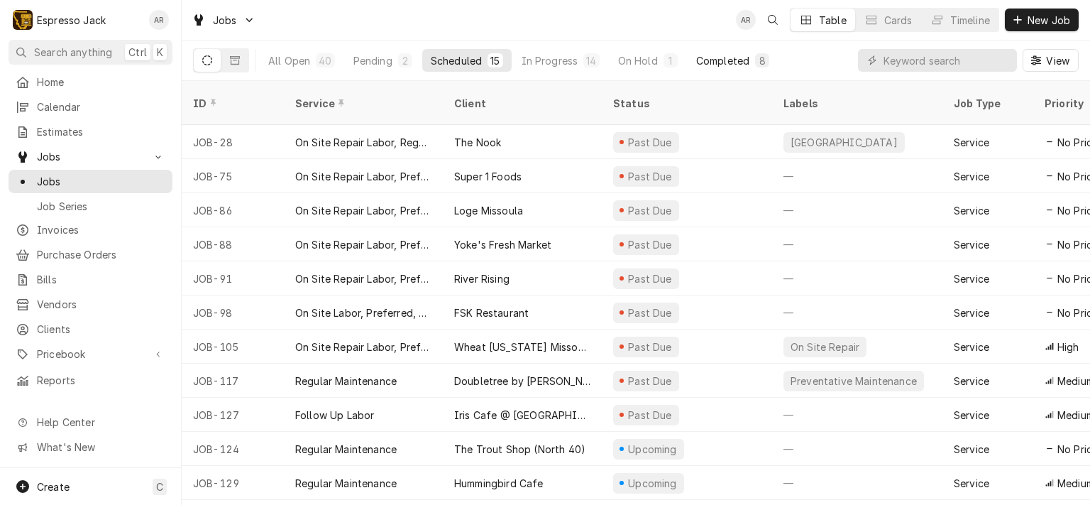
click at [715, 60] on div "Completed" at bounding box center [722, 60] width 53 height 15
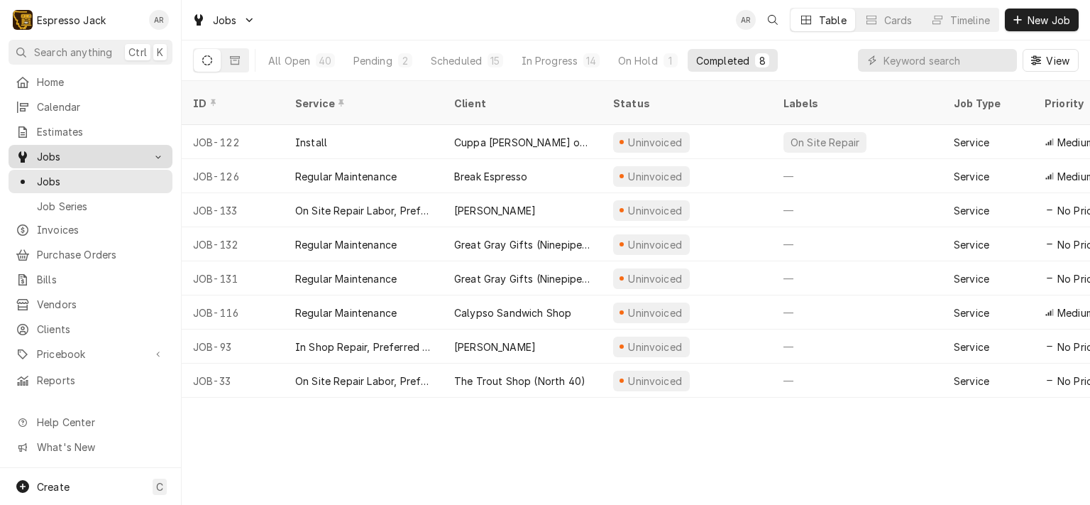
click at [60, 158] on span "Jobs" at bounding box center [90, 156] width 107 height 15
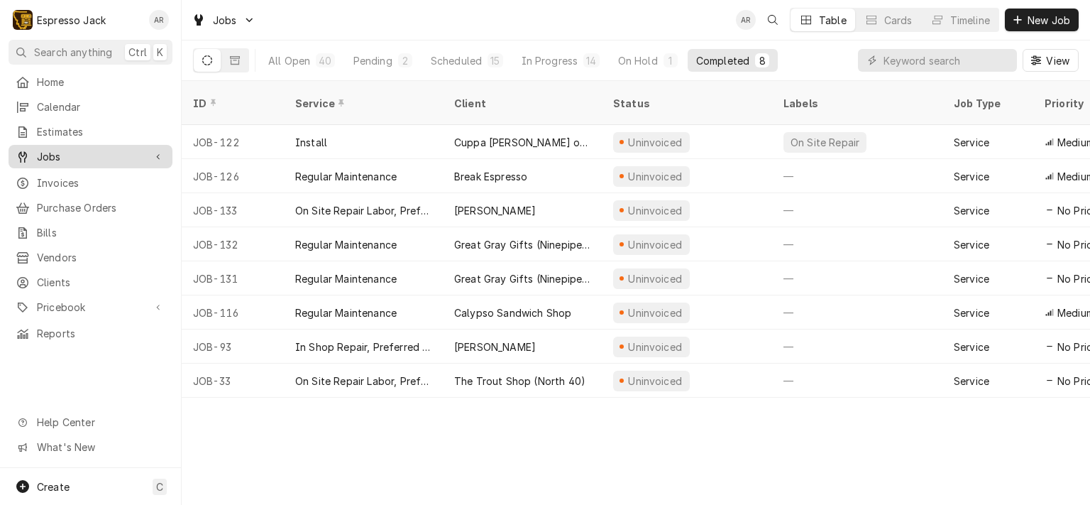
click at [55, 158] on span "Jobs" at bounding box center [90, 156] width 107 height 15
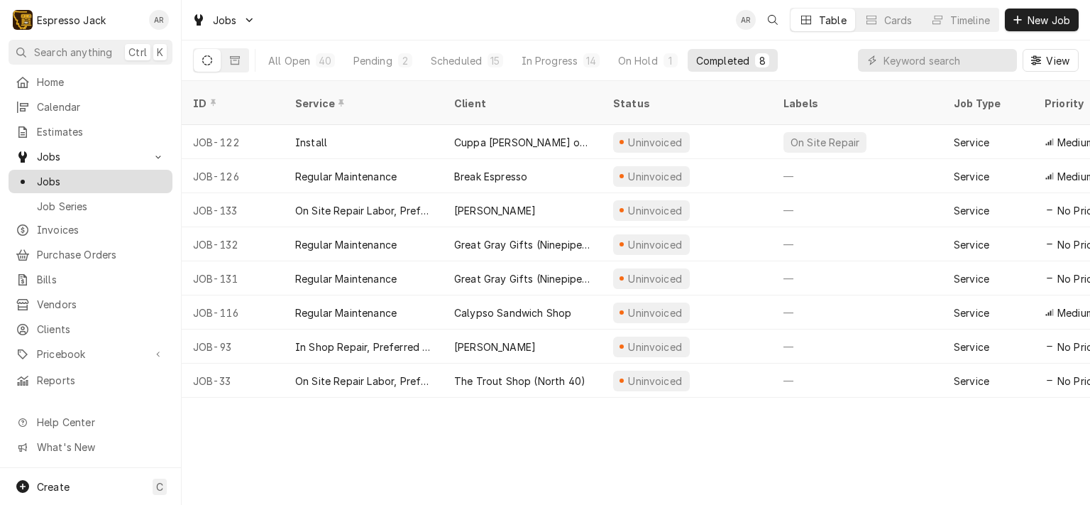
click at [79, 177] on span "Jobs" at bounding box center [101, 181] width 128 height 15
click at [298, 60] on div "All Open" at bounding box center [289, 60] width 42 height 15
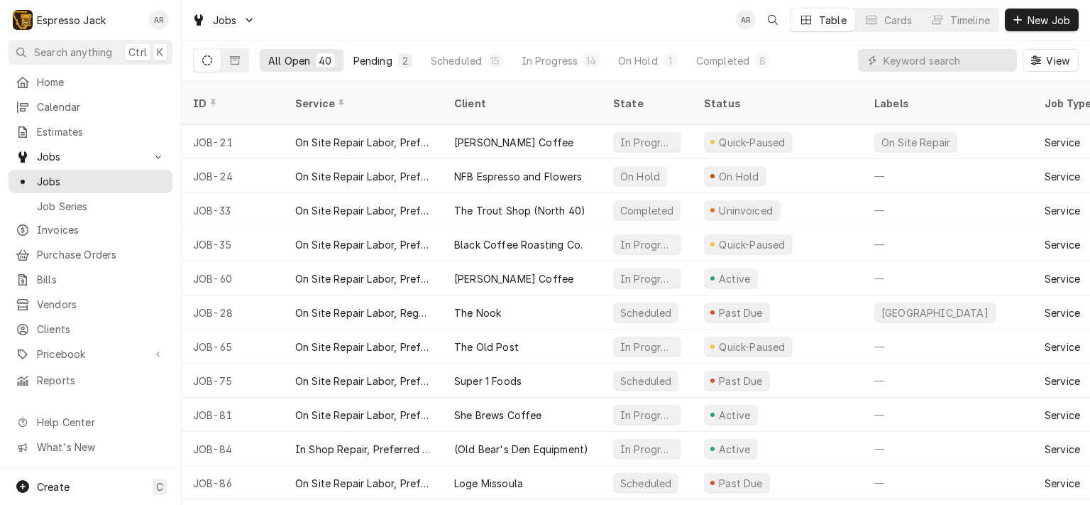
click at [368, 63] on div "Pending" at bounding box center [372, 60] width 39 height 15
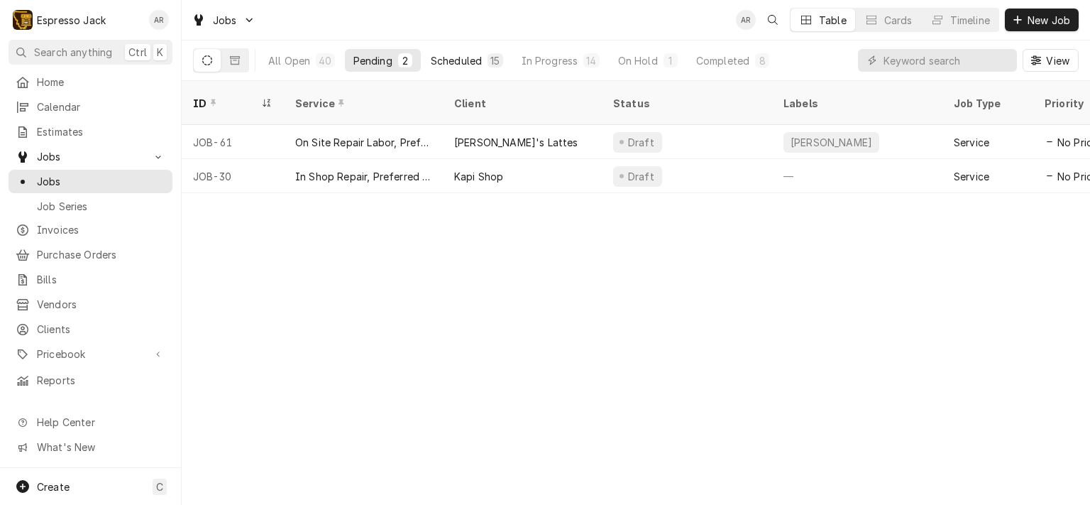
click at [451, 61] on div "Scheduled" at bounding box center [456, 60] width 51 height 15
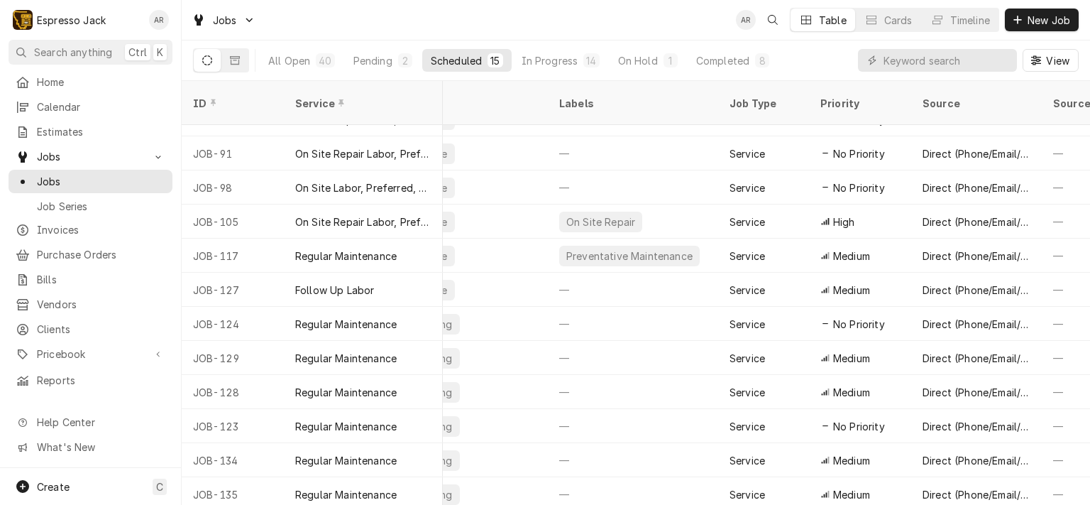
scroll to position [125, 0]
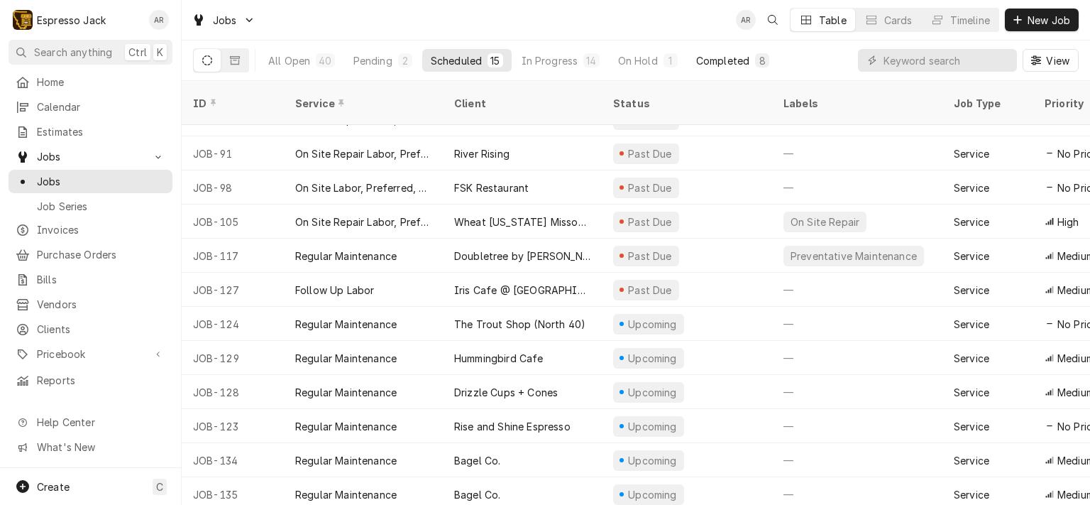
click at [708, 65] on div "Completed" at bounding box center [722, 60] width 53 height 15
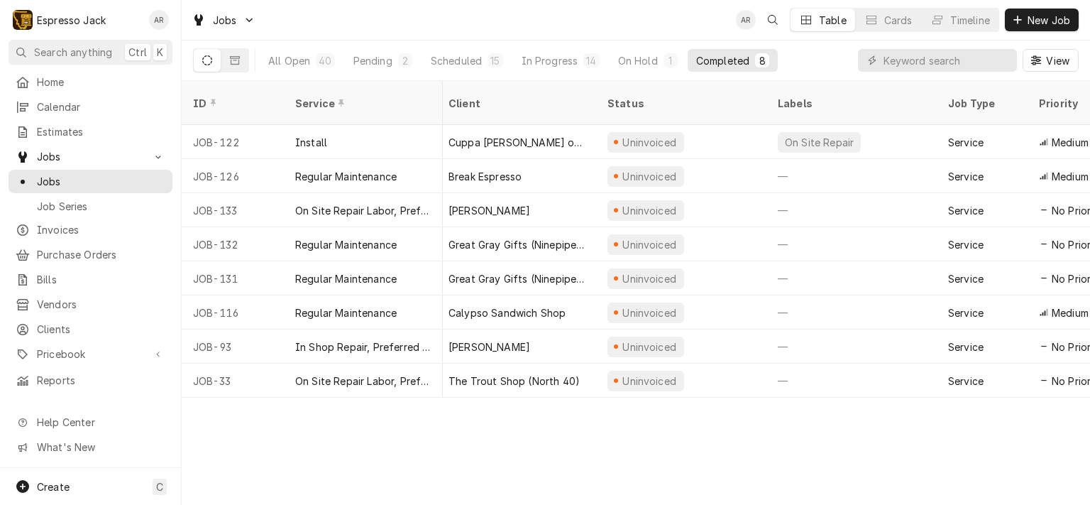
scroll to position [0, 0]
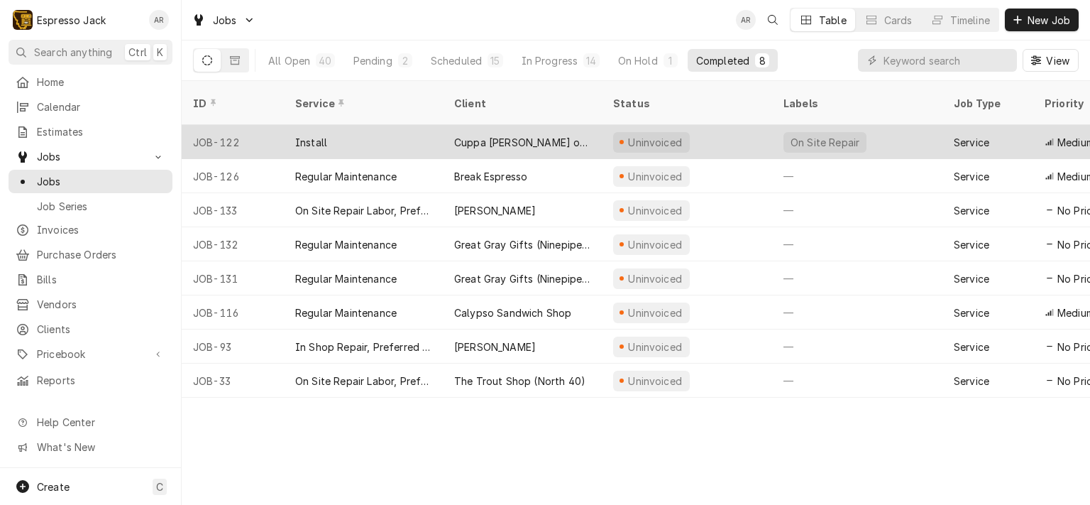
click at [571, 132] on div "Cuppa [PERSON_NAME] on the Go" at bounding box center [522, 142] width 159 height 34
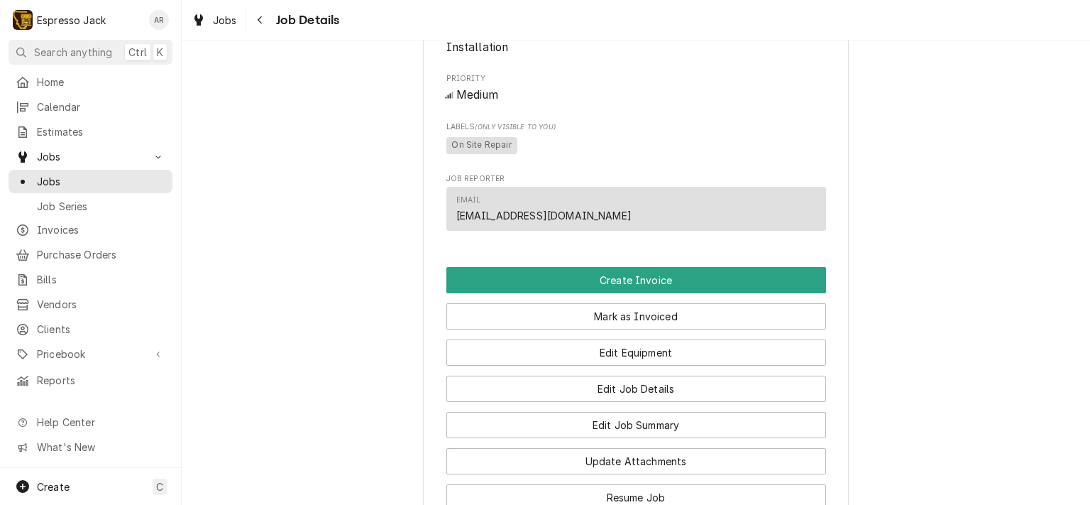
scroll to position [842, 0]
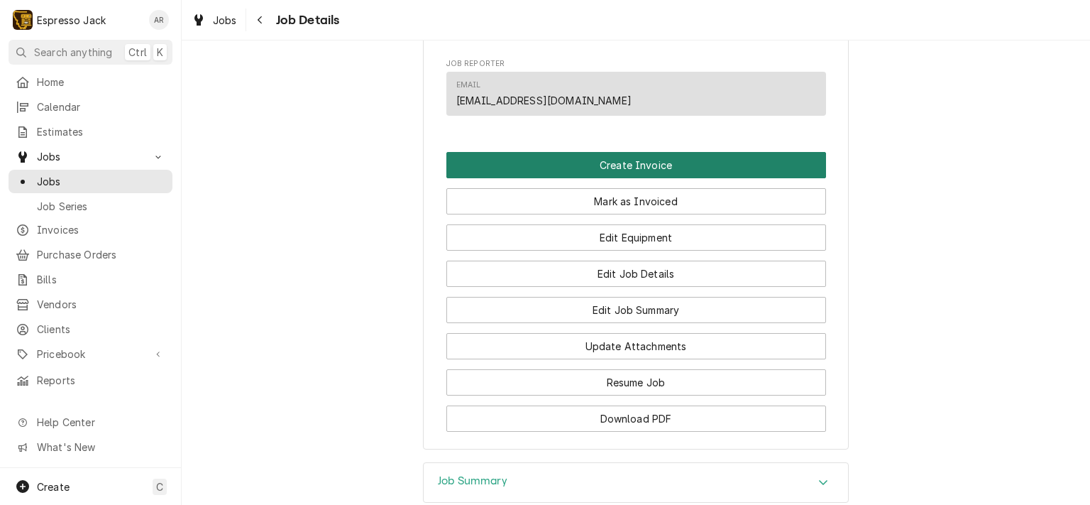
click at [643, 175] on button "Create Invoice" at bounding box center [636, 165] width 380 height 26
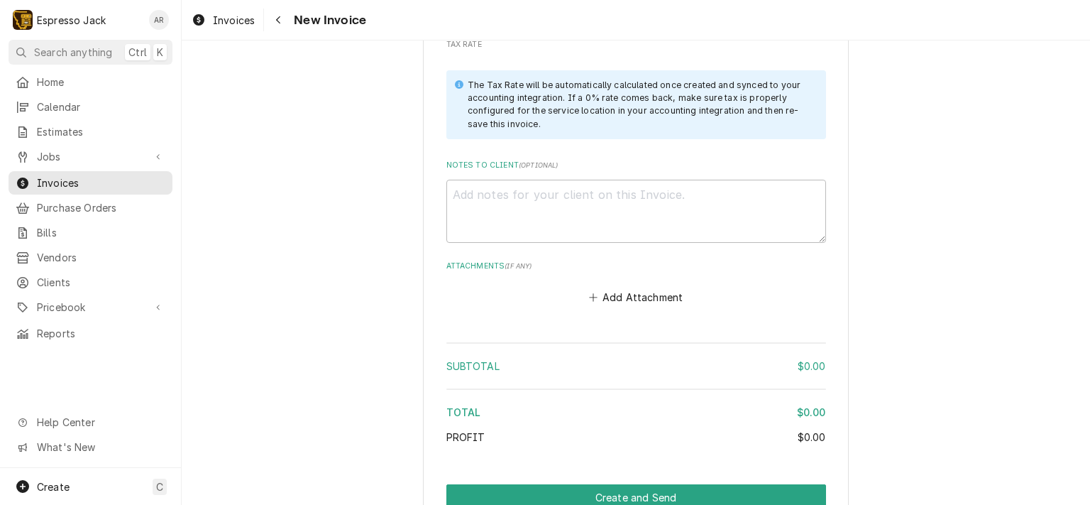
scroll to position [1787, 0]
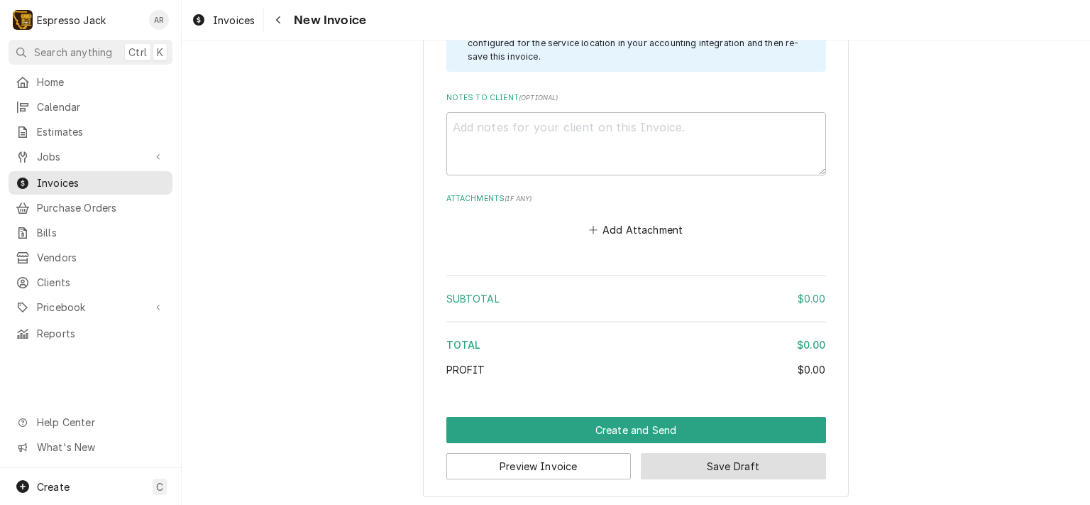
click at [746, 457] on button "Save Draft" at bounding box center [733, 466] width 185 height 26
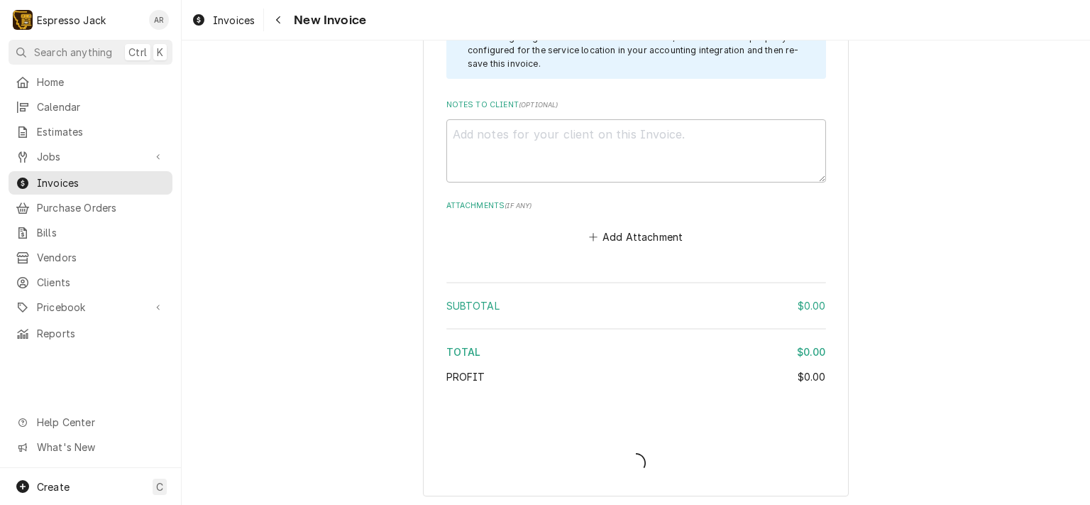
type textarea "x"
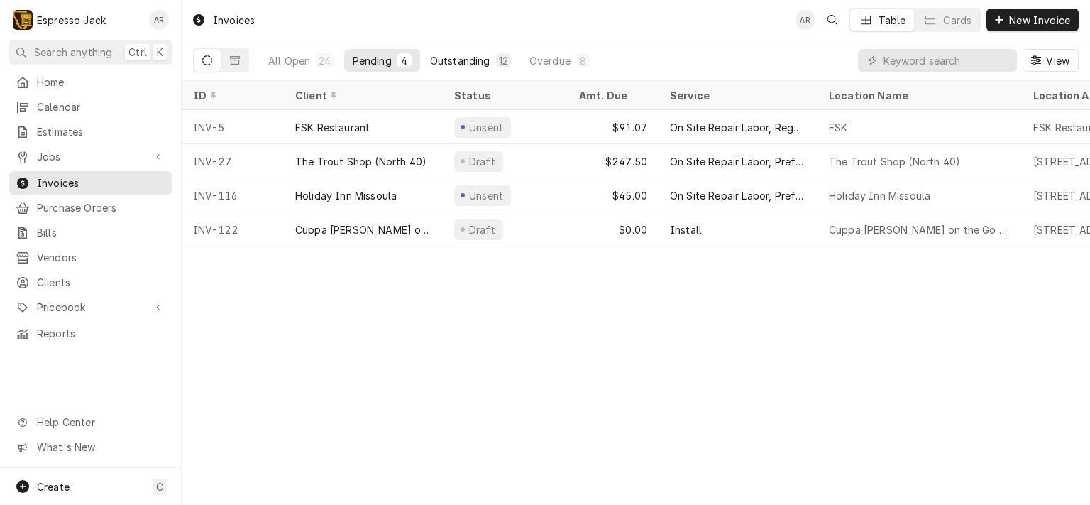
click at [461, 57] on div "Outstanding" at bounding box center [460, 60] width 60 height 15
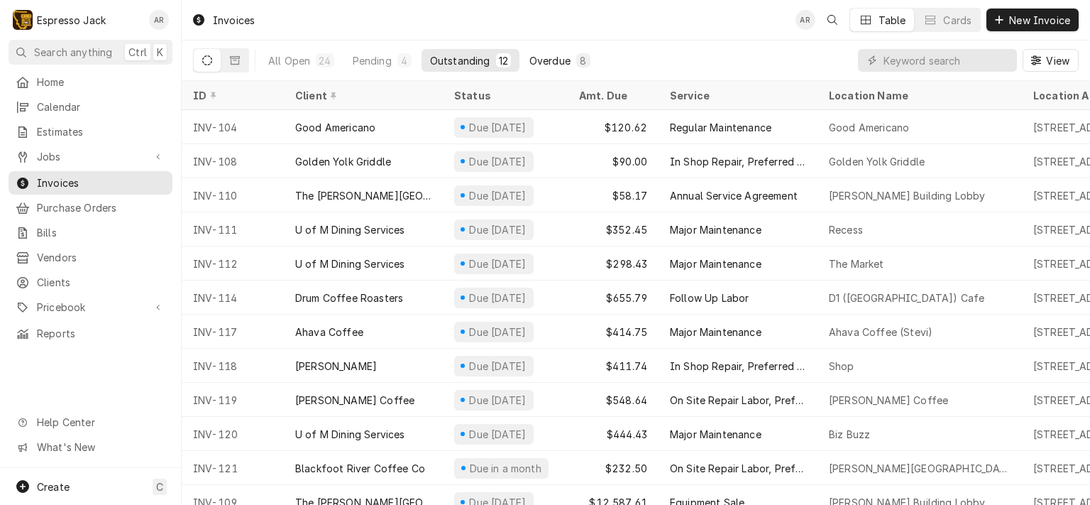
click at [559, 58] on div "Overdue" at bounding box center [550, 60] width 41 height 15
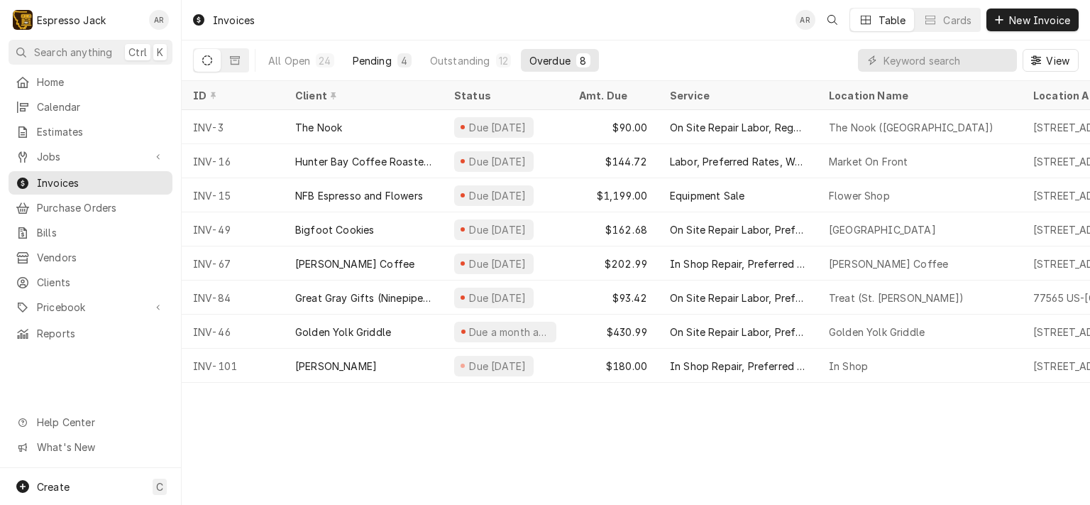
click at [377, 57] on div "Pending" at bounding box center [372, 60] width 39 height 15
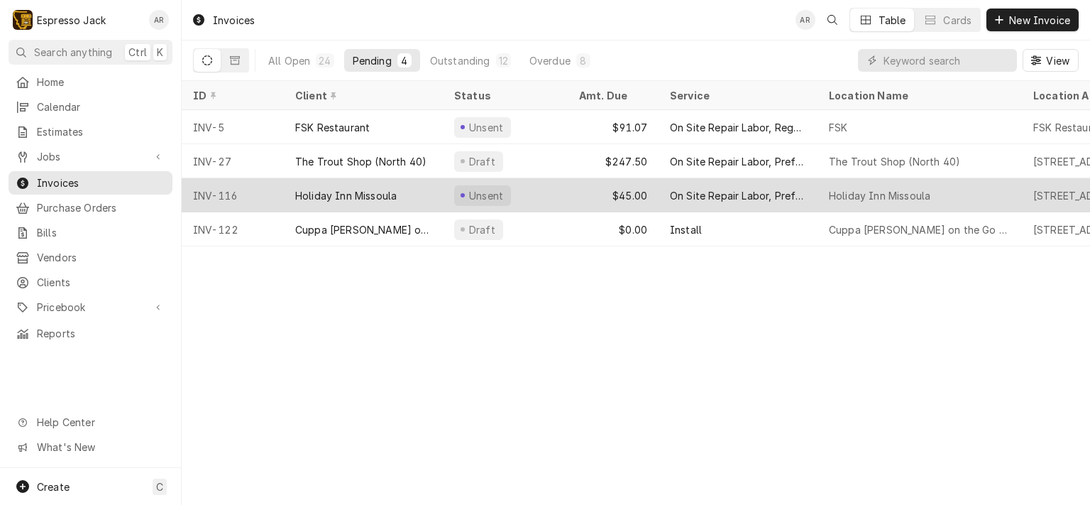
click at [382, 192] on div "Holiday Inn Missoula" at bounding box center [346, 195] width 102 height 15
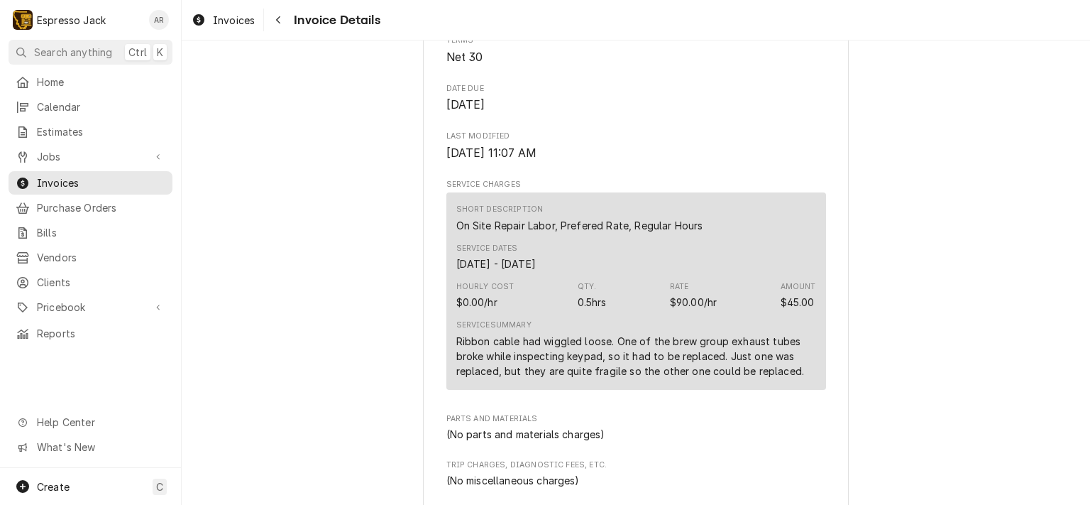
scroll to position [18, 0]
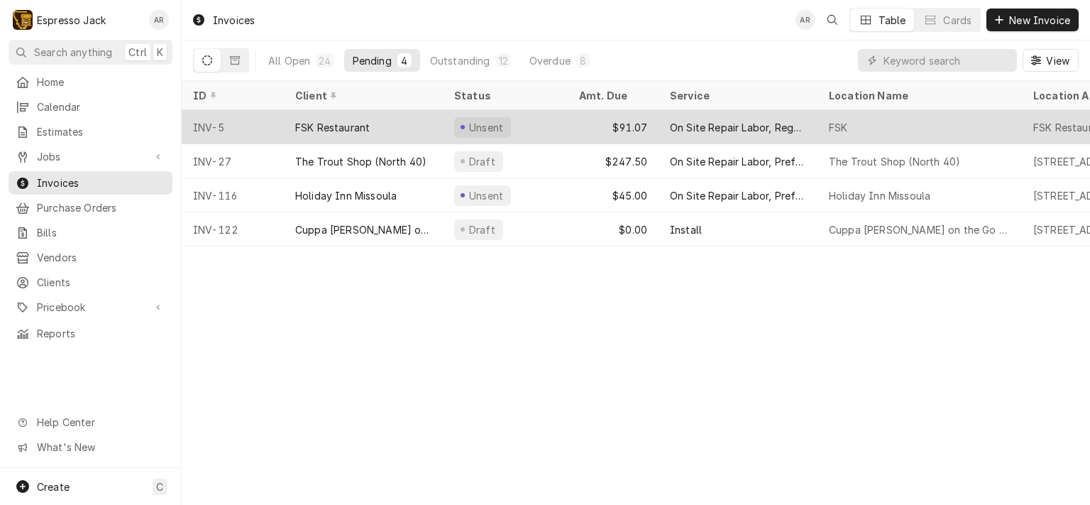
click at [422, 123] on div "FSK Restaurant" at bounding box center [363, 127] width 159 height 34
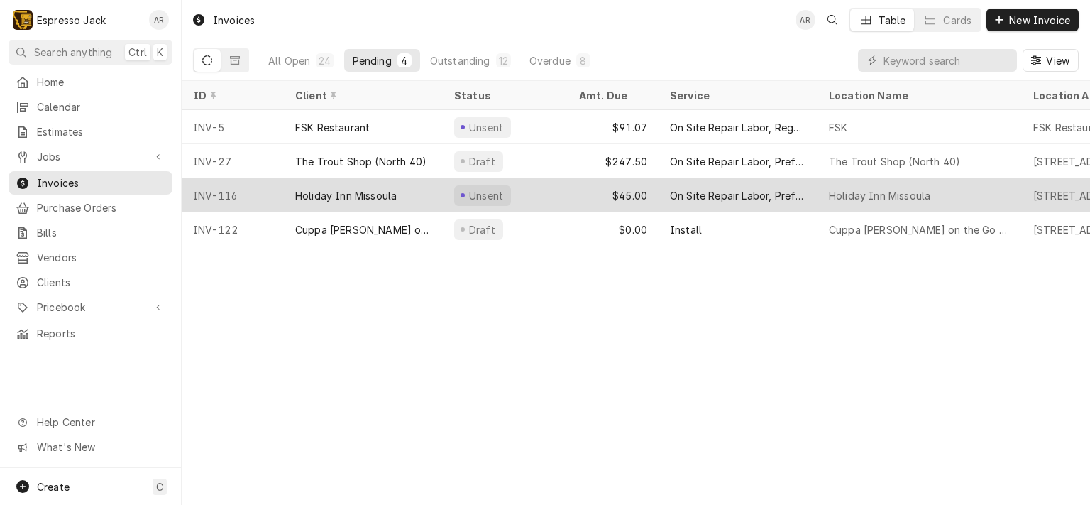
click at [405, 197] on div "Holiday Inn Missoula" at bounding box center [363, 195] width 159 height 34
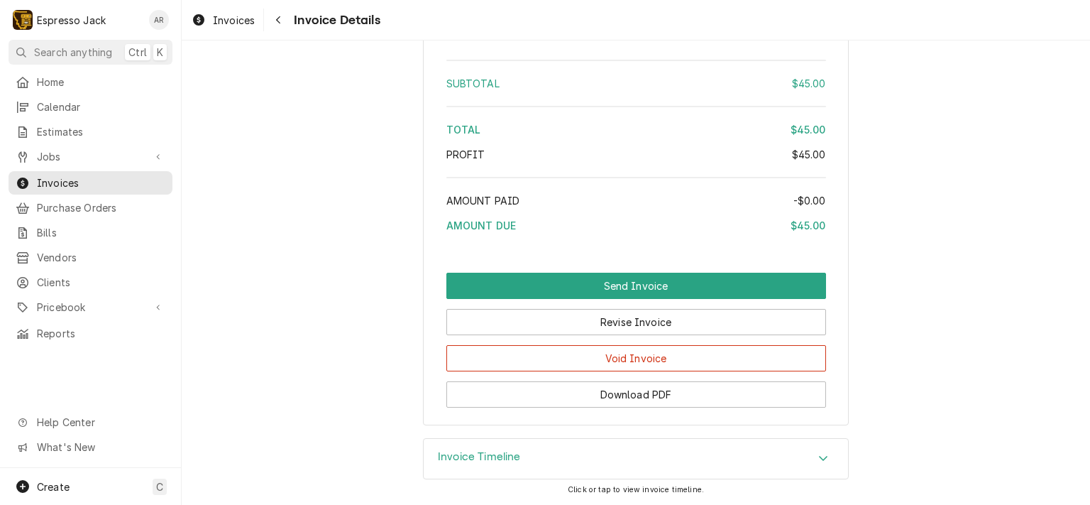
scroll to position [1296, 0]
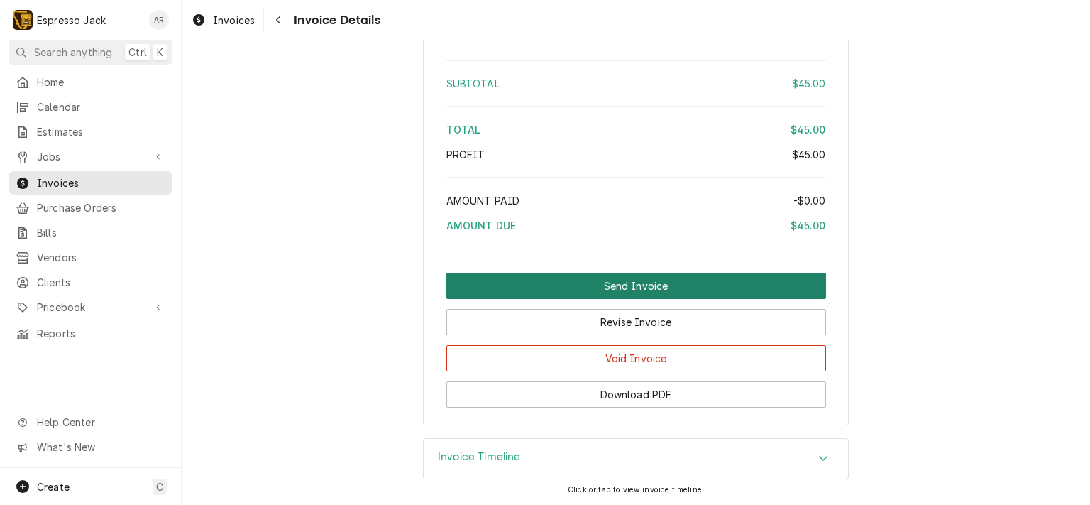
click at [568, 282] on button "Send Invoice" at bounding box center [636, 286] width 380 height 26
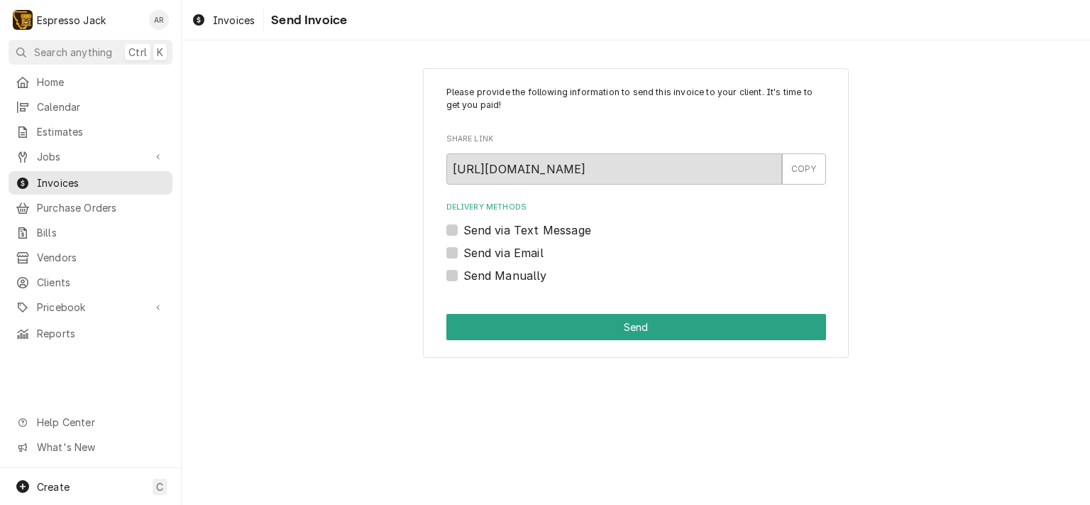
click at [463, 249] on label "Send via Email" at bounding box center [503, 252] width 80 height 17
click at [463, 249] on input "Send via Email" at bounding box center [653, 259] width 380 height 31
checkbox input "true"
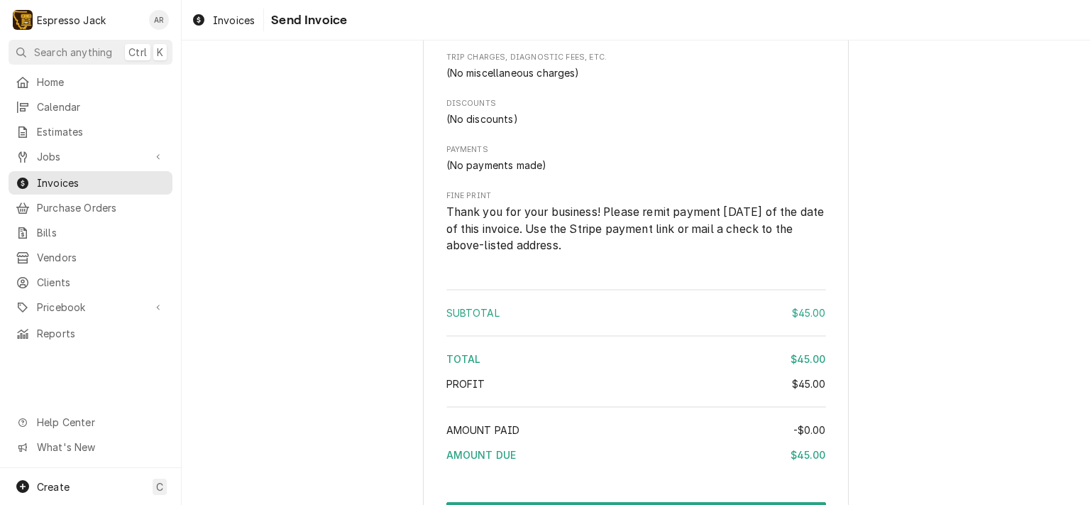
scroll to position [1296, 0]
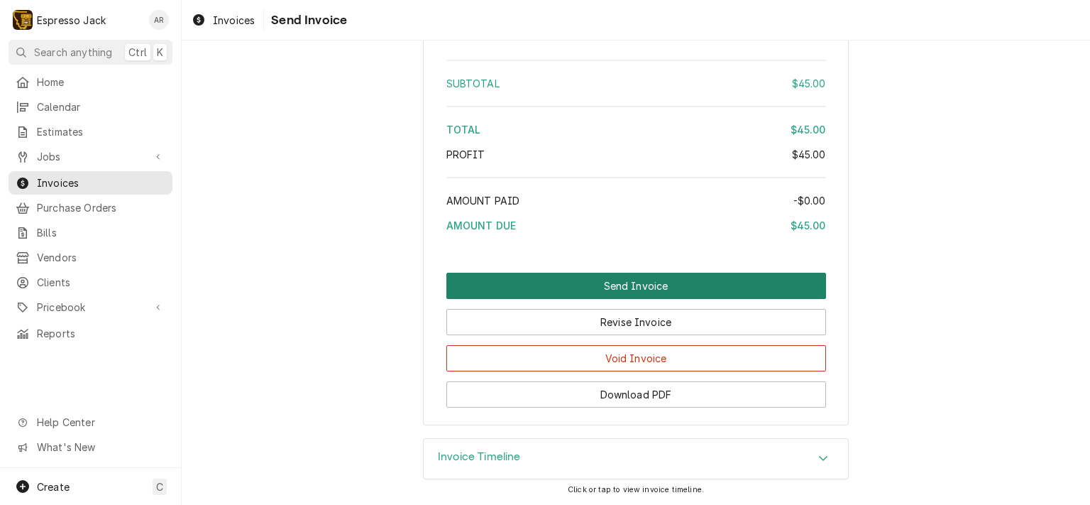
click at [579, 286] on button "Send Invoice" at bounding box center [636, 286] width 380 height 26
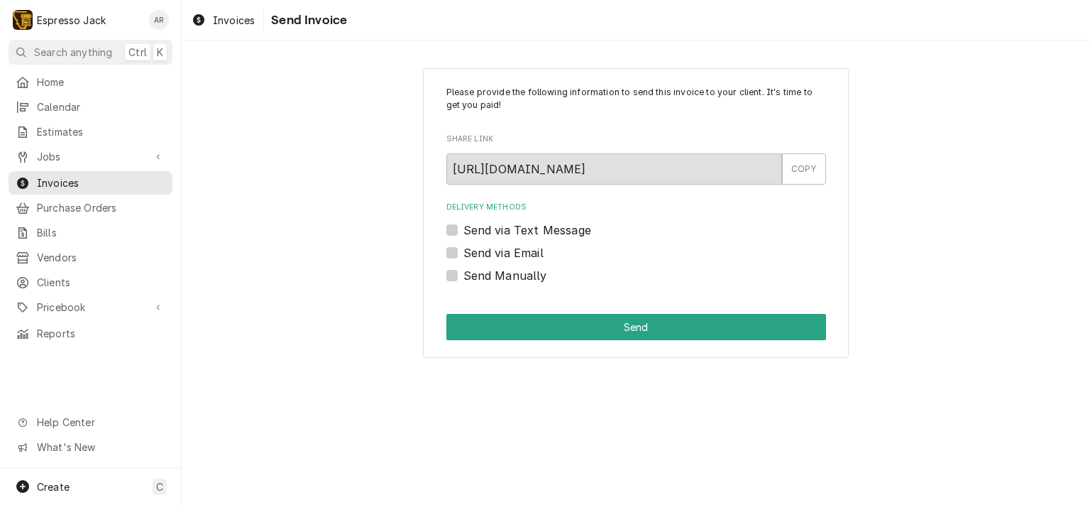
click at [459, 247] on div "Send via Email" at bounding box center [636, 252] width 380 height 17
click at [463, 251] on label "Send via Email" at bounding box center [503, 252] width 80 height 17
click at [463, 251] on input "Send via Email" at bounding box center [653, 259] width 380 height 31
checkbox input "true"
type textarea "x"
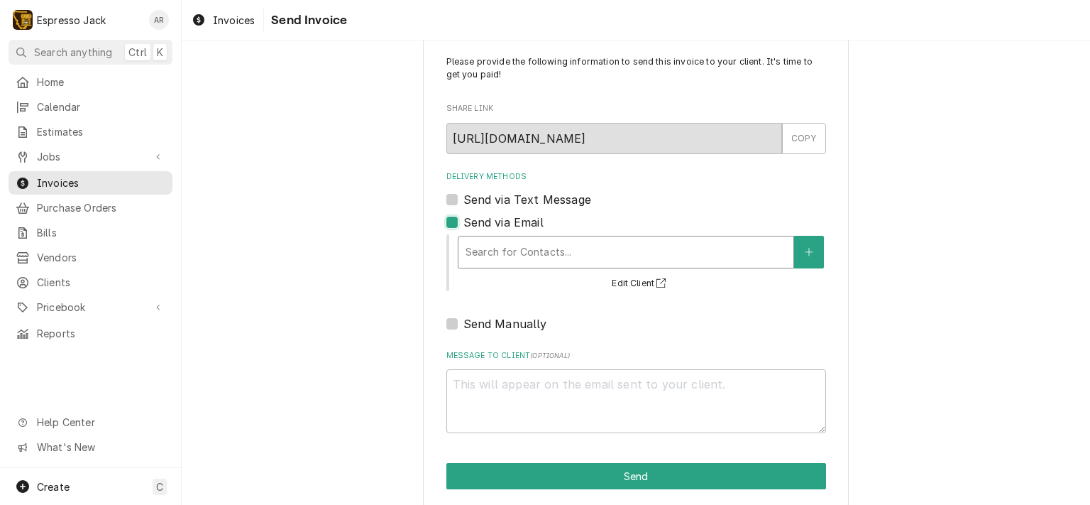
scroll to position [44, 0]
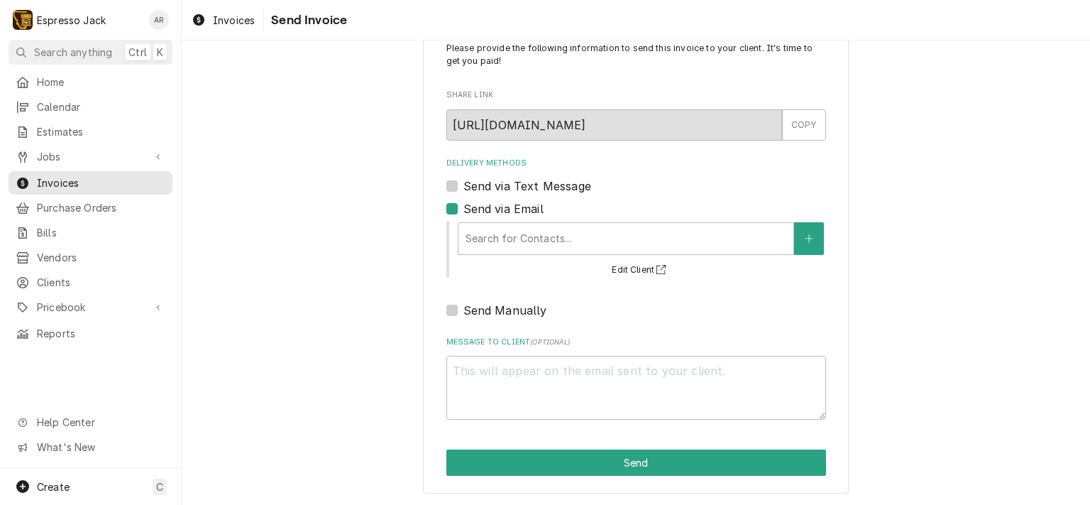
click at [463, 183] on label "Send via Text Message" at bounding box center [527, 185] width 128 height 17
click at [463, 183] on input "Send via Text Message" at bounding box center [653, 192] width 380 height 31
checkbox input "true"
type textarea "x"
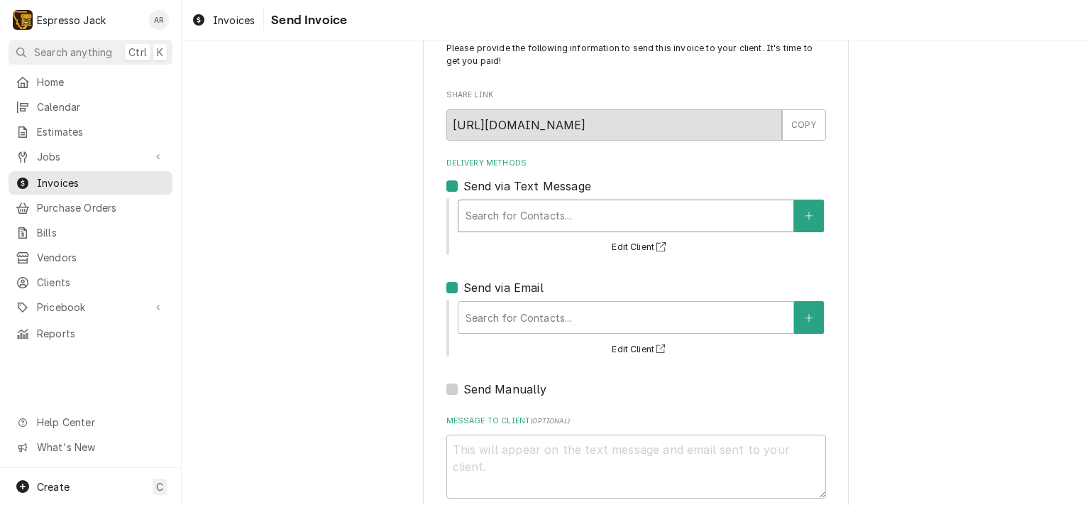
click at [504, 218] on div "Delivery Methods" at bounding box center [626, 216] width 321 height 26
click at [505, 218] on div "Delivery Methods" at bounding box center [626, 216] width 321 height 26
click at [463, 184] on label "Send via Text Message" at bounding box center [527, 185] width 128 height 17
click at [463, 184] on input "Send via Text Message" at bounding box center [653, 192] width 380 height 31
checkbox input "false"
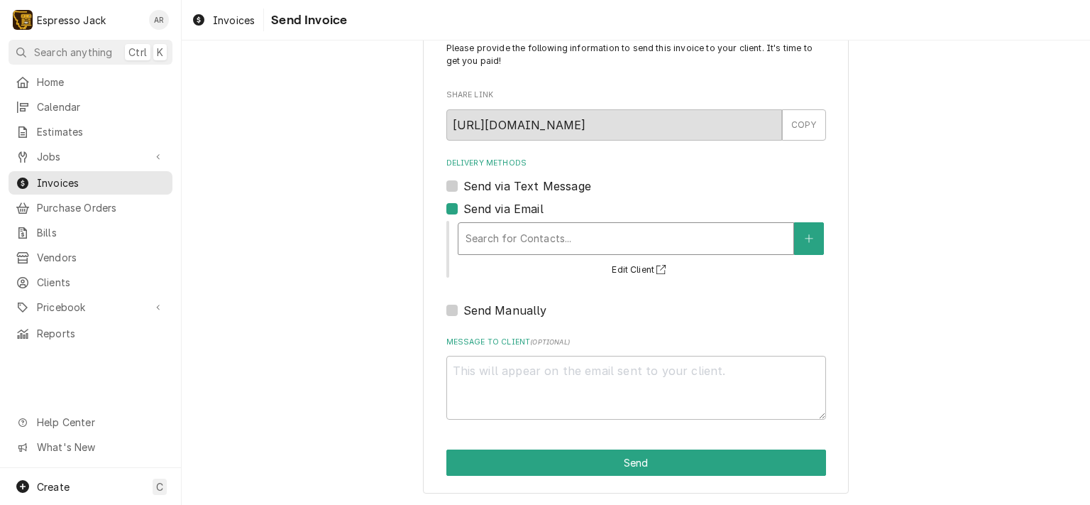
click at [511, 241] on div "Delivery Methods" at bounding box center [626, 239] width 321 height 26
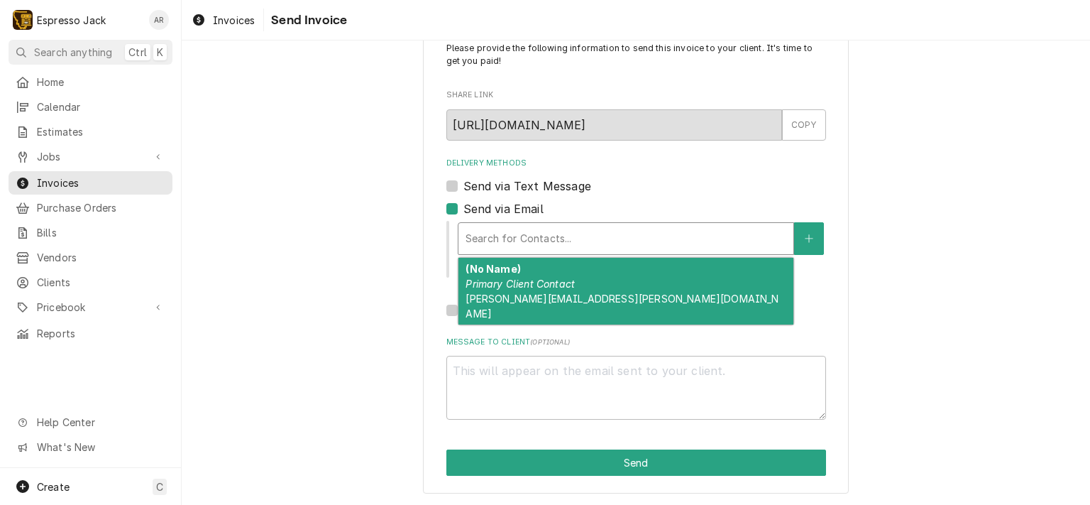
click at [534, 289] on div "(No Name) Primary Client Contact karen.moore@himissoula.com" at bounding box center [626, 291] width 335 height 67
type textarea "x"
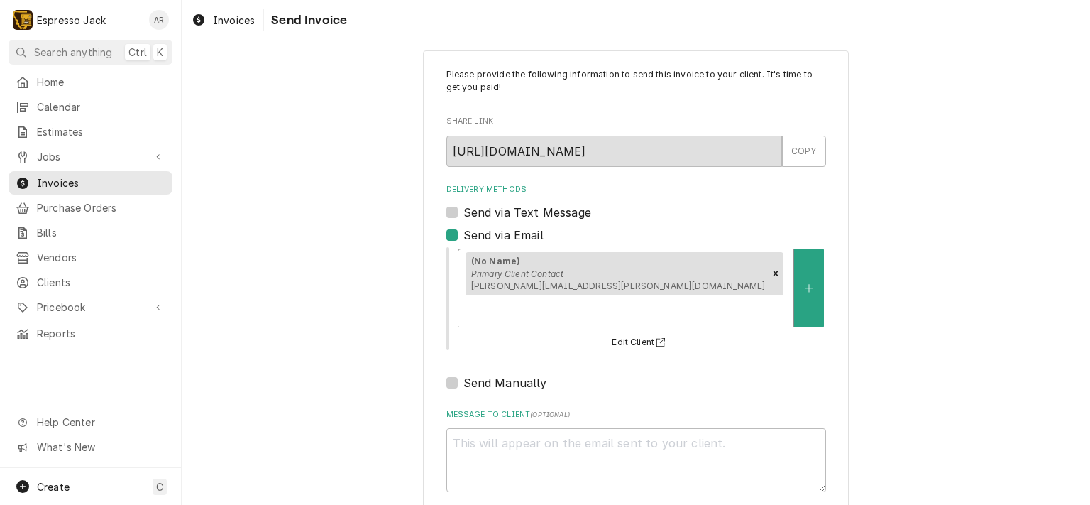
scroll to position [0, 0]
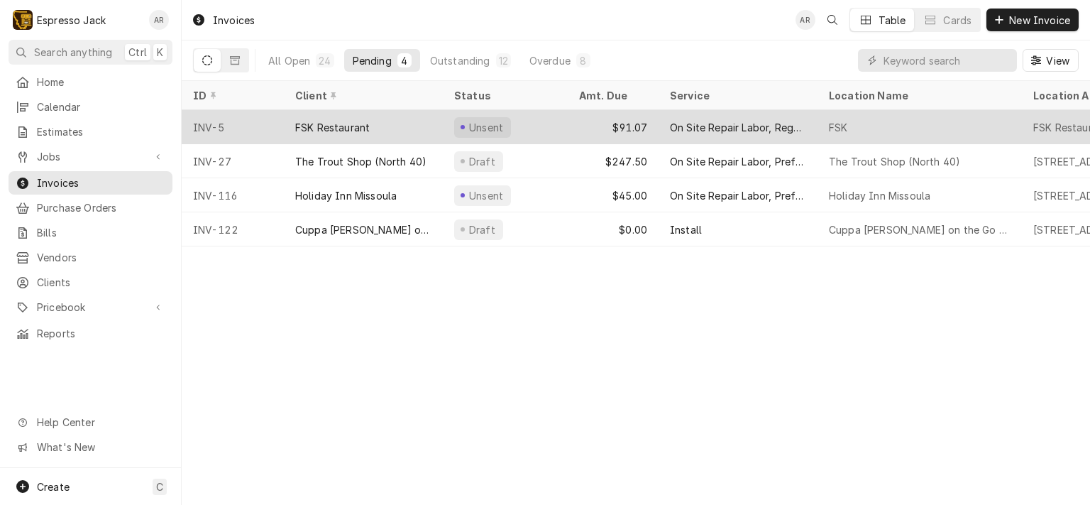
click at [331, 124] on div "FSK Restaurant" at bounding box center [332, 127] width 75 height 15
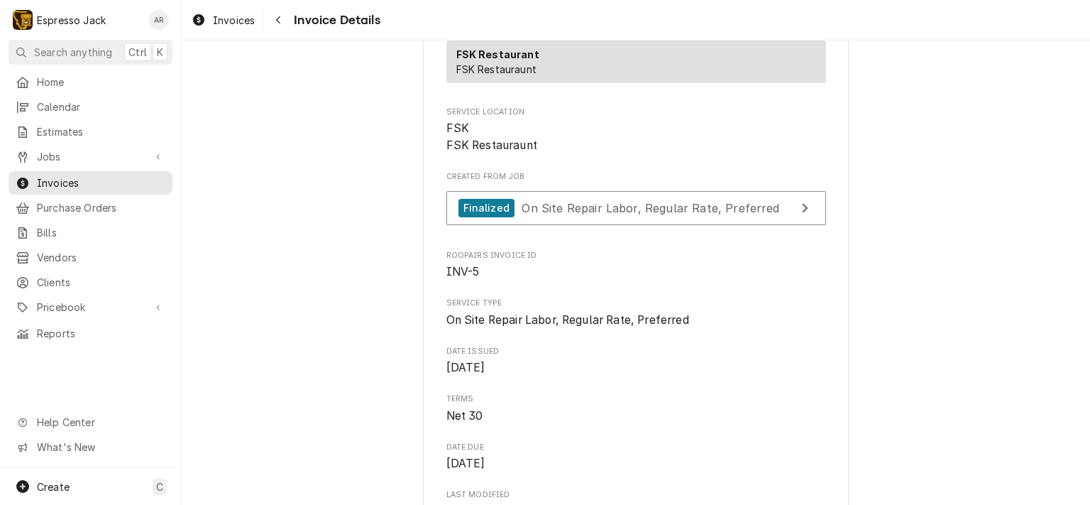
scroll to position [256, 0]
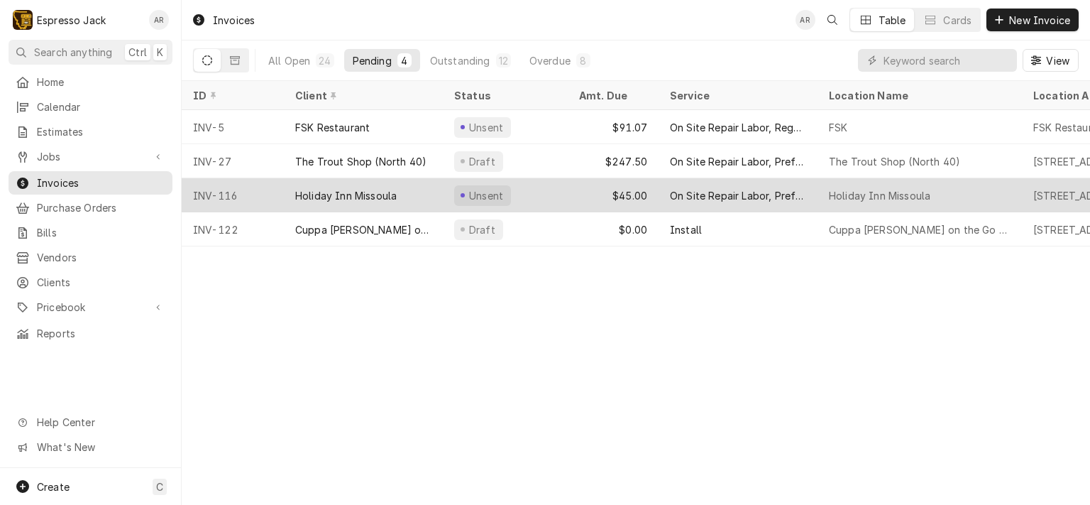
click at [392, 194] on div "Holiday Inn Missoula" at bounding box center [346, 195] width 102 height 15
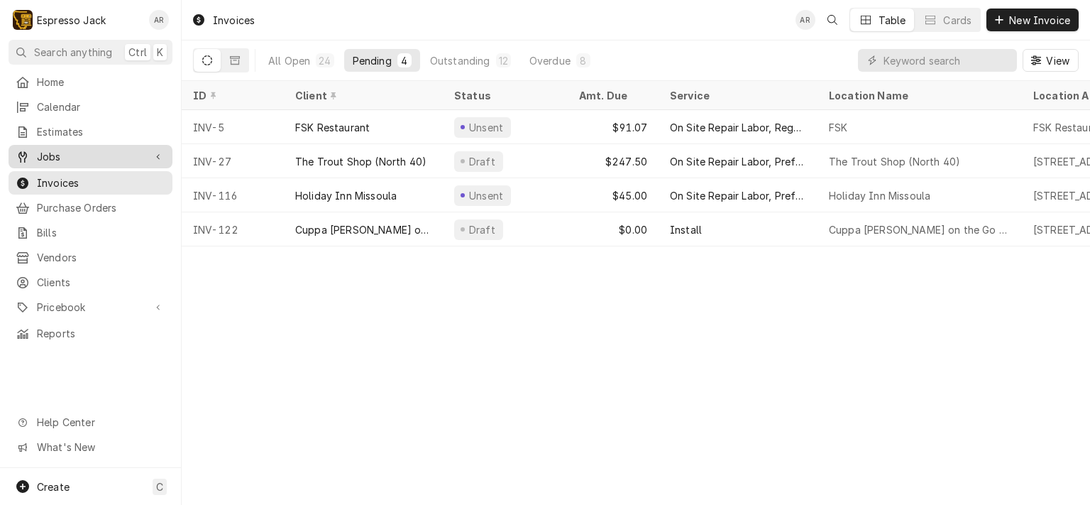
click at [48, 150] on span "Jobs" at bounding box center [90, 156] width 107 height 15
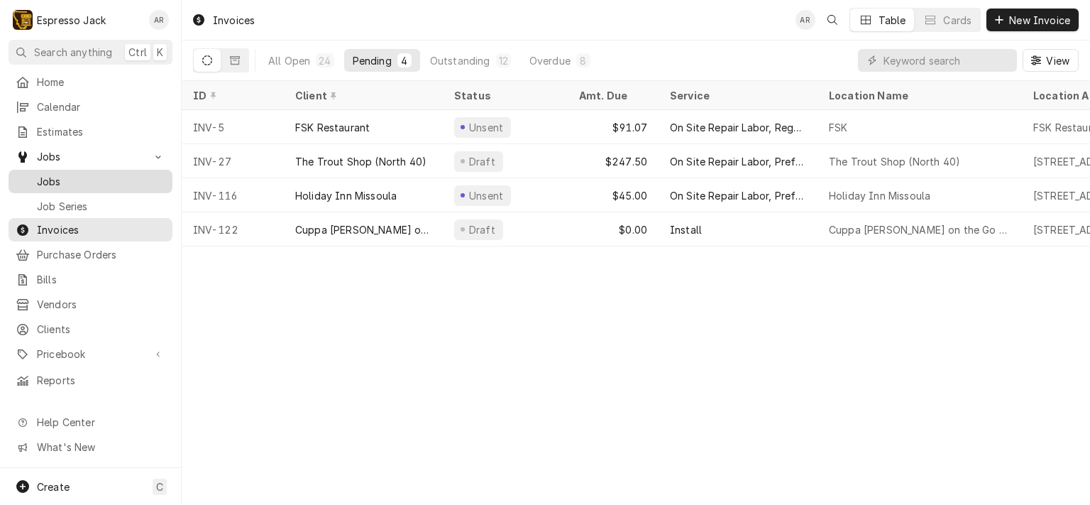
click at [48, 175] on span "Jobs" at bounding box center [101, 181] width 128 height 15
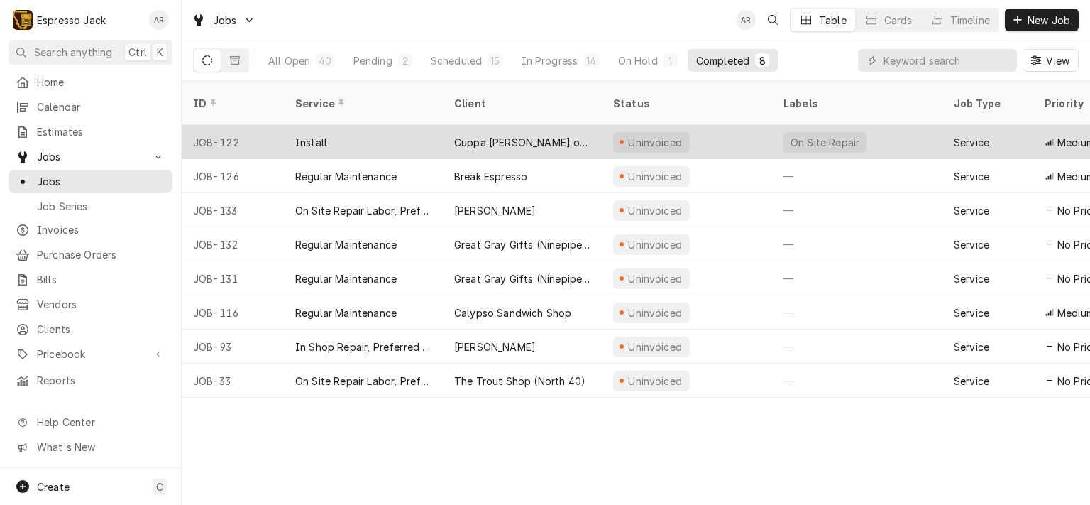
click at [484, 135] on div "Cuppa [PERSON_NAME] on the Go" at bounding box center [522, 142] width 136 height 15
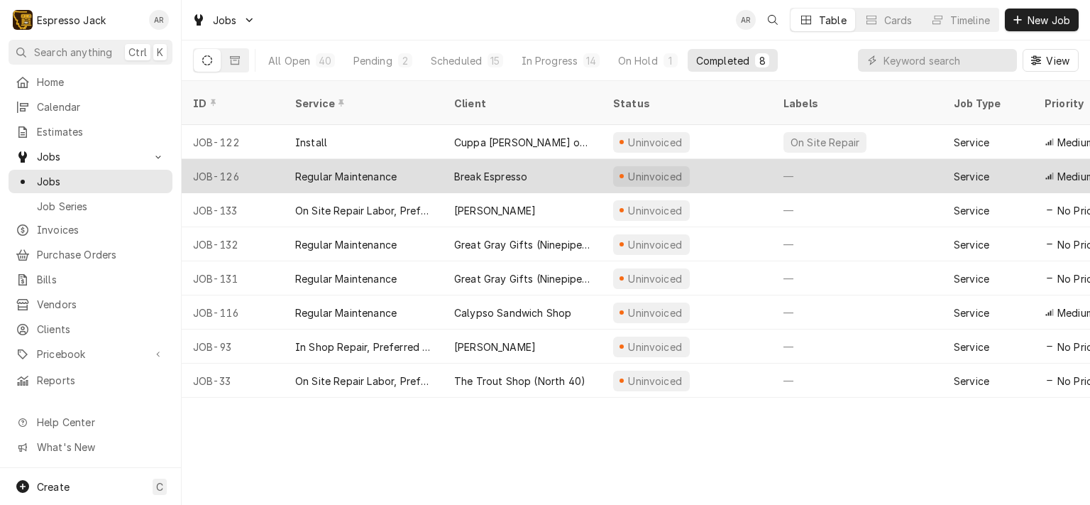
click at [477, 169] on div "Break Espresso" at bounding box center [490, 176] width 73 height 15
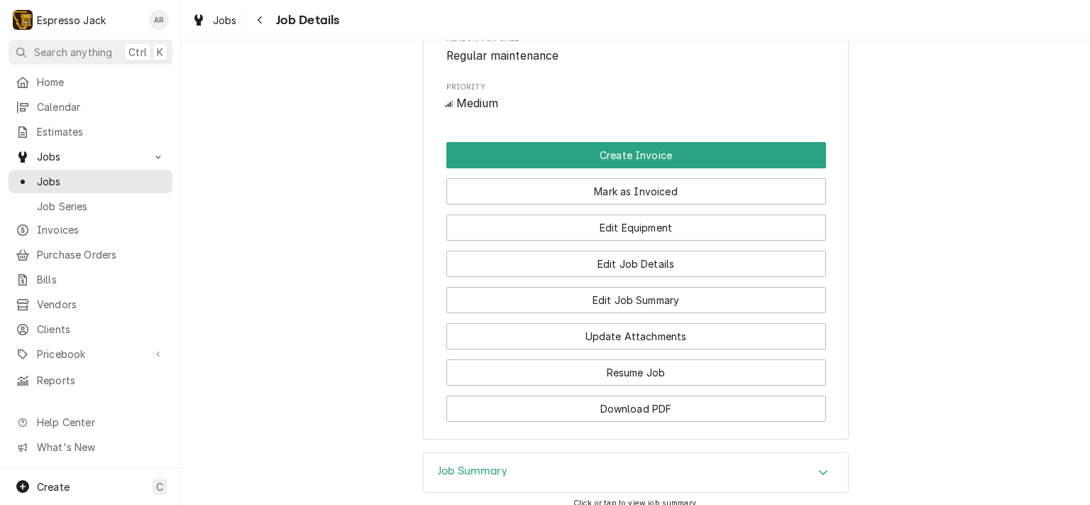
scroll to position [681, 0]
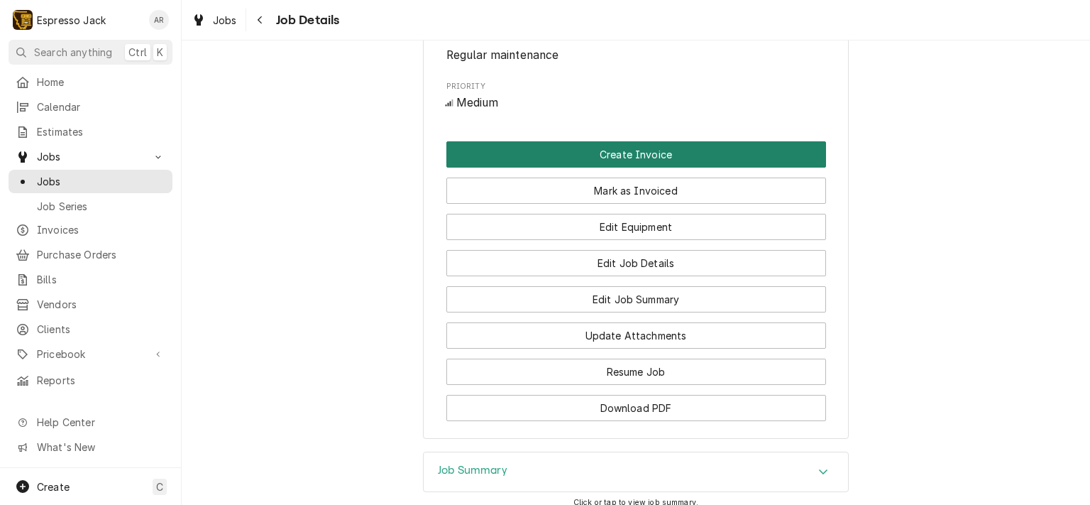
click at [529, 168] on button "Create Invoice" at bounding box center [636, 154] width 380 height 26
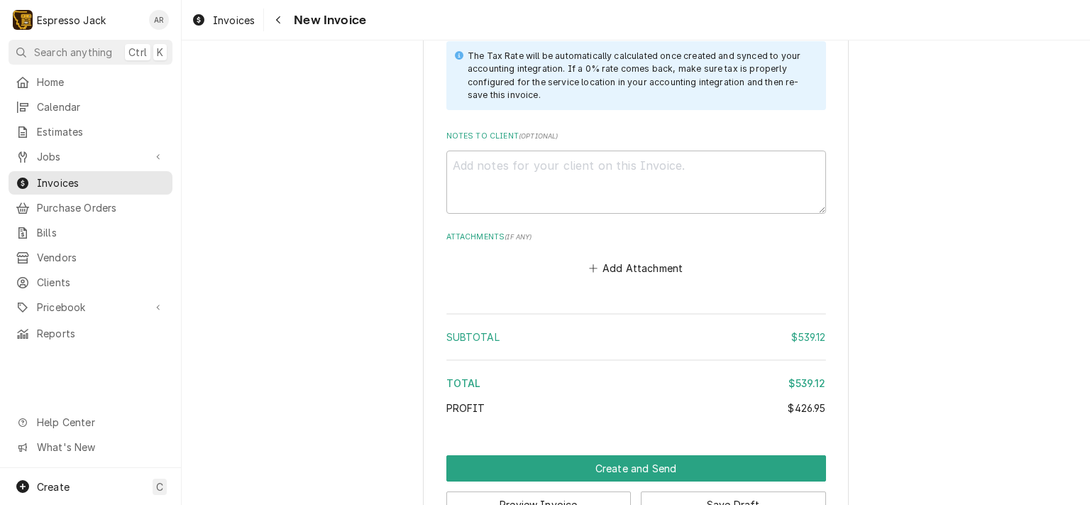
scroll to position [3285, 0]
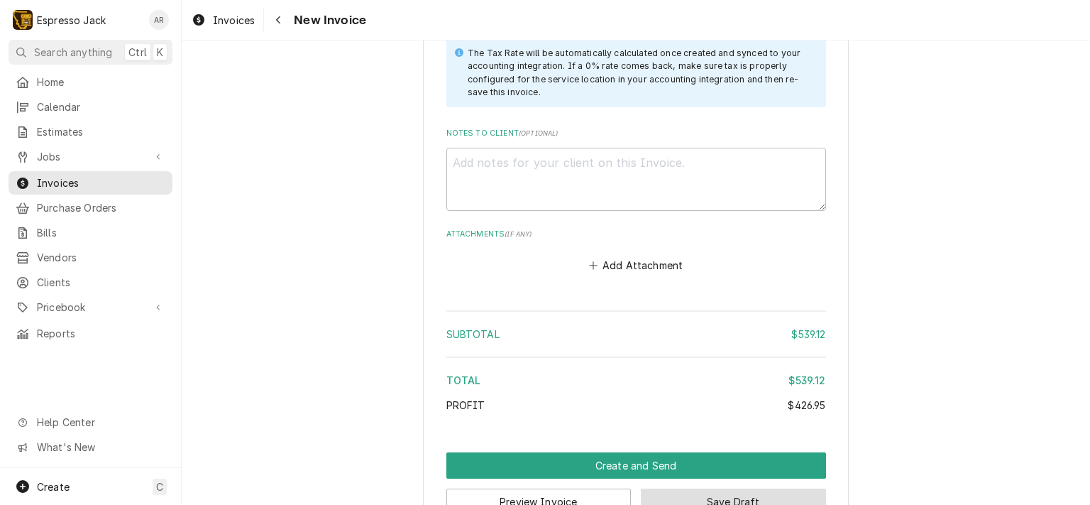
click at [713, 488] on button "Save Draft" at bounding box center [733, 501] width 185 height 26
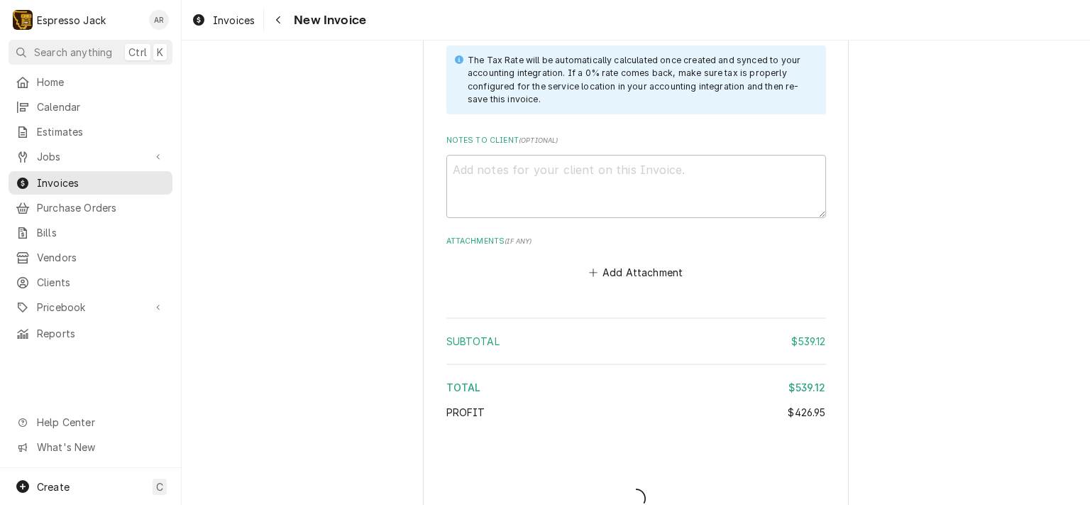
type textarea "x"
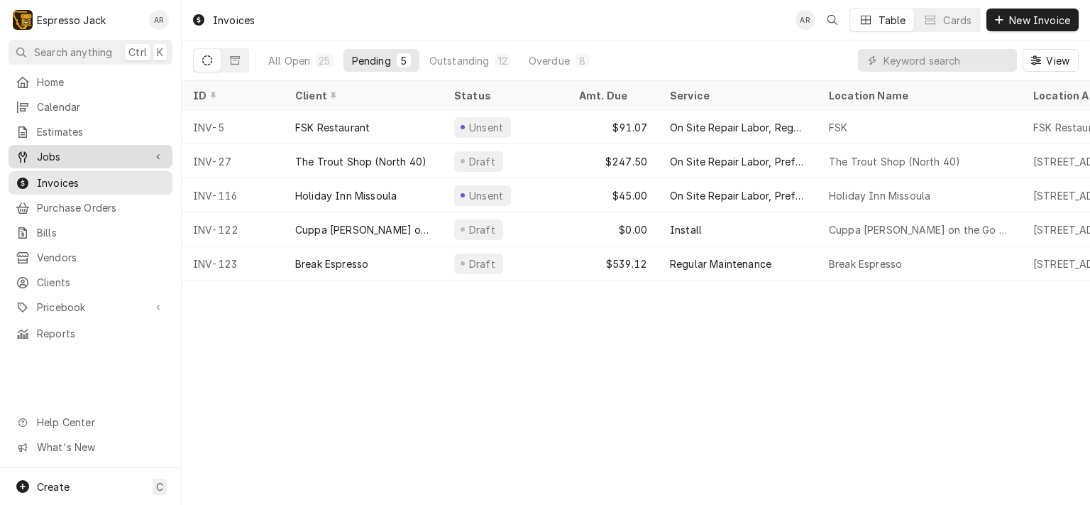
click at [51, 150] on span "Jobs" at bounding box center [90, 156] width 107 height 15
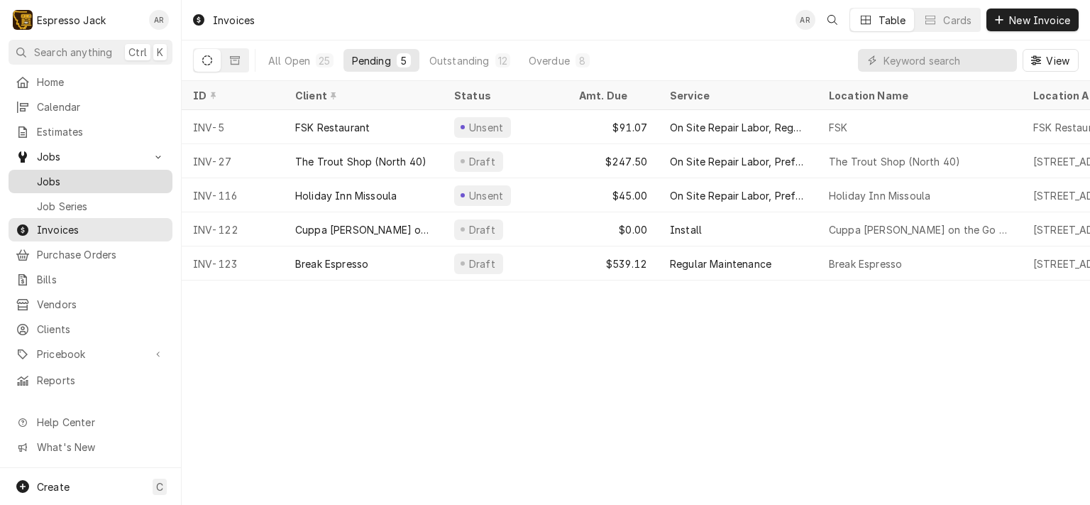
click at [46, 174] on span "Jobs" at bounding box center [101, 181] width 128 height 15
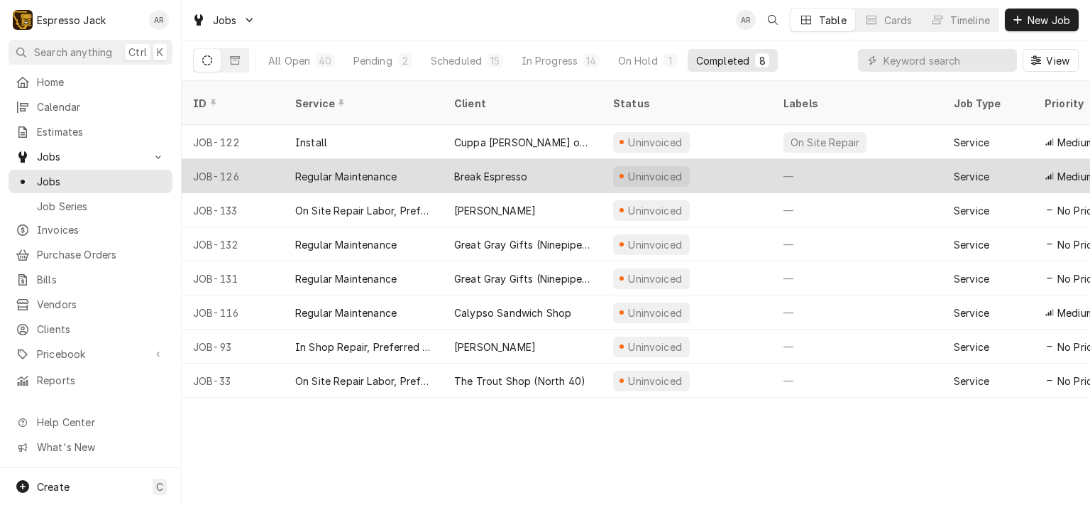
click at [510, 159] on div "Break Espresso" at bounding box center [522, 176] width 159 height 34
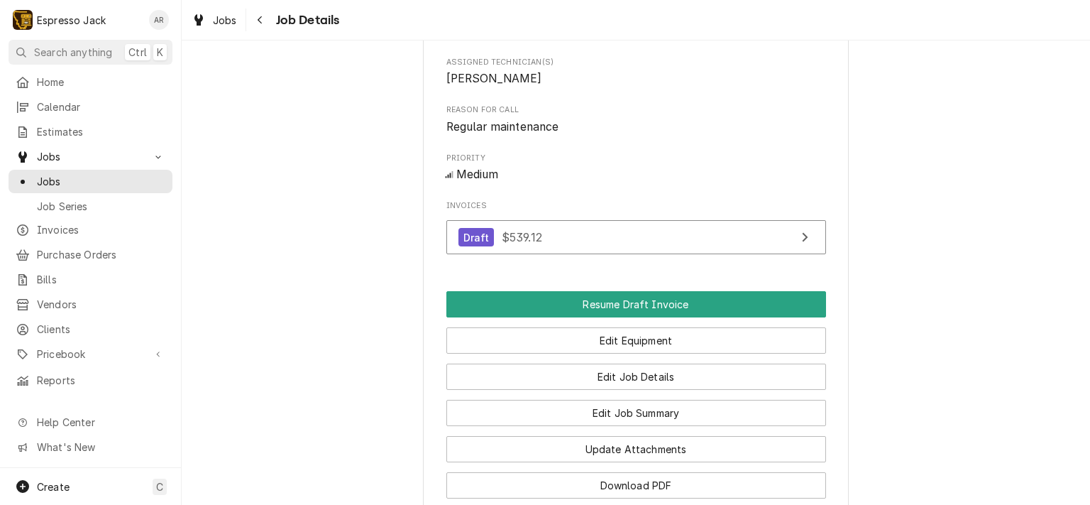
scroll to position [681, 0]
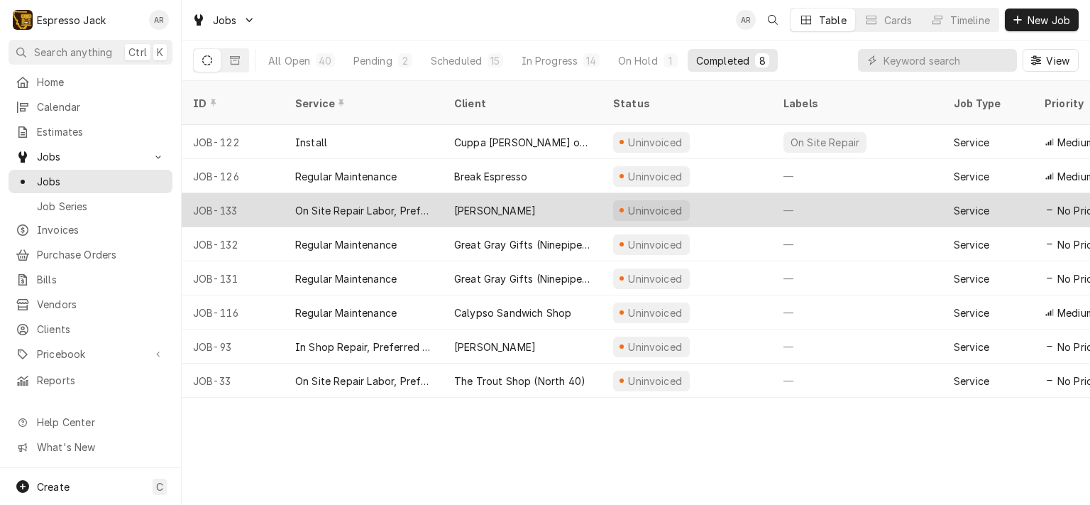
click at [478, 193] on div "[PERSON_NAME]" at bounding box center [522, 210] width 159 height 34
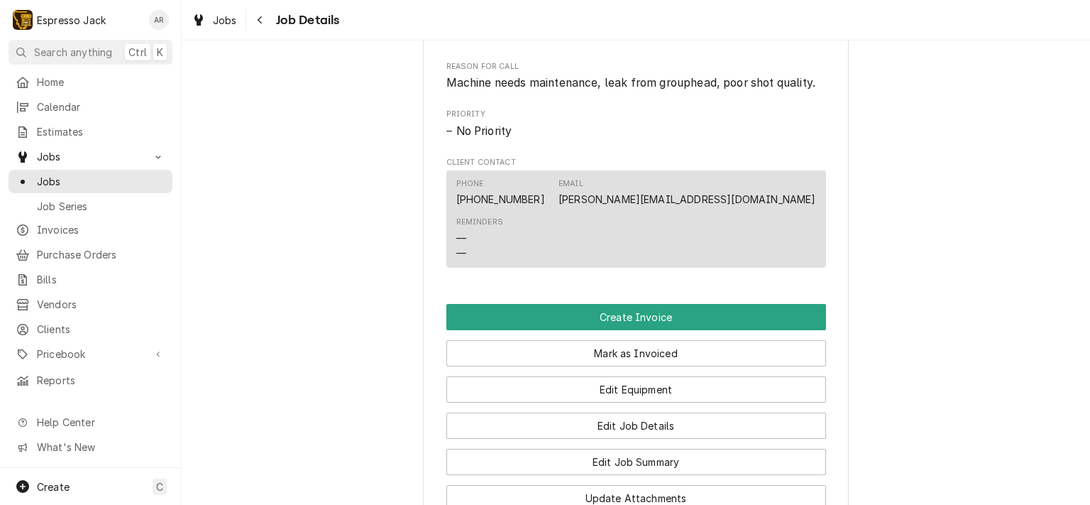
scroll to position [767, 0]
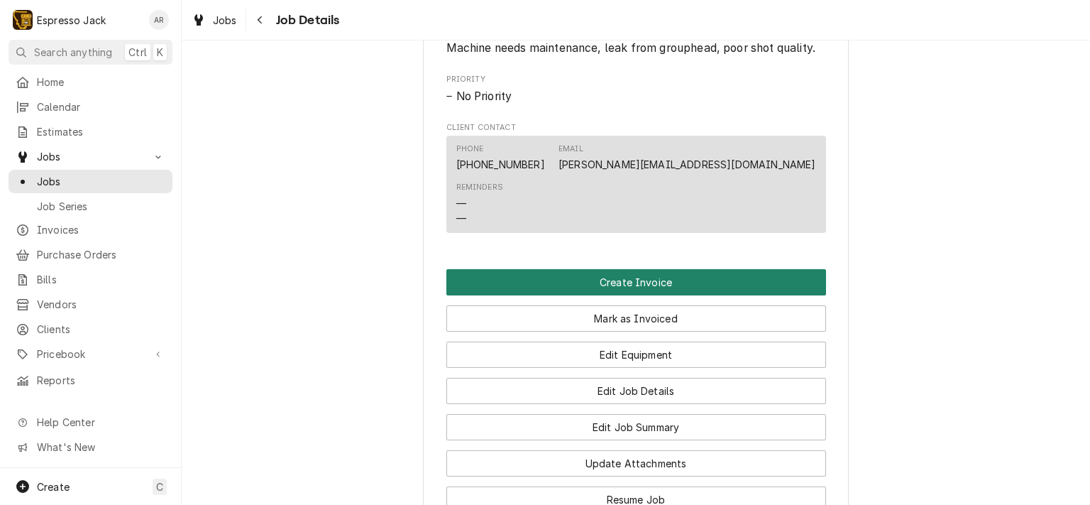
click at [600, 295] on button "Create Invoice" at bounding box center [636, 282] width 380 height 26
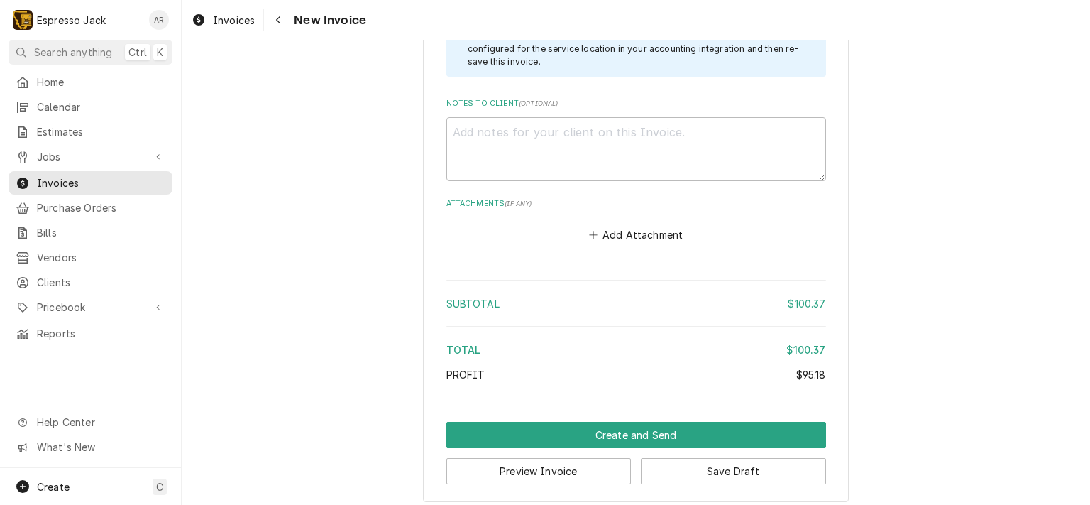
scroll to position [1816, 0]
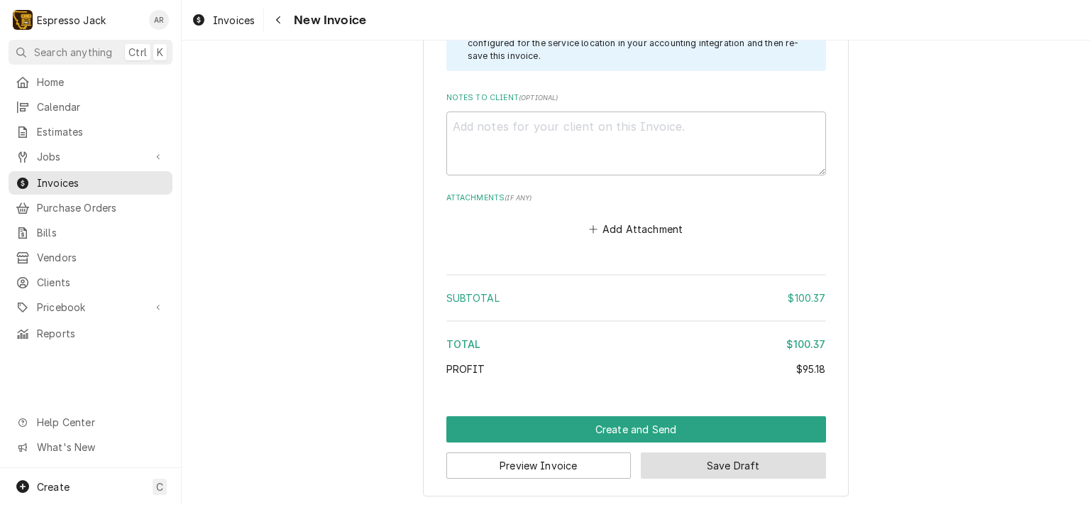
click at [747, 457] on button "Save Draft" at bounding box center [733, 465] width 185 height 26
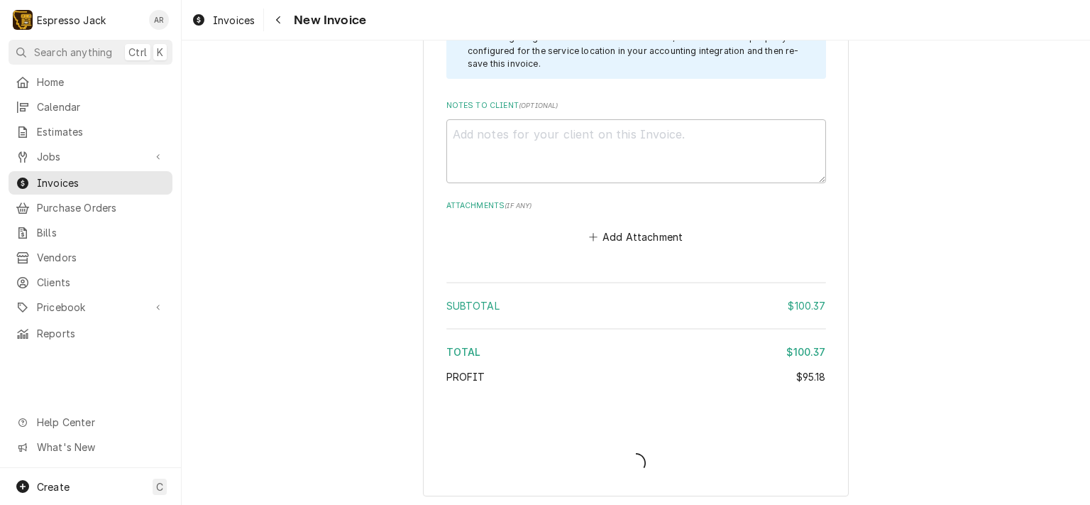
type textarea "x"
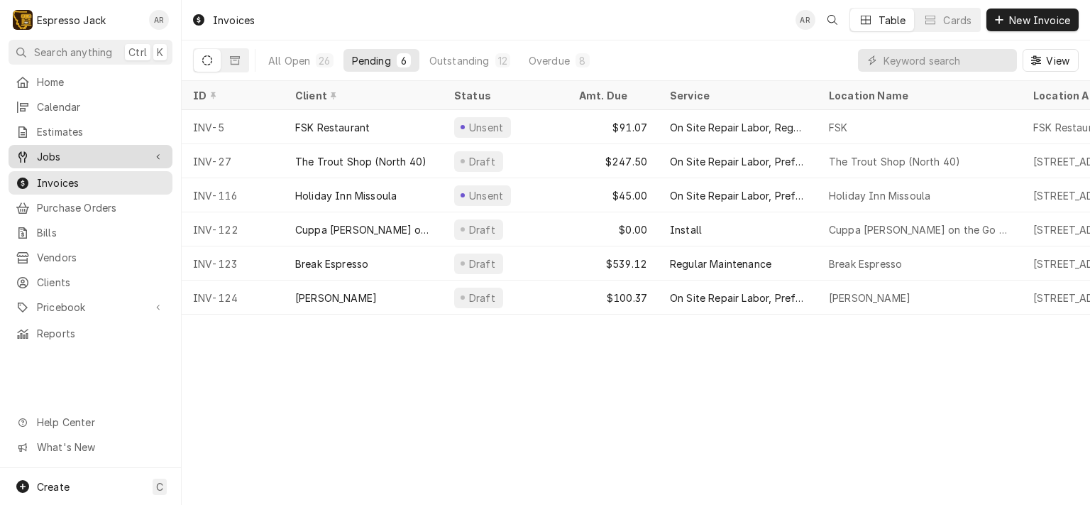
click at [76, 151] on span "Jobs" at bounding box center [90, 156] width 107 height 15
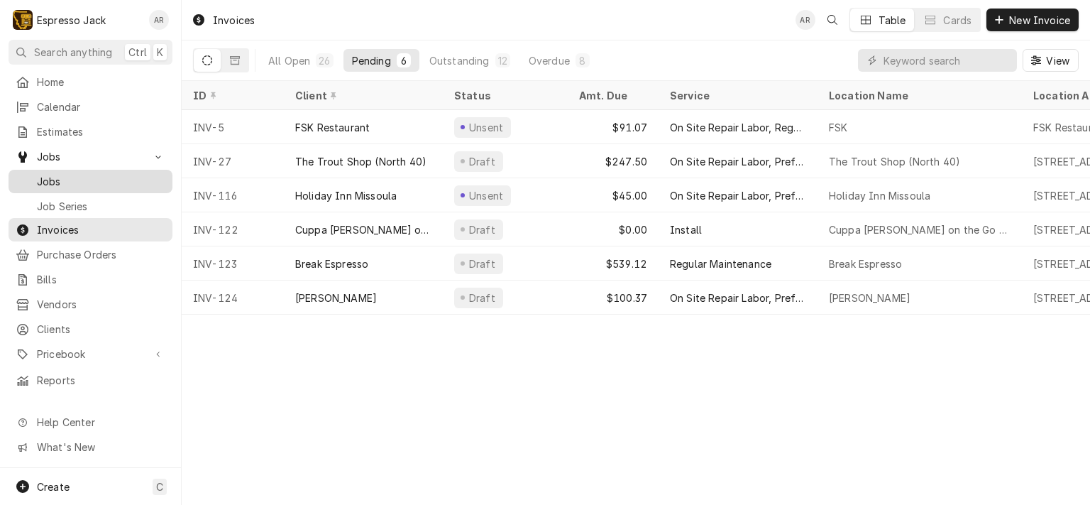
click at [67, 174] on span "Jobs" at bounding box center [101, 181] width 128 height 15
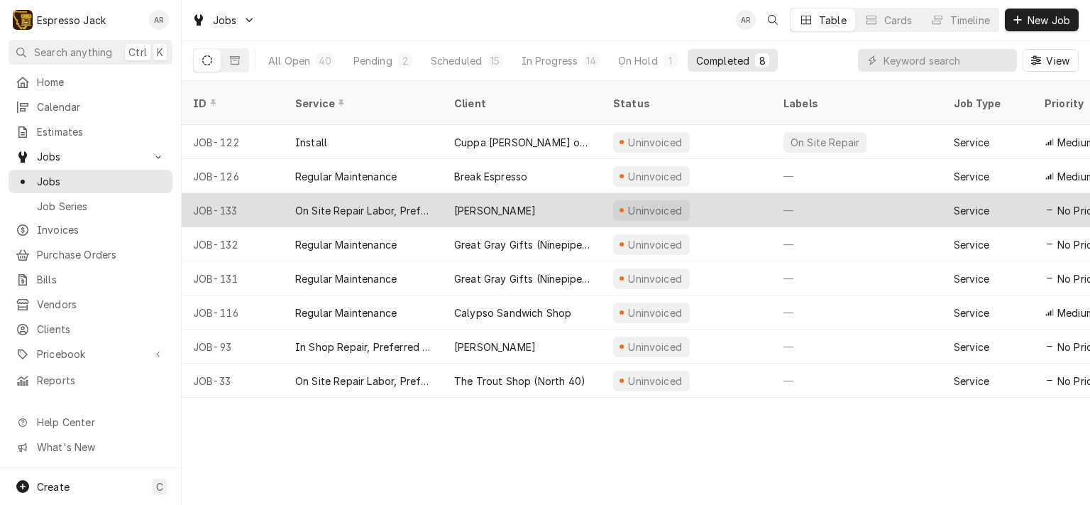
click at [459, 203] on div "[PERSON_NAME]" at bounding box center [495, 210] width 82 height 15
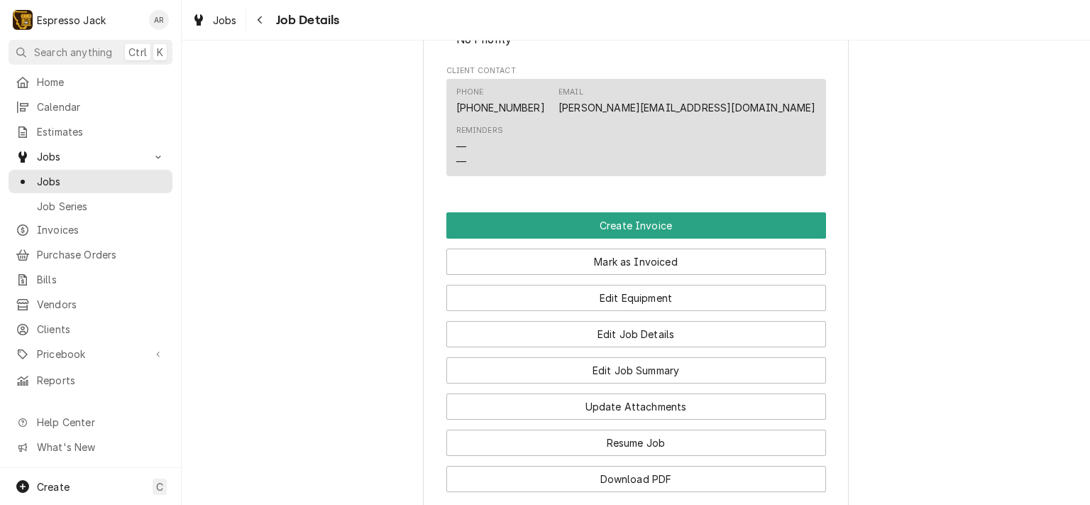
scroll to position [852, 0]
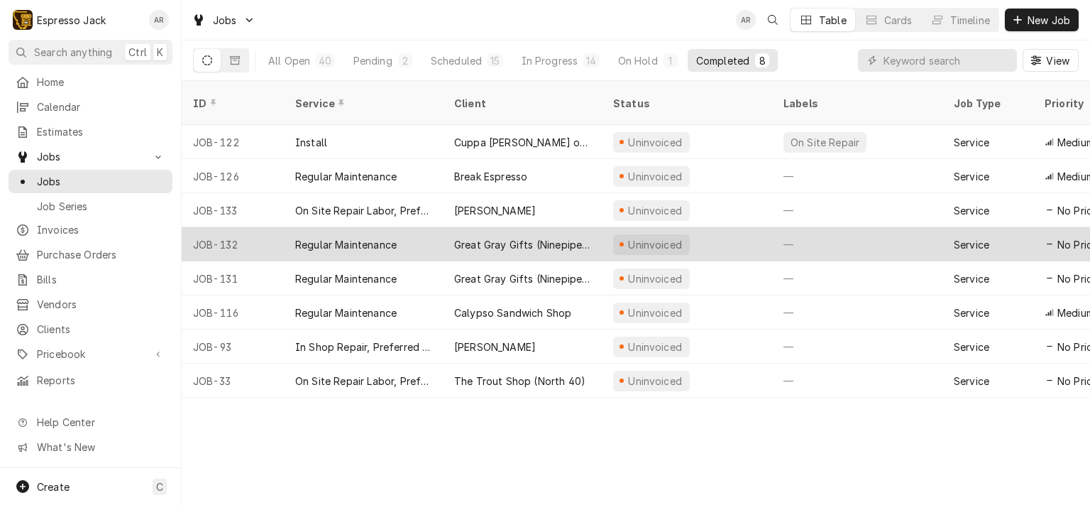
click at [464, 237] on div "Great Gray Gifts (Ninepipes Lodge)" at bounding box center [522, 244] width 136 height 15
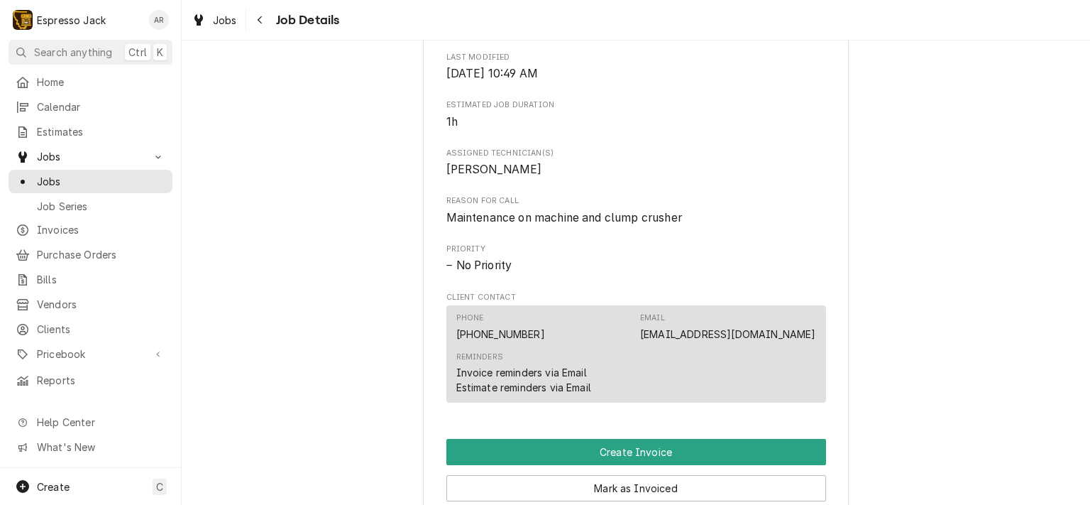
scroll to position [681, 0]
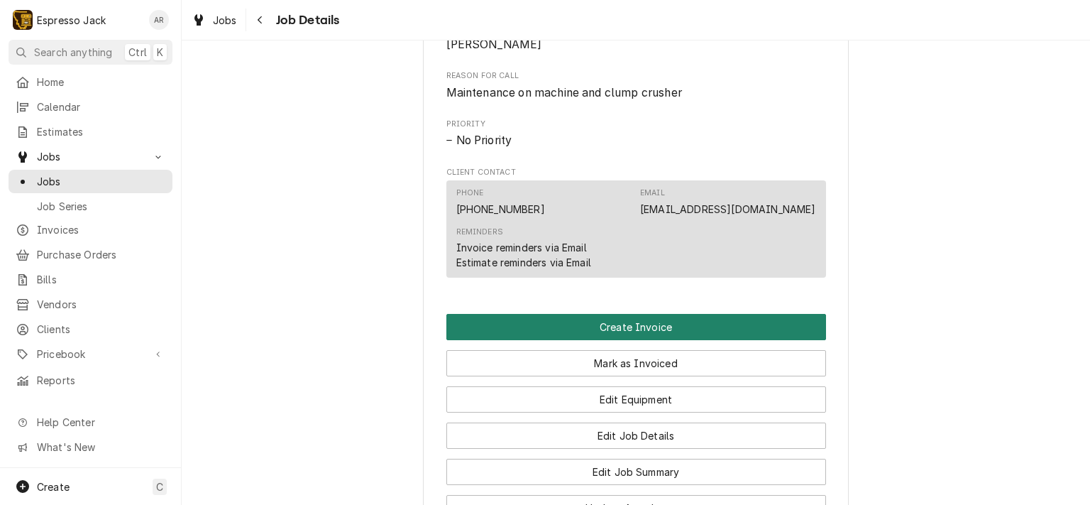
click at [586, 327] on button "Create Invoice" at bounding box center [636, 327] width 380 height 26
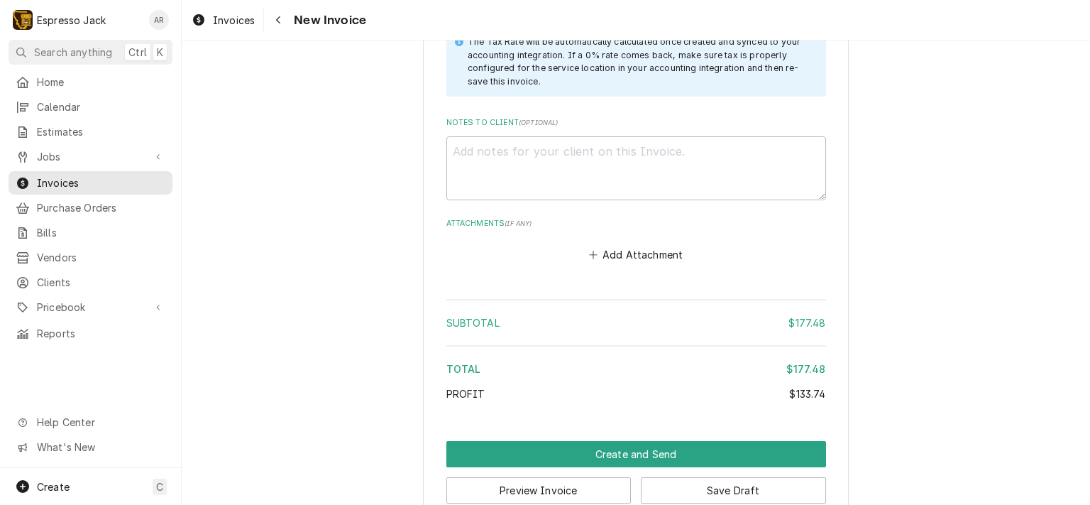
scroll to position [1968, 0]
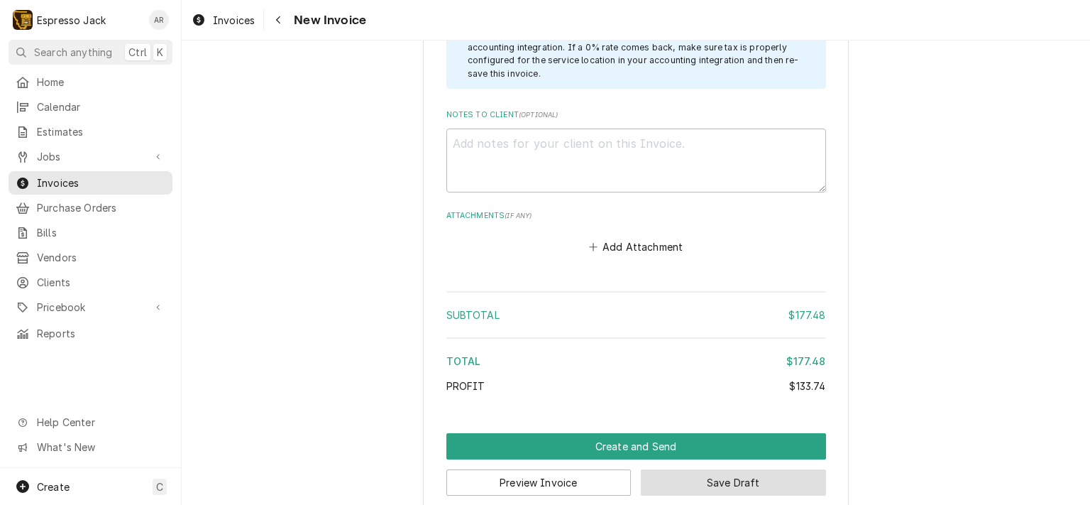
click at [696, 469] on button "Save Draft" at bounding box center [733, 482] width 185 height 26
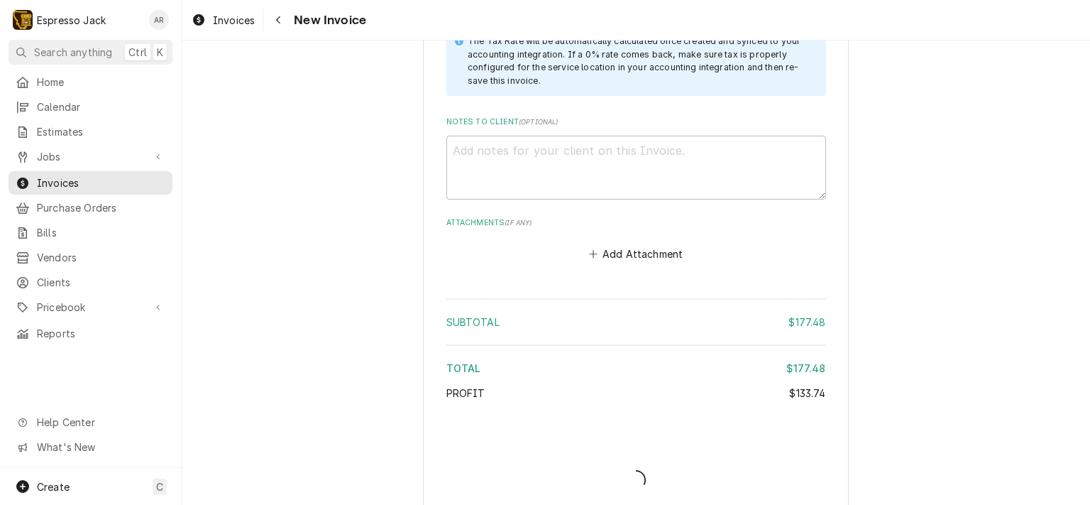
type textarea "x"
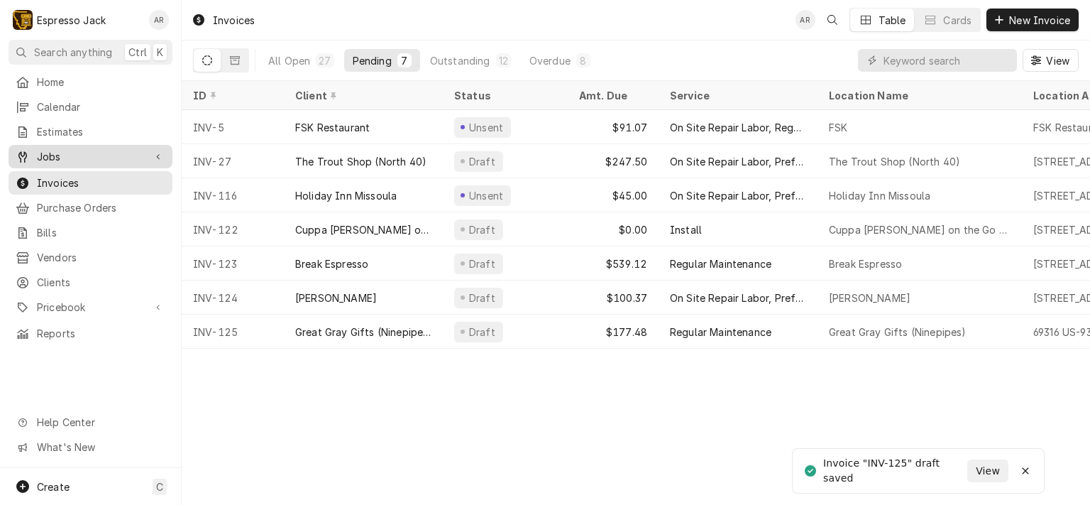
click at [59, 154] on span "Jobs" at bounding box center [90, 156] width 107 height 15
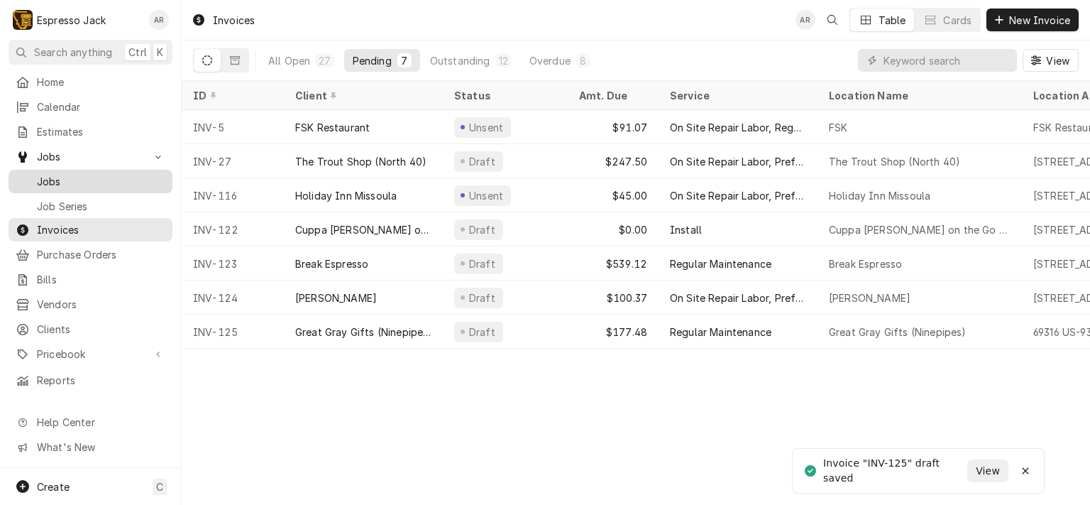
click at [57, 178] on span "Jobs" at bounding box center [101, 181] width 128 height 15
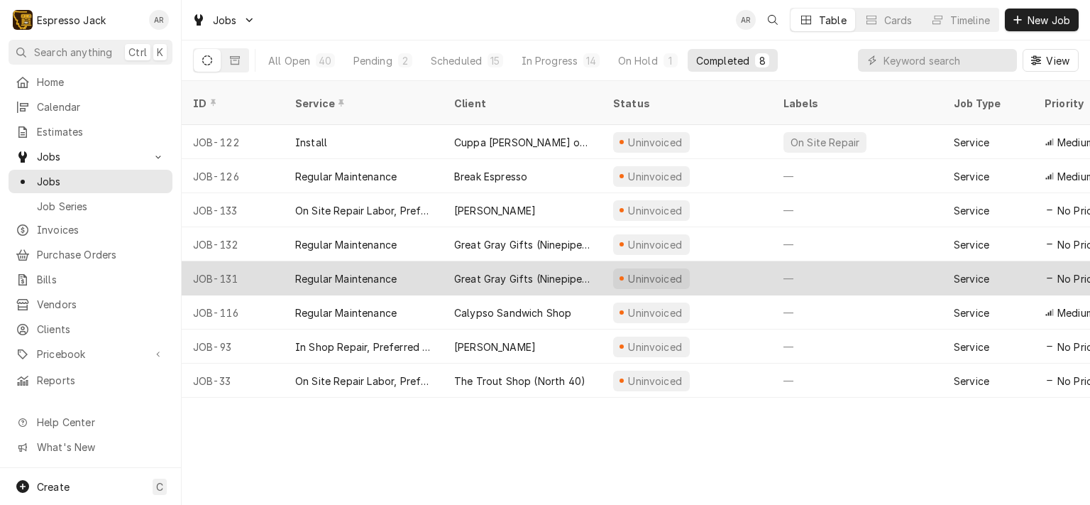
click at [505, 271] on div "Great Gray Gifts (Ninepipes Lodge)" at bounding box center [522, 278] width 136 height 15
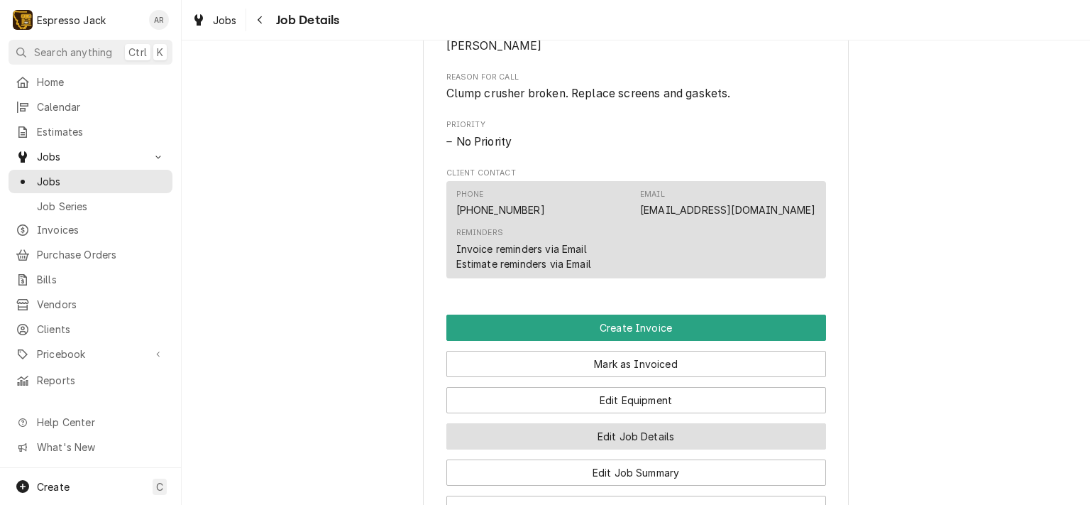
scroll to position [767, 0]
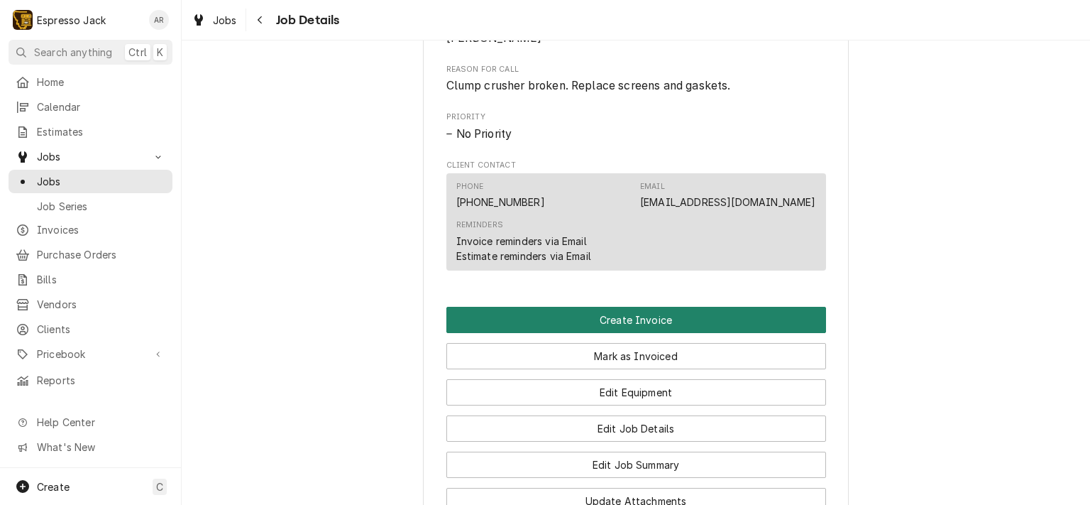
click at [583, 320] on button "Create Invoice" at bounding box center [636, 320] width 380 height 26
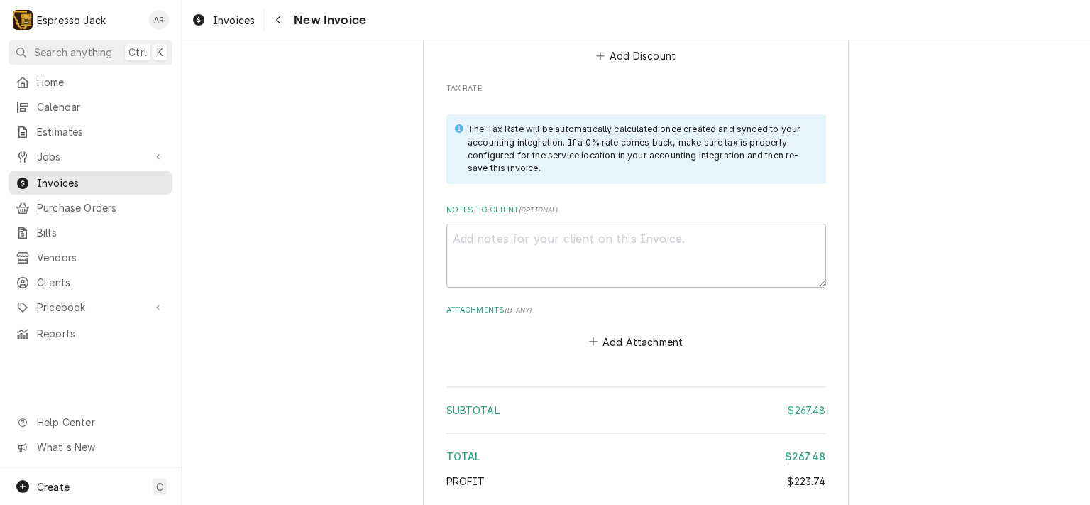
scroll to position [2235, 0]
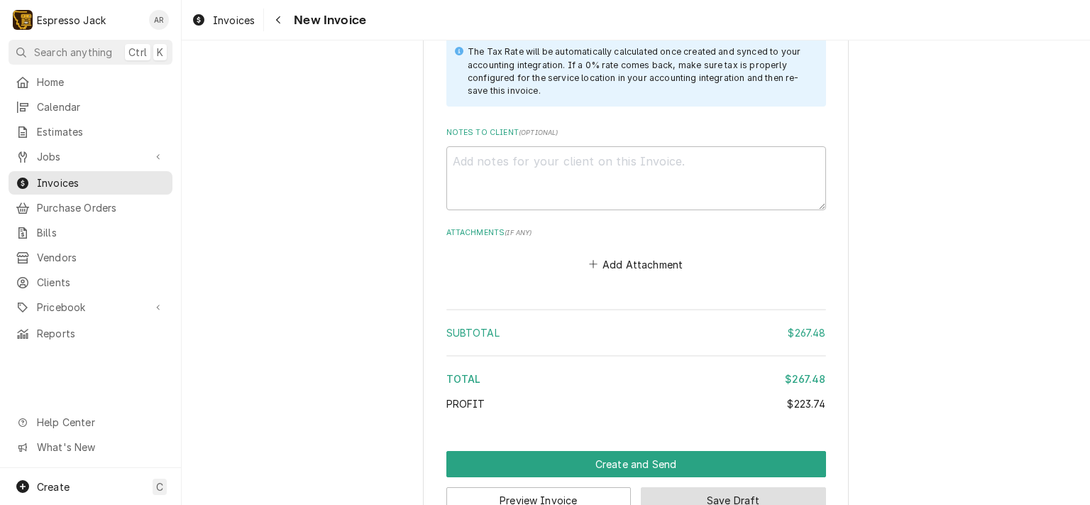
click at [691, 487] on button "Save Draft" at bounding box center [733, 500] width 185 height 26
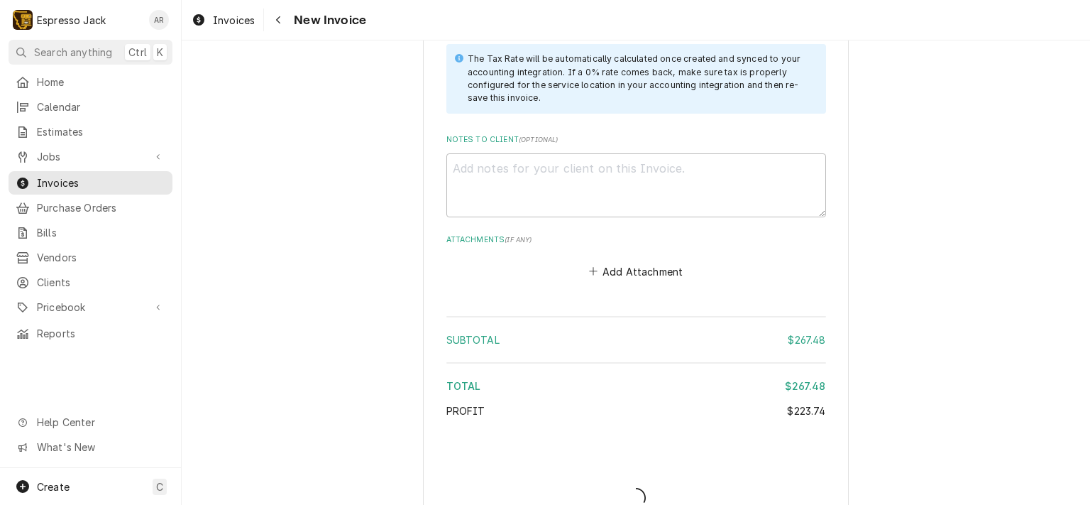
type textarea "x"
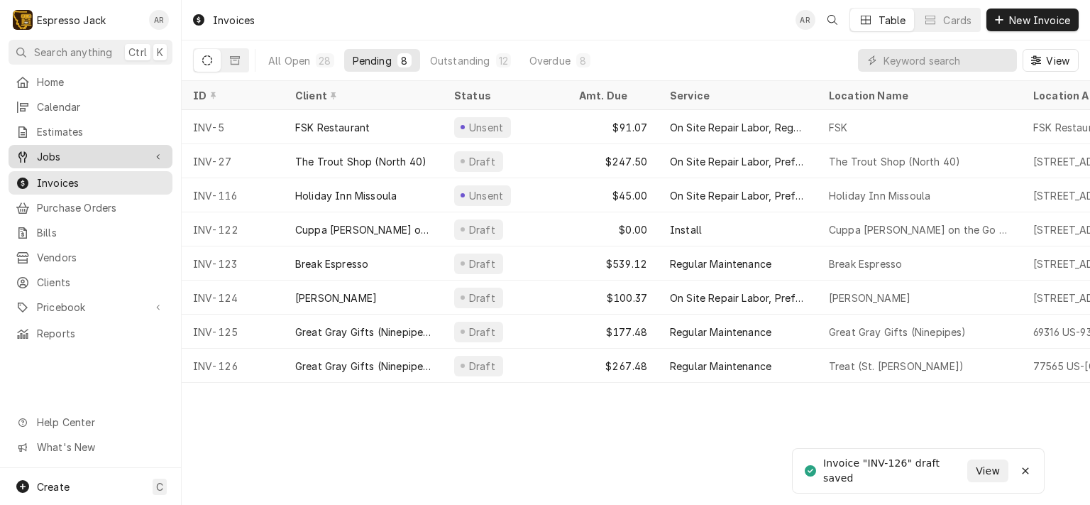
click at [72, 152] on span "Jobs" at bounding box center [90, 156] width 107 height 15
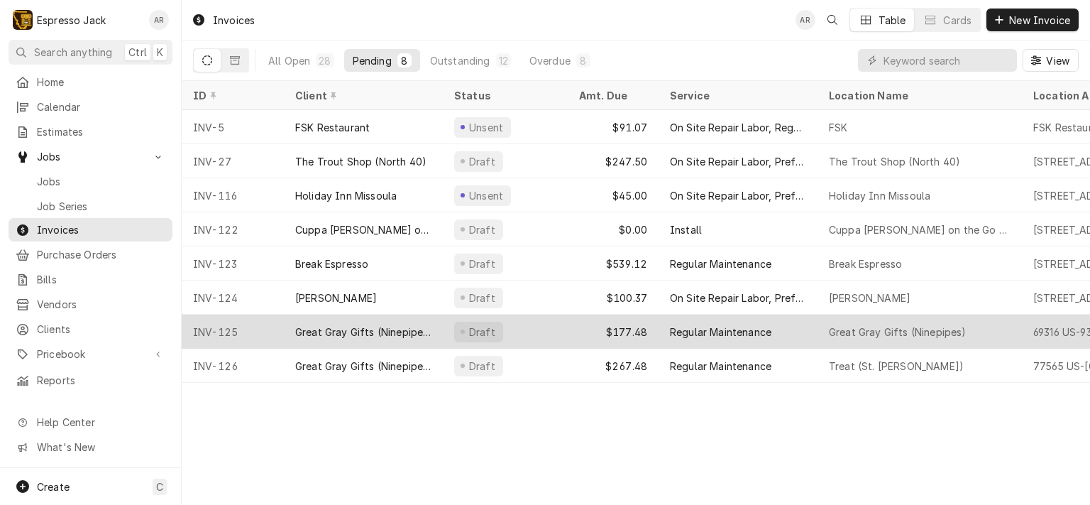
click at [400, 331] on div "Great Gray Gifts (Ninepipes Lodge)" at bounding box center [363, 331] width 136 height 15
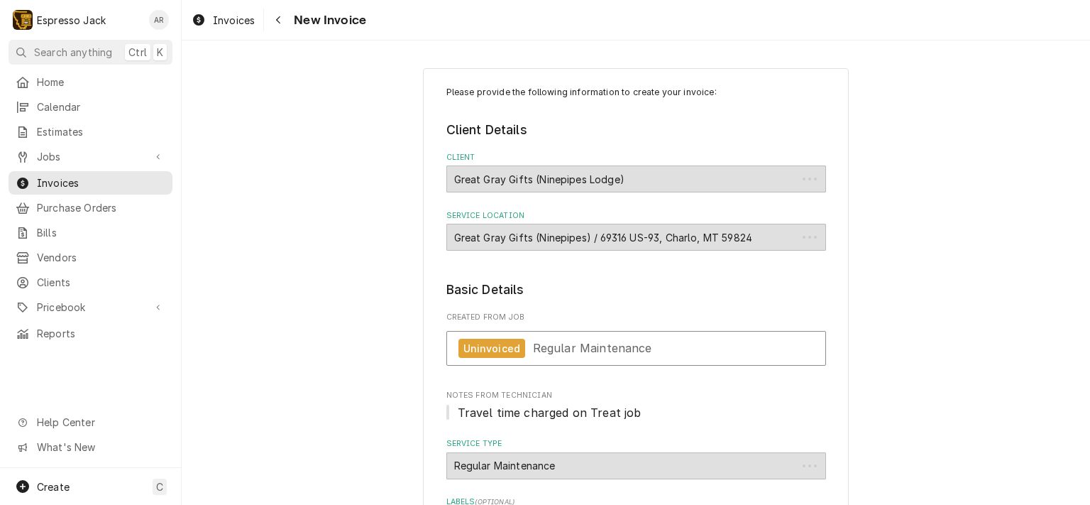
type textarea "x"
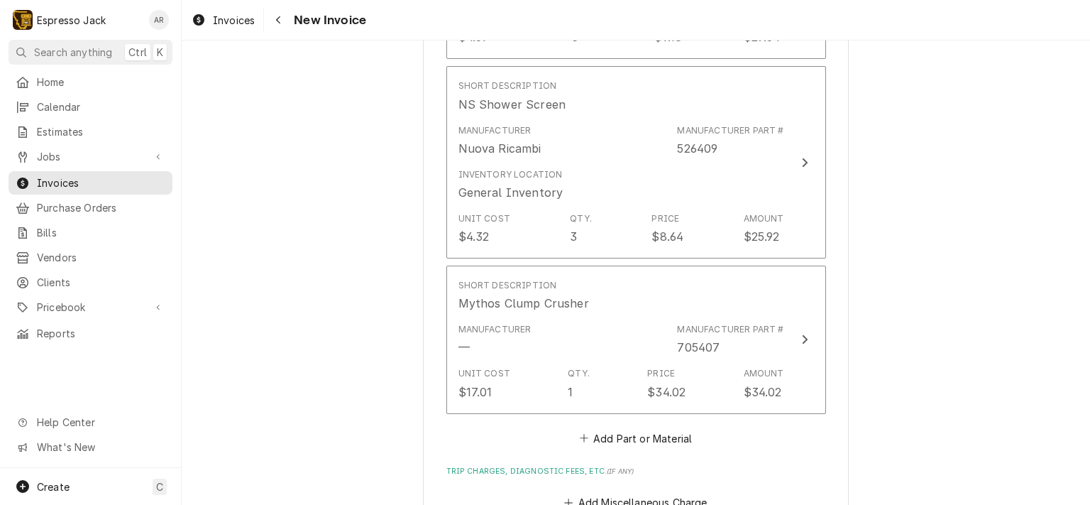
scroll to position [1533, 0]
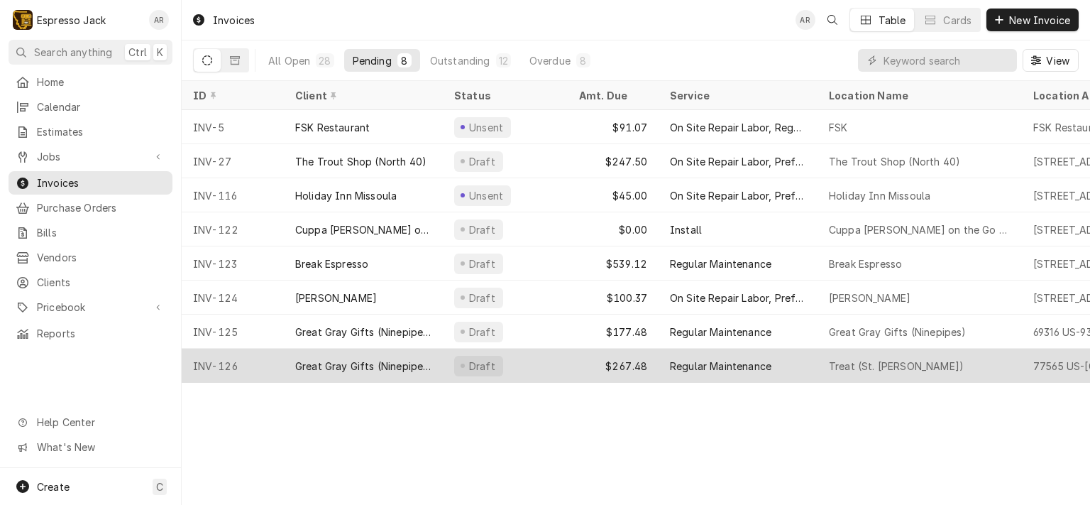
click at [539, 366] on div "Draft" at bounding box center [505, 366] width 125 height 34
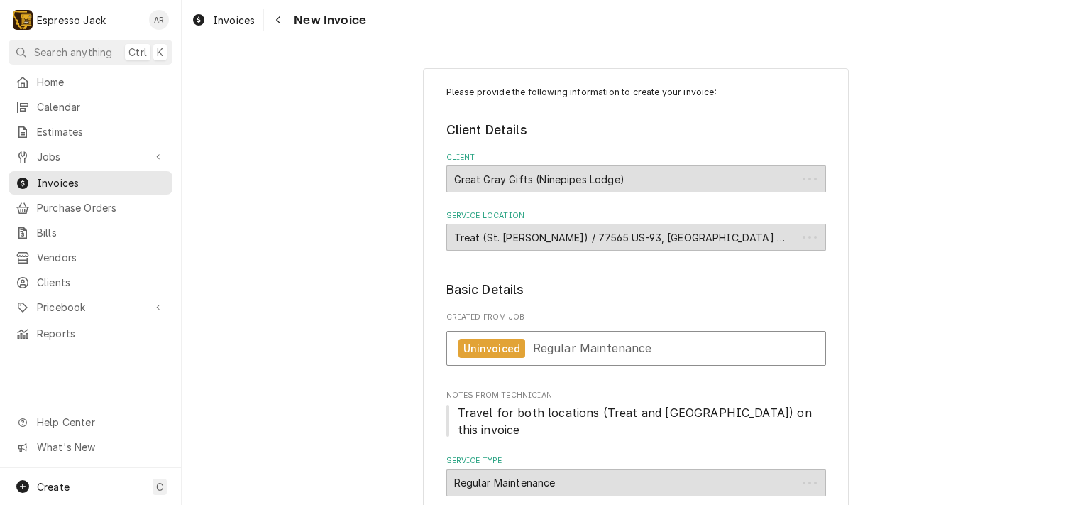
type textarea "x"
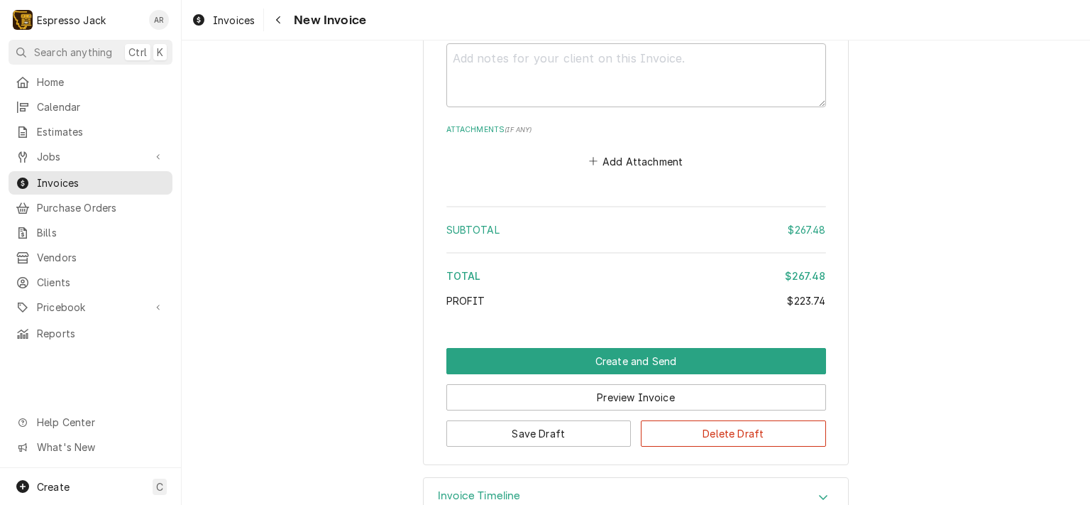
scroll to position [1912, 0]
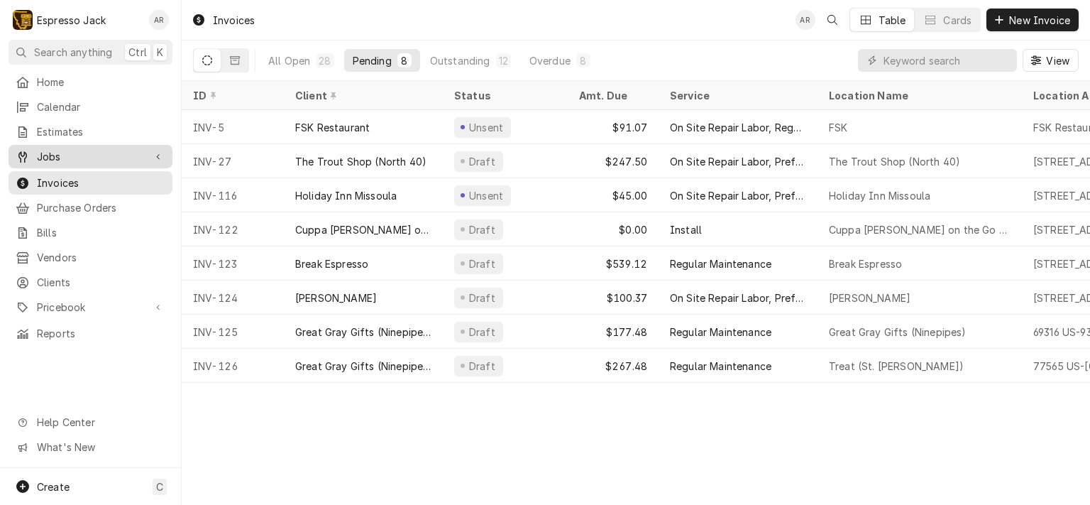
click at [50, 152] on span "Jobs" at bounding box center [90, 156] width 107 height 15
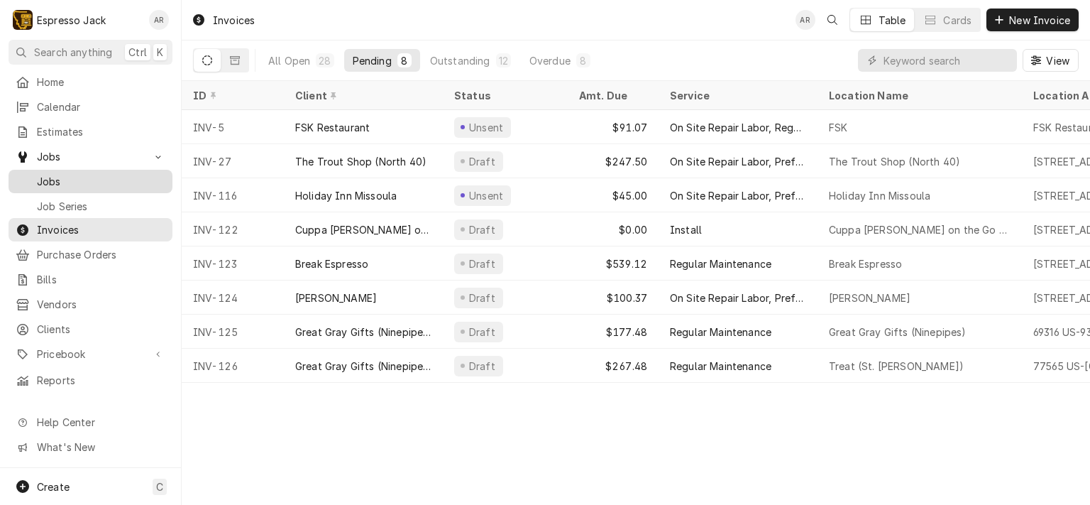
click at [60, 174] on span "Jobs" at bounding box center [101, 181] width 128 height 15
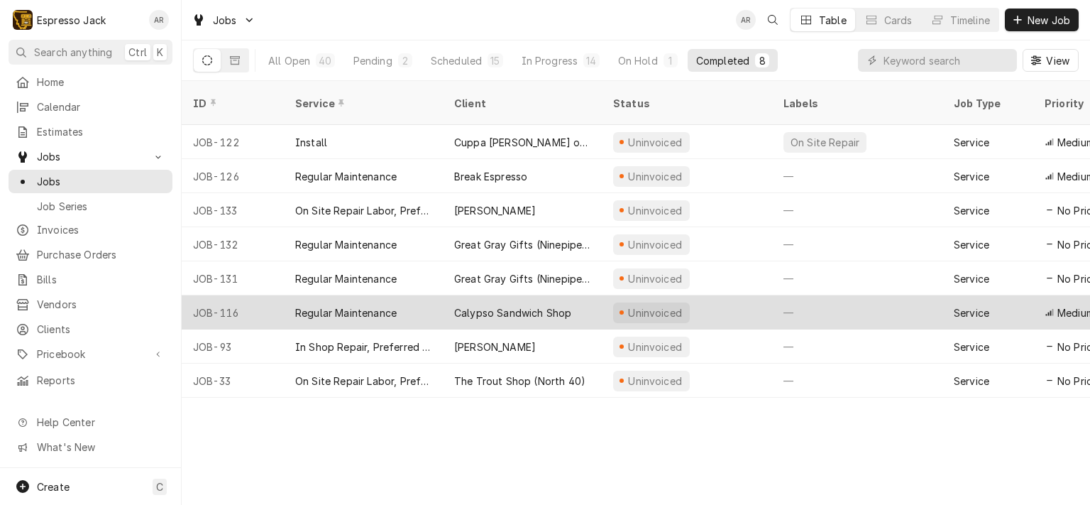
click at [474, 305] on div "Calypso Sandwich Shop" at bounding box center [512, 312] width 117 height 15
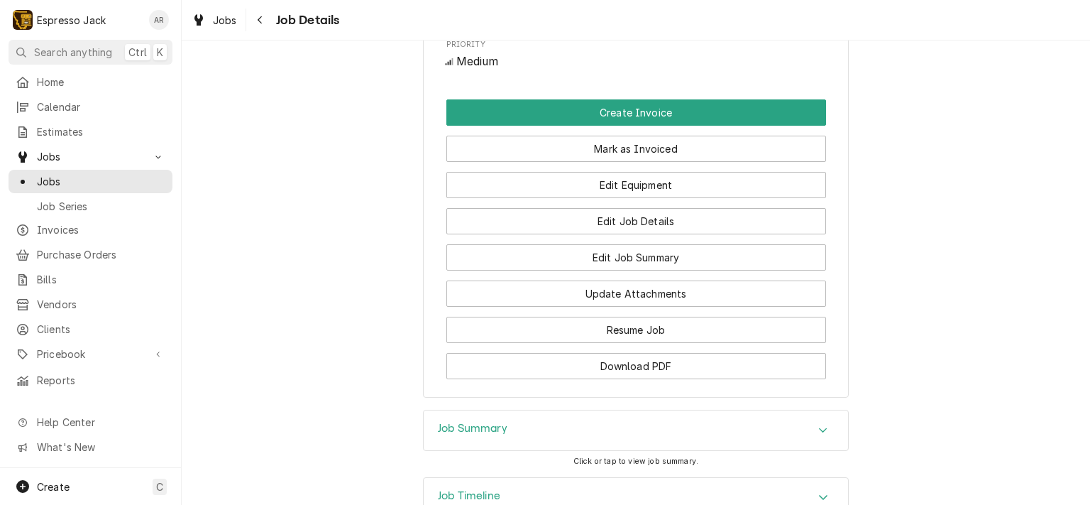
scroll to position [681, 0]
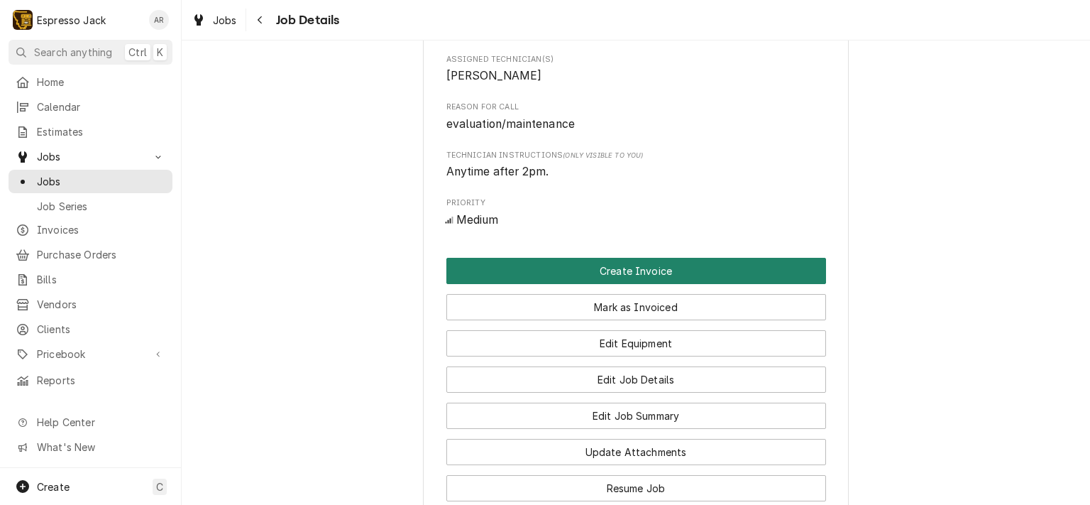
click at [574, 284] on button "Create Invoice" at bounding box center [636, 271] width 380 height 26
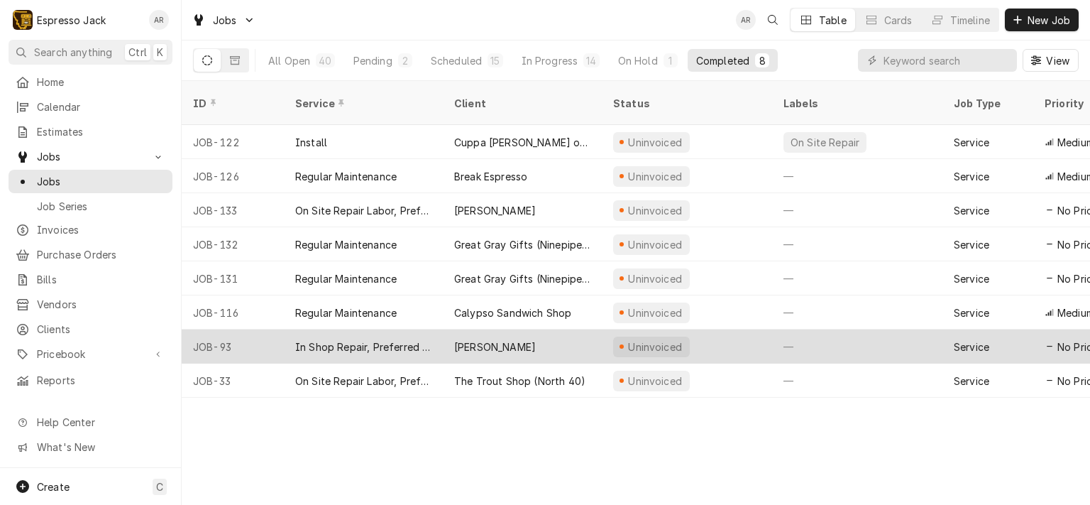
click at [495, 339] on div "[PERSON_NAME]" at bounding box center [495, 346] width 82 height 15
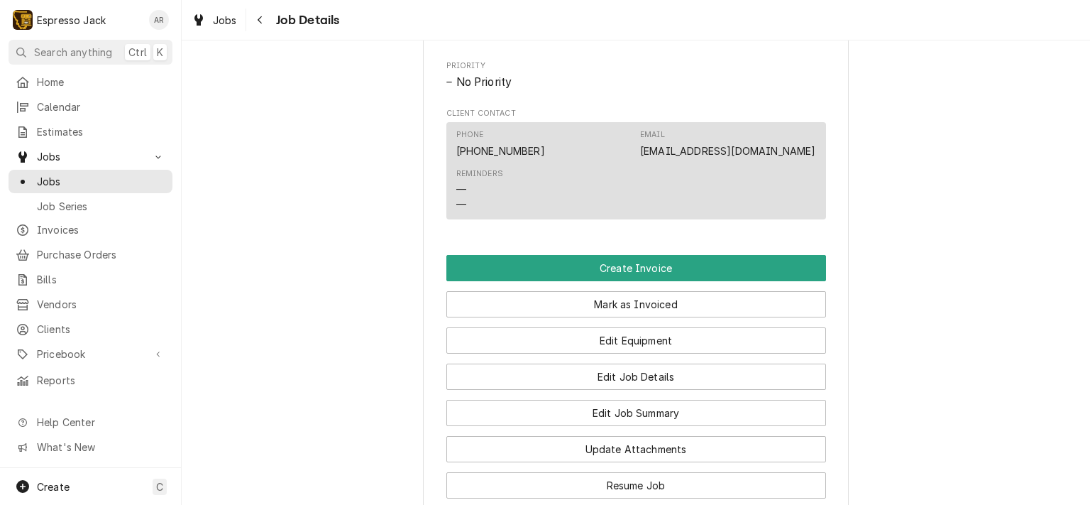
scroll to position [767, 0]
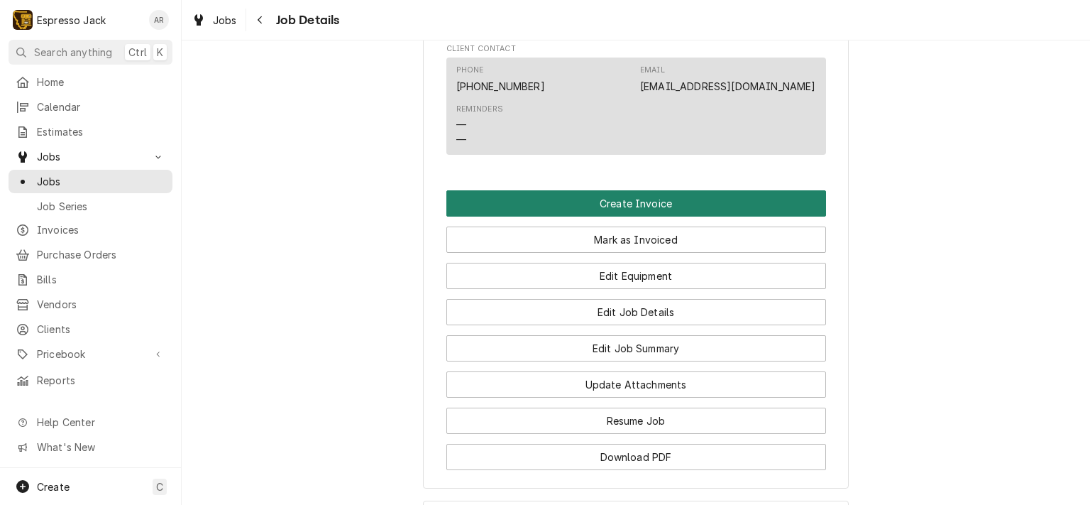
click at [642, 216] on button "Create Invoice" at bounding box center [636, 203] width 380 height 26
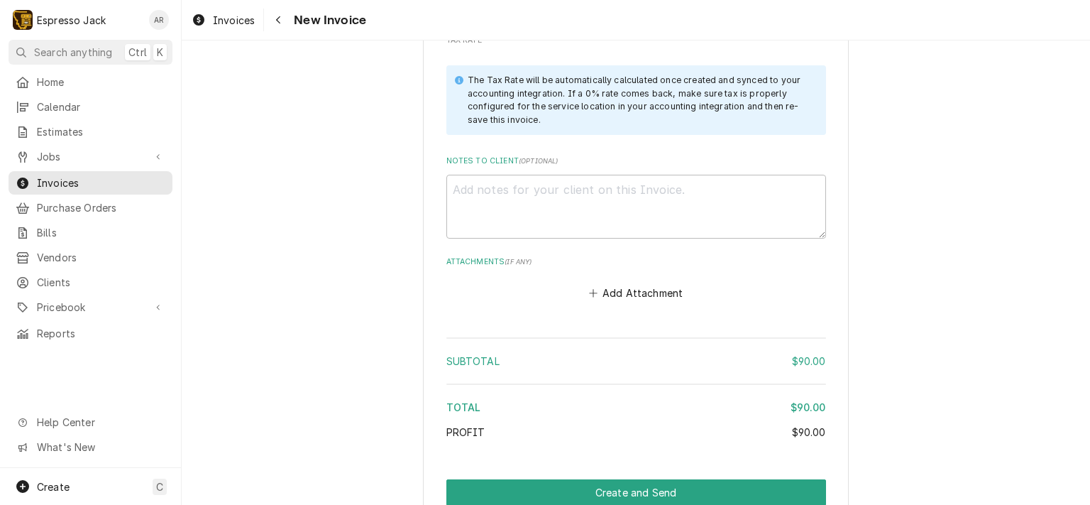
scroll to position [1401, 0]
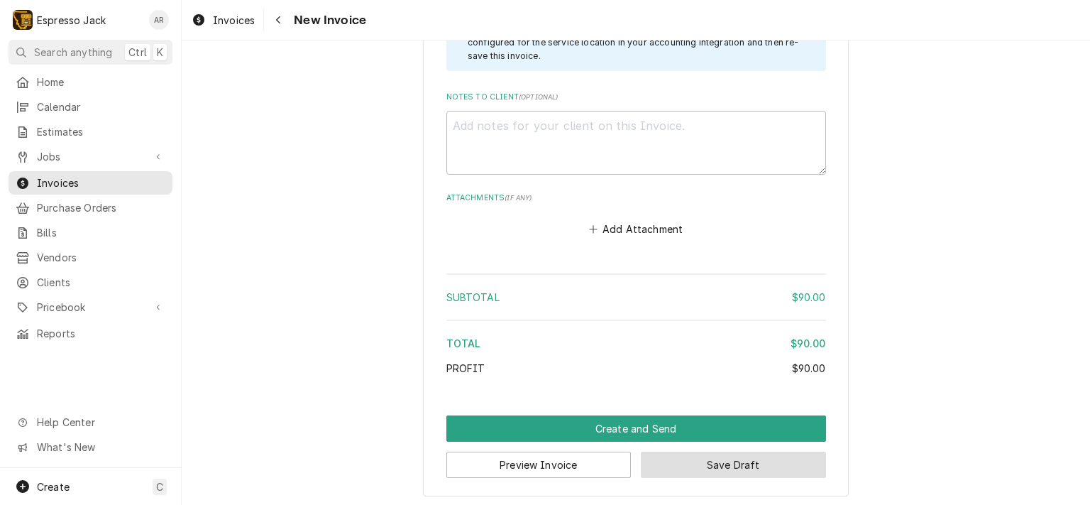
click at [723, 466] on button "Save Draft" at bounding box center [733, 464] width 185 height 26
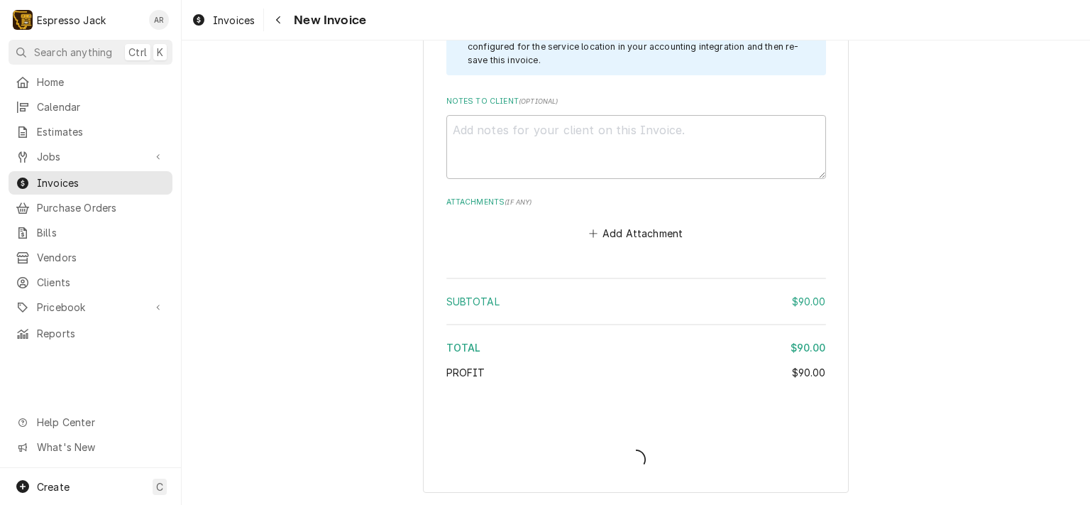
scroll to position [1394, 0]
type textarea "x"
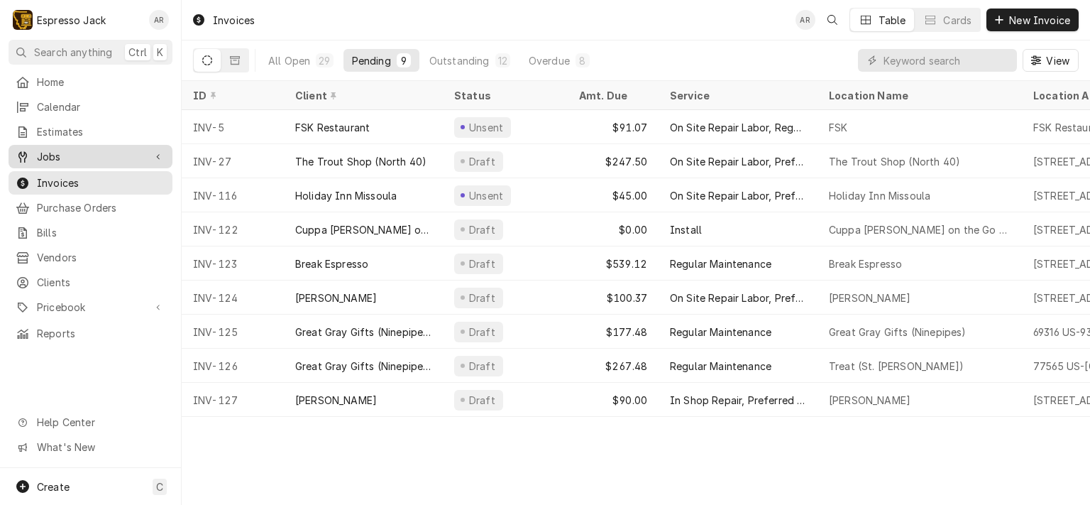
click at [62, 151] on span "Jobs" at bounding box center [90, 156] width 107 height 15
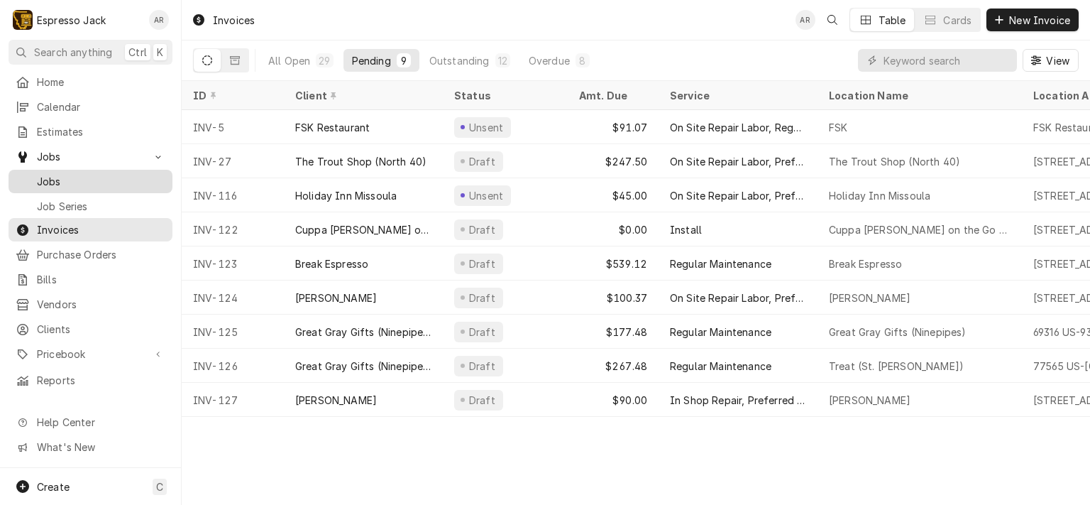
click at [57, 175] on span "Jobs" at bounding box center [101, 181] width 128 height 15
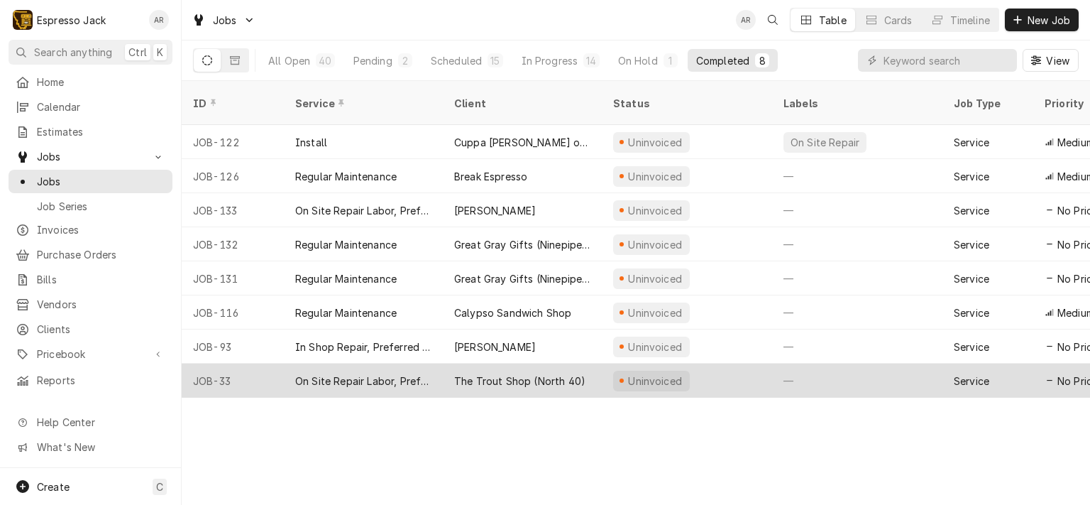
click at [515, 373] on div "The Trout Shop (North 40)" at bounding box center [519, 380] width 131 height 15
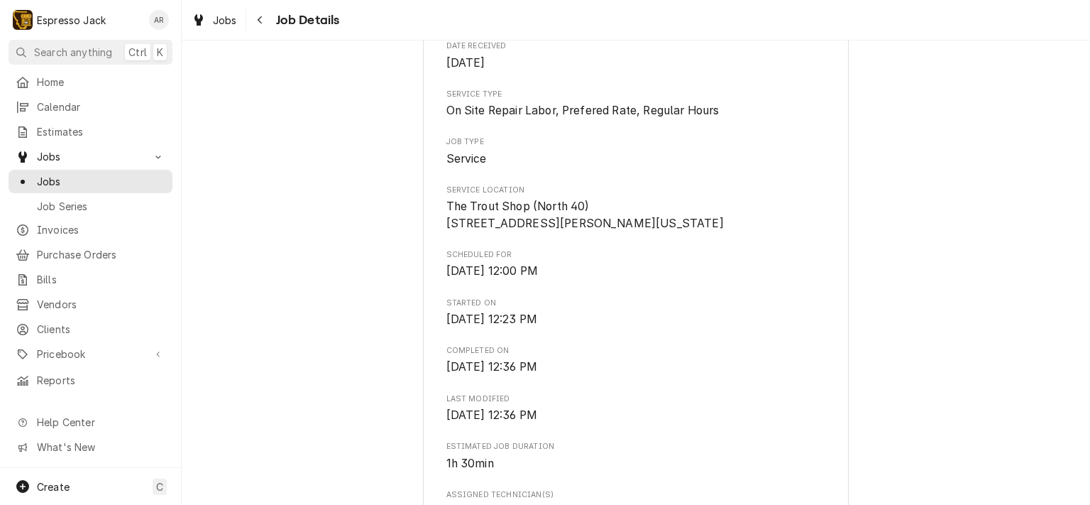
scroll to position [170, 0]
